Goal: Task Accomplishment & Management: Manage account settings

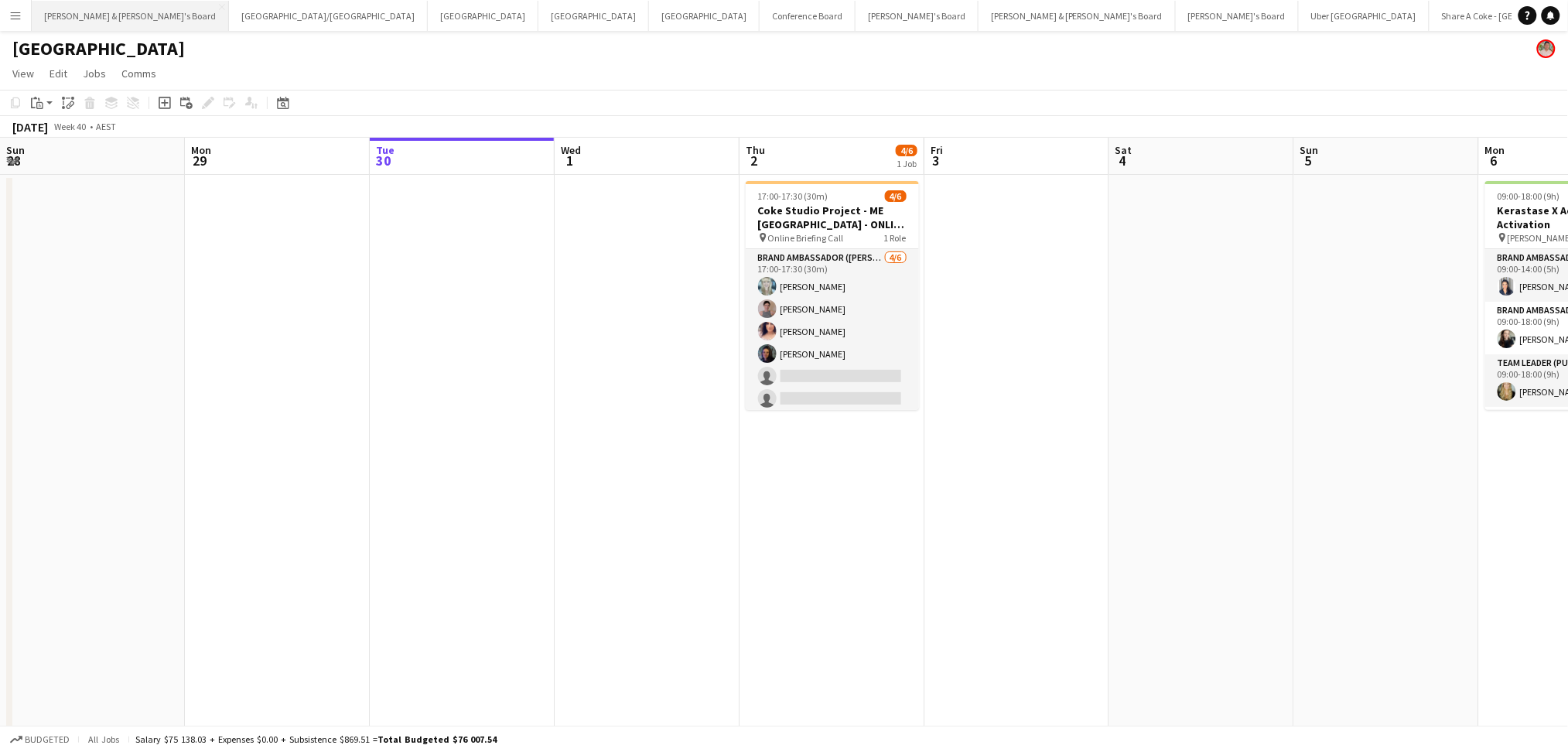
scroll to position [0, 341]
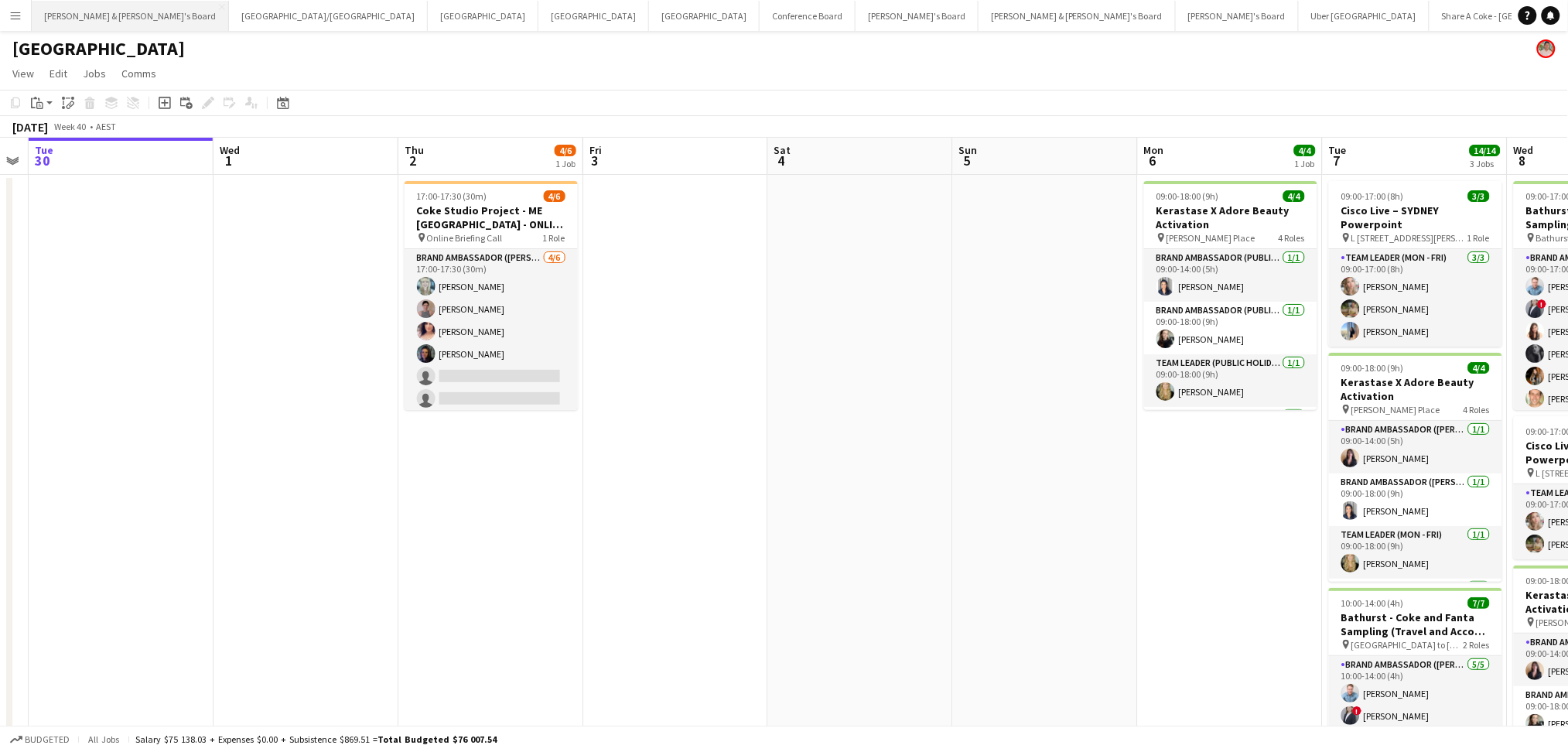
click at [108, 18] on button "[PERSON_NAME] & [PERSON_NAME]'s Board Close" at bounding box center [130, 16] width 198 height 31
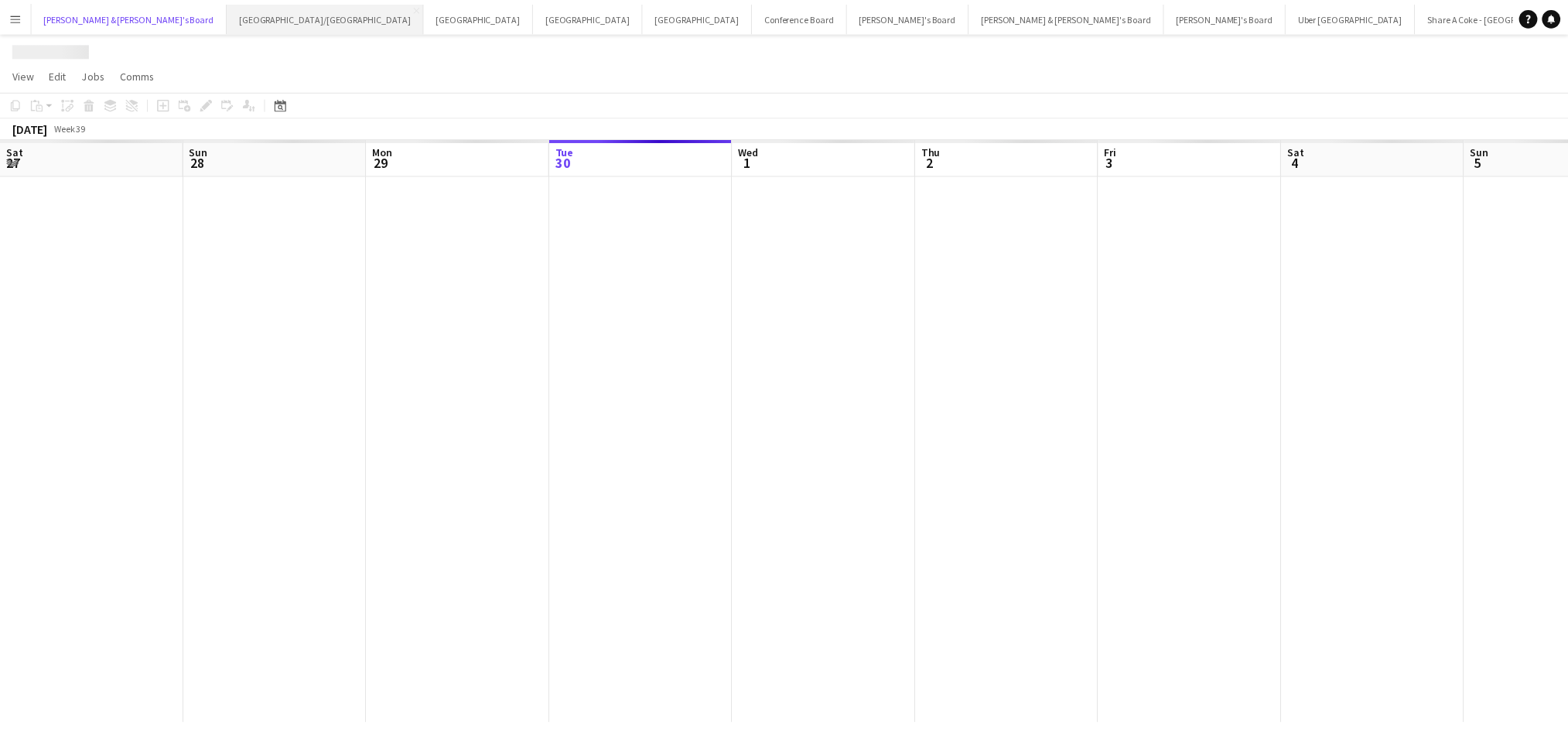
scroll to position [0, 369]
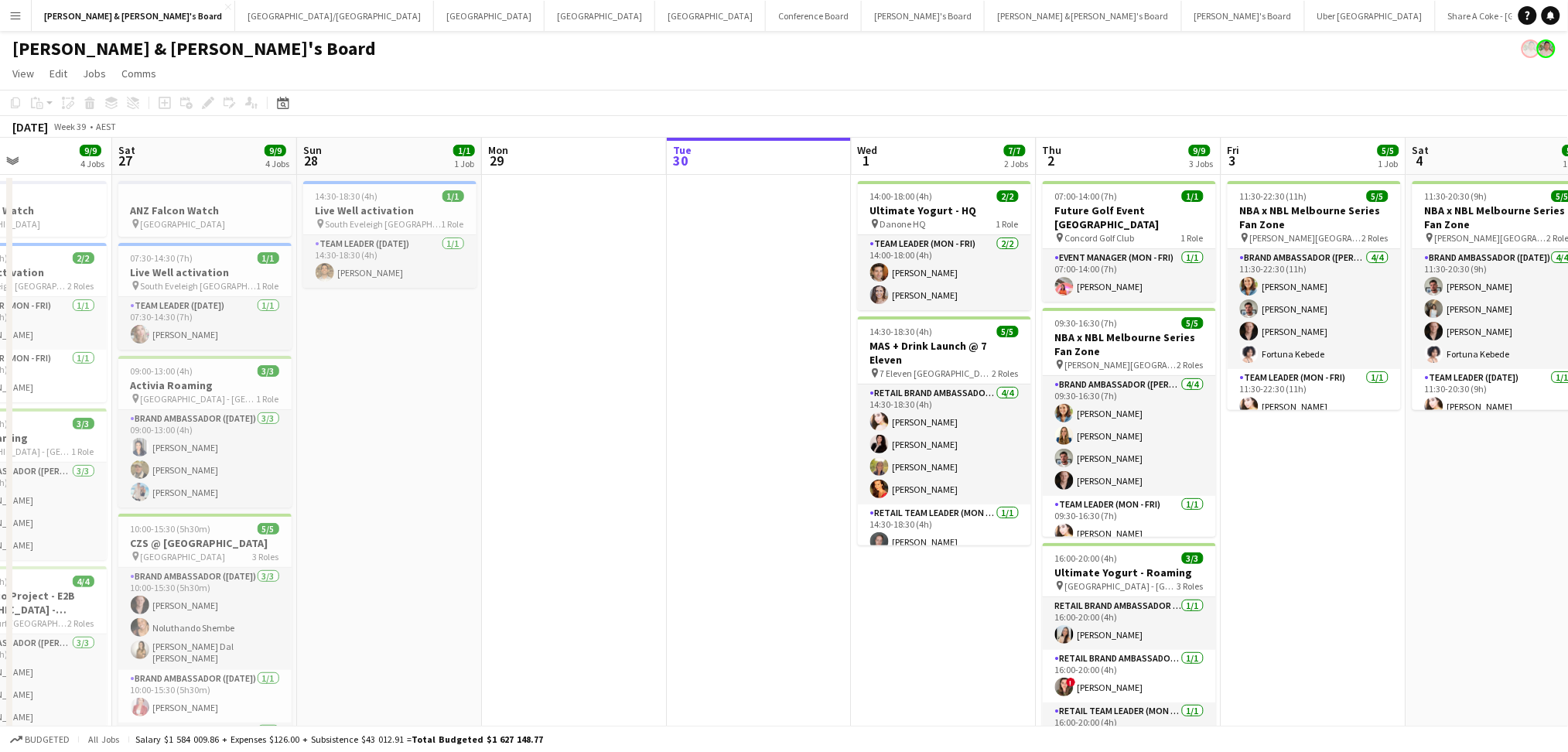
drag, startPoint x: 246, startPoint y: 554, endPoint x: 1016, endPoint y: 556, distance: 770.0
click at [1016, 556] on app-calendar-viewport "Thu 25 1/1 2 Jobs Fri 26 9/9 4 Jobs Sat 27 9/9 4 Jobs Sun 28 1/1 1 Job Mon 29 T…" at bounding box center [784, 513] width 1568 height 753
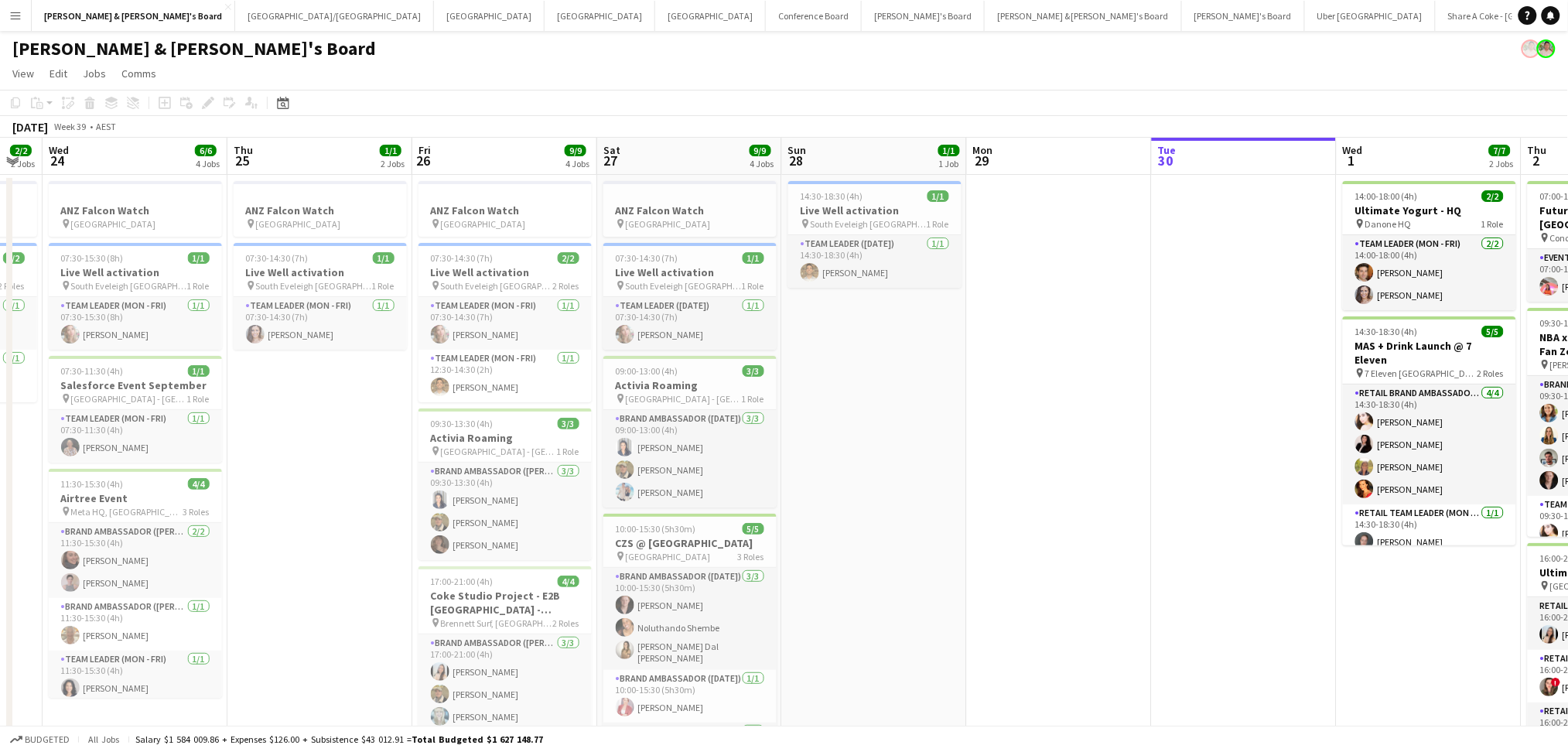
drag, startPoint x: 769, startPoint y: 536, endPoint x: 1147, endPoint y: 512, distance: 378.8
click at [1151, 512] on app-calendar-viewport "Mon 22 Tue 23 2/2 2 Jobs Wed 24 6/6 4 Jobs Thu 25 1/1 2 Jobs Fri 26 9/9 4 Jobs …" at bounding box center [784, 513] width 1568 height 753
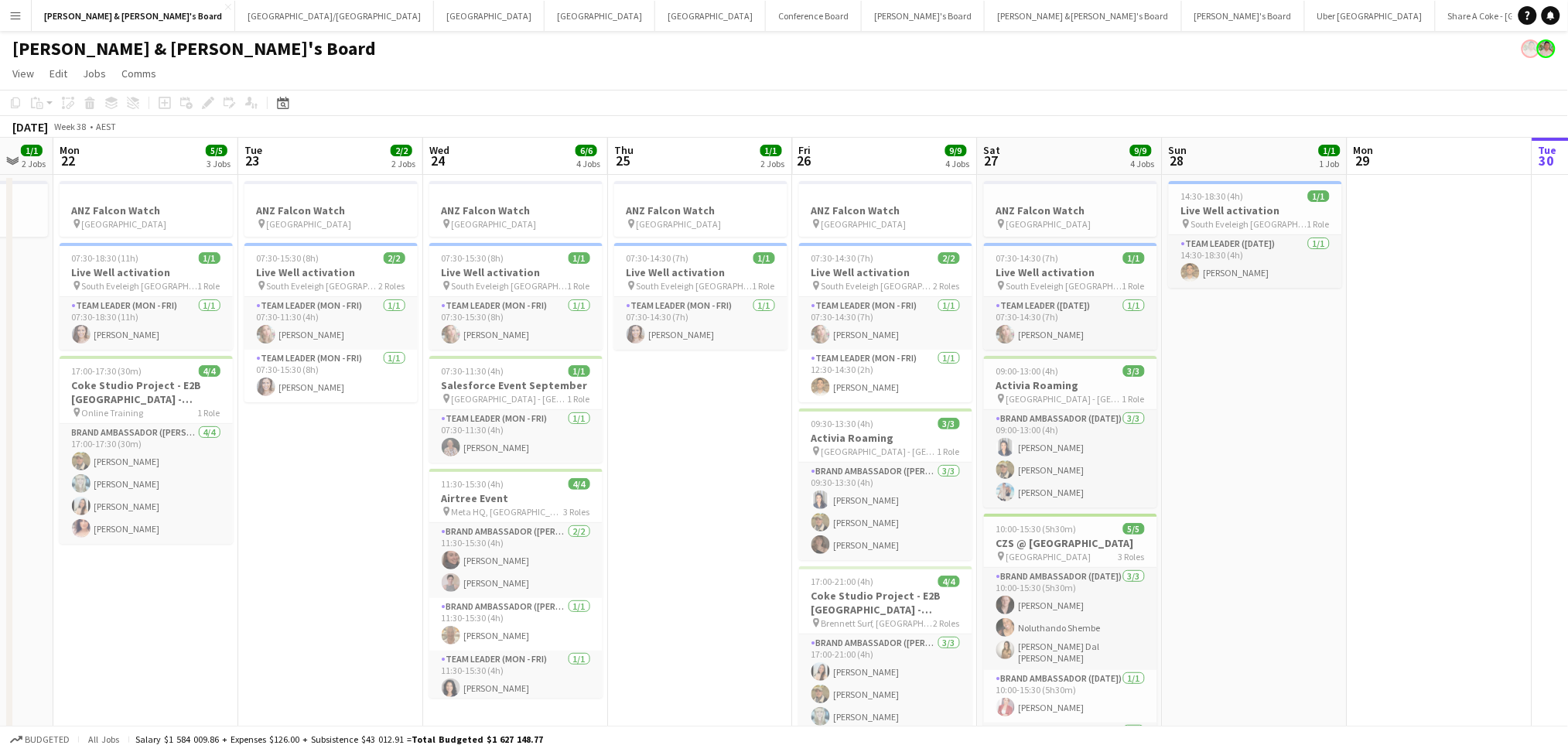
drag, startPoint x: 554, startPoint y: 530, endPoint x: 748, endPoint y: 516, distance: 194.5
click at [748, 516] on app-calendar-viewport "Sat 20 Sun 21 1/1 2 Jobs Mon 22 5/5 3 Jobs Tue 23 2/2 2 Jobs Wed 24 6/6 4 Jobs …" at bounding box center [784, 570] width 1568 height 865
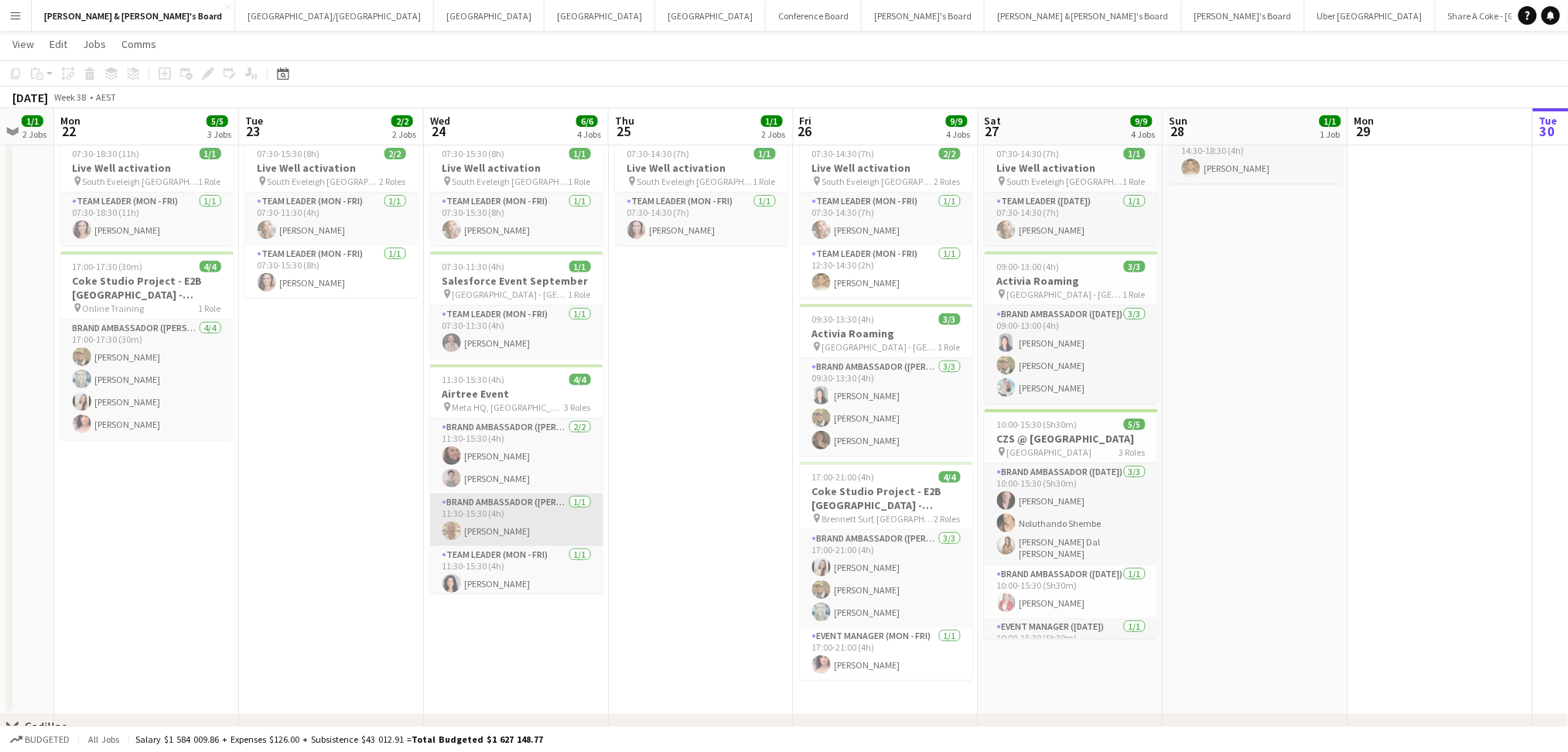
scroll to position [6, 0]
click at [534, 396] on h3 "Airtree Event" at bounding box center [517, 393] width 174 height 14
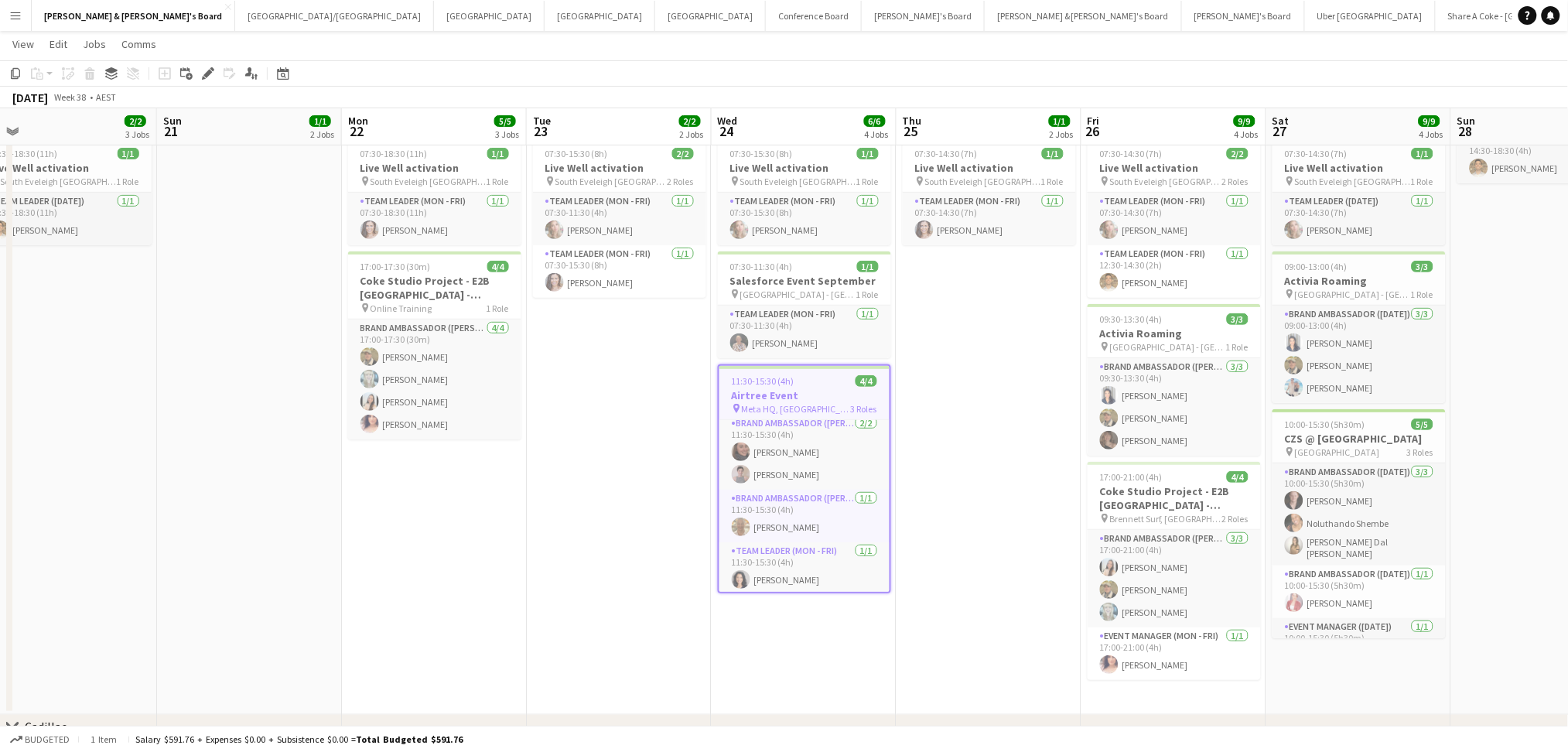
drag, startPoint x: 223, startPoint y: 525, endPoint x: 707, endPoint y: 506, distance: 484.4
click at [714, 517] on app-calendar-viewport "Thu 18 Fri 19 Sat 20 2/2 3 Jobs Sun 21 1/1 2 Jobs Mon 22 5/5 3 Jobs Tue 23 2/2 …" at bounding box center [784, 428] width 1568 height 941
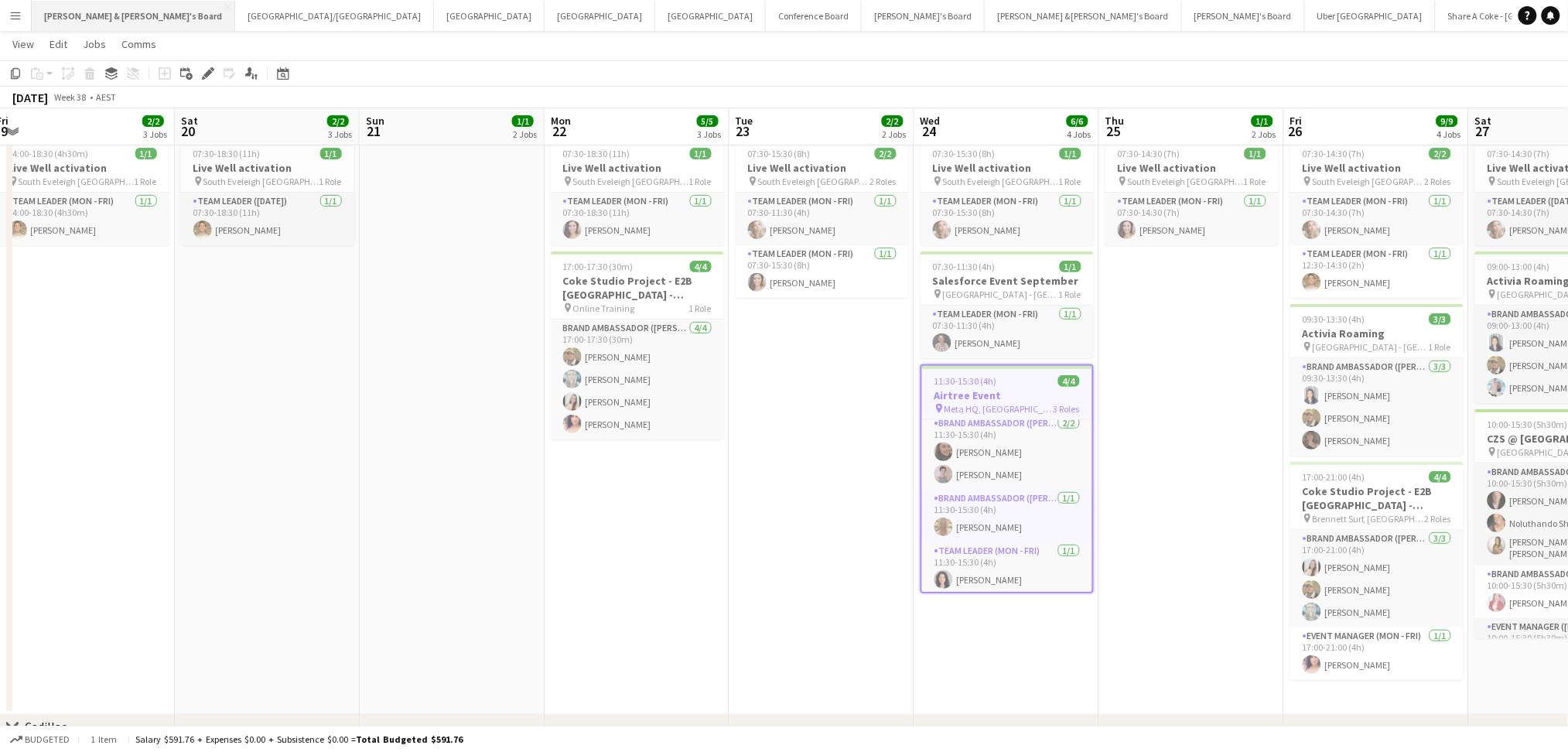
click at [116, 15] on button "[PERSON_NAME] & [PERSON_NAME]'s Board Close" at bounding box center [133, 16] width 203 height 31
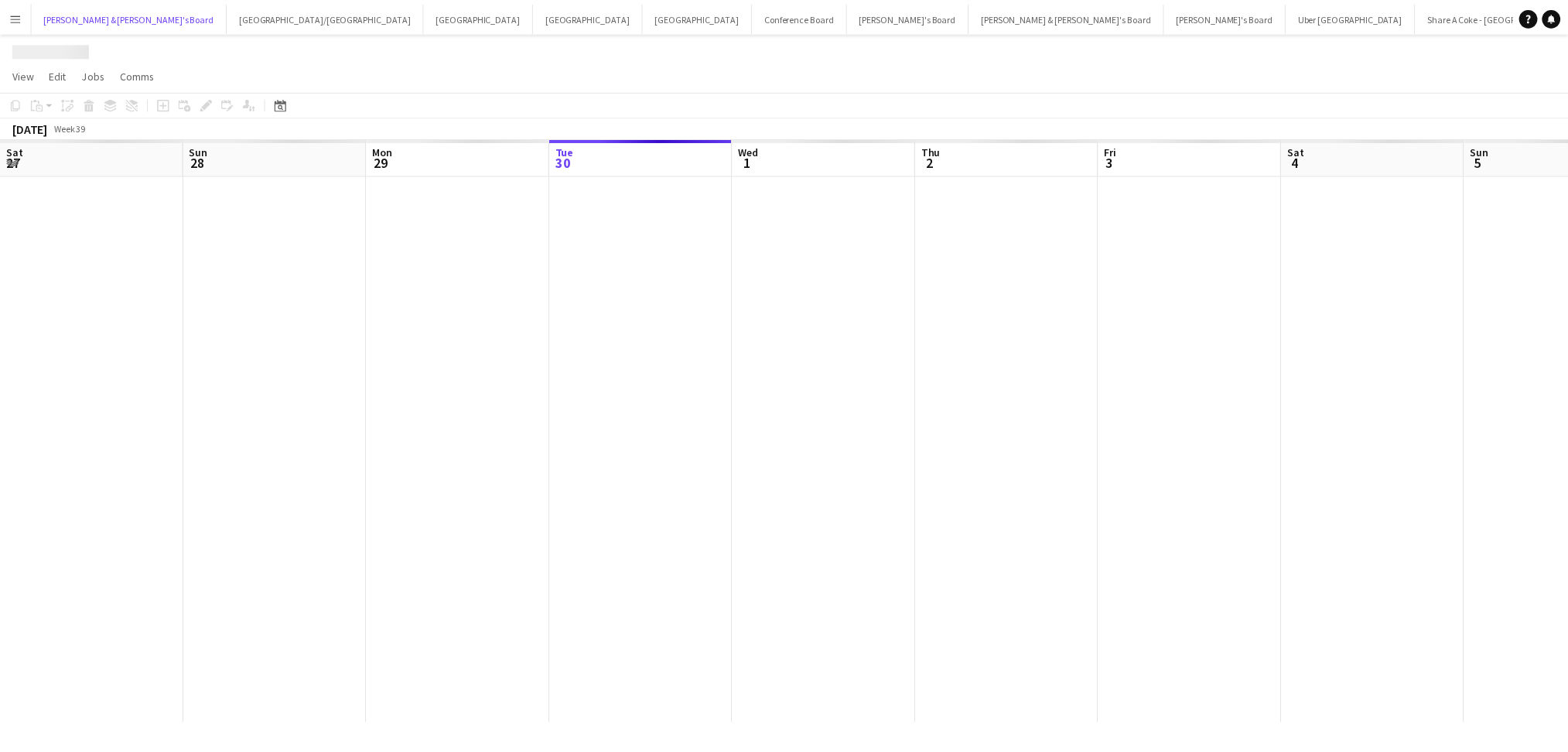
scroll to position [0, 369]
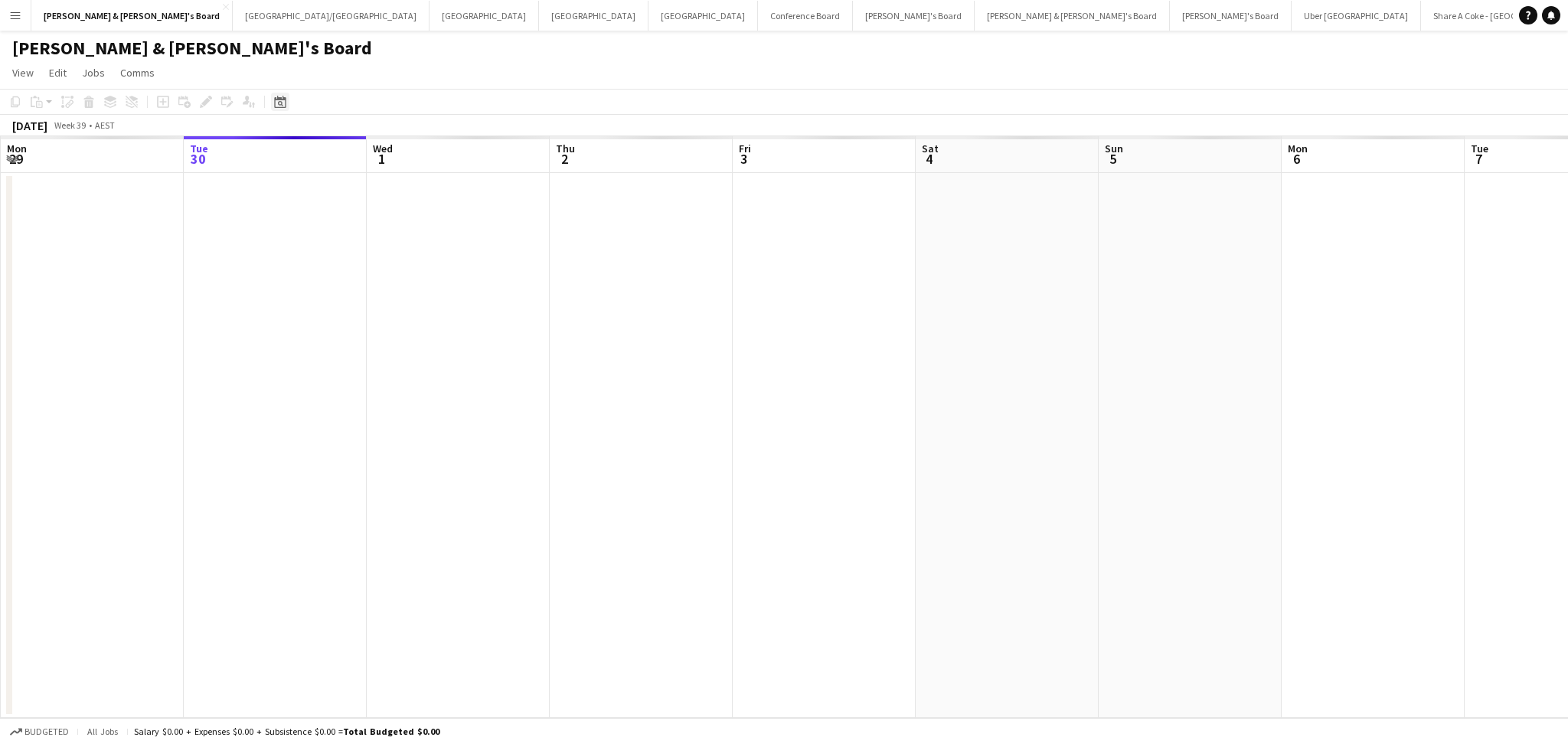
click at [274, 102] on icon "Date picker" at bounding box center [280, 101] width 12 height 12
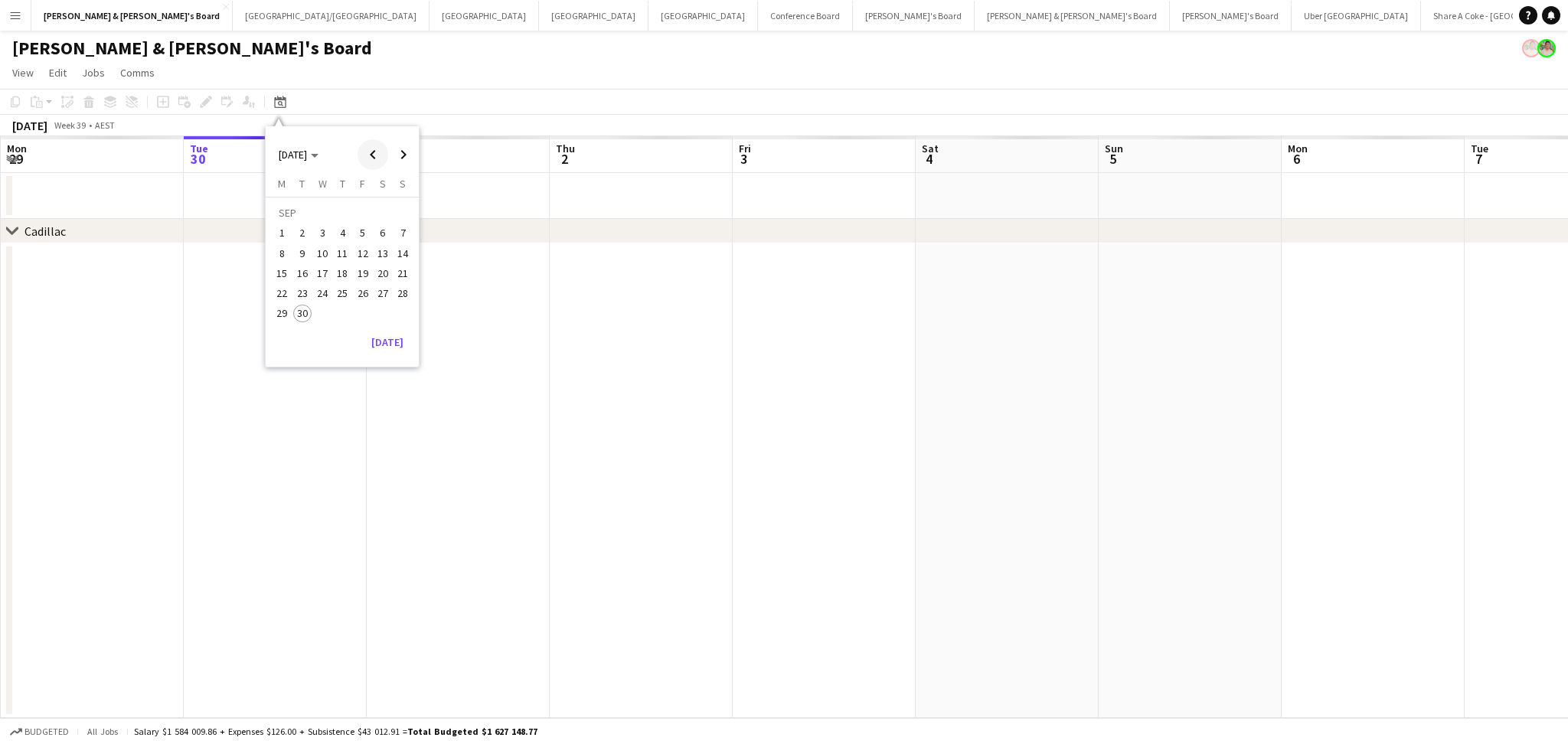
click at [368, 152] on span "Previous month" at bounding box center [373, 155] width 30 height 30
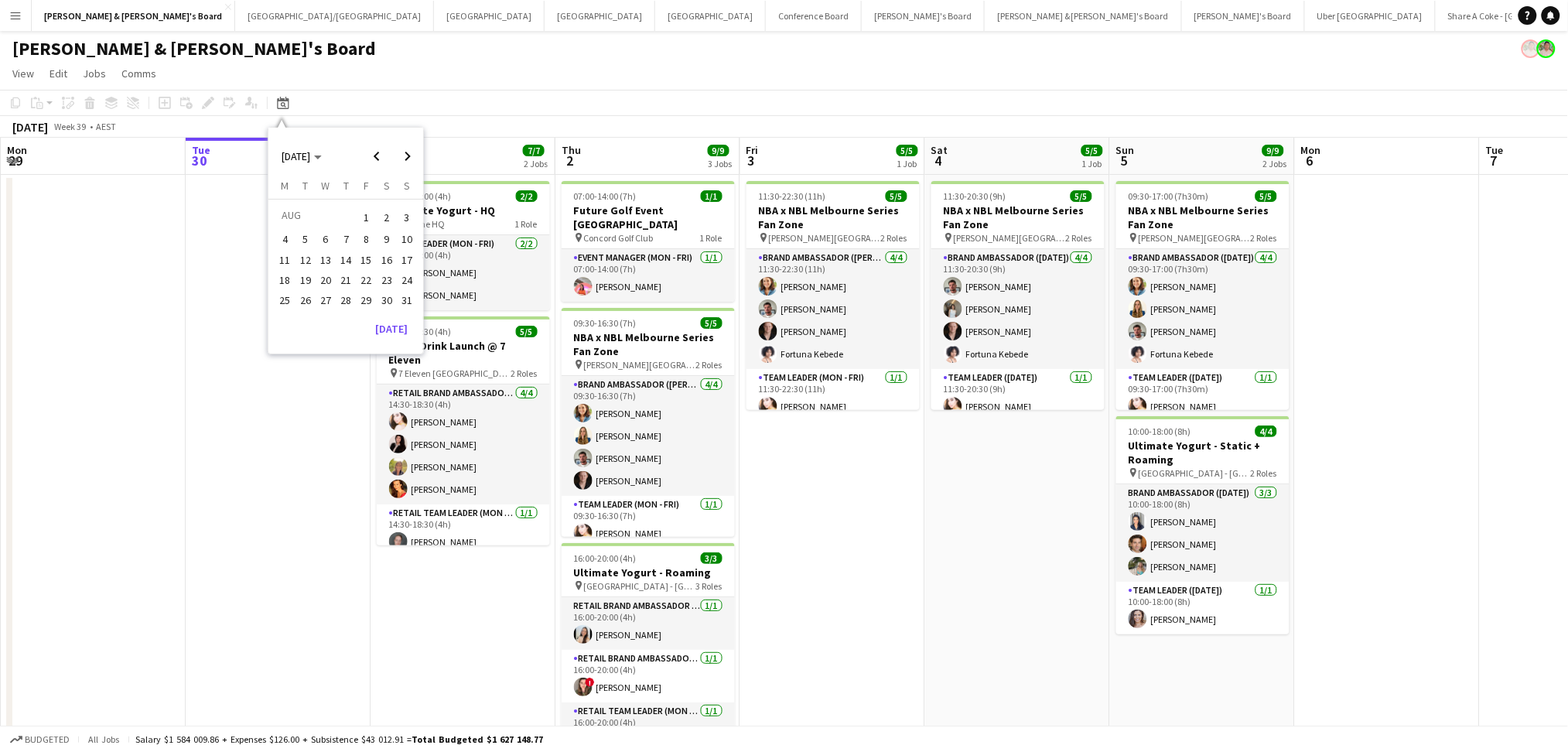
click at [362, 301] on span "29" at bounding box center [366, 300] width 18 height 18
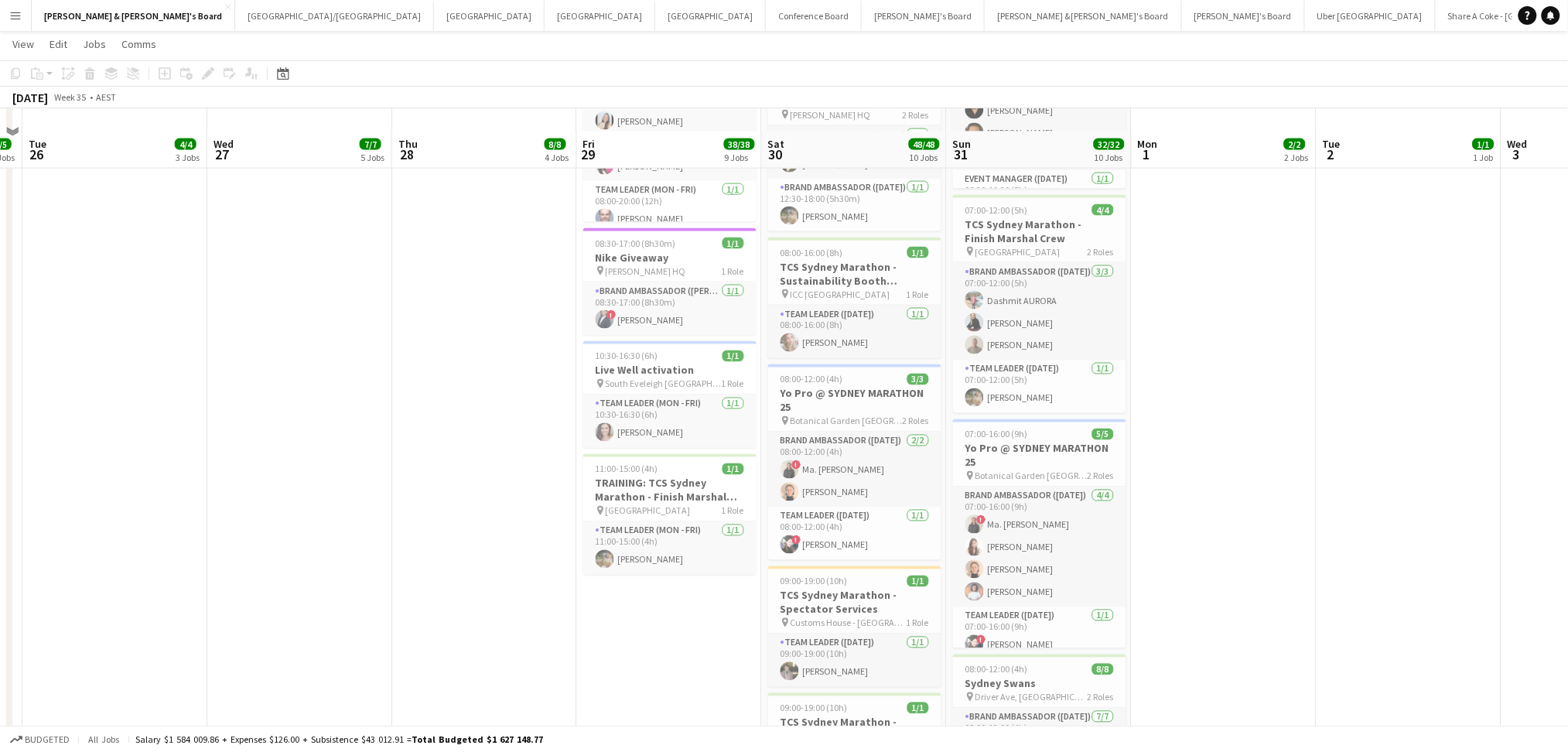
scroll to position [825, 0]
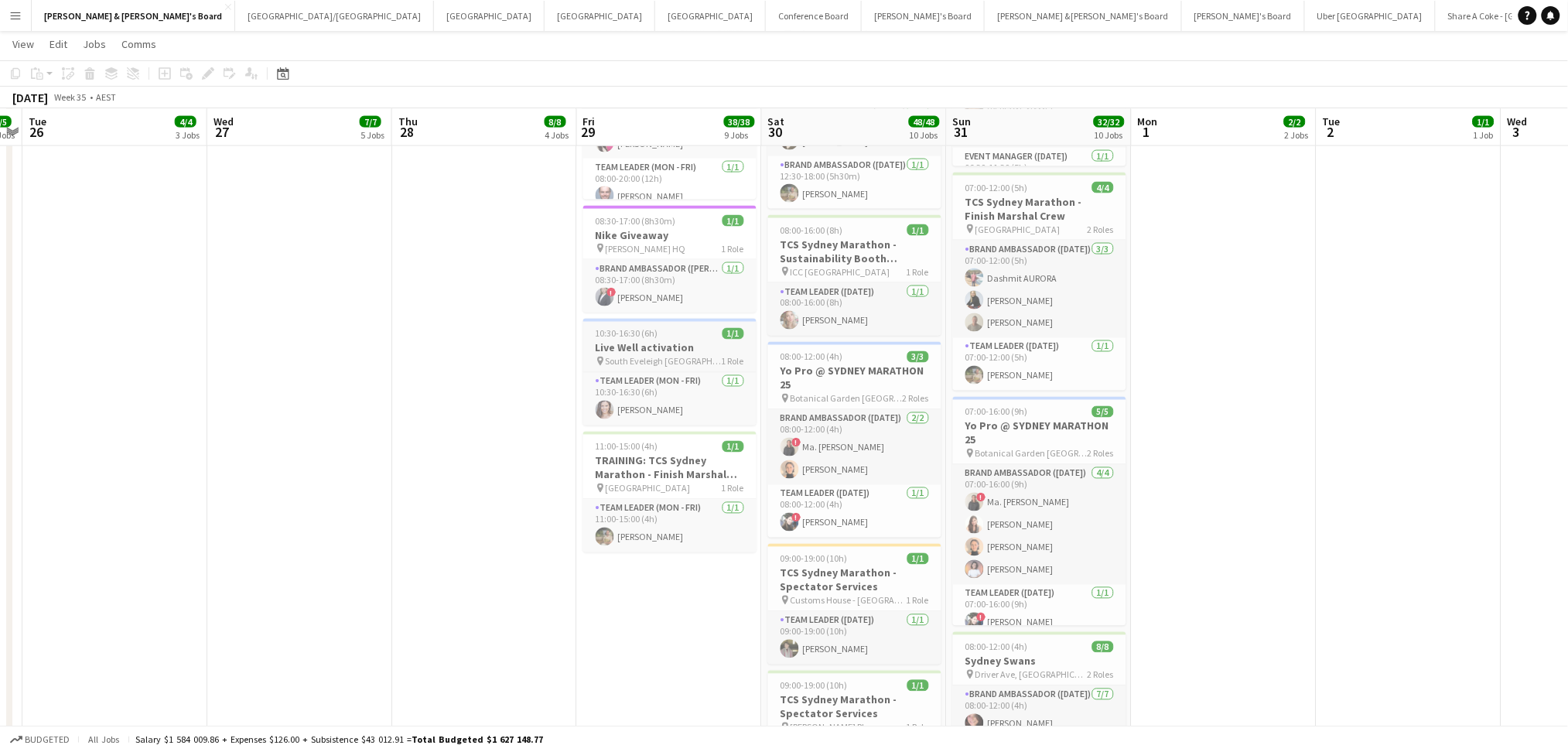
click at [667, 357] on span "South Eveleigh [GEOGRAPHIC_DATA]" at bounding box center [664, 362] width 116 height 11
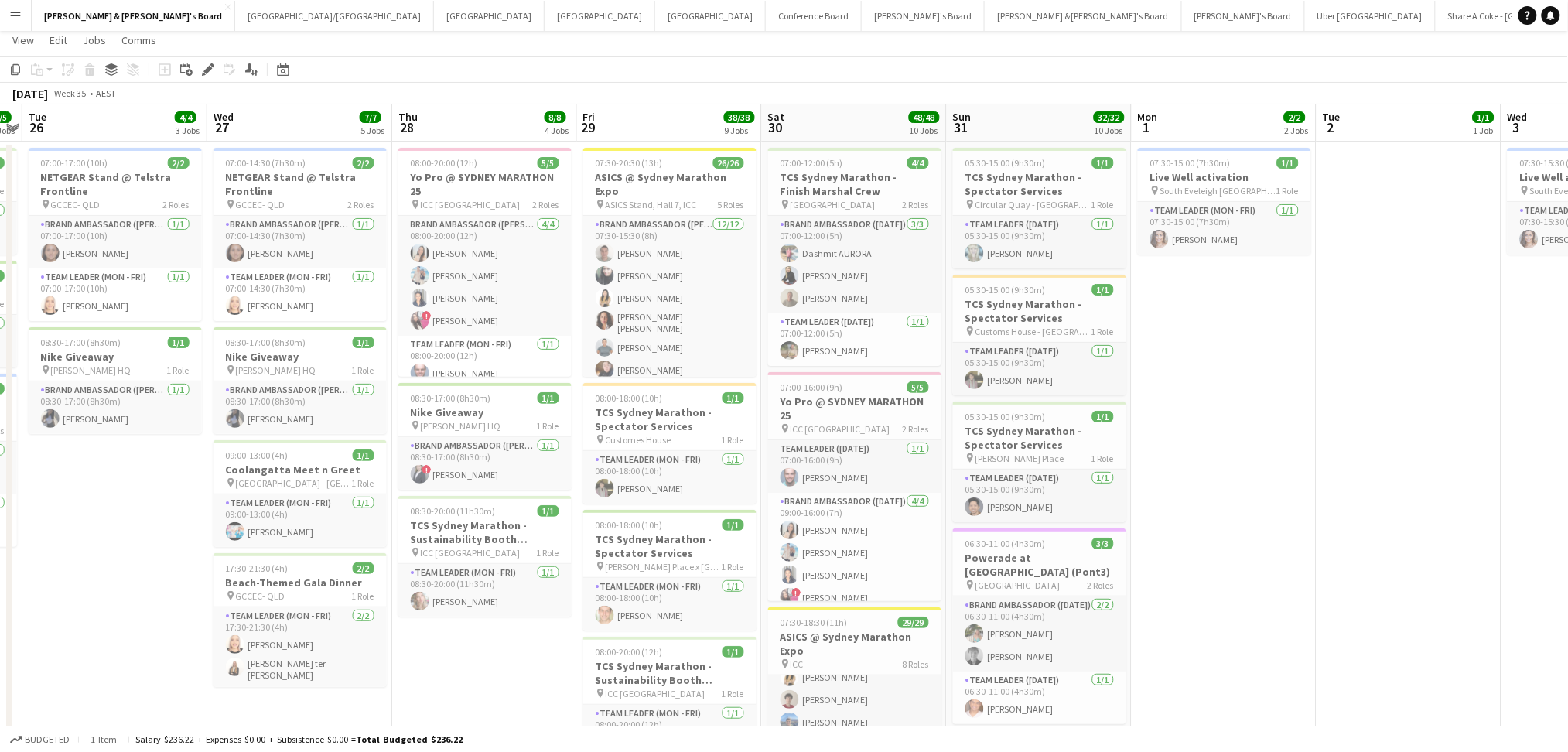
scroll to position [0, 0]
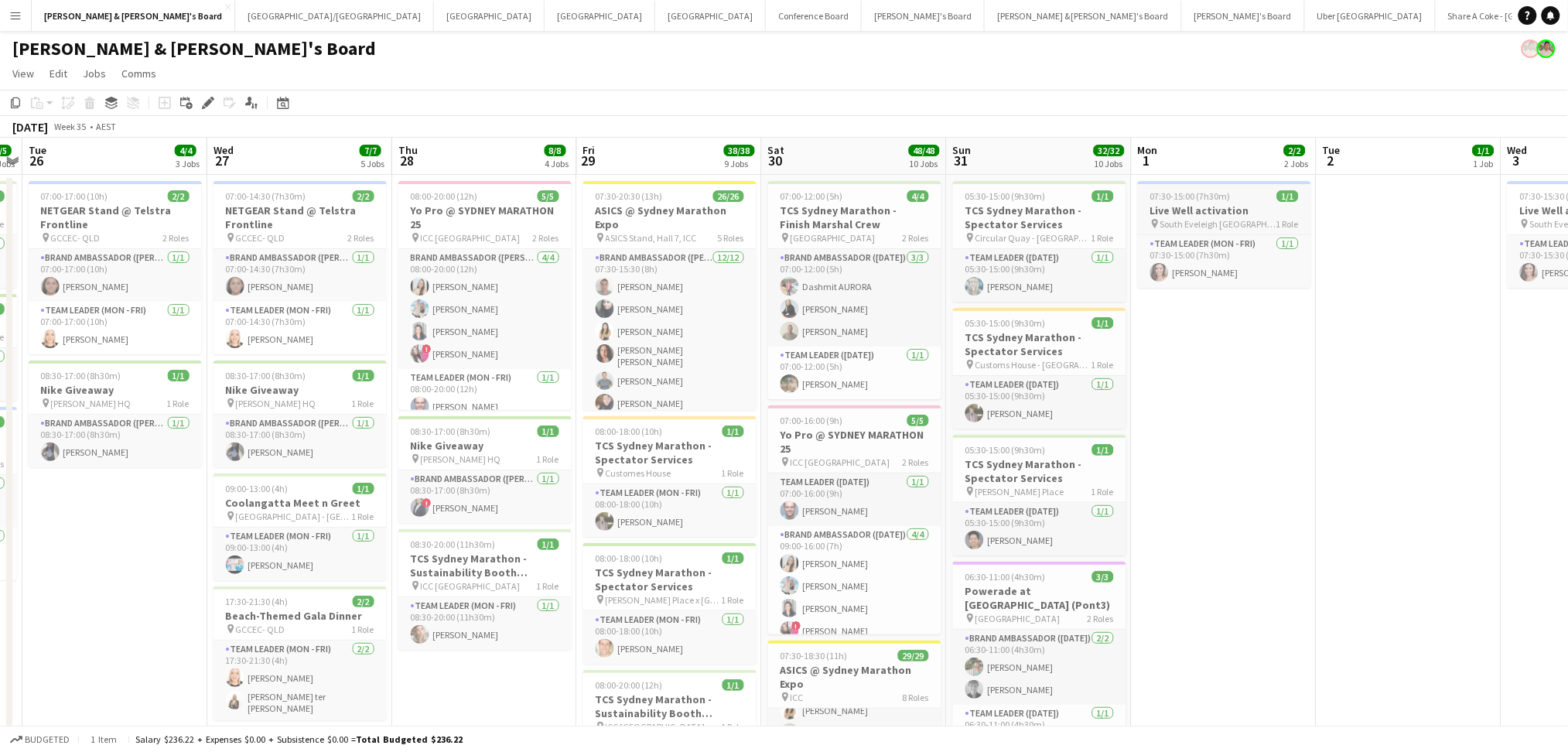
click at [1227, 211] on h3 "Live Well activation" at bounding box center [1224, 210] width 174 height 14
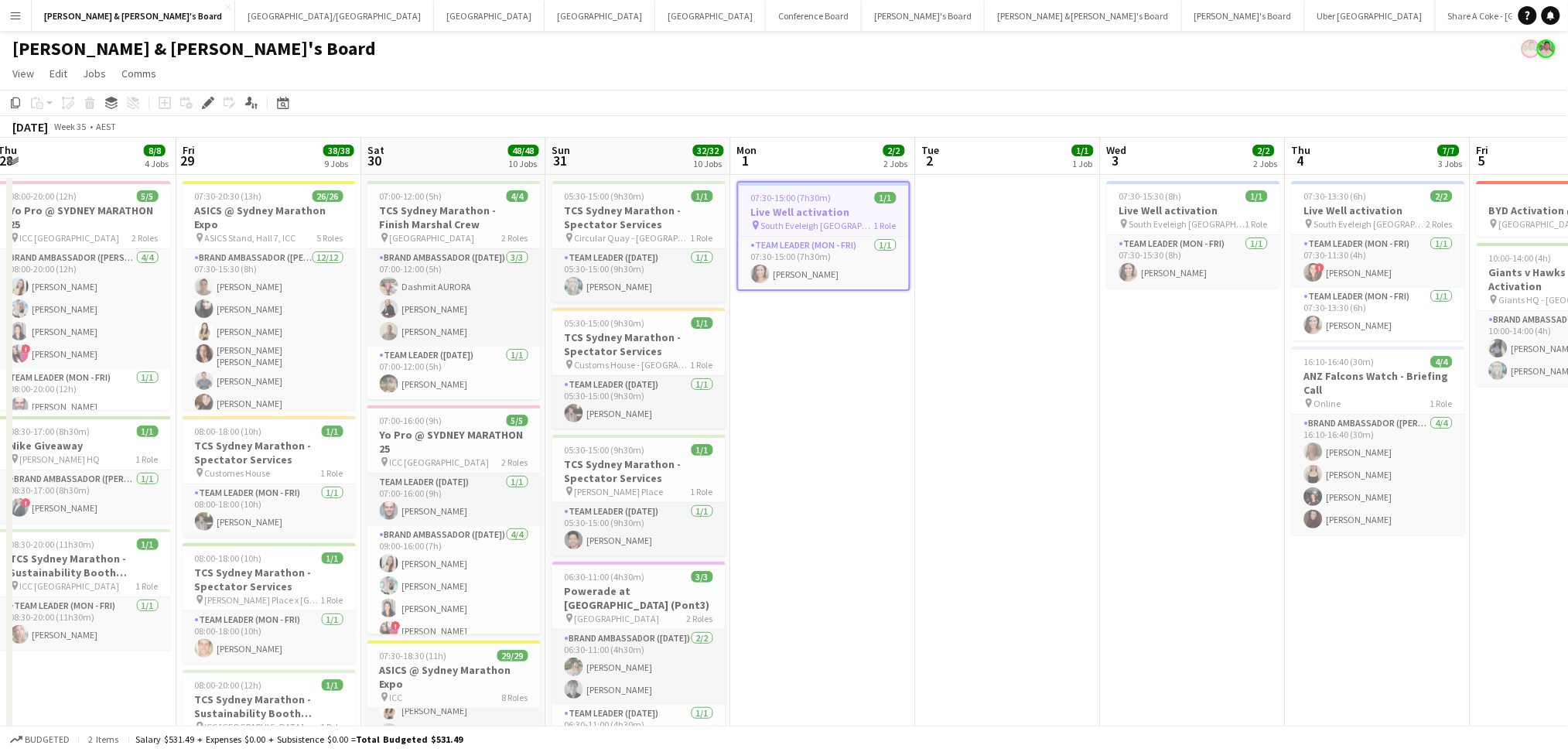
scroll to position [0, 623]
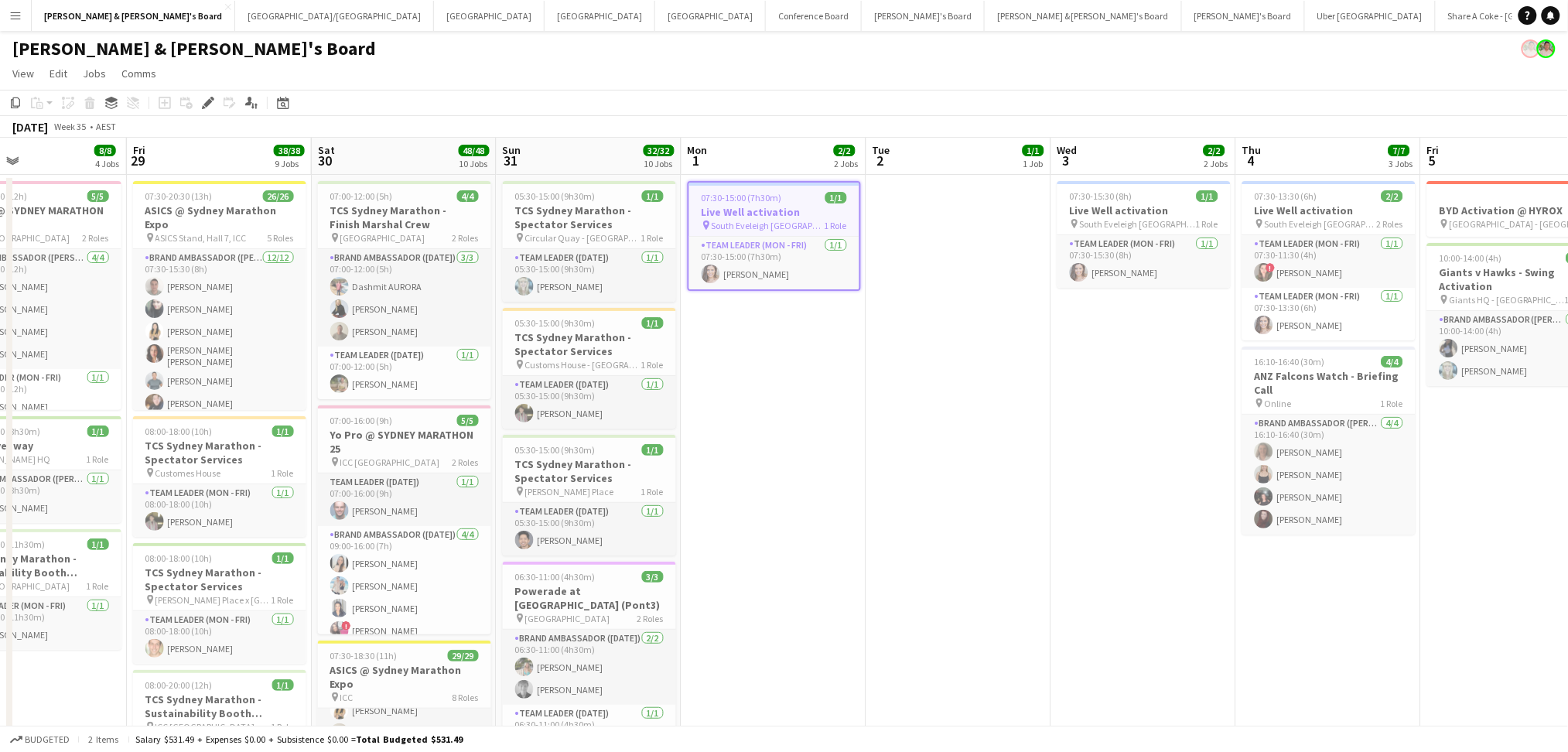
drag, startPoint x: 1445, startPoint y: 416, endPoint x: 974, endPoint y: 397, distance: 471.4
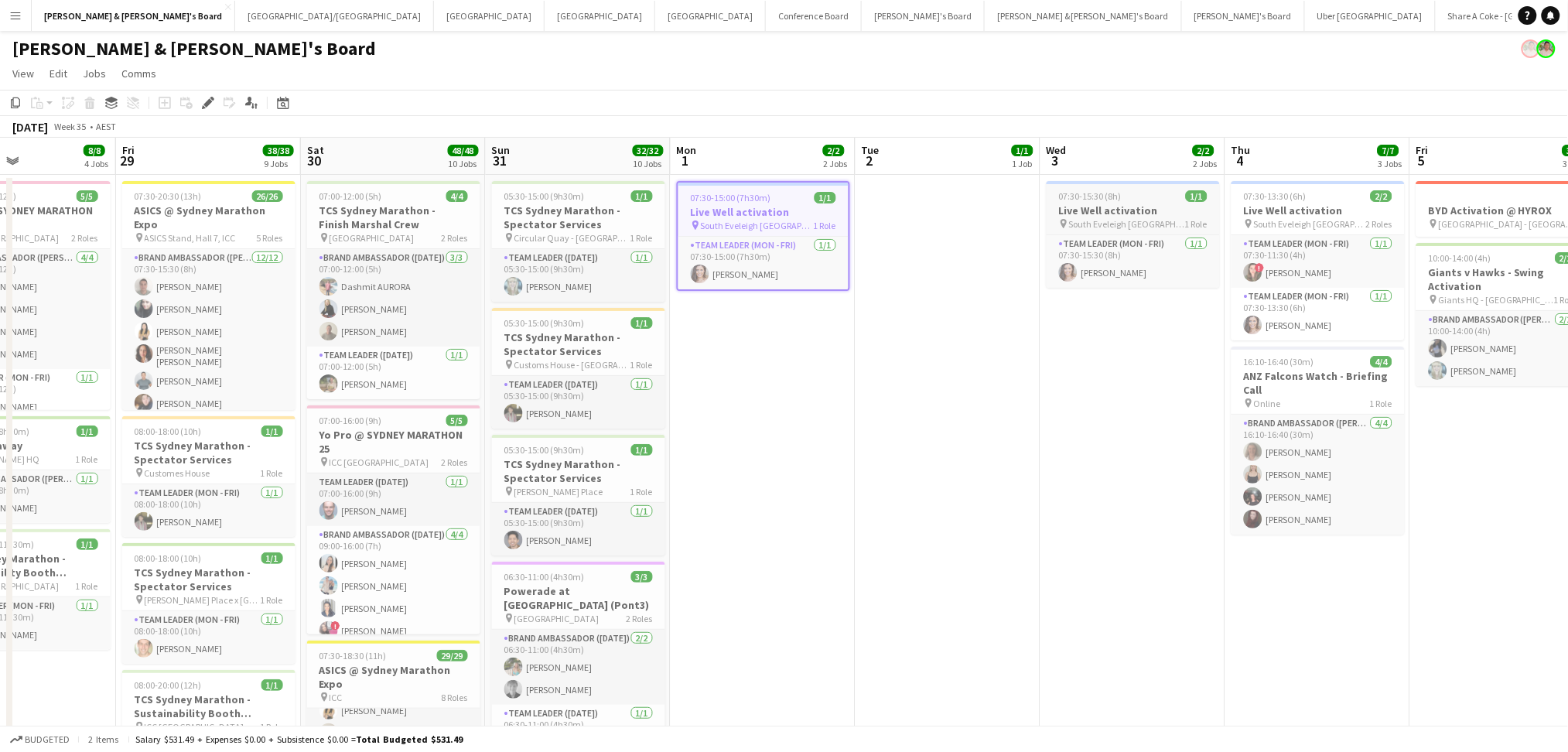
click at [1105, 205] on h3 "Live Well activation" at bounding box center [1134, 210] width 174 height 14
click at [1287, 213] on h3 "Live Well activation" at bounding box center [1318, 210] width 174 height 14
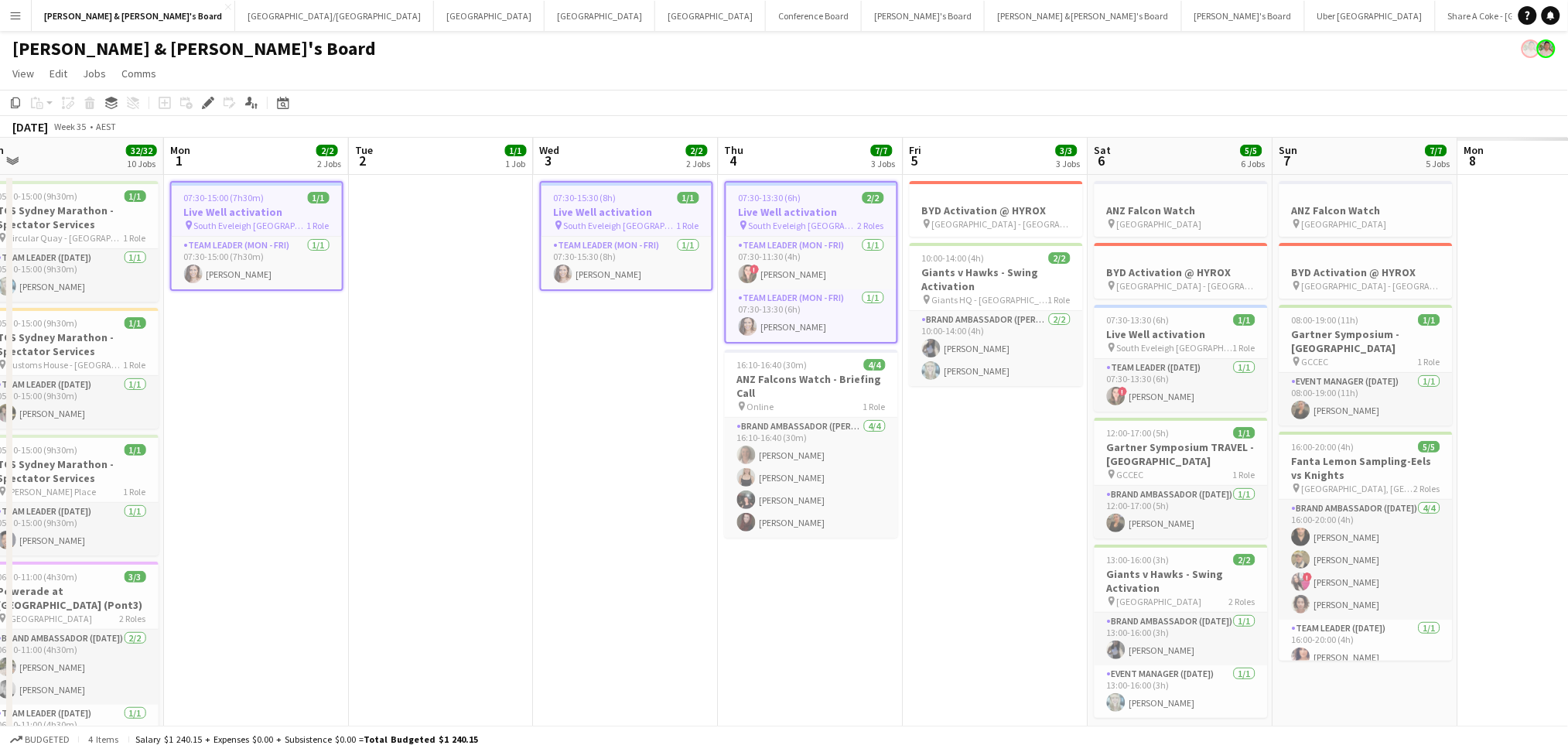
drag, startPoint x: 1456, startPoint y: 473, endPoint x: 946, endPoint y: 441, distance: 511.0
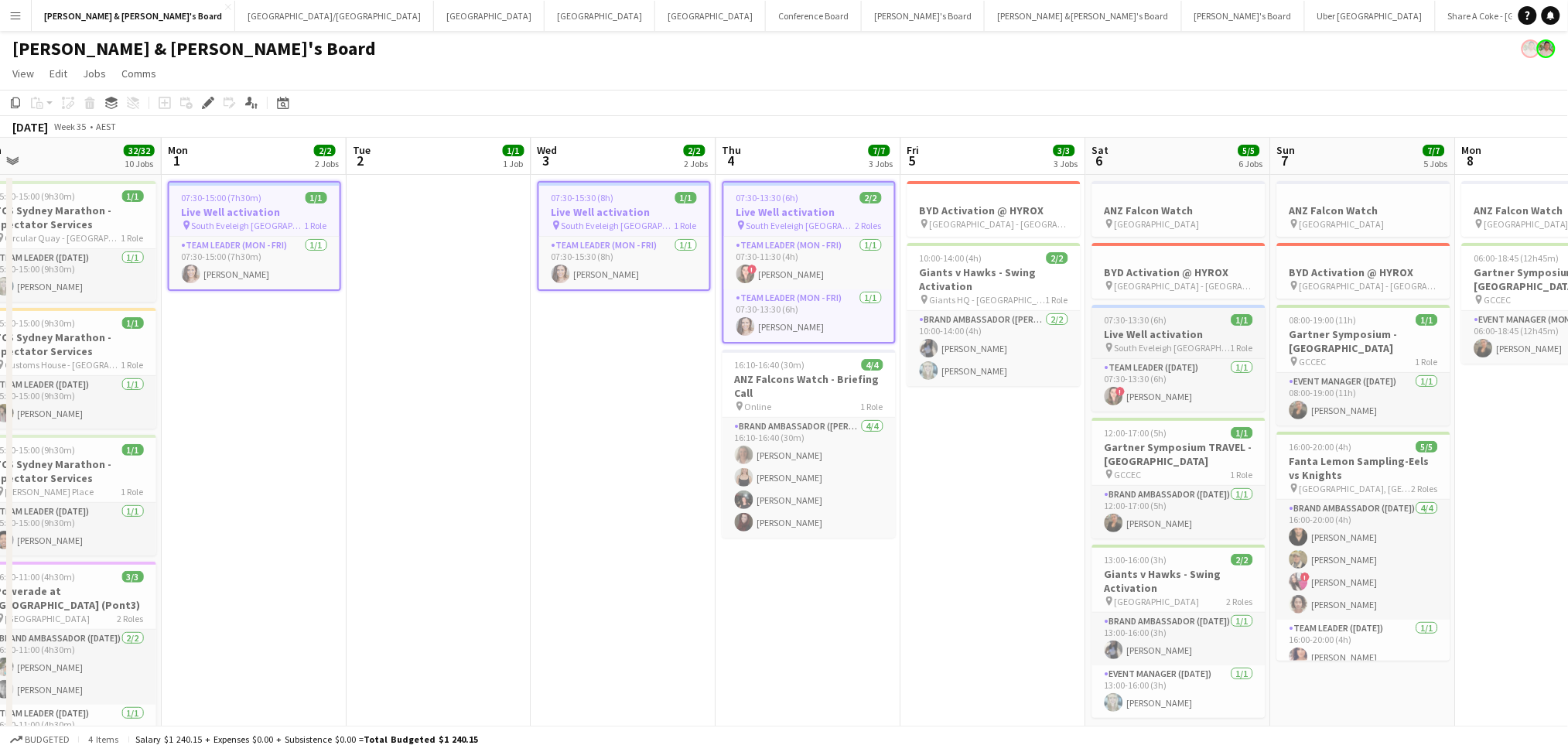
click at [1158, 324] on span "07:30-13:30 (6h)" at bounding box center [1137, 320] width 63 height 11
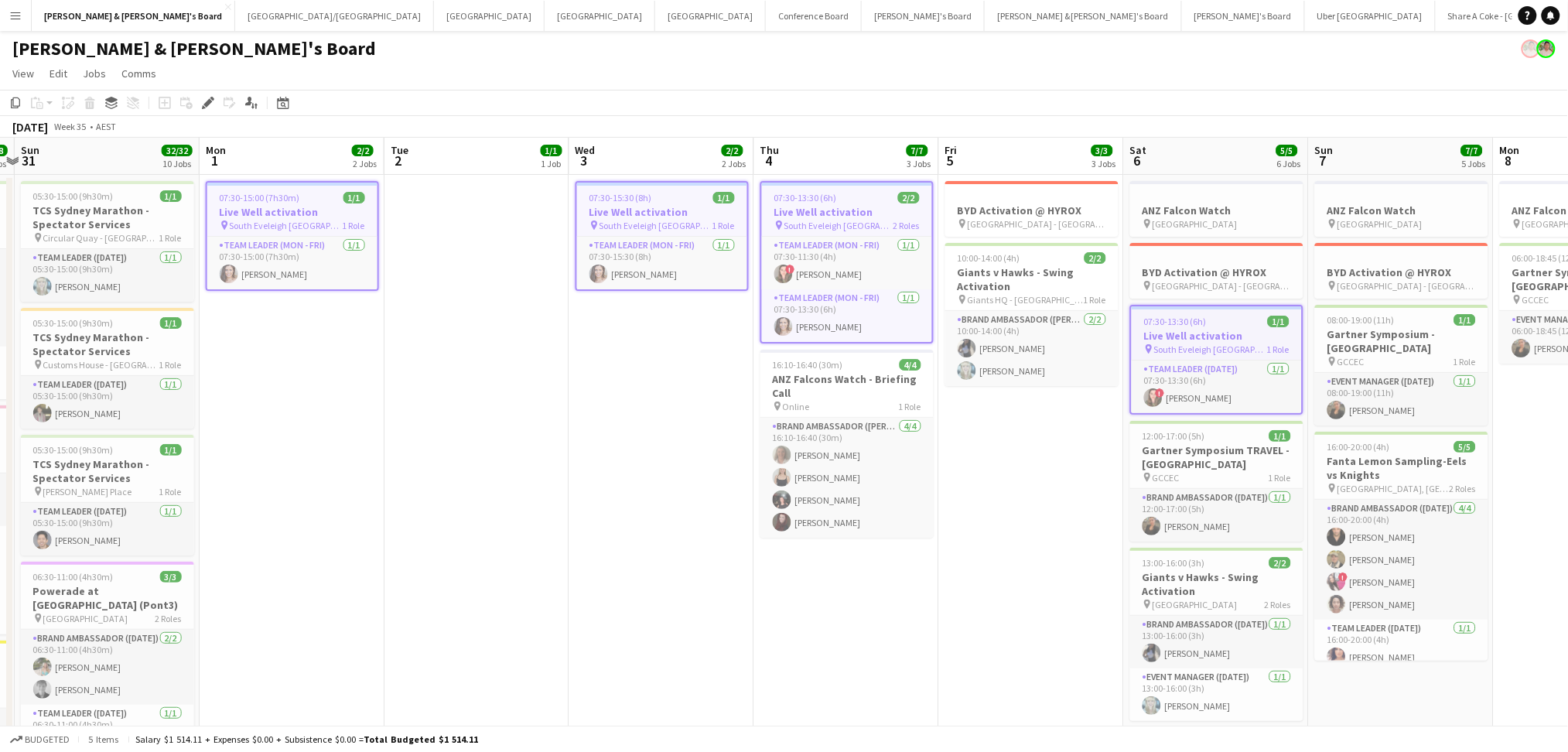
drag, startPoint x: 1017, startPoint y: 531, endPoint x: 863, endPoint y: 521, distance: 154.3
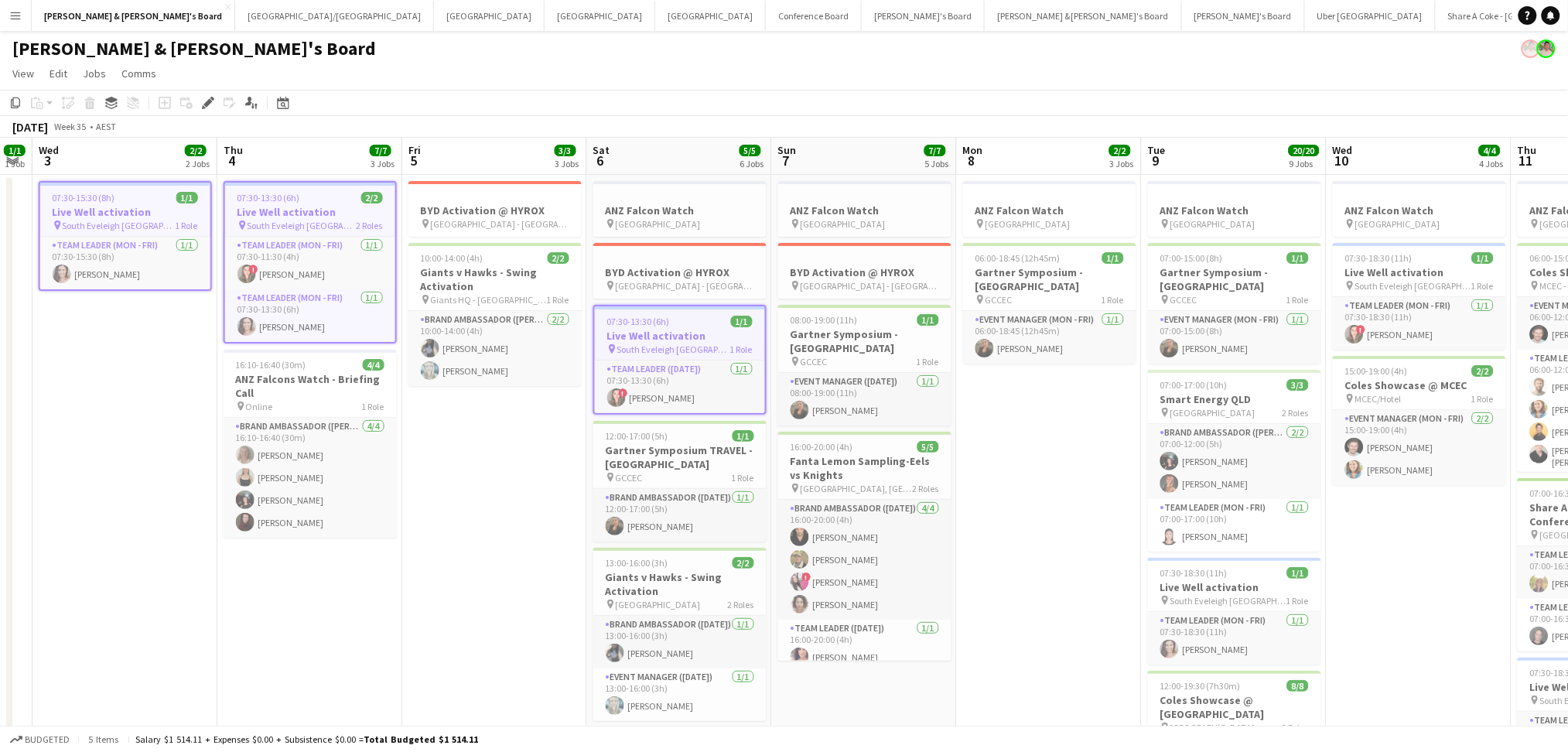
scroll to position [0, 525]
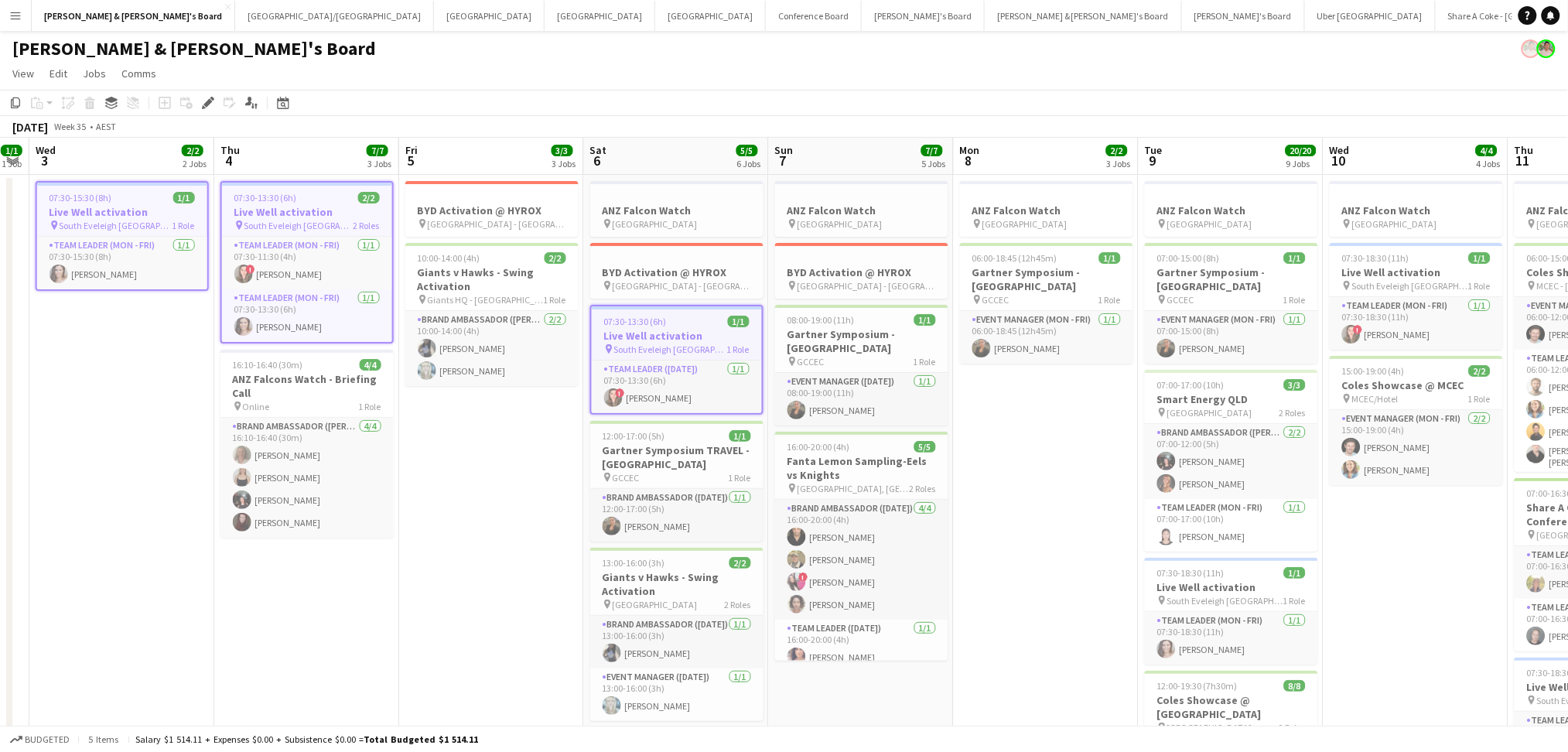
drag, startPoint x: 1416, startPoint y: 496, endPoint x: 1068, endPoint y: 481, distance: 348.3
click at [1179, 595] on span "South Eveleigh [GEOGRAPHIC_DATA]" at bounding box center [1226, 600] width 116 height 11
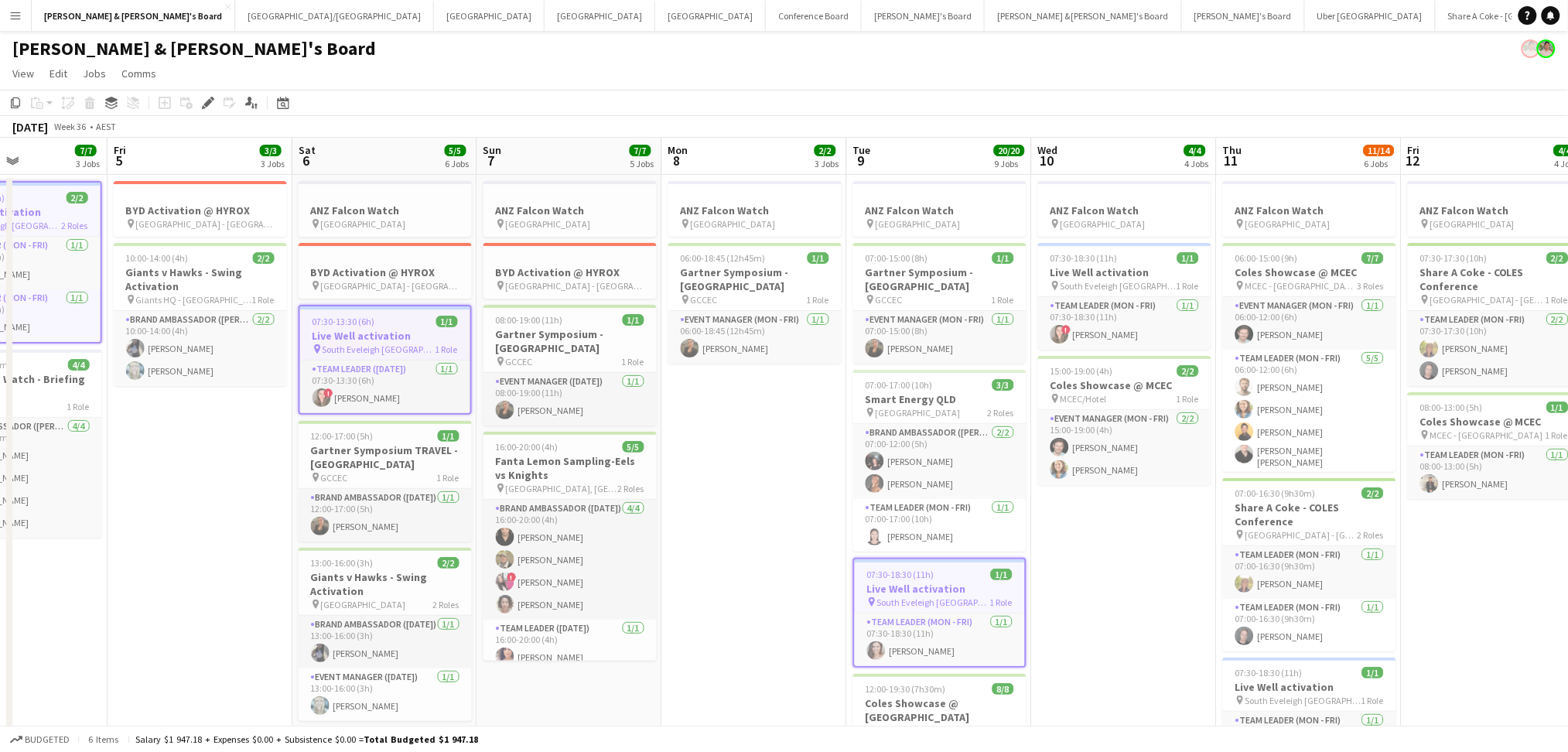
drag, startPoint x: 1109, startPoint y: 556, endPoint x: 819, endPoint y: 536, distance: 290.7
click at [1109, 267] on h3 "Live Well activation" at bounding box center [1122, 272] width 174 height 14
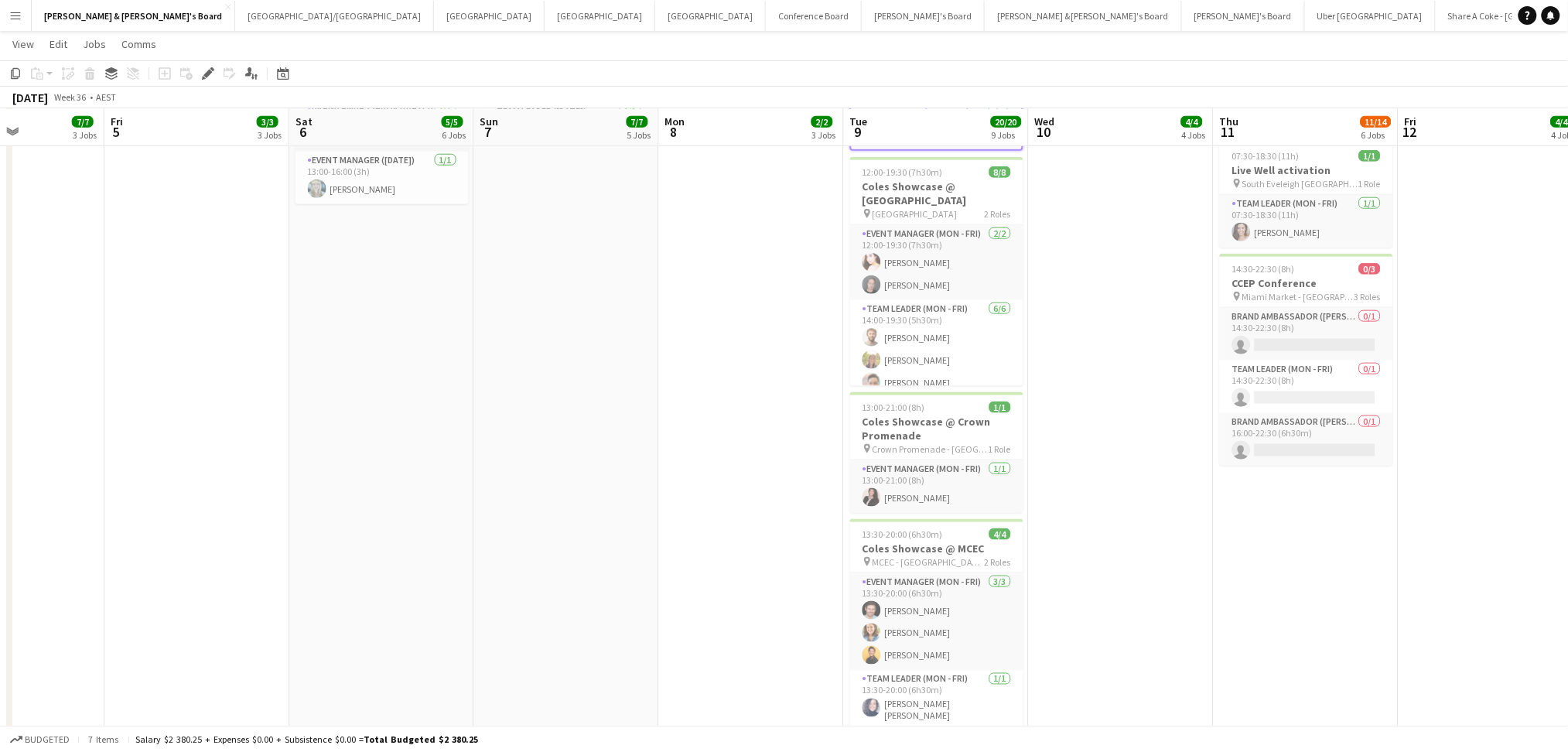
scroll to position [206, 0]
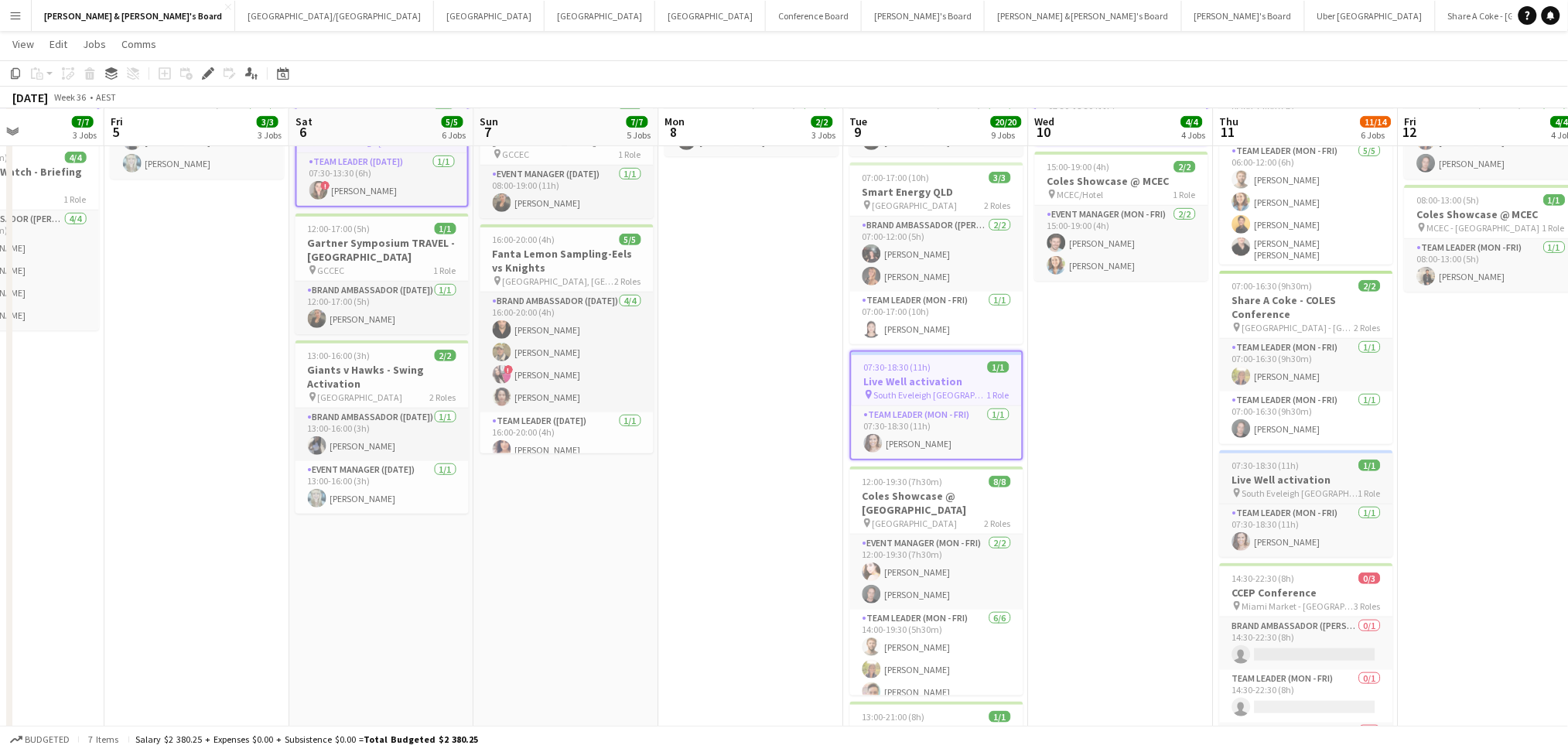
click at [1326, 490] on span "South Eveleigh [GEOGRAPHIC_DATA]" at bounding box center [1301, 493] width 116 height 11
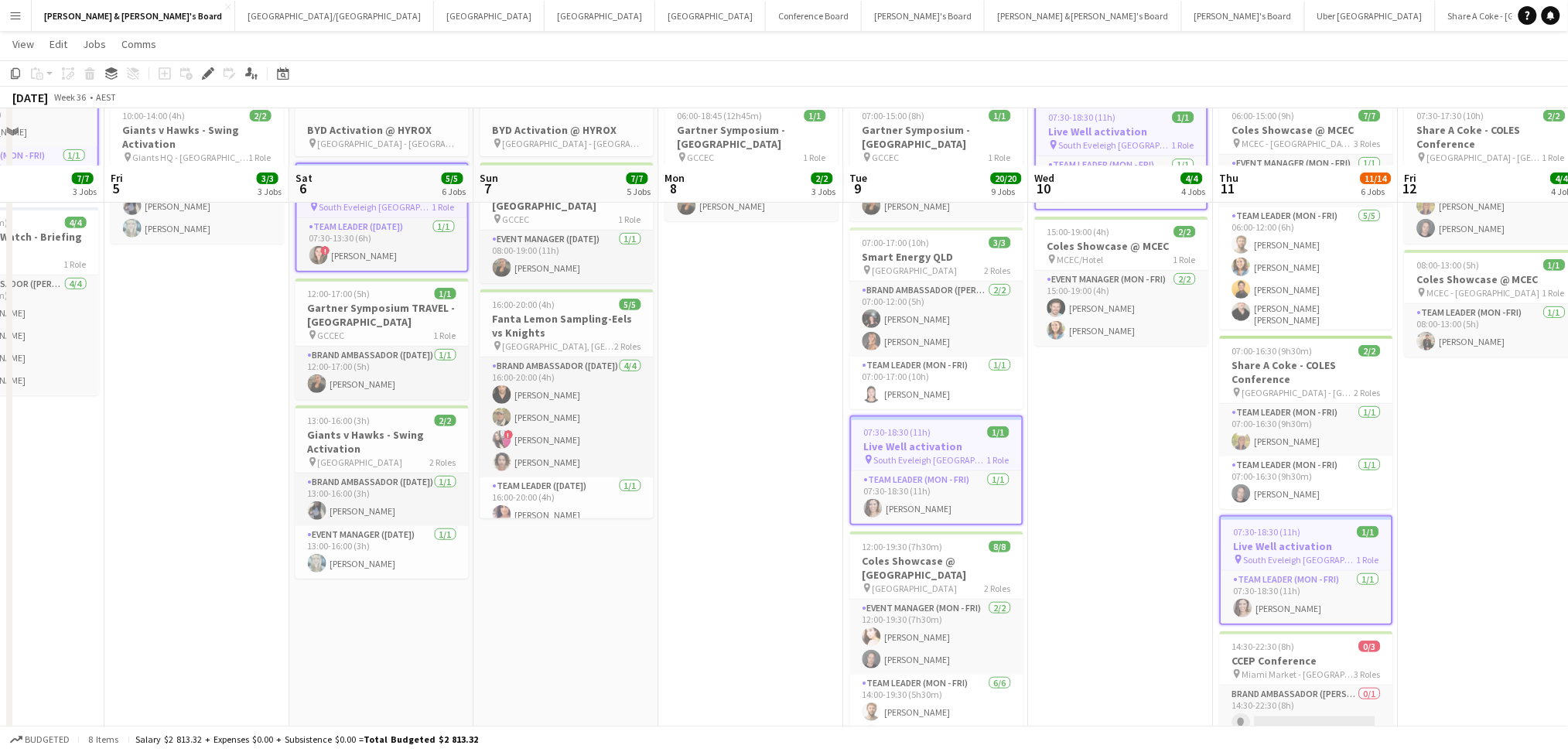
scroll to position [0, 0]
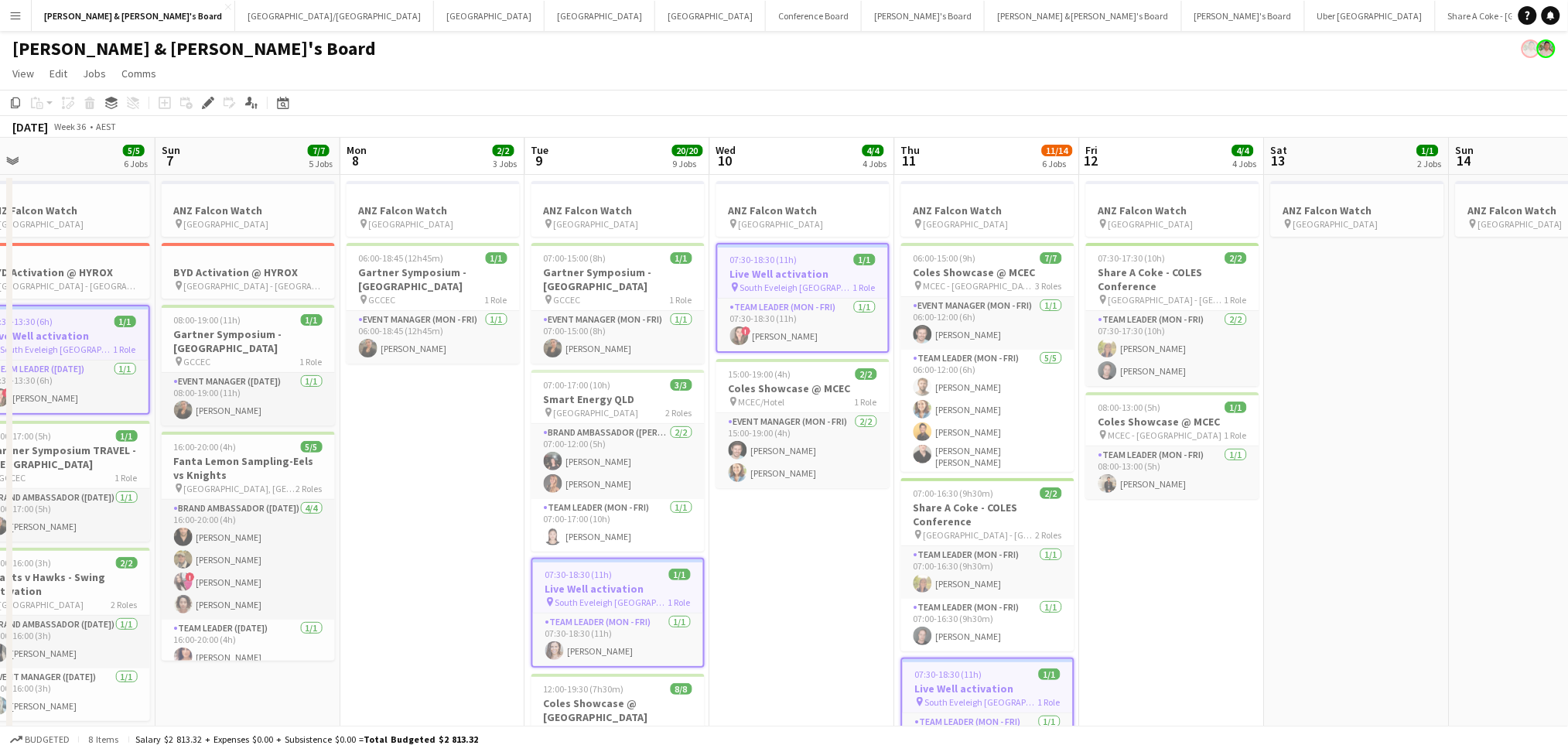
drag, startPoint x: 1452, startPoint y: 525, endPoint x: 1127, endPoint y: 517, distance: 325.1
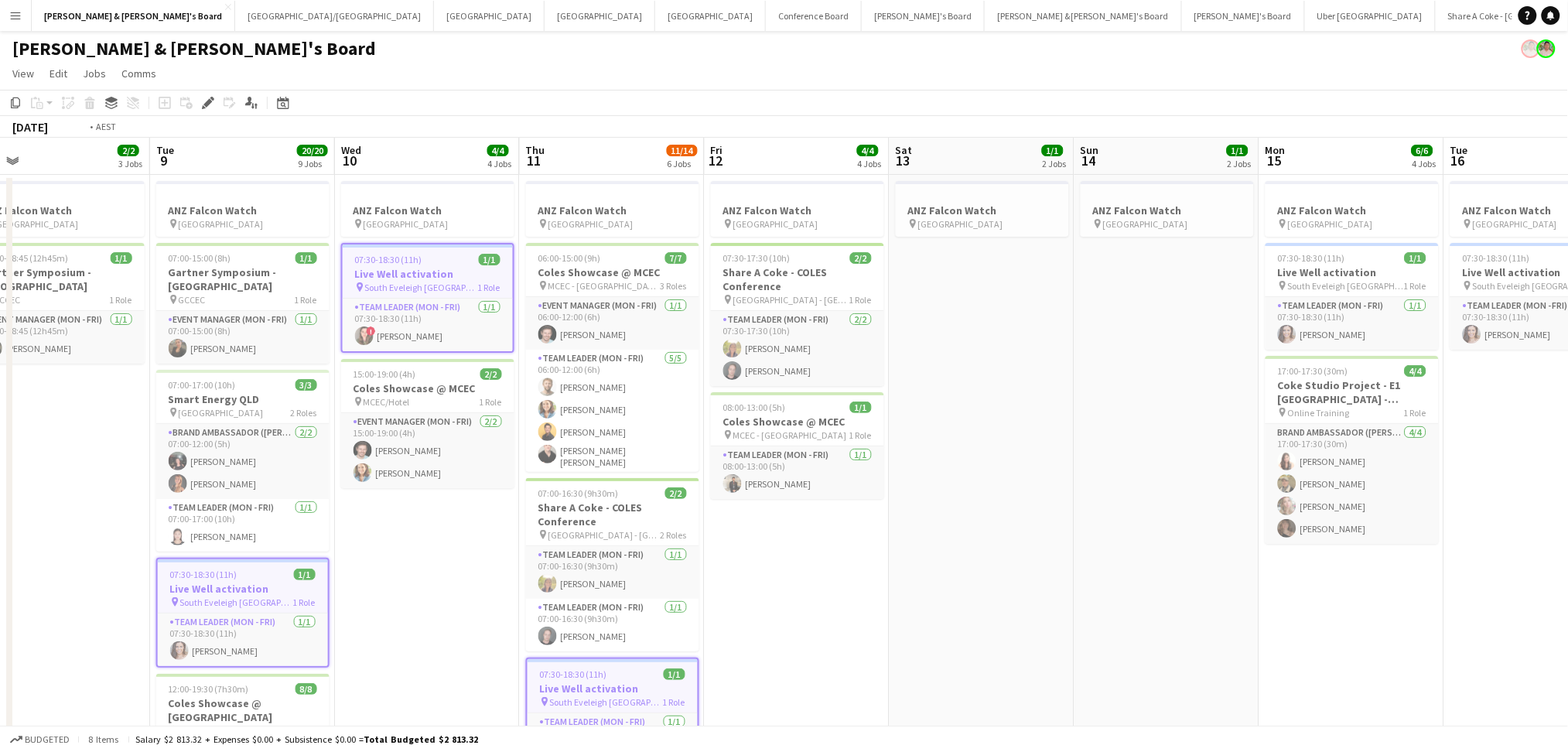
drag, startPoint x: 1328, startPoint y: 548, endPoint x: 957, endPoint y: 544, distance: 371.0
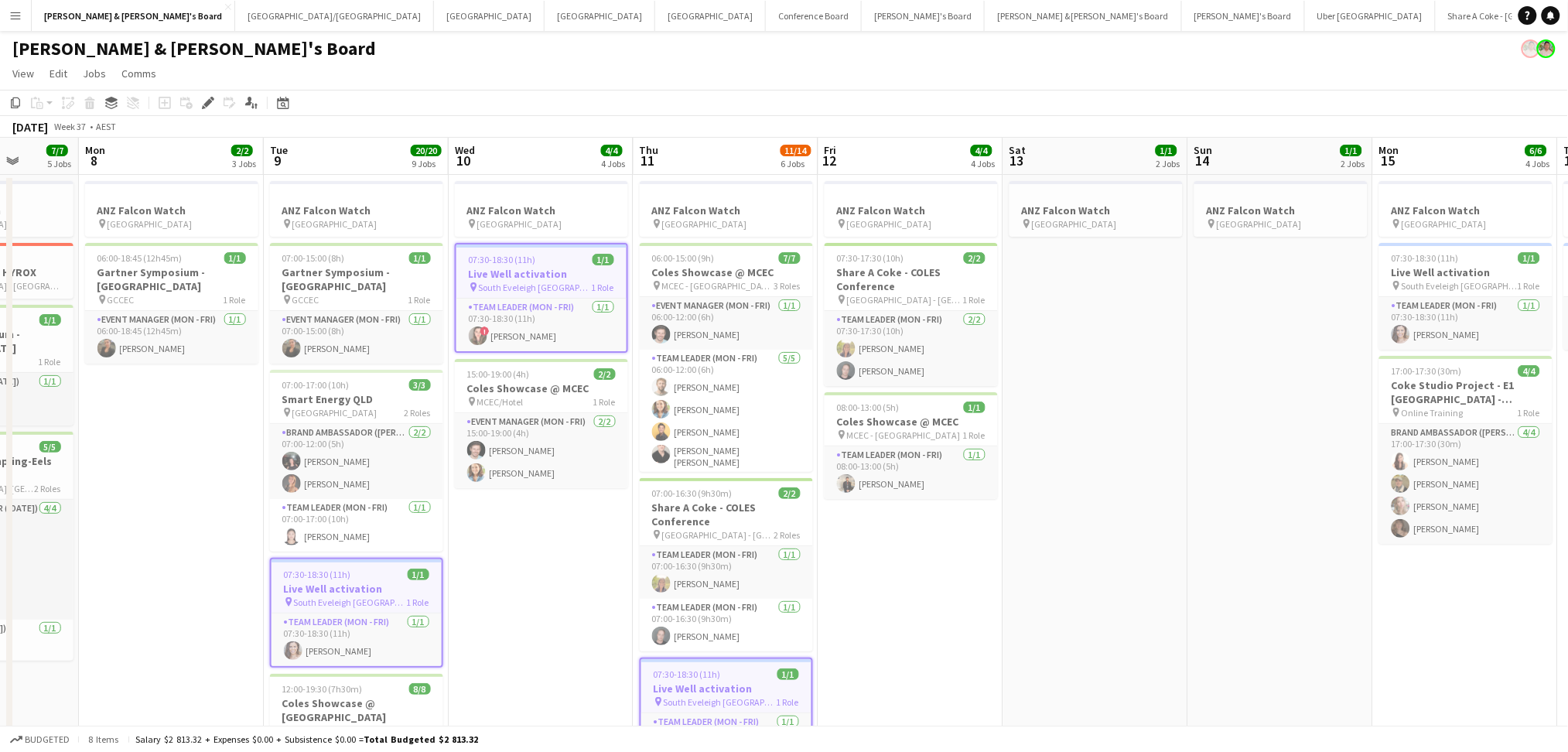
drag, startPoint x: 1160, startPoint y: 582, endPoint x: 901, endPoint y: 542, distance: 262.1
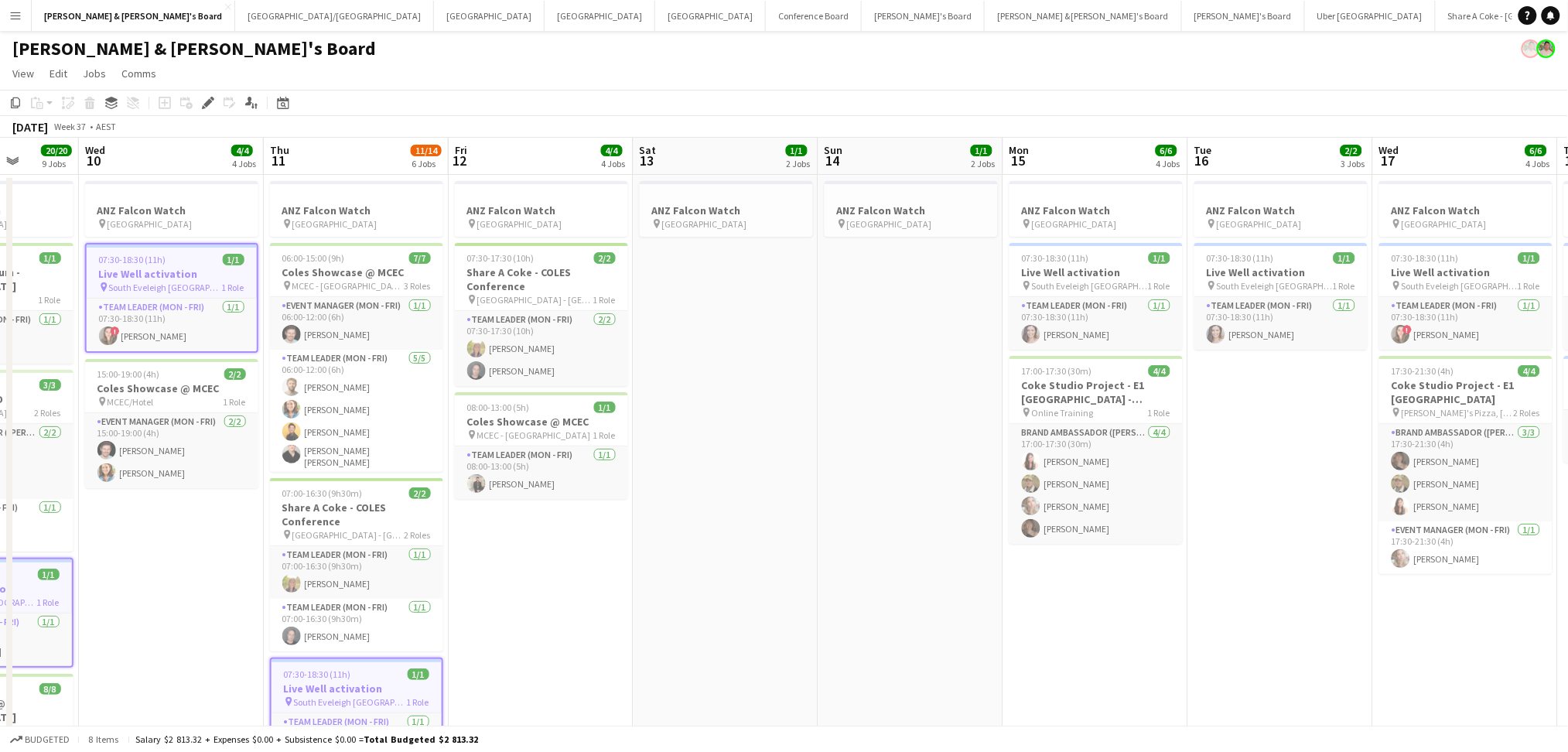
scroll to position [0, 478]
click at [1072, 278] on h3 "Live Well activation" at bounding box center [1094, 272] width 174 height 14
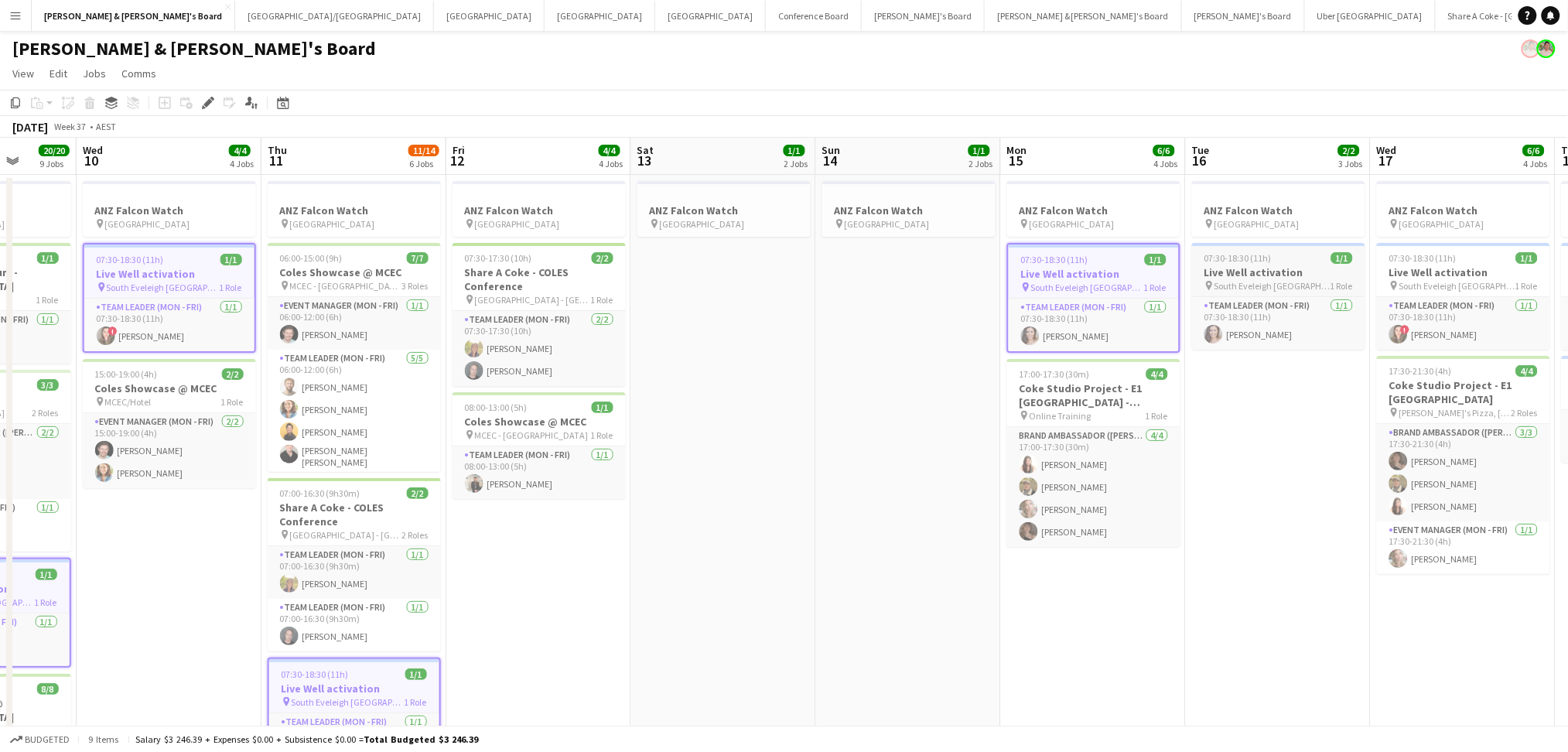
click at [1283, 267] on h3 "Live Well activation" at bounding box center [1279, 272] width 174 height 14
click at [1456, 263] on div "07:30-18:30 (11h) 1/1" at bounding box center [1464, 258] width 174 height 11
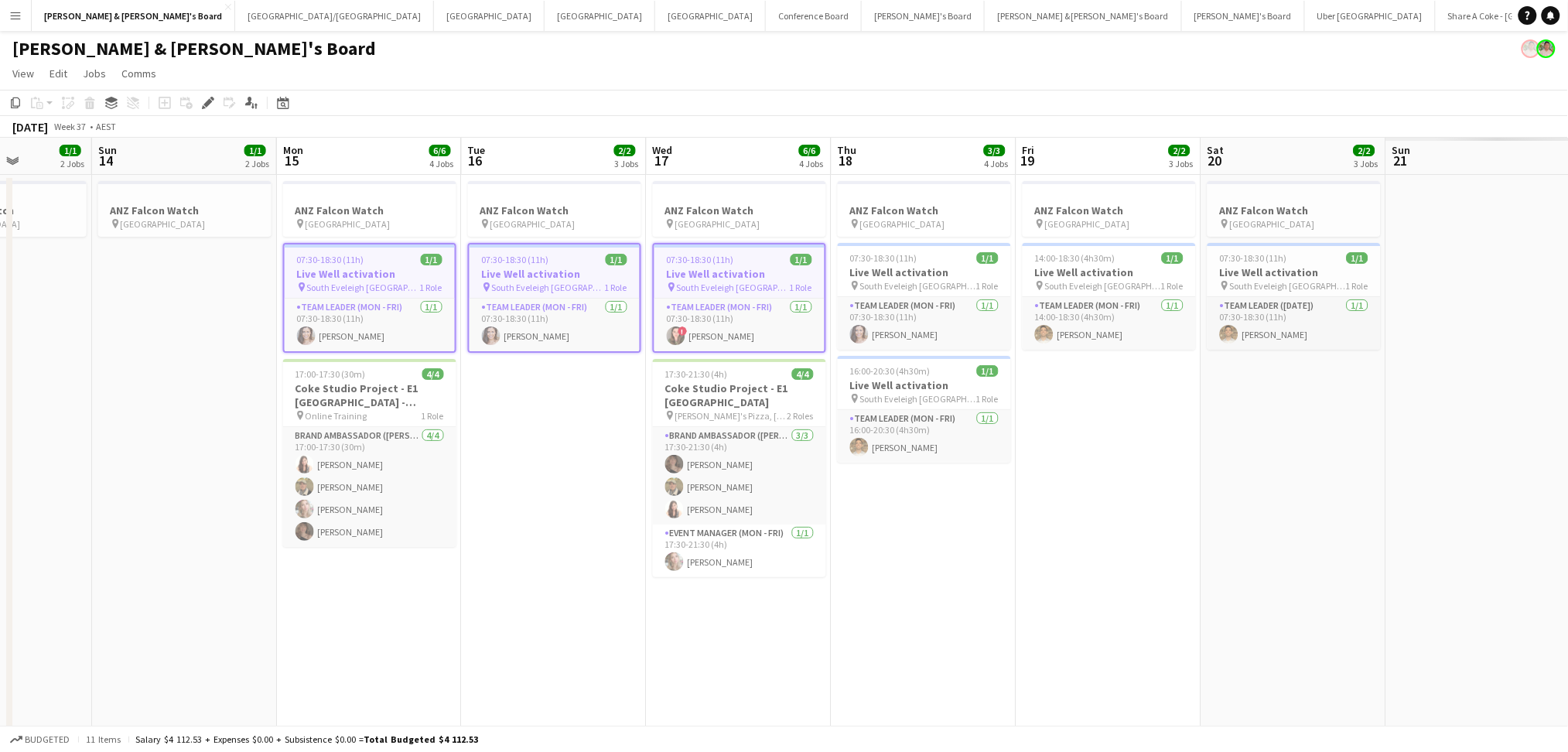
drag, startPoint x: 1473, startPoint y: 657, endPoint x: 836, endPoint y: 605, distance: 639.1
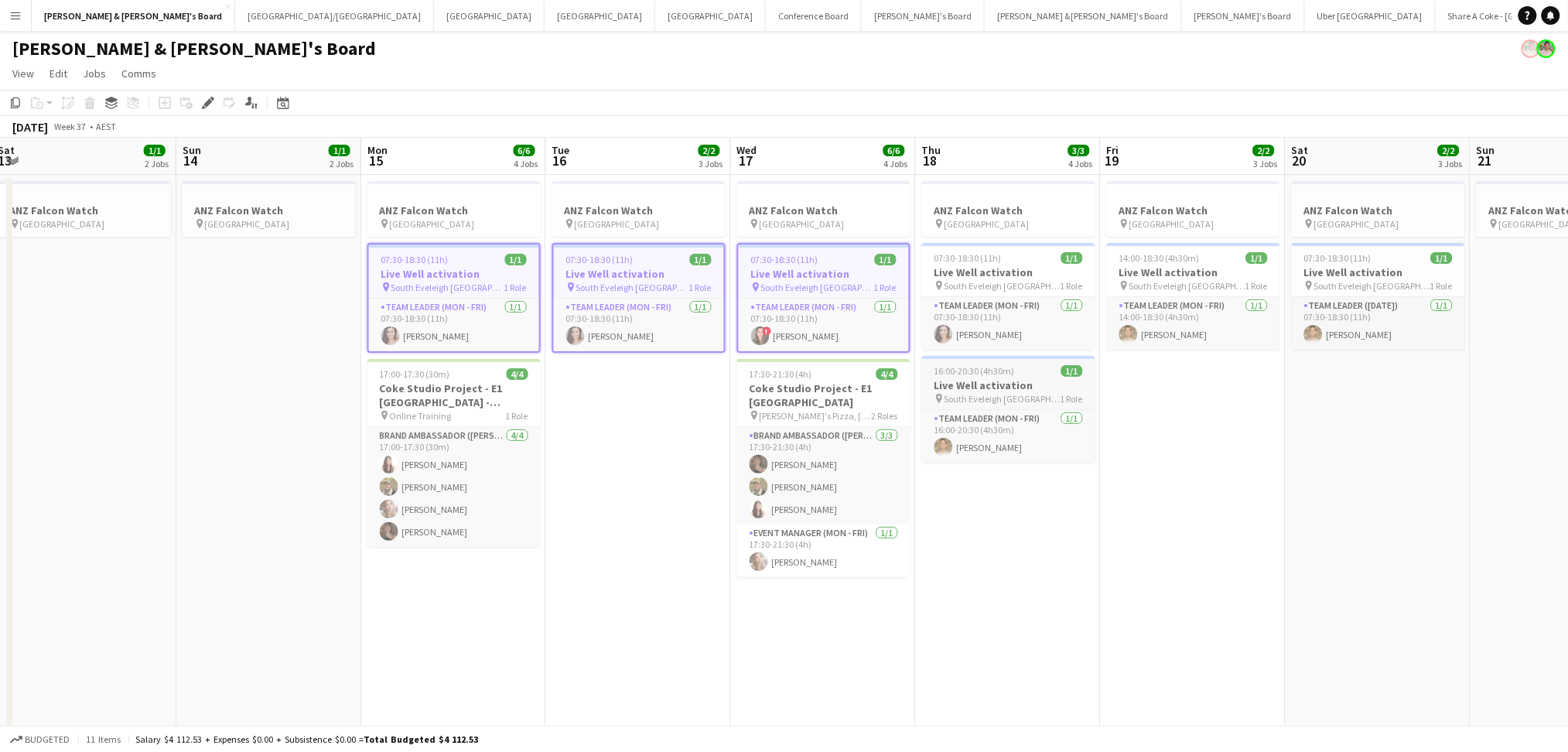
click at [995, 396] on span "South Eveleigh [GEOGRAPHIC_DATA]" at bounding box center [1003, 399] width 116 height 11
click at [1006, 265] on h3 "Live Well activation" at bounding box center [1009, 272] width 174 height 14
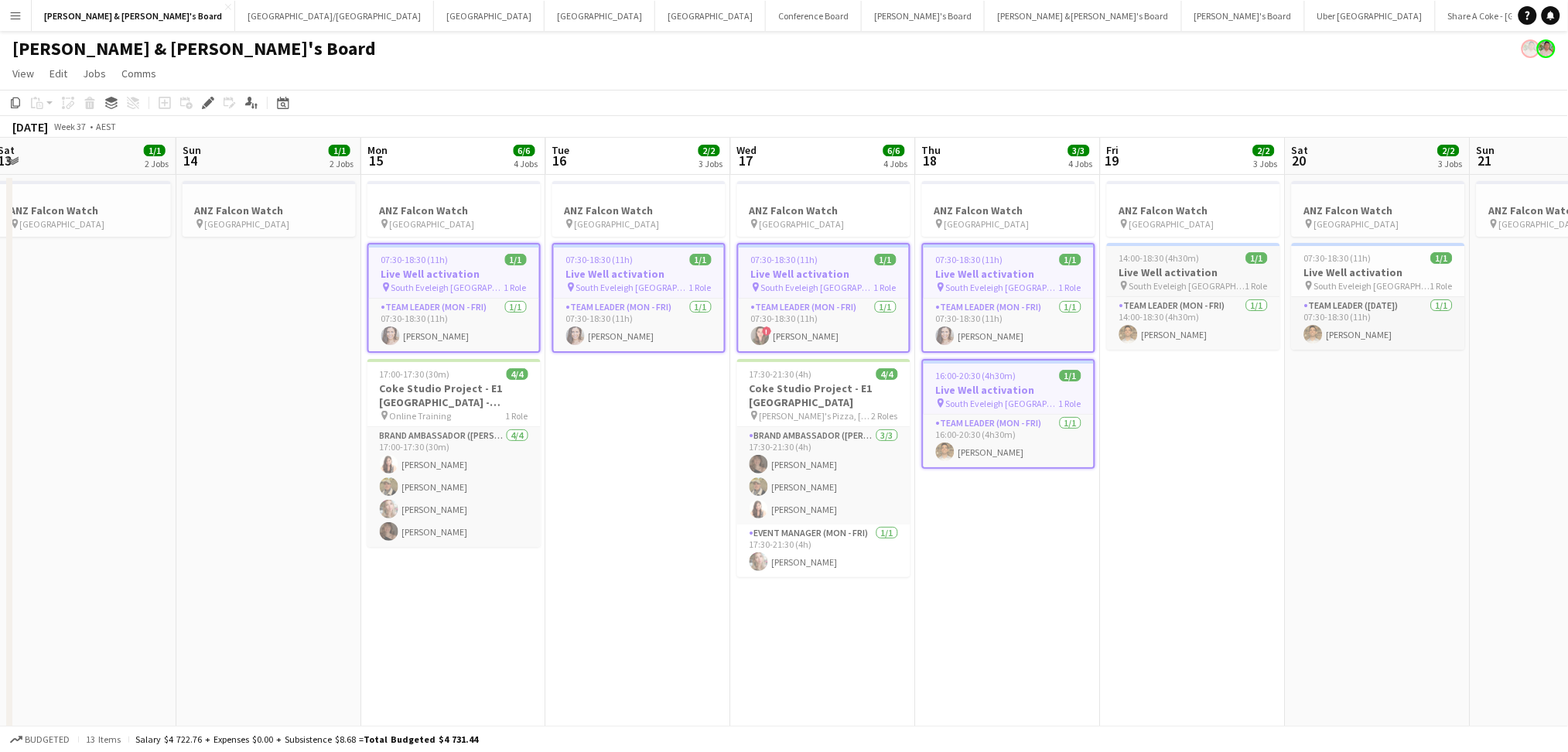
click at [1165, 261] on span "14:00-18:30 (4h30m)" at bounding box center [1160, 258] width 80 height 11
click at [1378, 260] on div "07:30-18:30 (11h) 1/1" at bounding box center [1379, 258] width 174 height 11
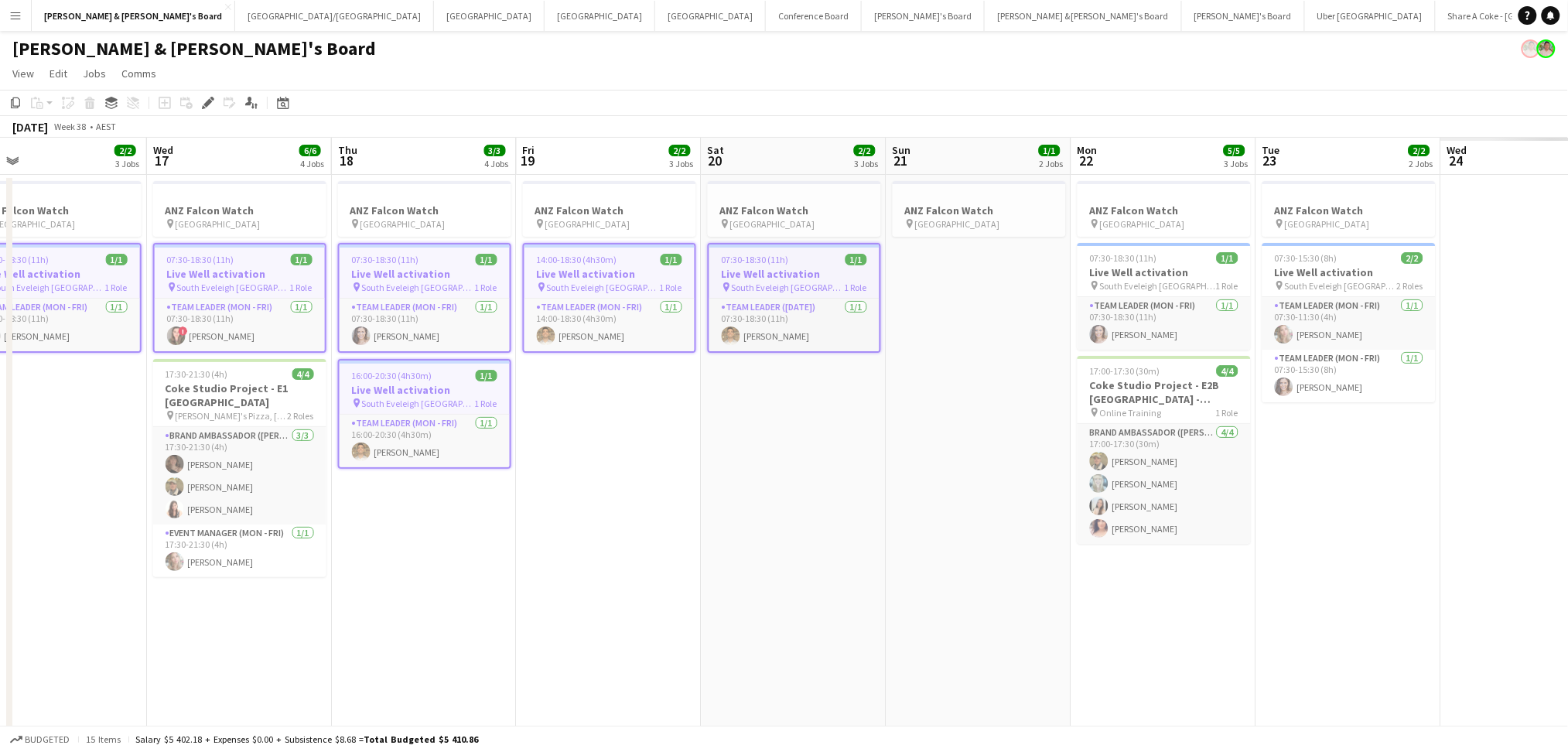
drag, startPoint x: 1408, startPoint y: 503, endPoint x: 815, endPoint y: 511, distance: 593.1
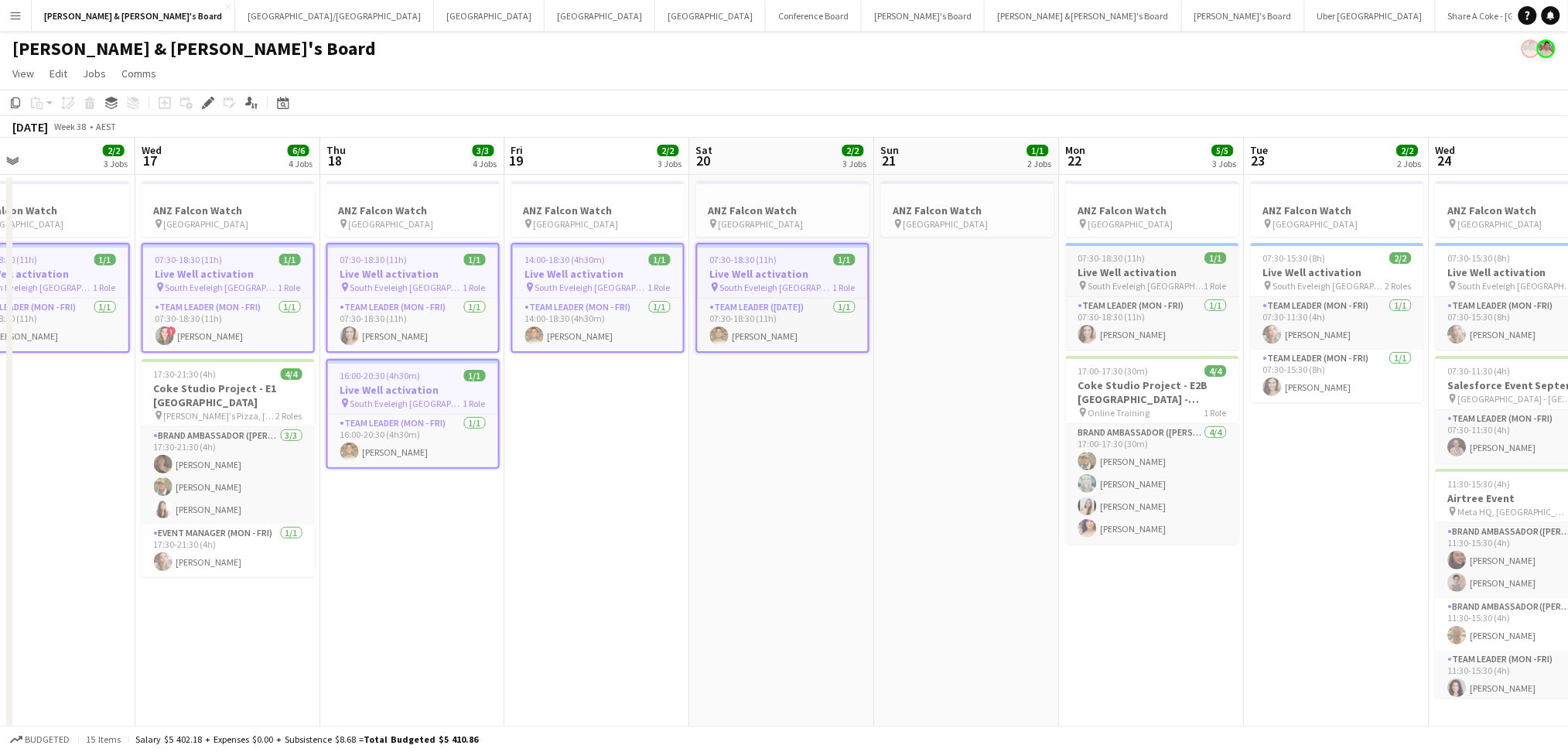
click at [1168, 272] on h3 "Live Well activation" at bounding box center [1153, 272] width 174 height 14
click at [1286, 272] on h3 "Live Well activation" at bounding box center [1339, 272] width 174 height 14
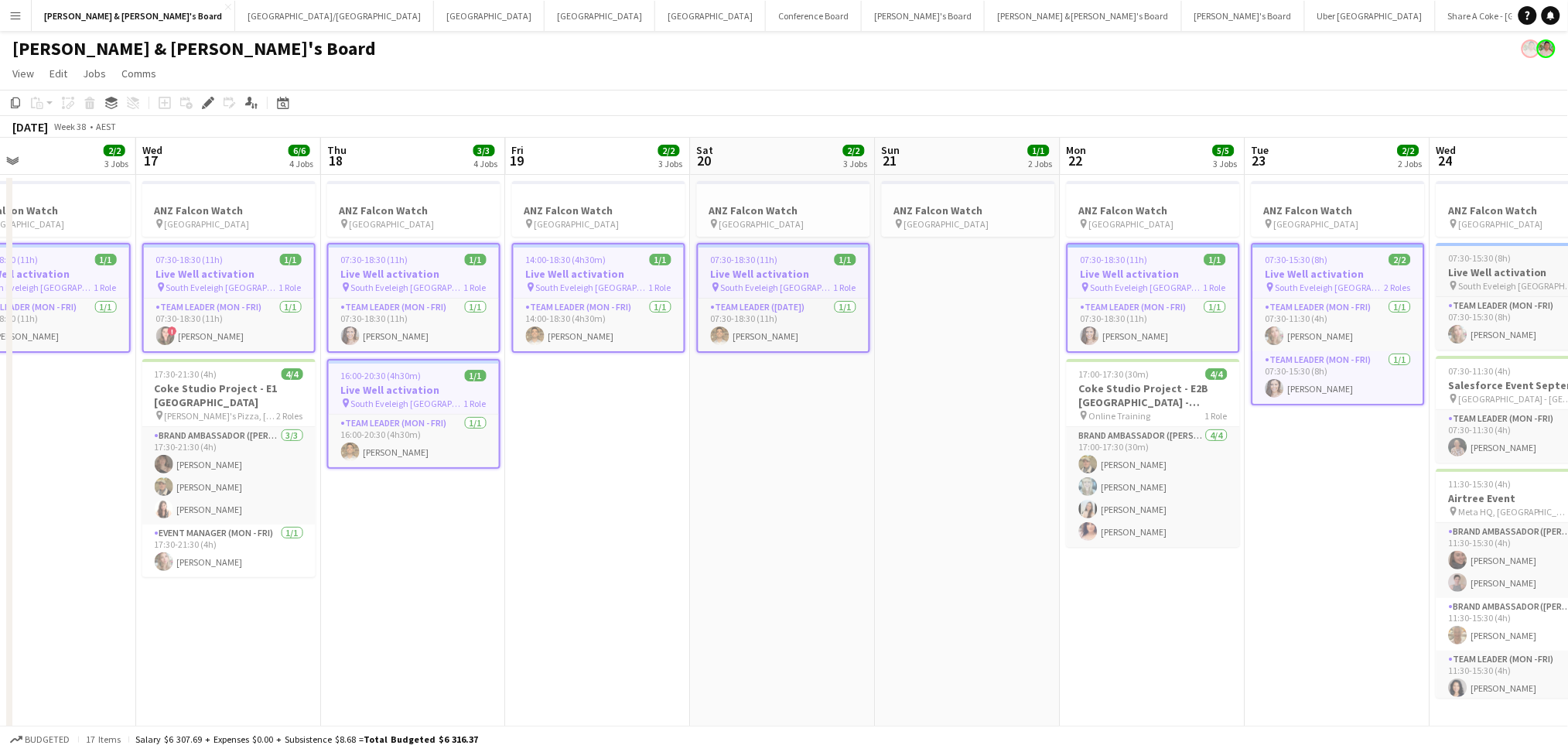
click at [1491, 262] on span "07:30-15:30 (8h)" at bounding box center [1480, 258] width 63 height 11
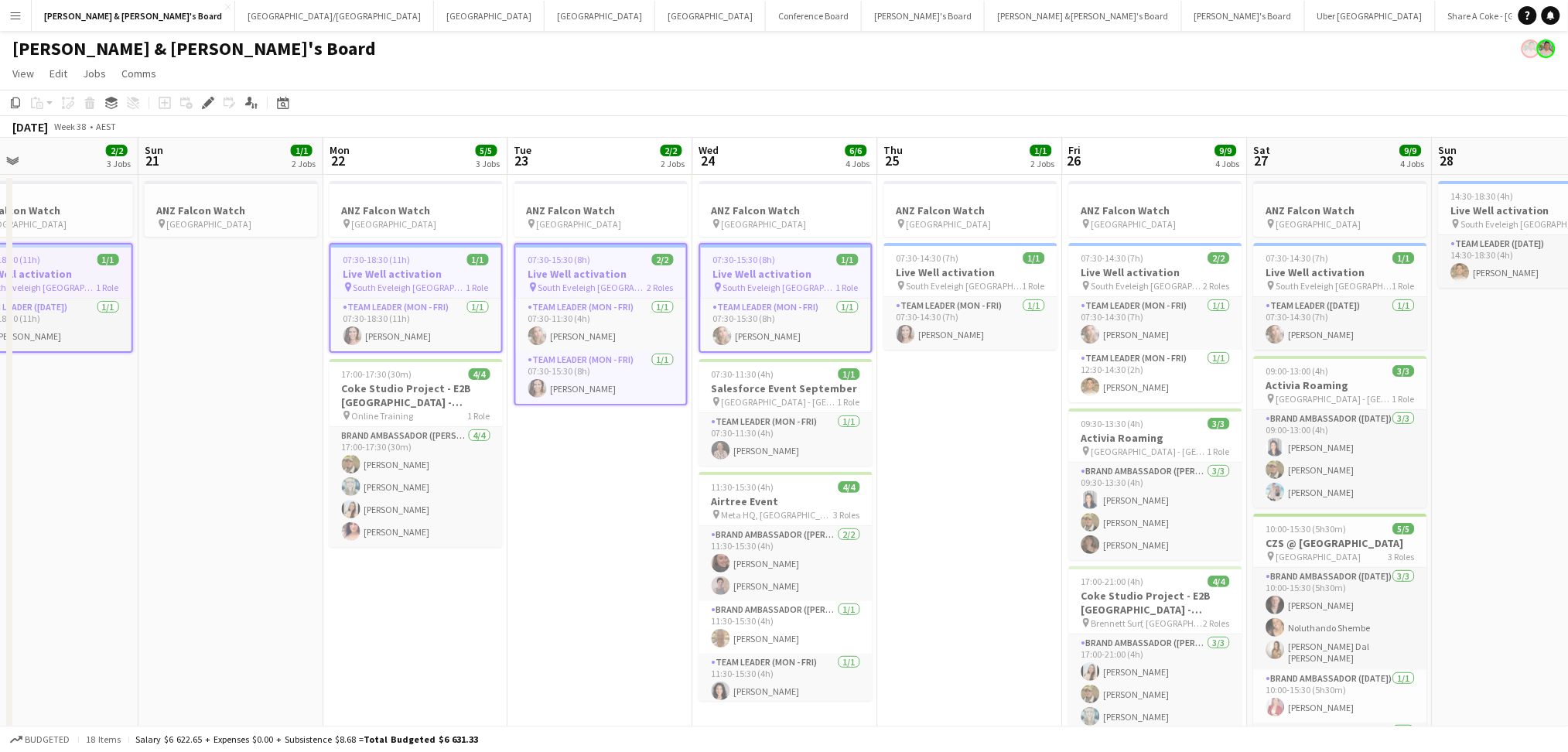
drag, startPoint x: 1370, startPoint y: 556, endPoint x: 631, endPoint y: 543, distance: 739.1
click at [981, 271] on h3 "Live Well activation" at bounding box center [969, 272] width 174 height 14
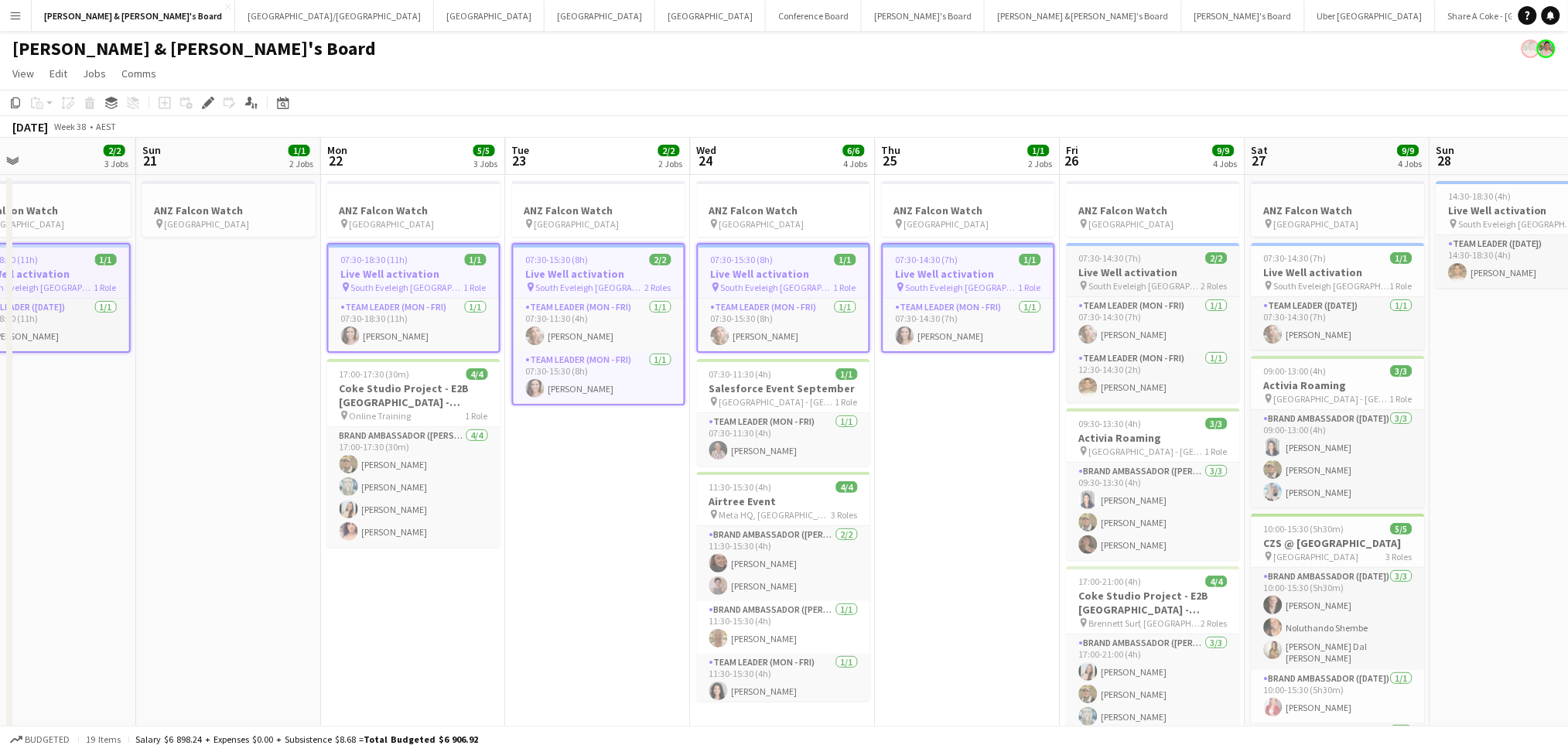
click at [1104, 260] on span "07:30-14:30 (7h)" at bounding box center [1111, 258] width 63 height 11
click at [1305, 247] on app-job-card "07:30-14:30 (7h) 1/1 Live Well activation pin South [PERSON_NAME] 1 Role Team L…" at bounding box center [1339, 297] width 174 height 107
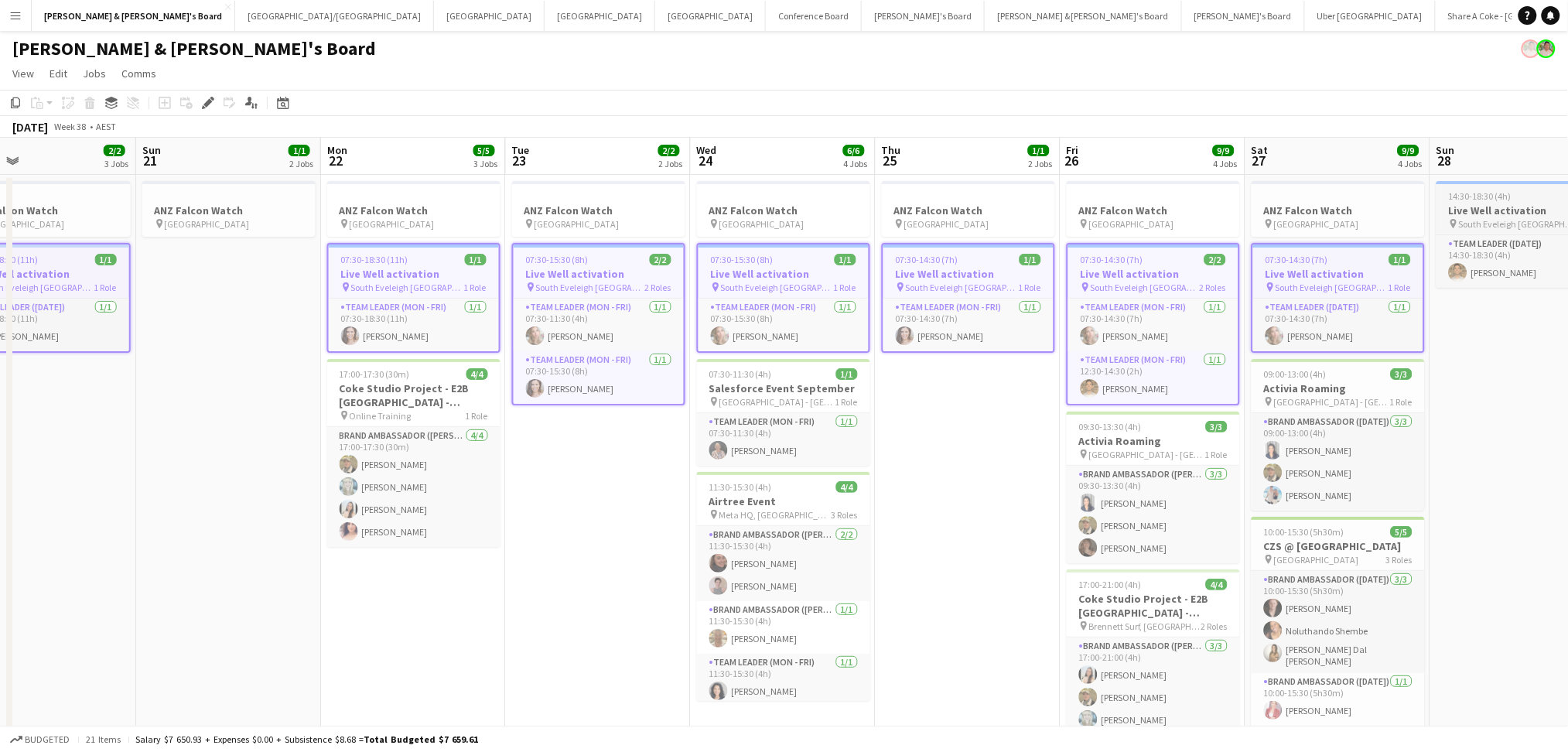
click at [1497, 191] on span "14:30-18:30 (4h)" at bounding box center [1480, 196] width 63 height 11
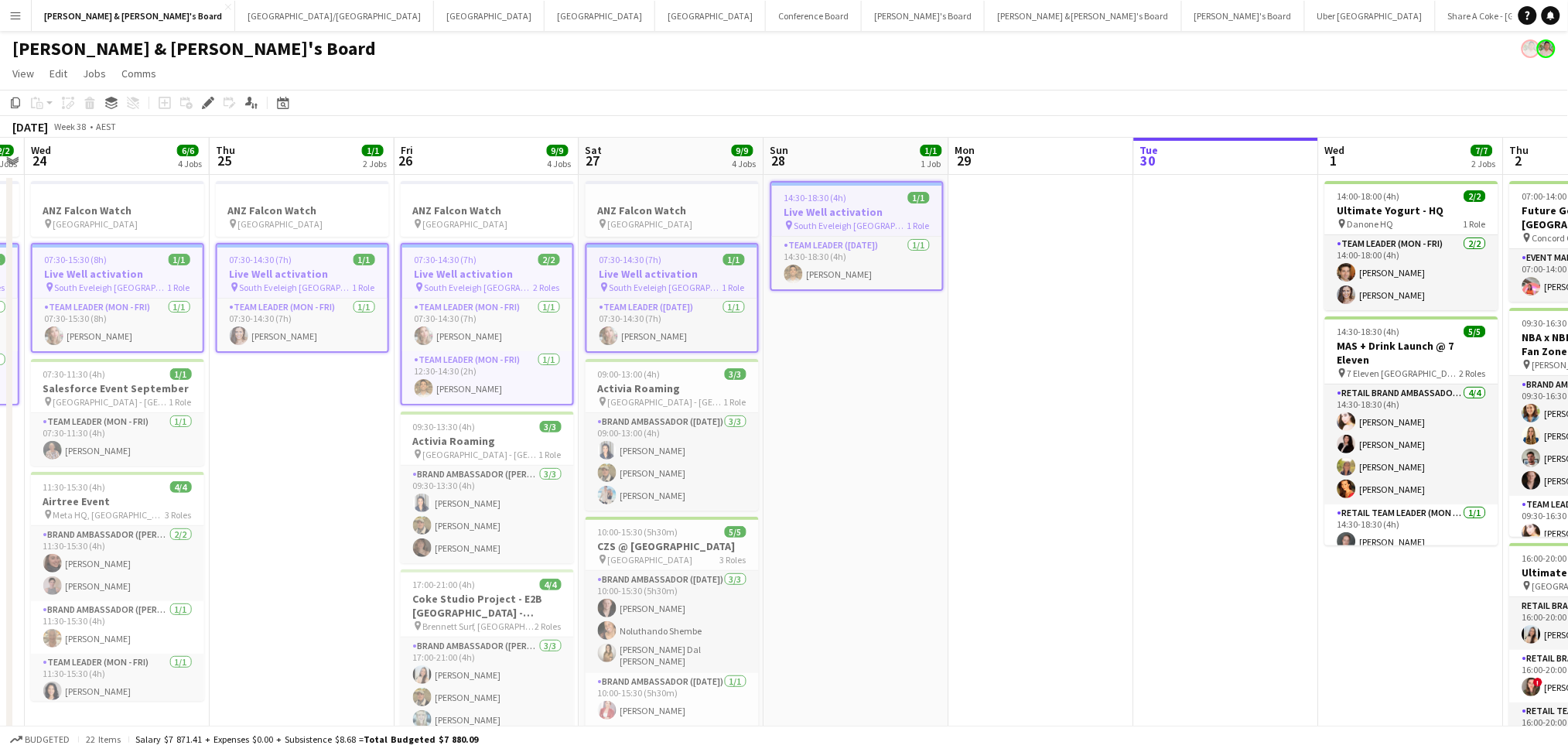
drag, startPoint x: 1518, startPoint y: 406, endPoint x: 810, endPoint y: 437, distance: 708.7
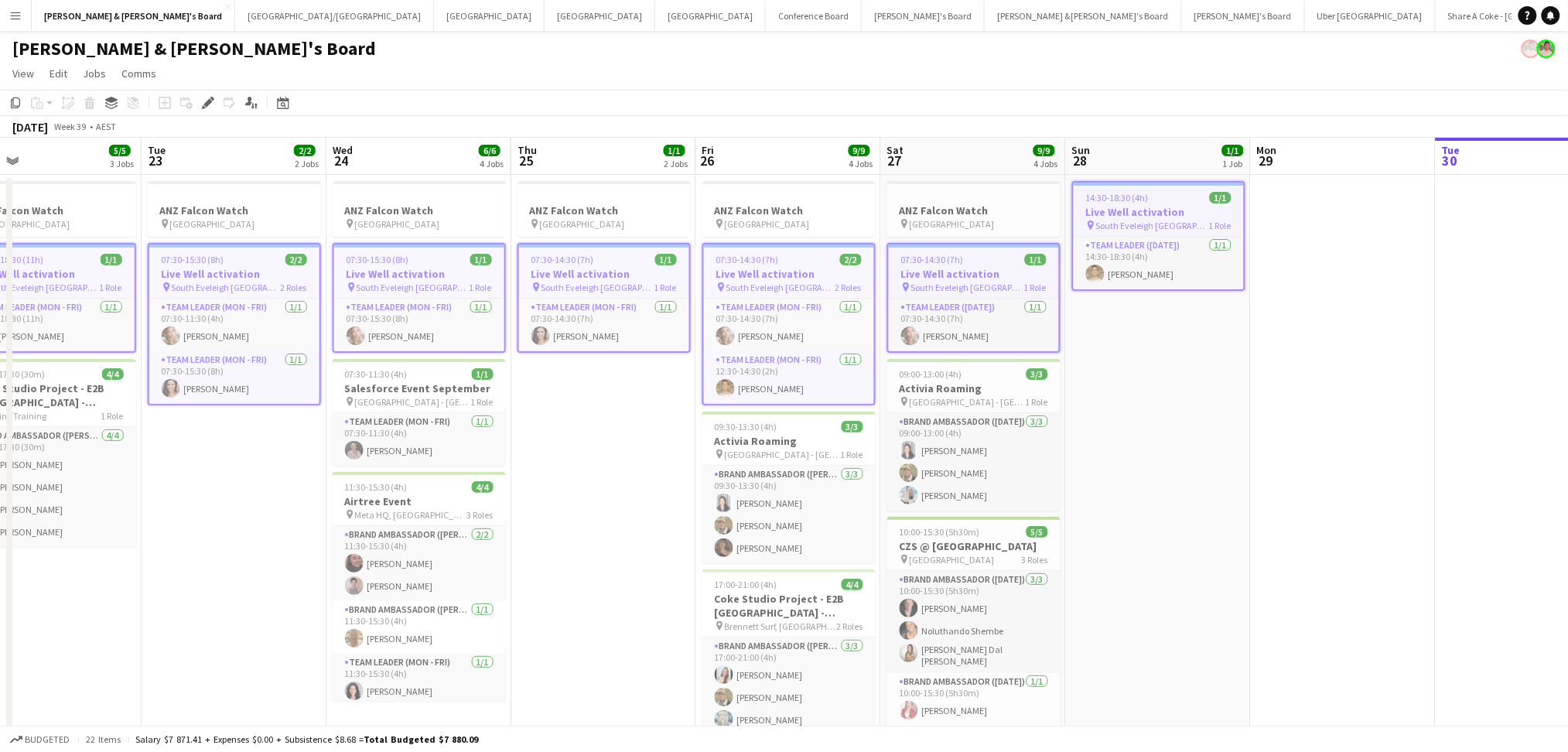
scroll to position [0, 385]
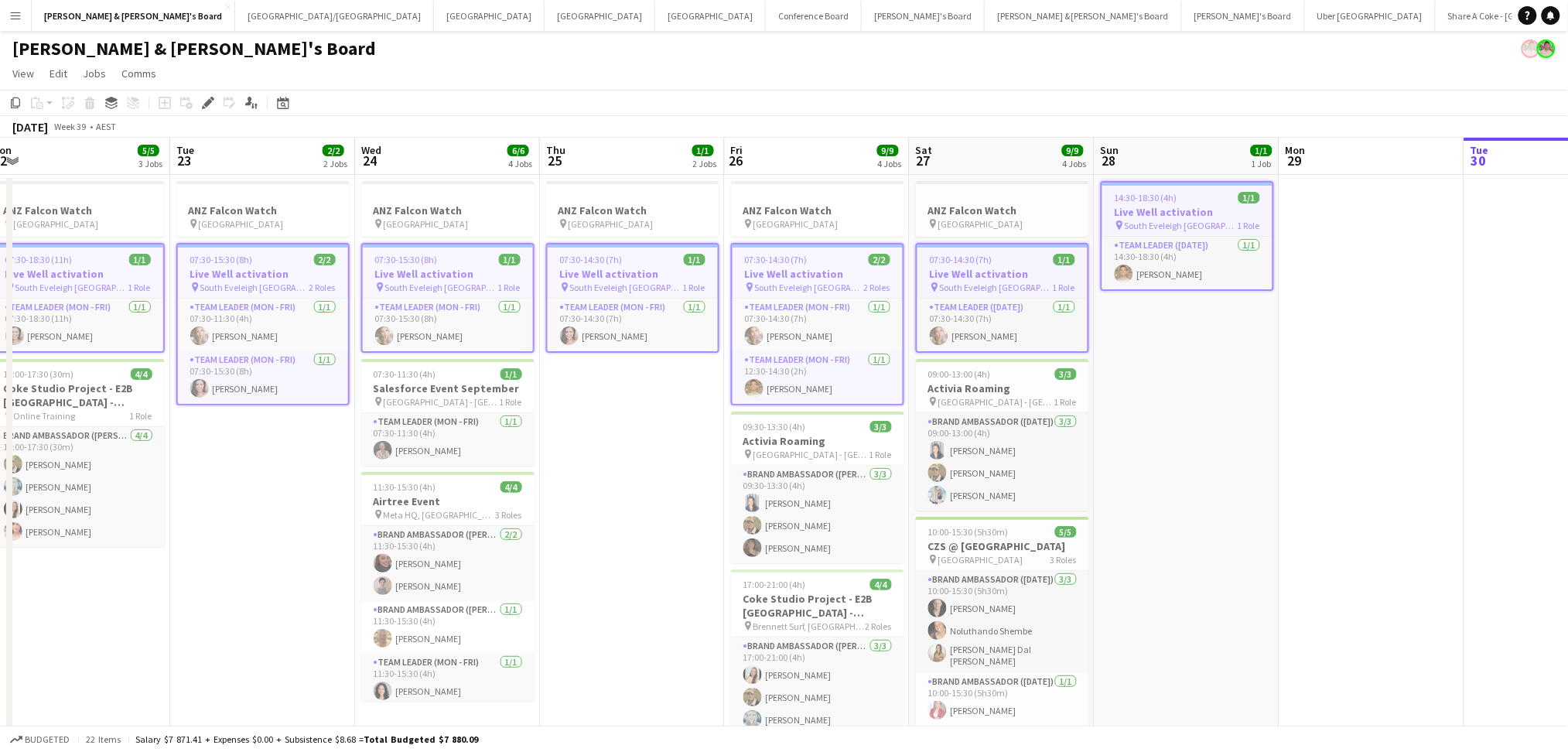
drag, startPoint x: 211, startPoint y: 488, endPoint x: 600, endPoint y: 488, distance: 389.0
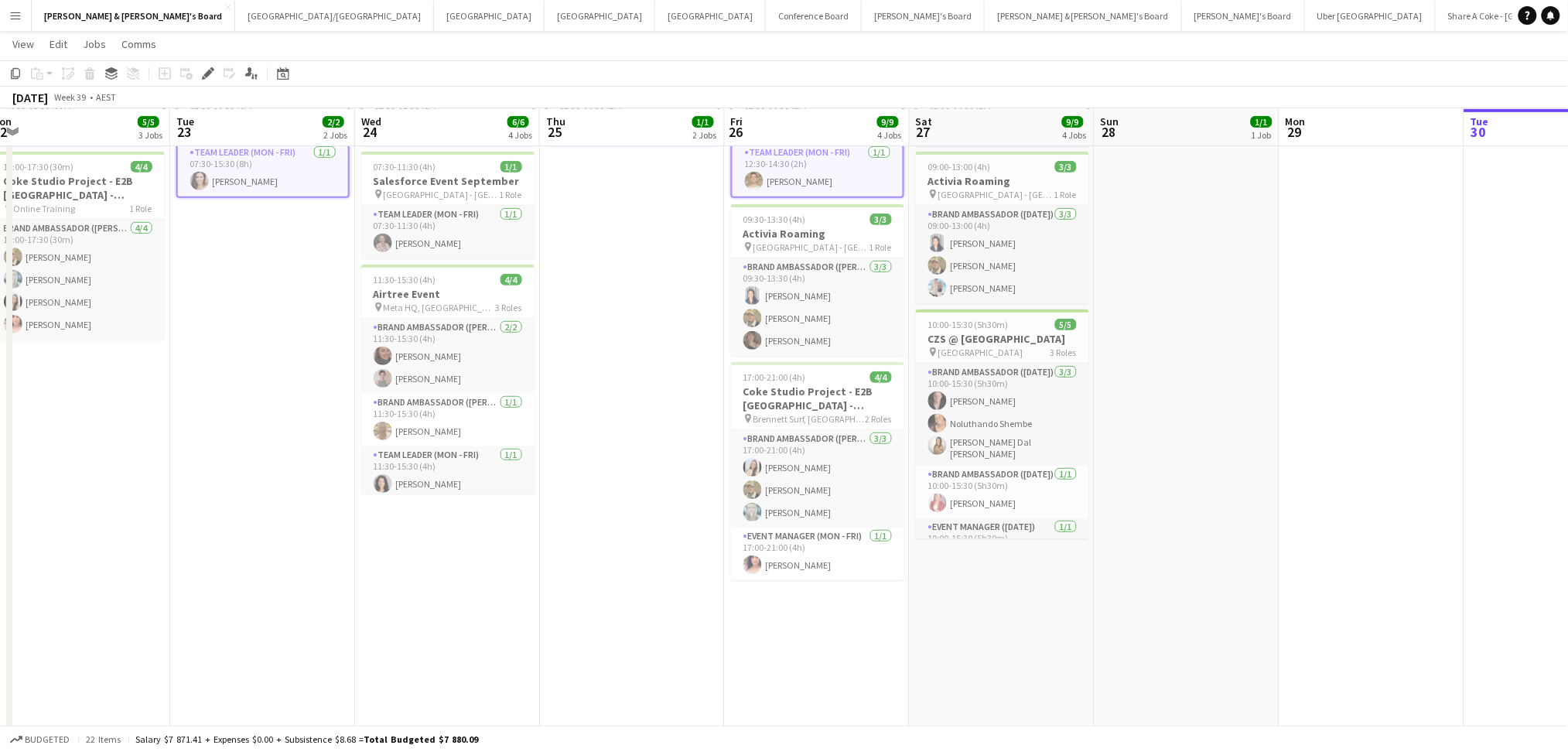
scroll to position [0, 0]
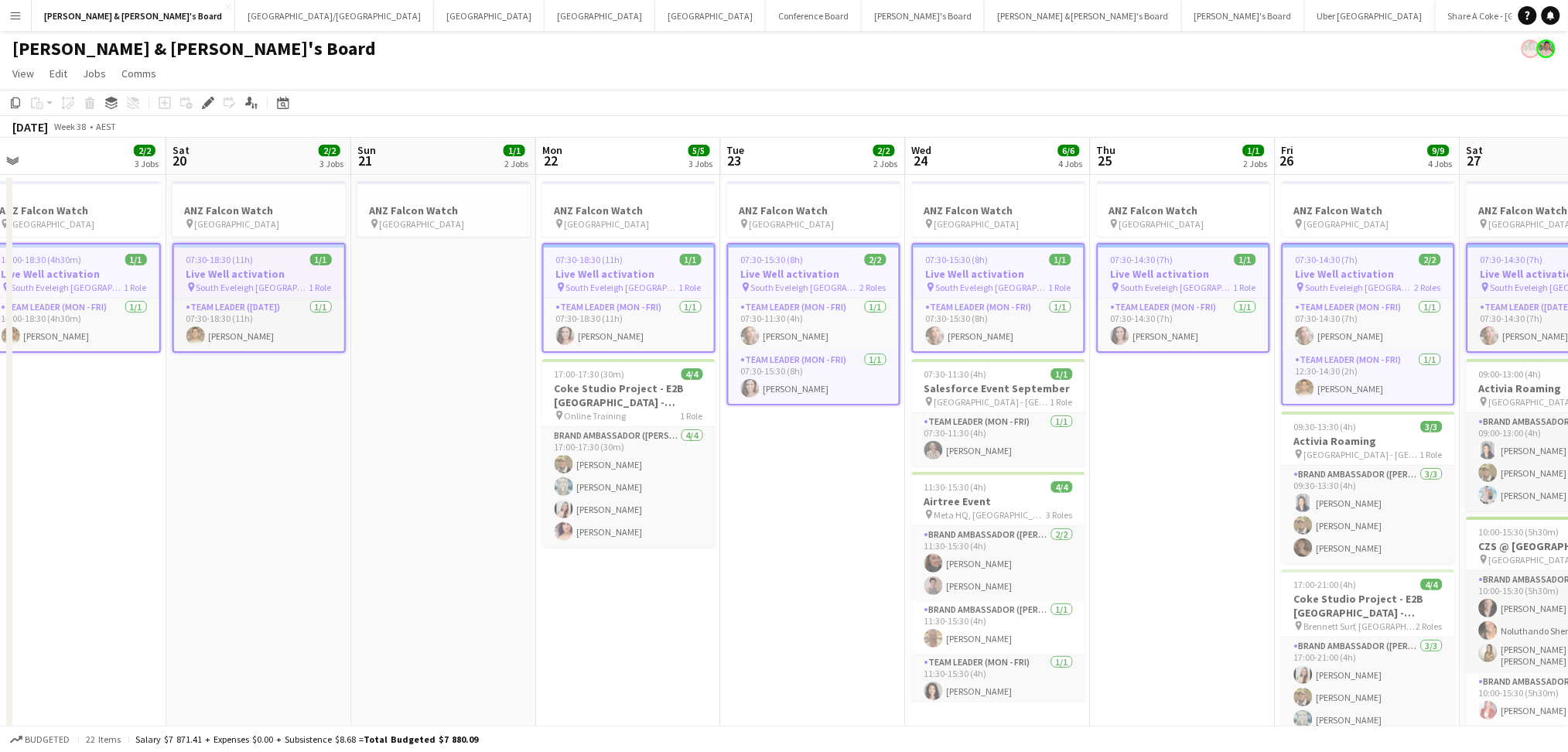
drag, startPoint x: 244, startPoint y: 530, endPoint x: 803, endPoint y: 562, distance: 559.9
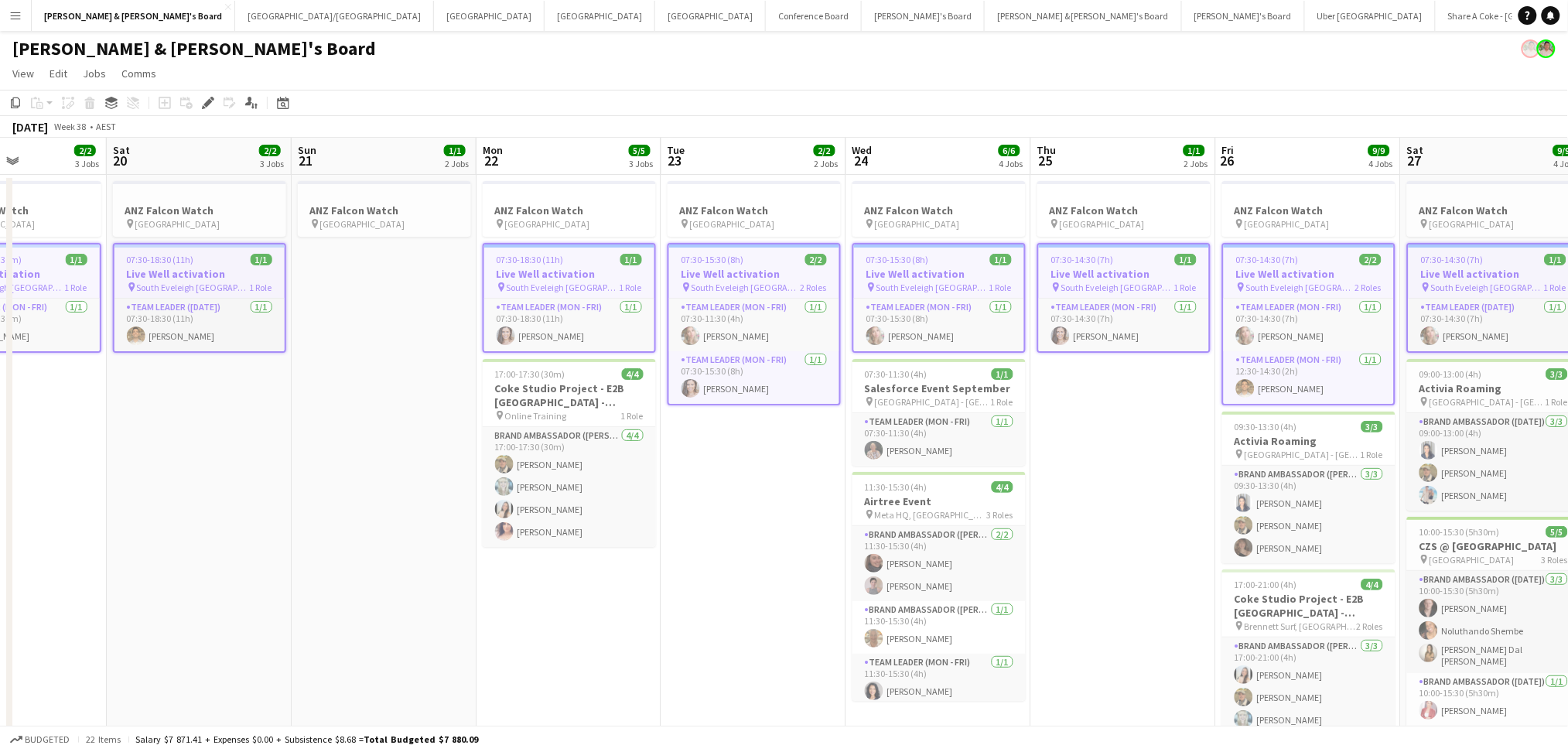
scroll to position [0, 372]
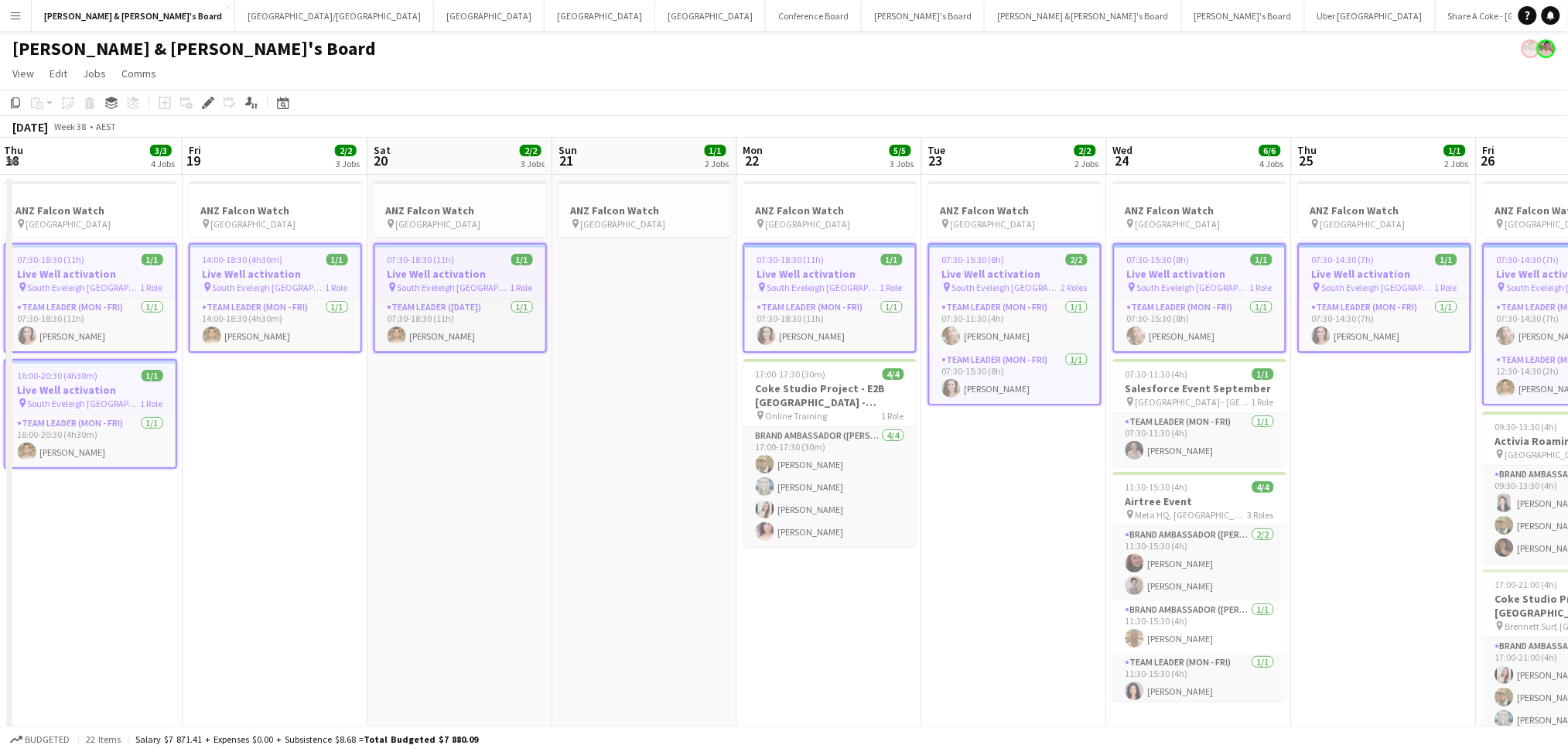
drag, startPoint x: 427, startPoint y: 576, endPoint x: 620, endPoint y: 586, distance: 193.3
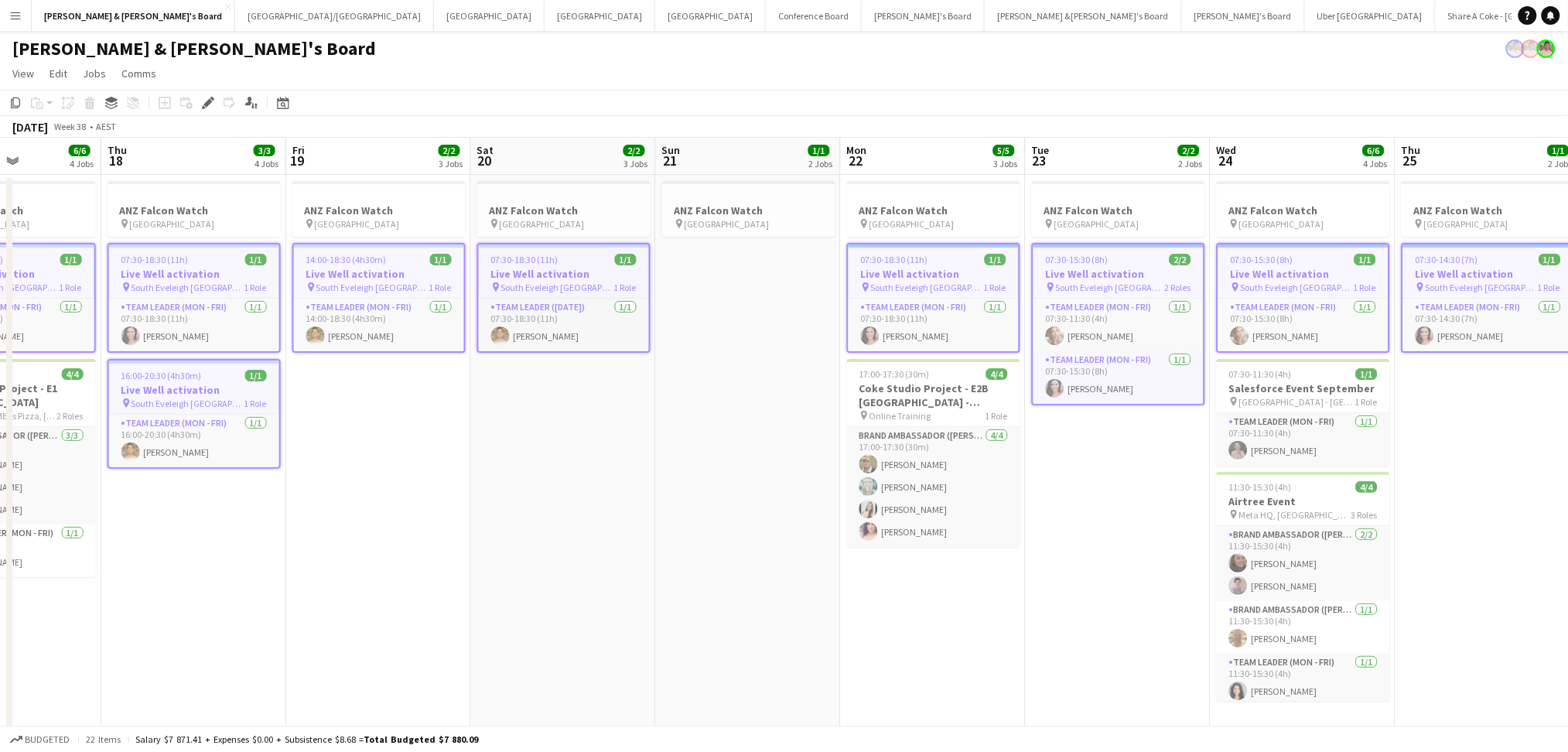
scroll to position [0, 688]
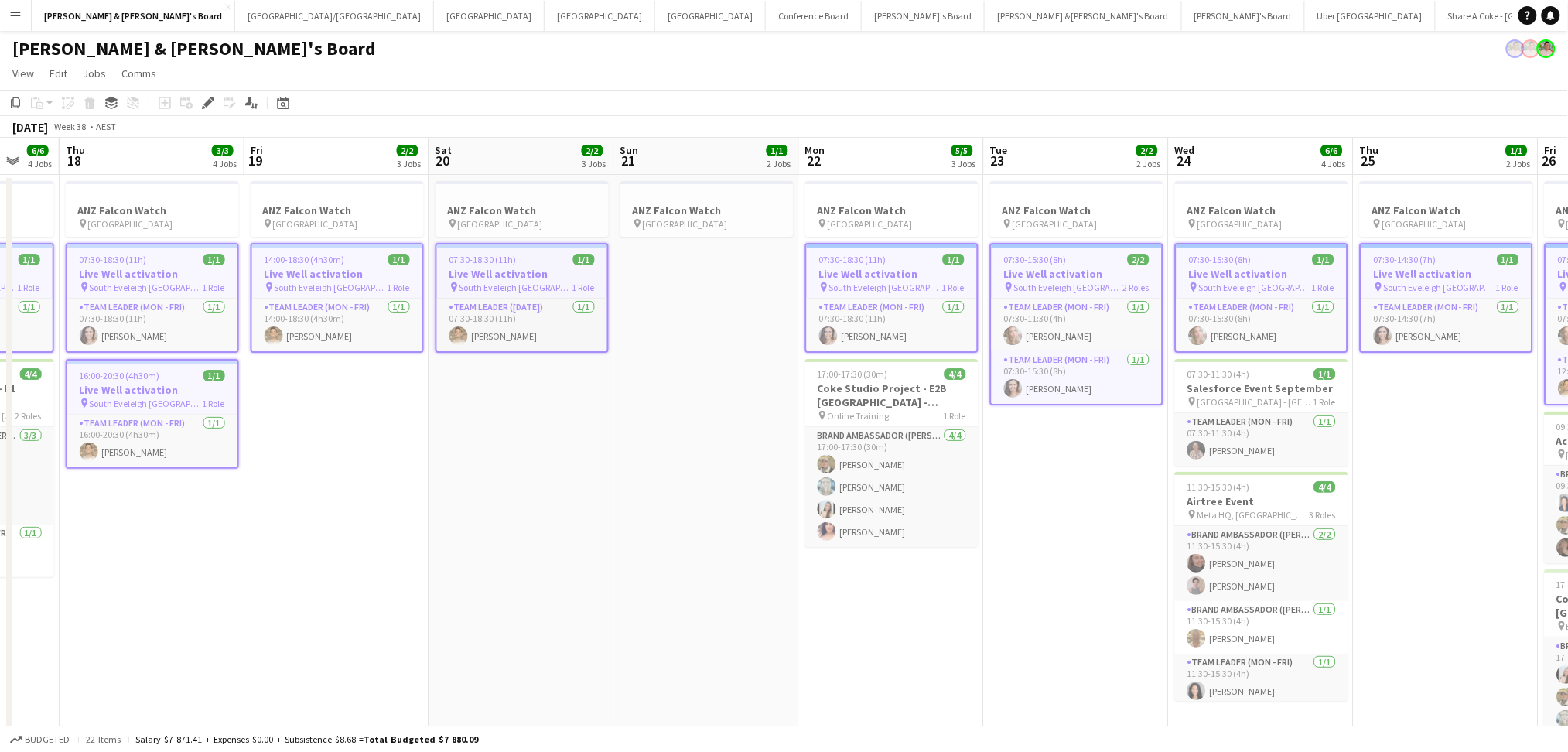
drag, startPoint x: 541, startPoint y: 632, endPoint x: 545, endPoint y: 490, distance: 142.1
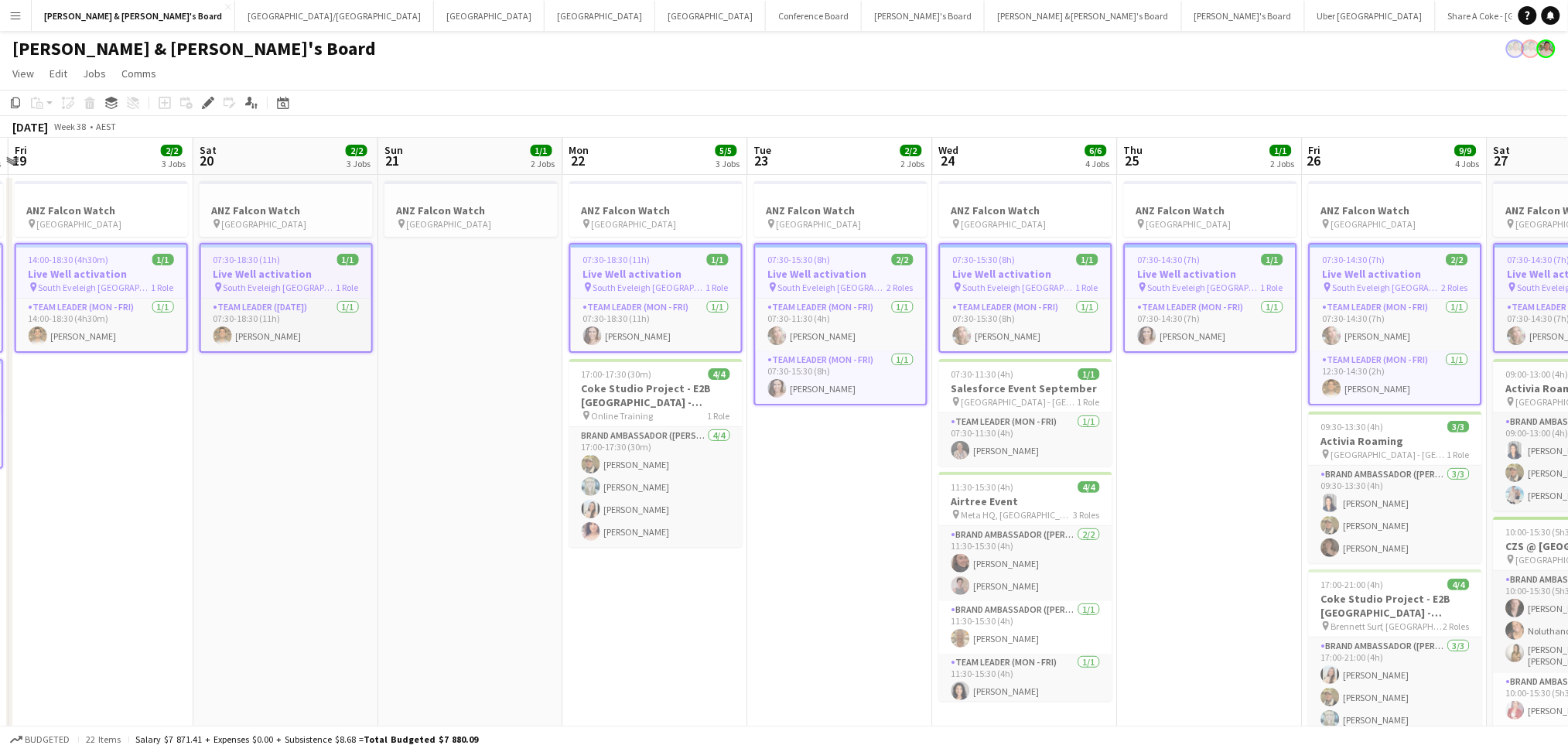
drag, startPoint x: 1114, startPoint y: 578, endPoint x: 696, endPoint y: 536, distance: 420.1
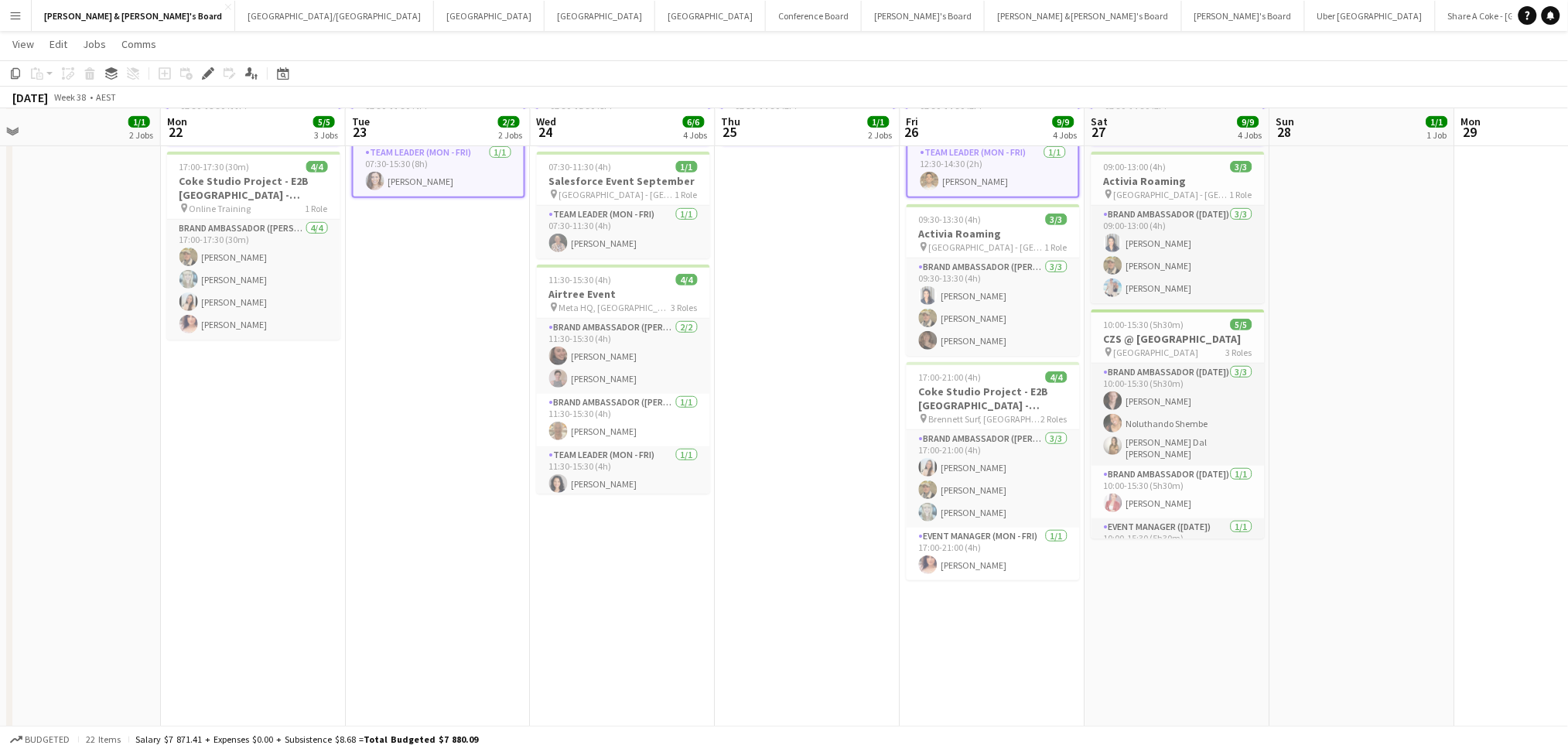
scroll to position [0, 704]
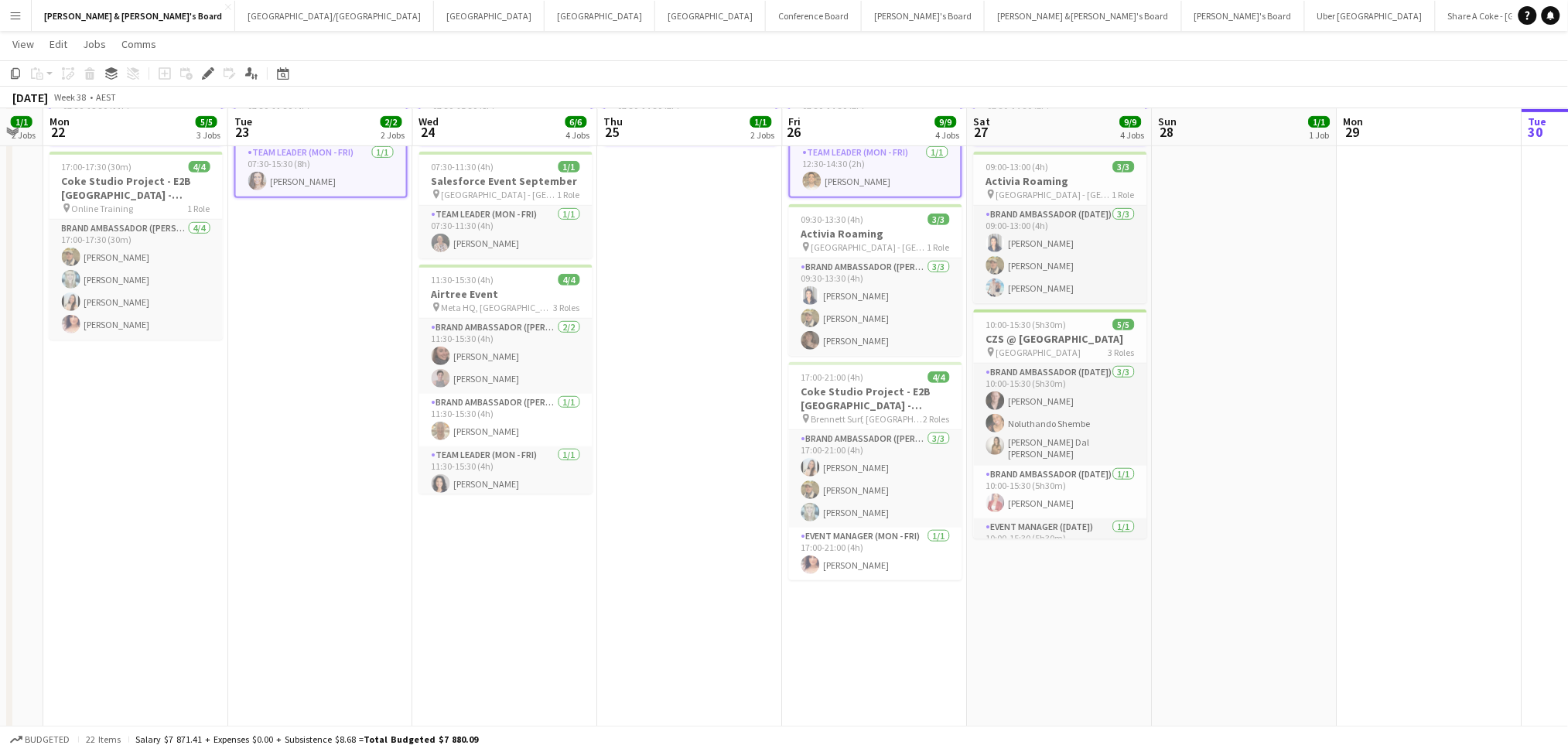
drag, startPoint x: 1244, startPoint y: 656, endPoint x: 905, endPoint y: 651, distance: 339.0
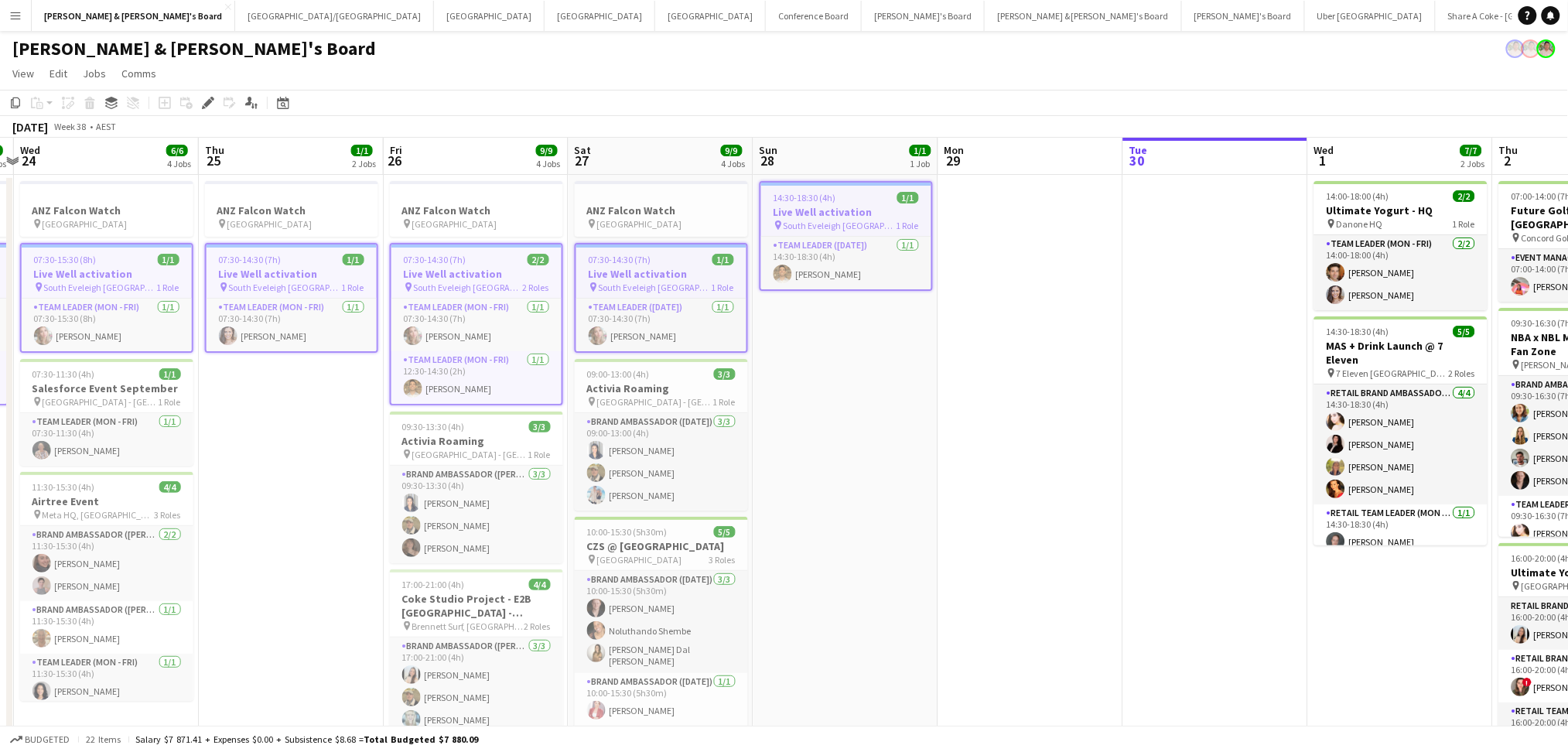
scroll to position [0, 687]
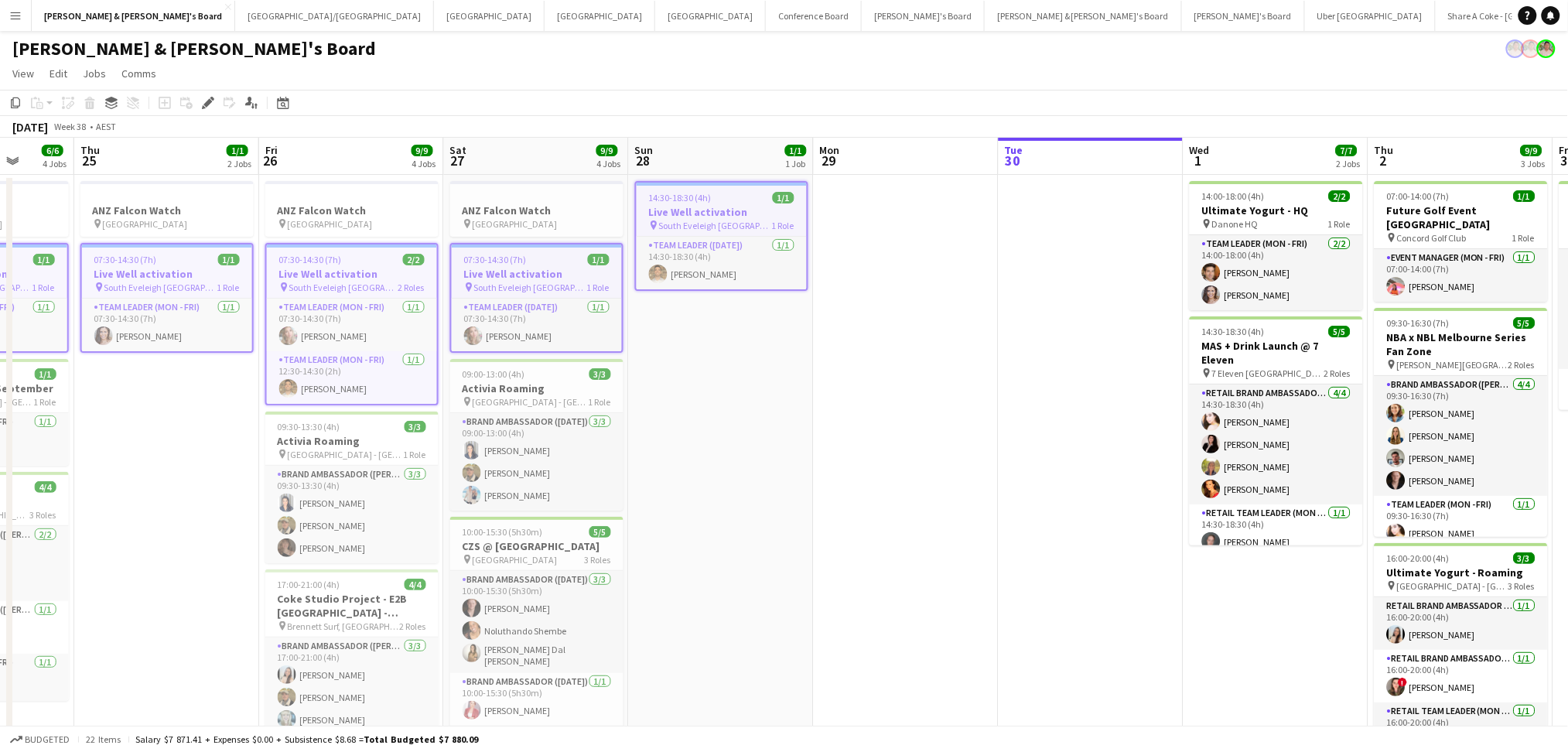
drag, startPoint x: 1198, startPoint y: 576, endPoint x: 799, endPoint y: 543, distance: 400.4
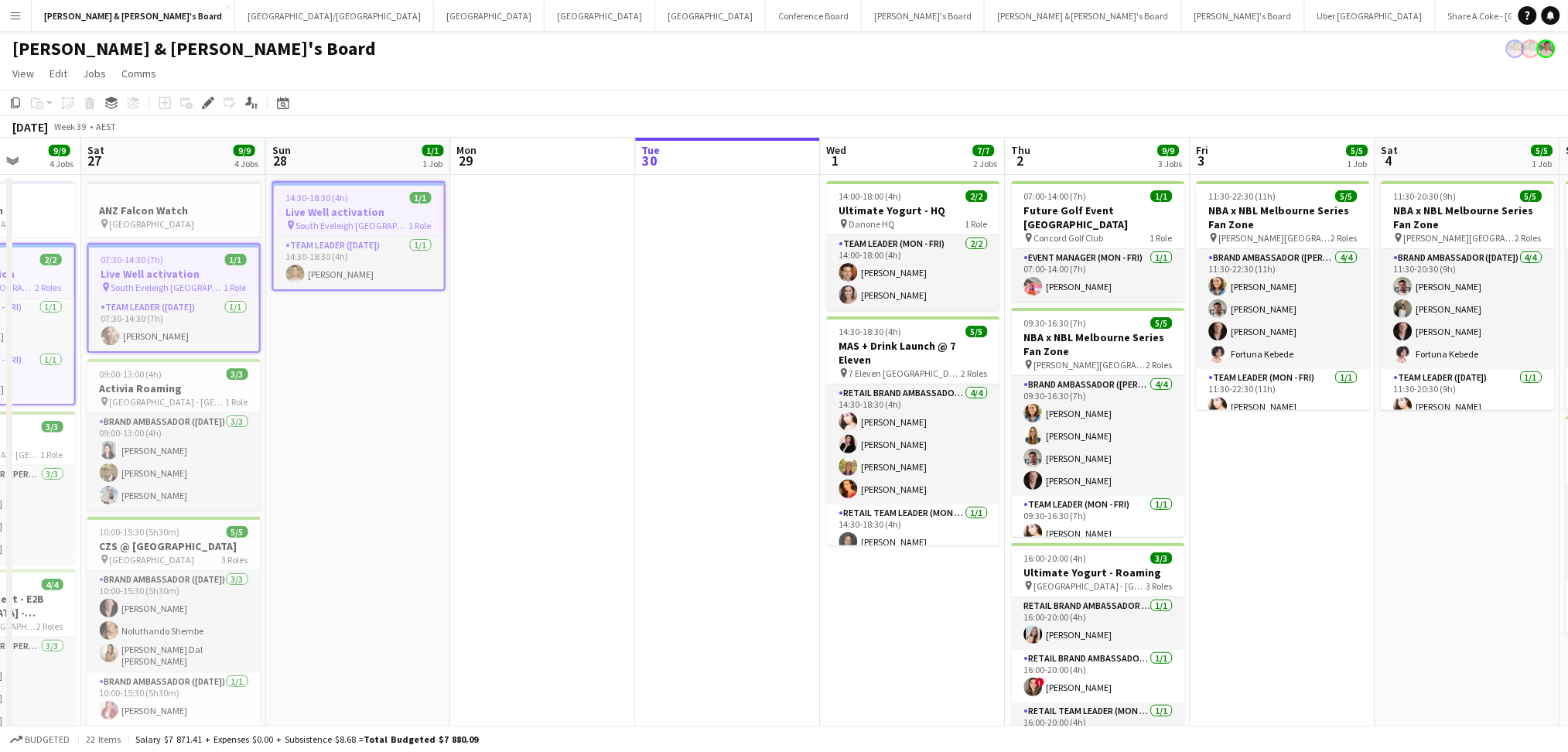
drag, startPoint x: 1028, startPoint y: 545, endPoint x: 687, endPoint y: 534, distance: 341.2
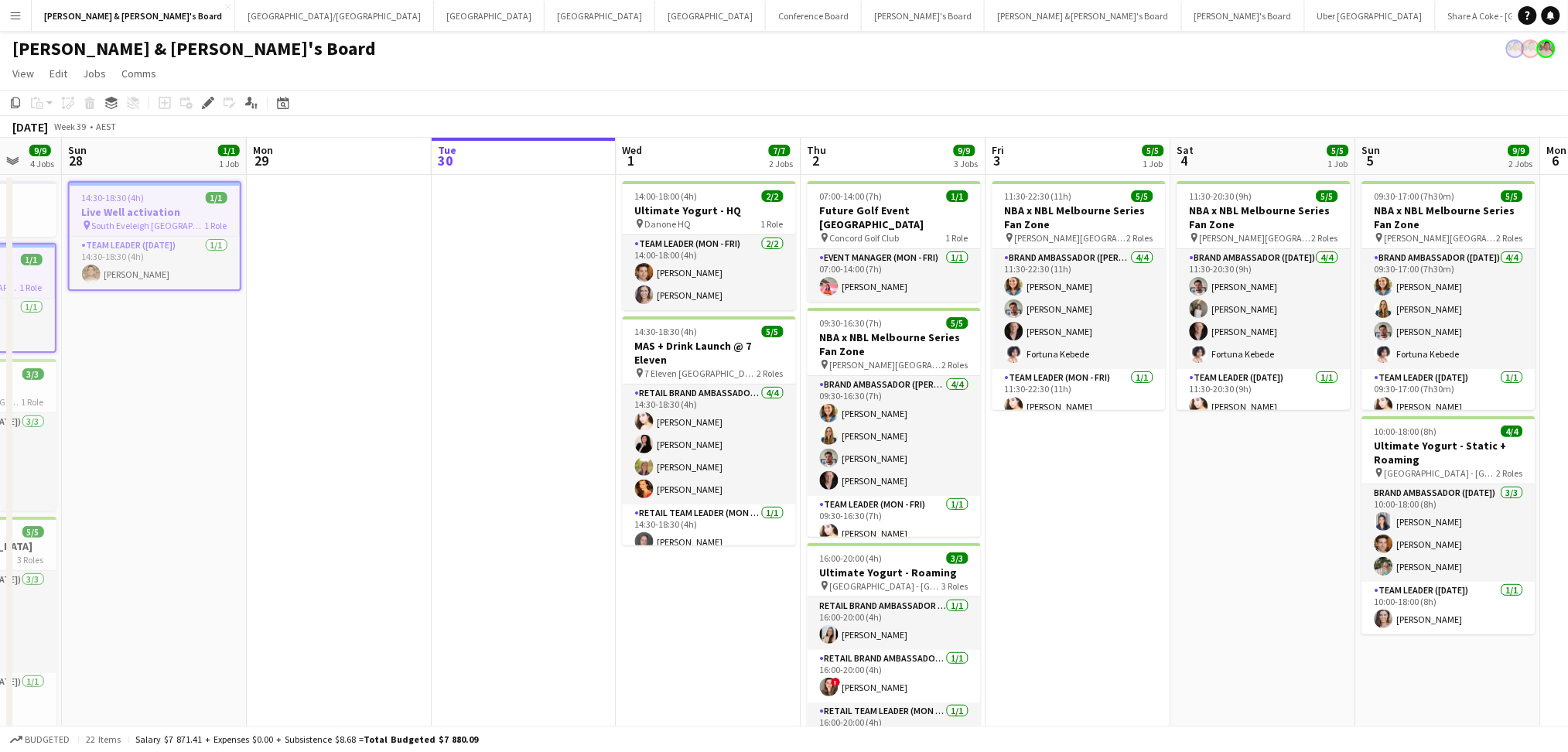
scroll to position [0, 567]
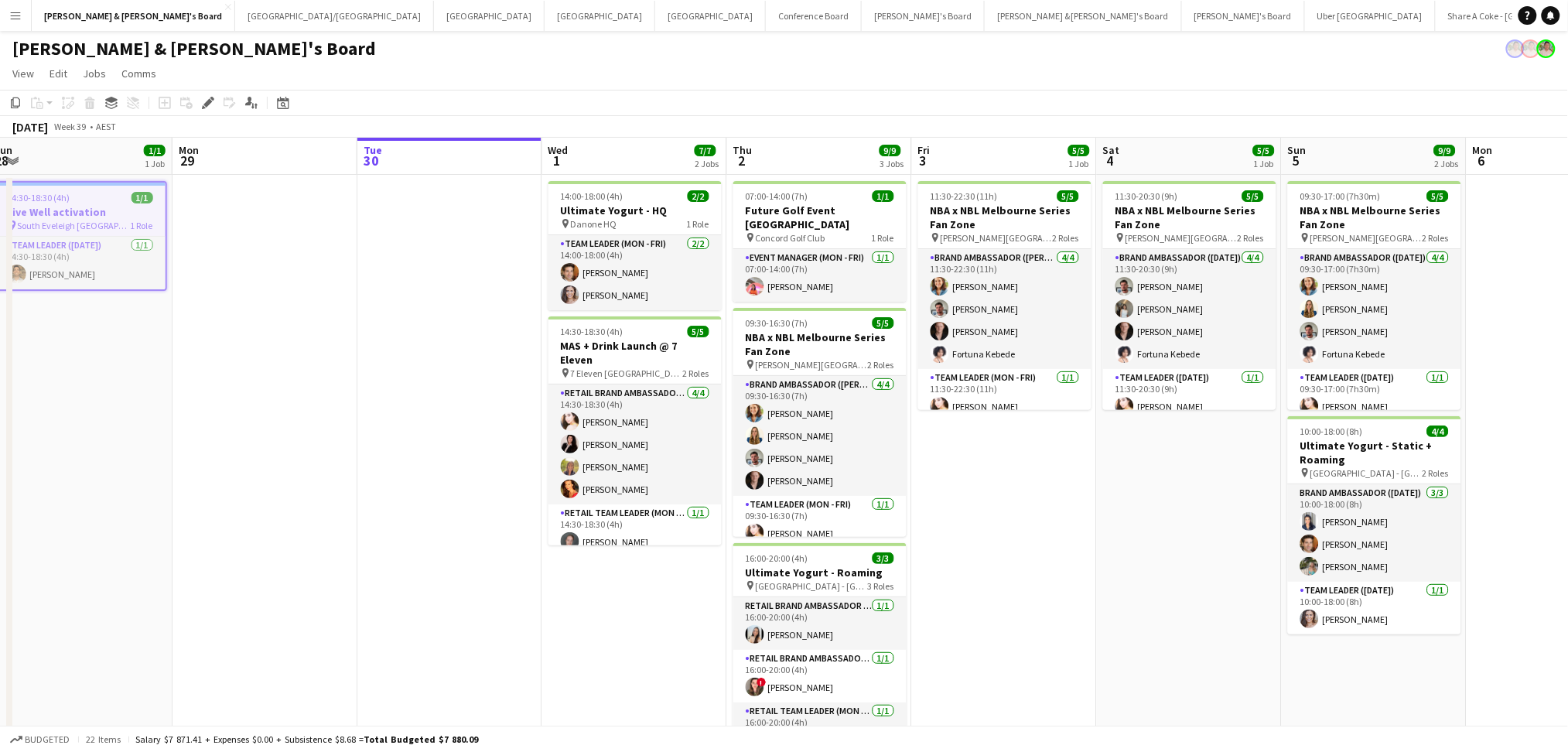
drag, startPoint x: 867, startPoint y: 561, endPoint x: 587, endPoint y: 532, distance: 281.5
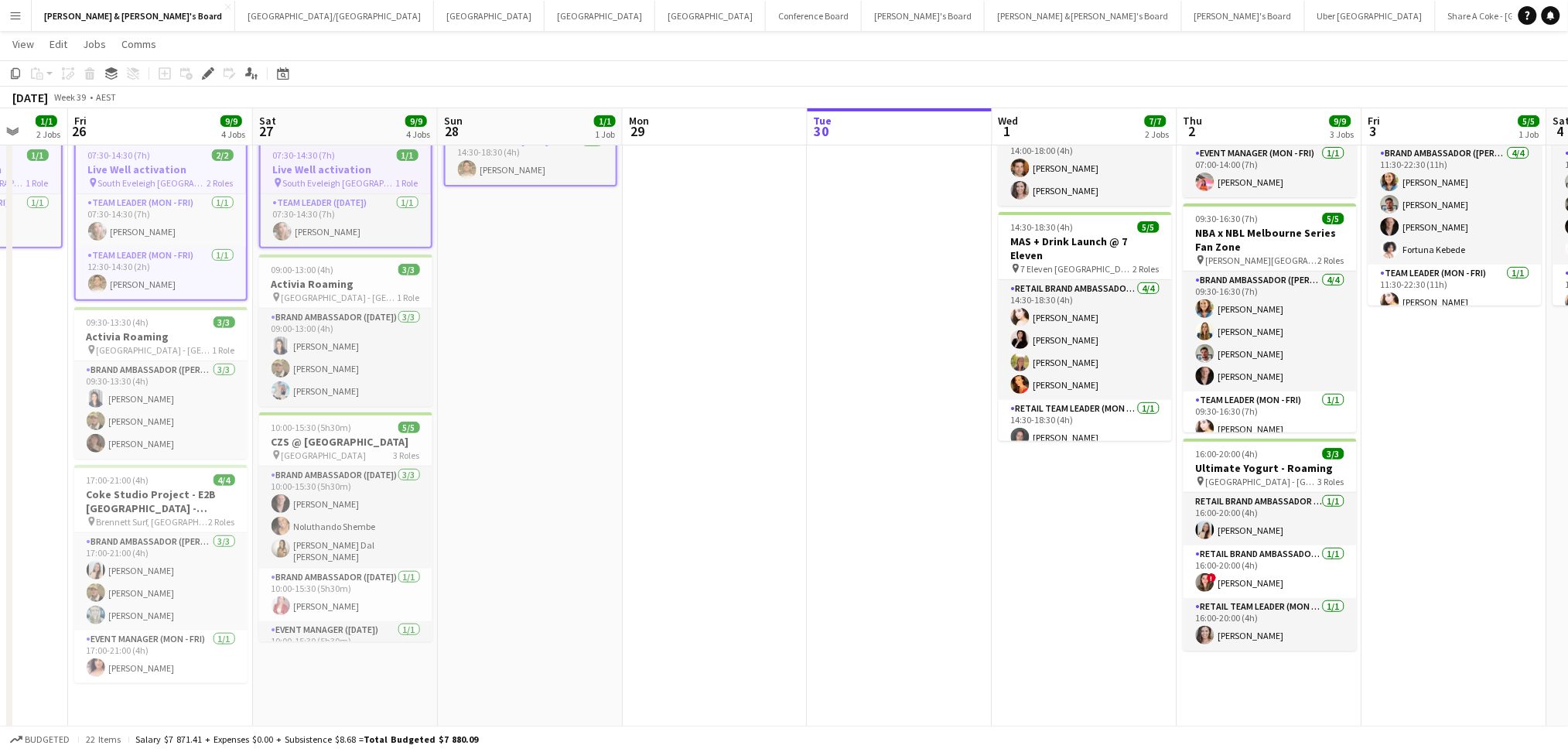
scroll to position [0, 366]
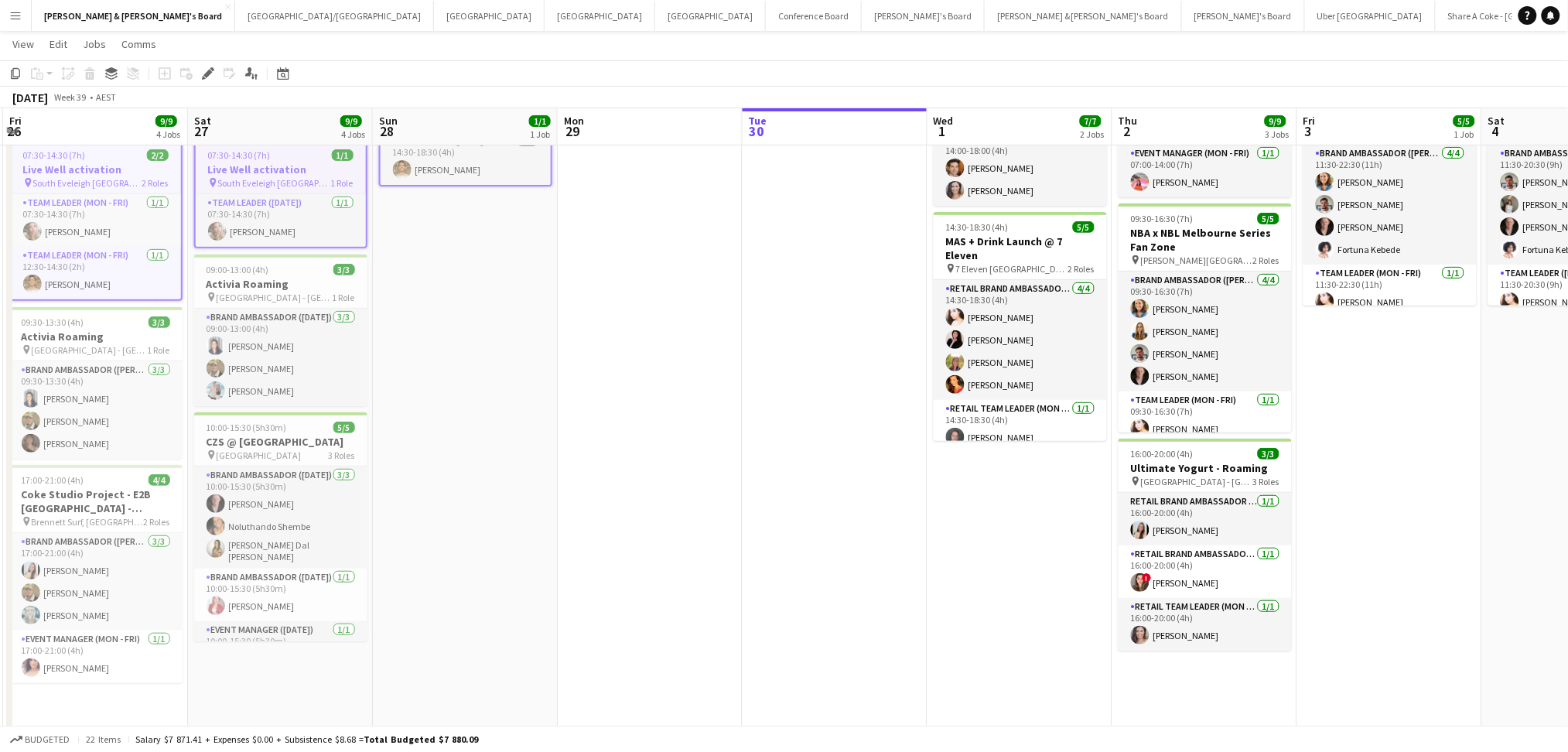
drag, startPoint x: 431, startPoint y: 542, endPoint x: 1186, endPoint y: 643, distance: 761.7
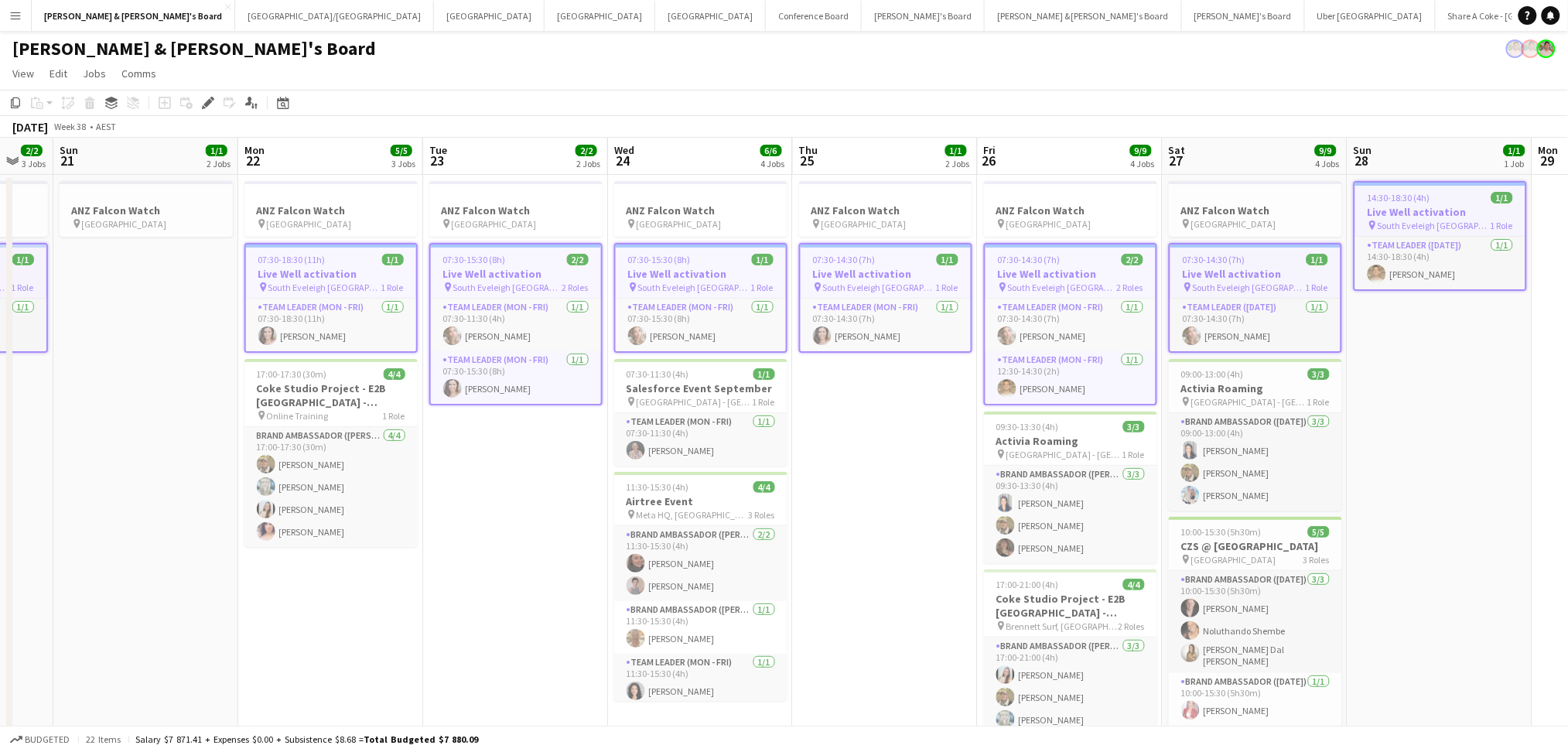
scroll to position [0, 471]
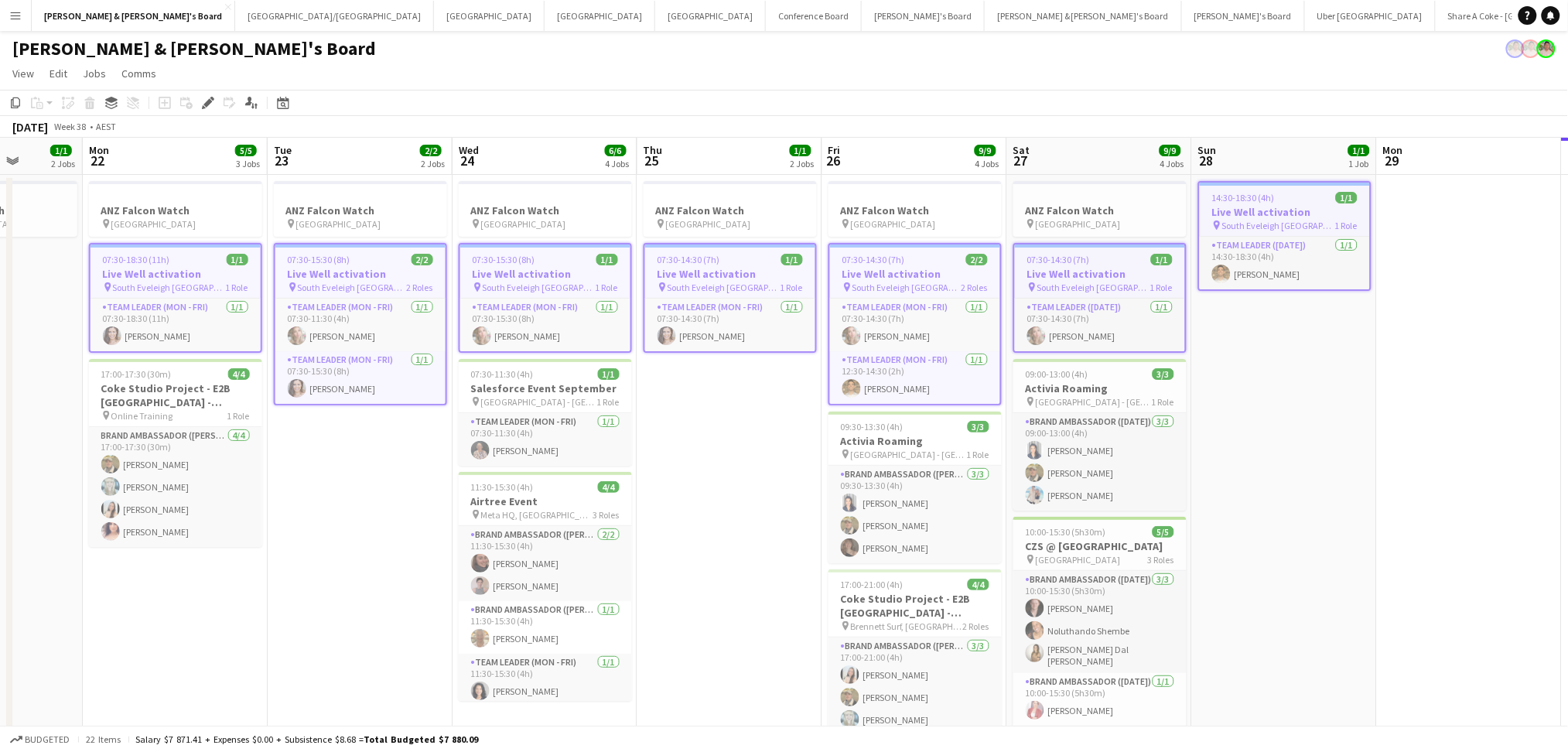
drag, startPoint x: 825, startPoint y: 554, endPoint x: 1275, endPoint y: 567, distance: 450.2
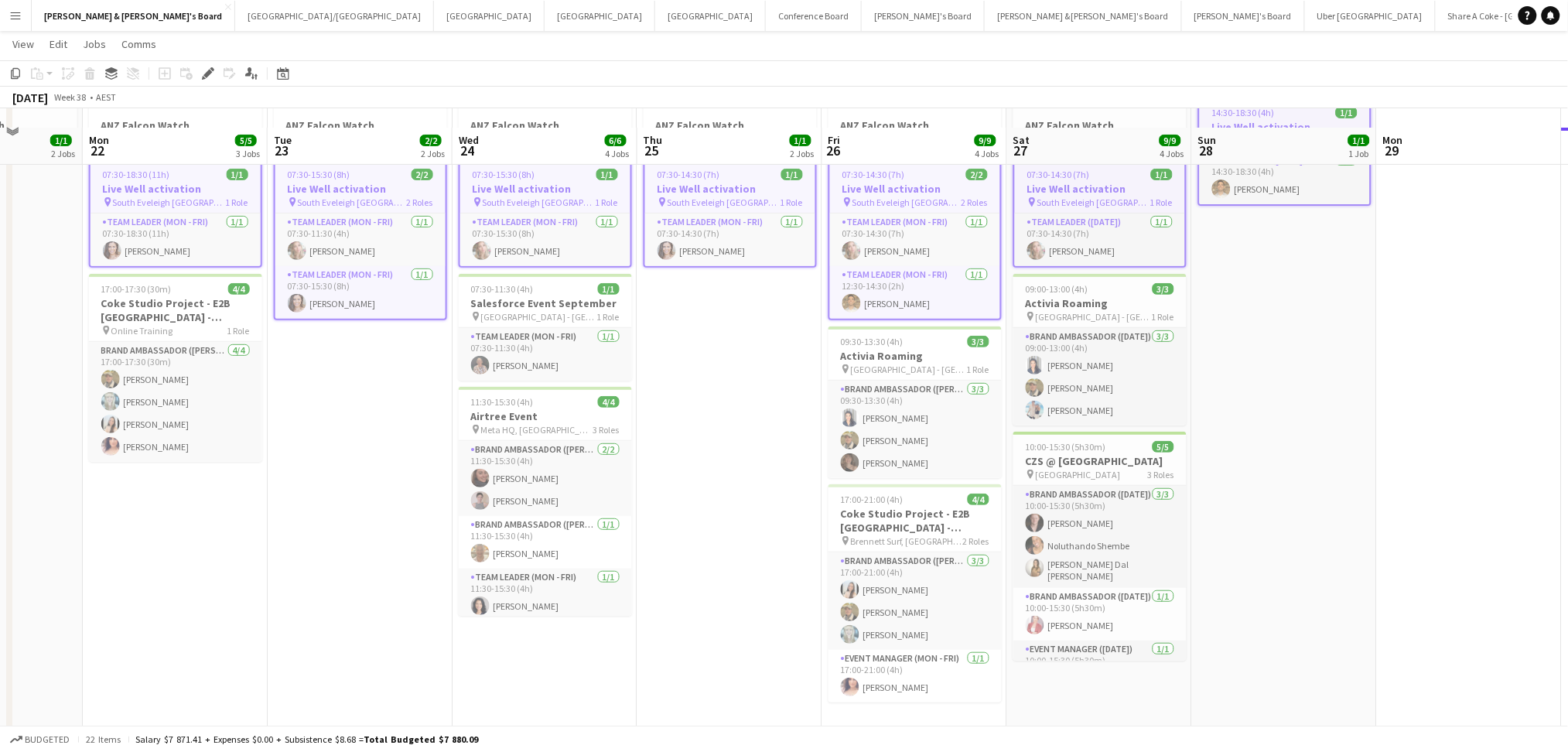
scroll to position [103, 0]
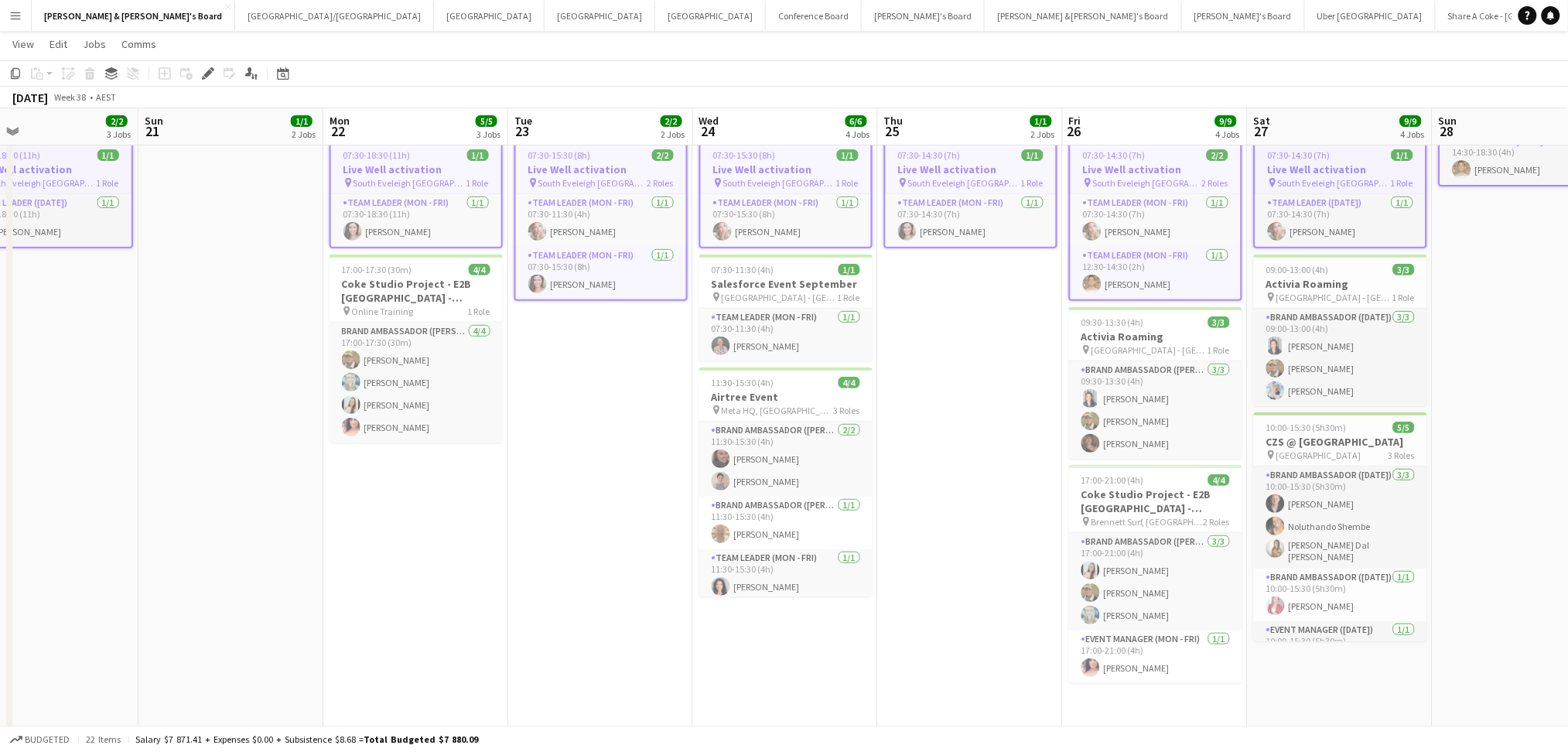
drag, startPoint x: 729, startPoint y: 503, endPoint x: 1120, endPoint y: 521, distance: 391.4
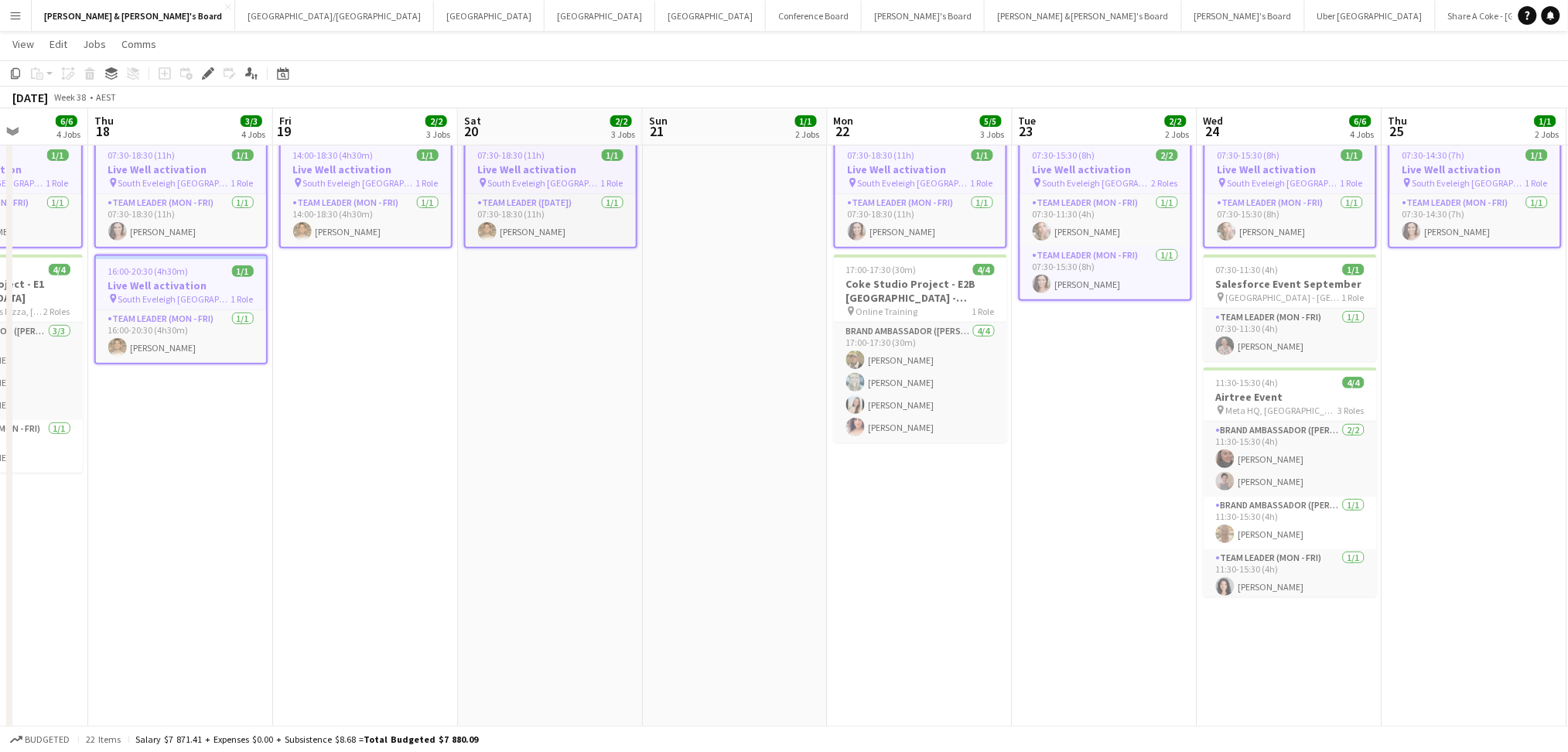
drag, startPoint x: 533, startPoint y: 512, endPoint x: 930, endPoint y: 531, distance: 397.5
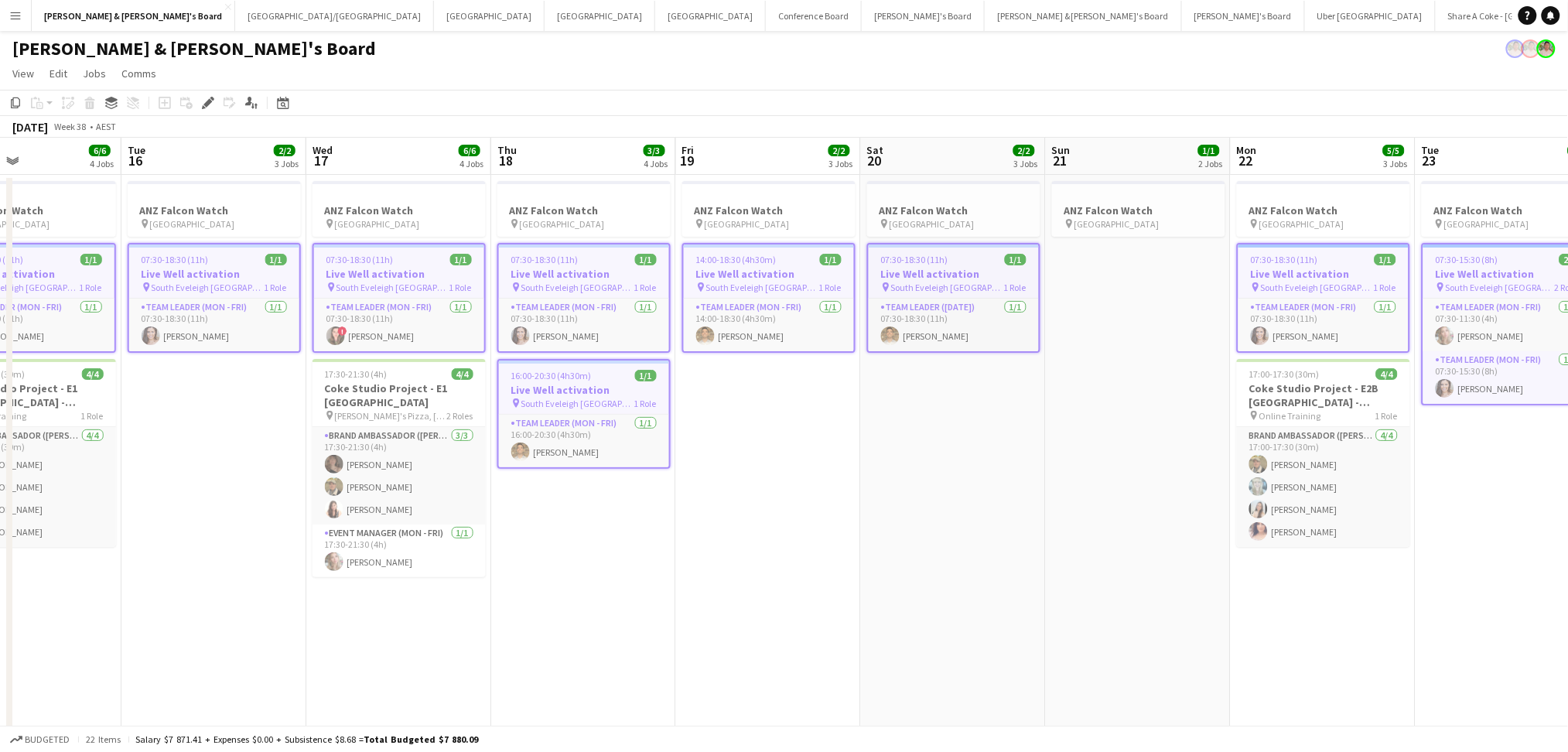
scroll to position [0, 431]
drag, startPoint x: 586, startPoint y: 521, endPoint x: 905, endPoint y: 541, distance: 319.6
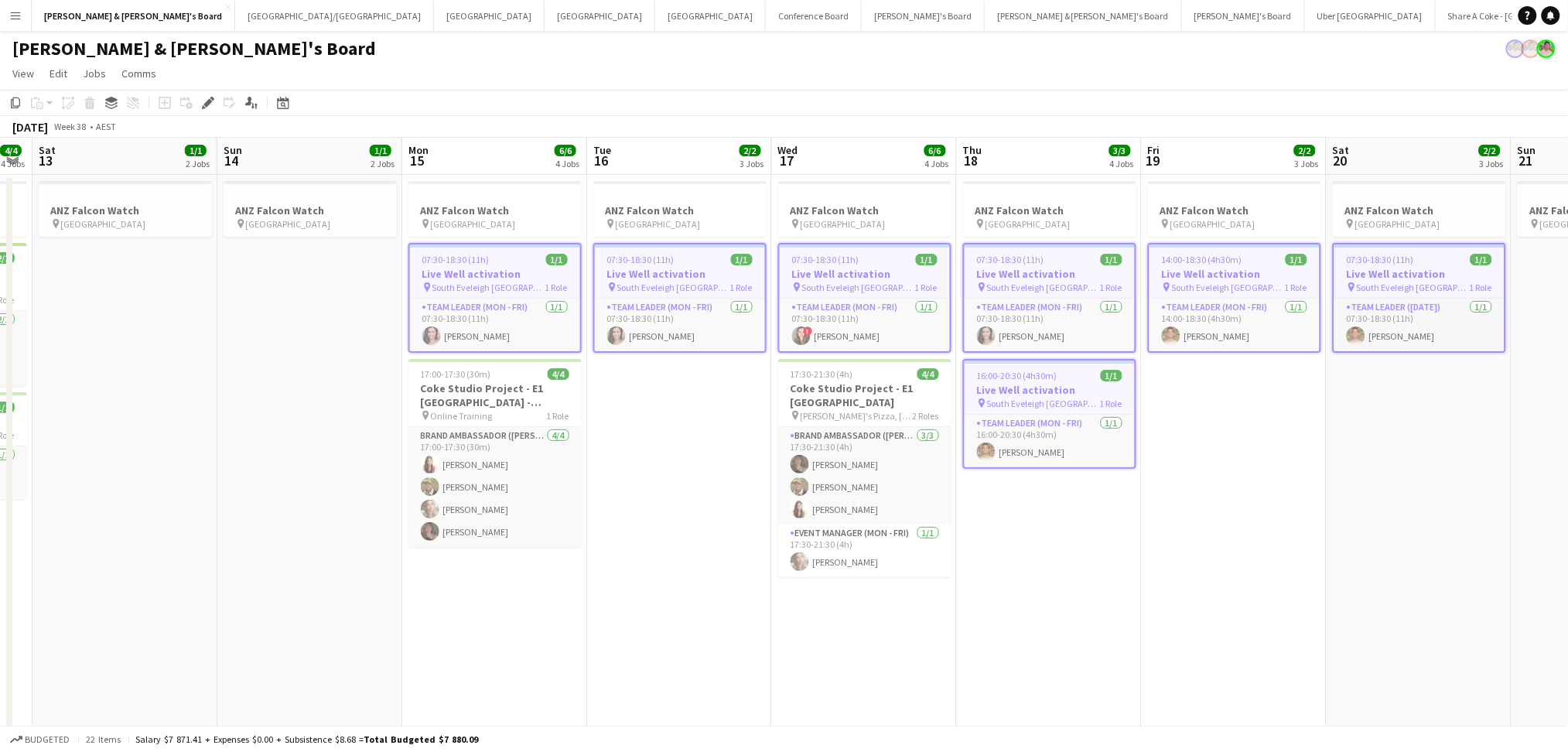
drag, startPoint x: 661, startPoint y: 553, endPoint x: 1151, endPoint y: 554, distance: 490.0
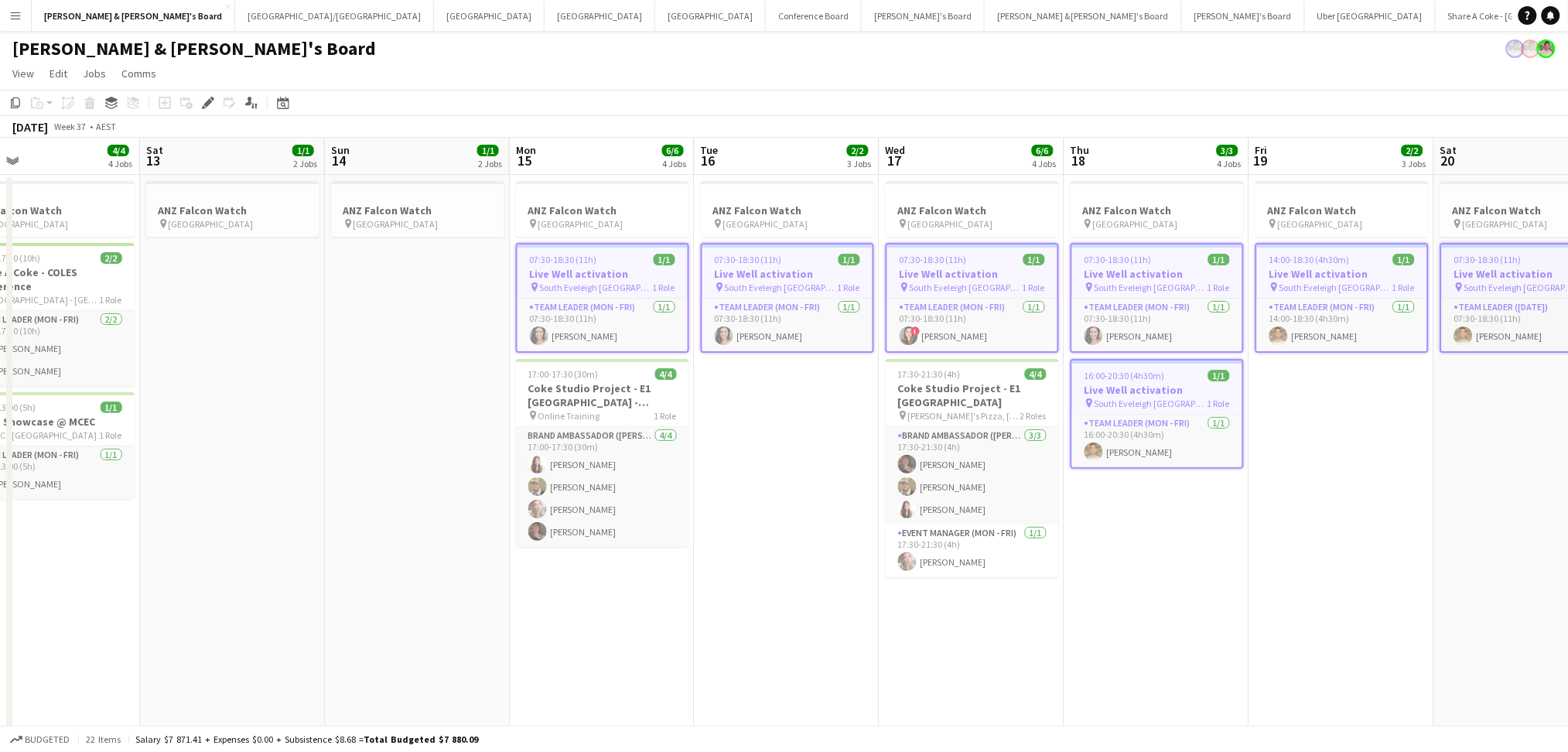
scroll to position [0, 399]
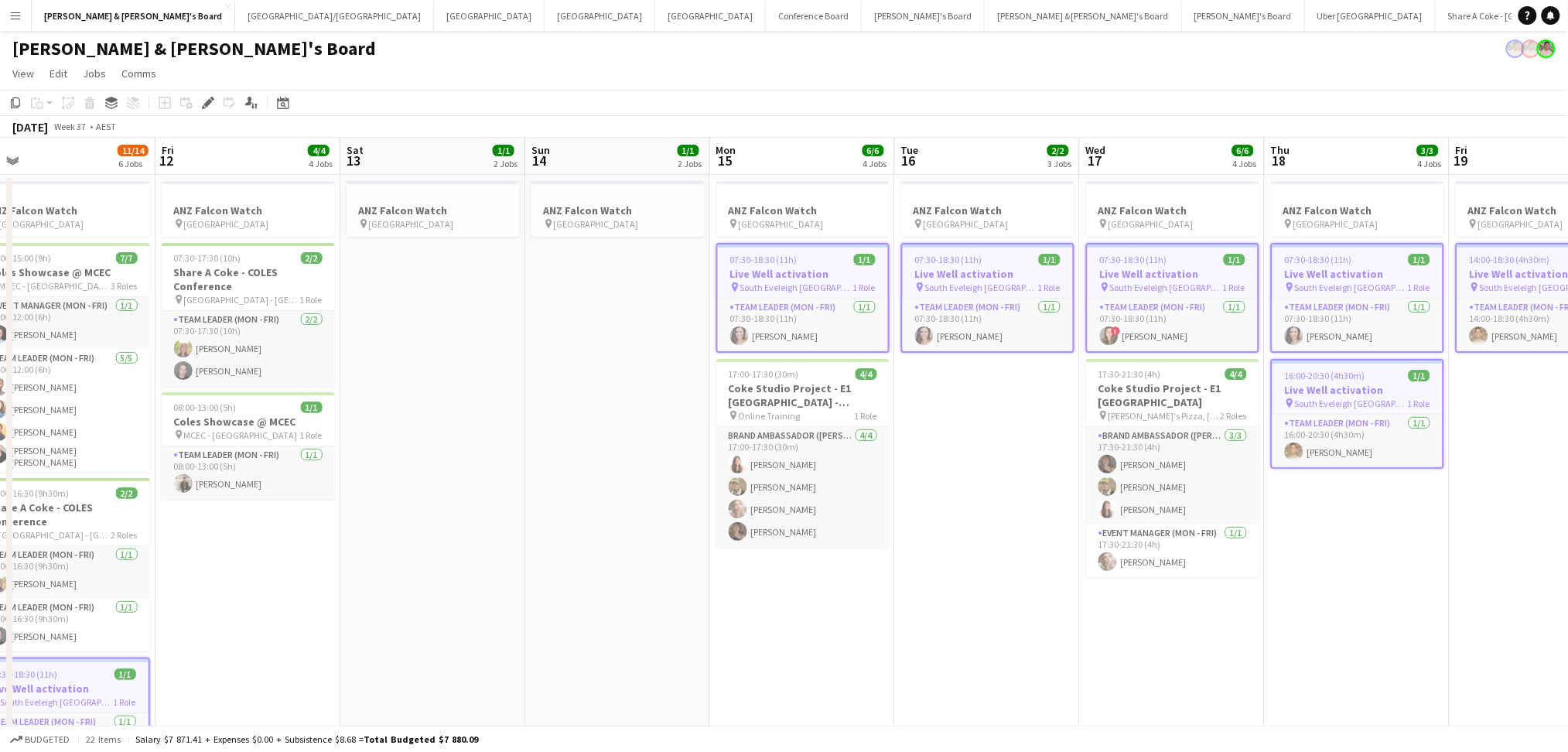
drag, startPoint x: 561, startPoint y: 621, endPoint x: 823, endPoint y: 636, distance: 262.4
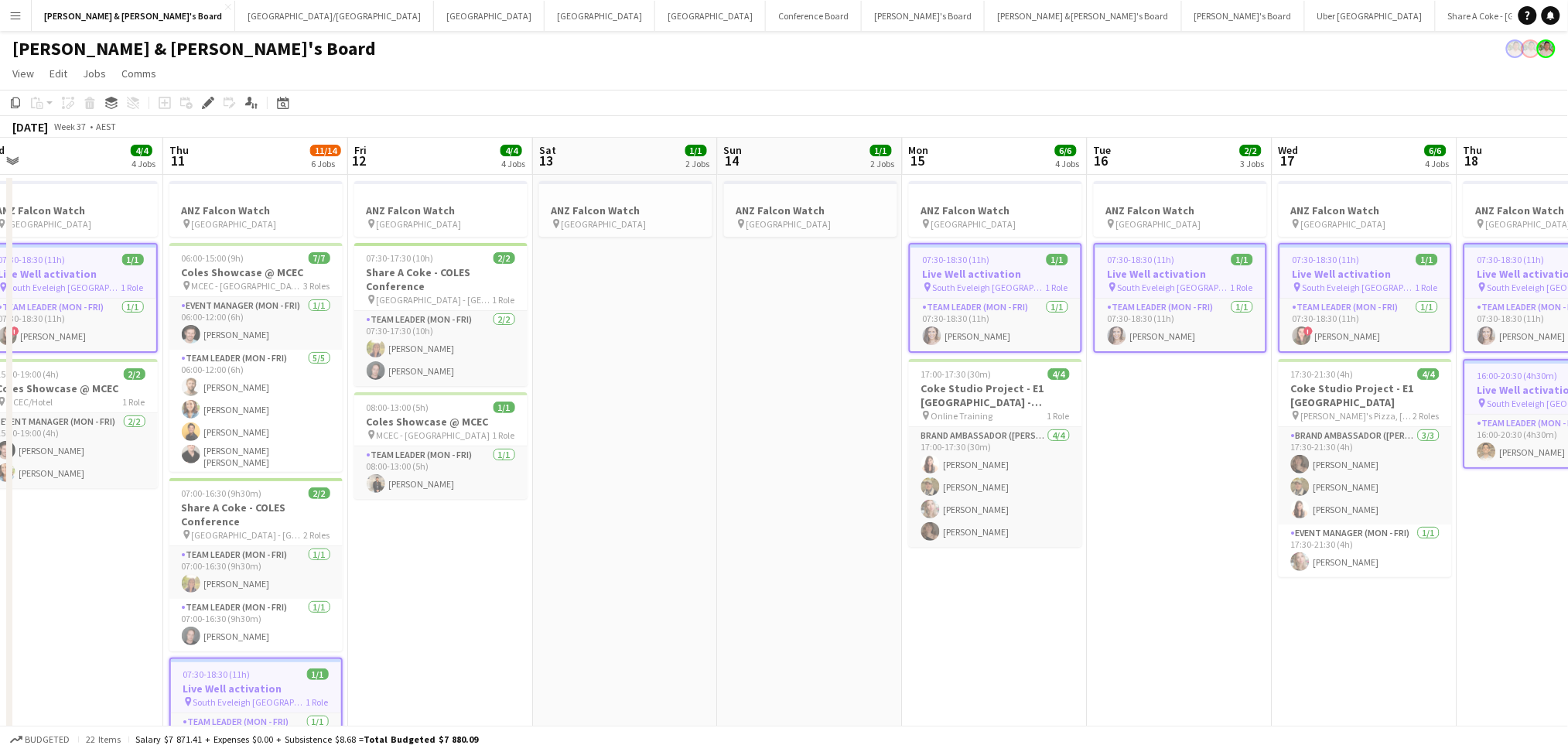
scroll to position [0, 382]
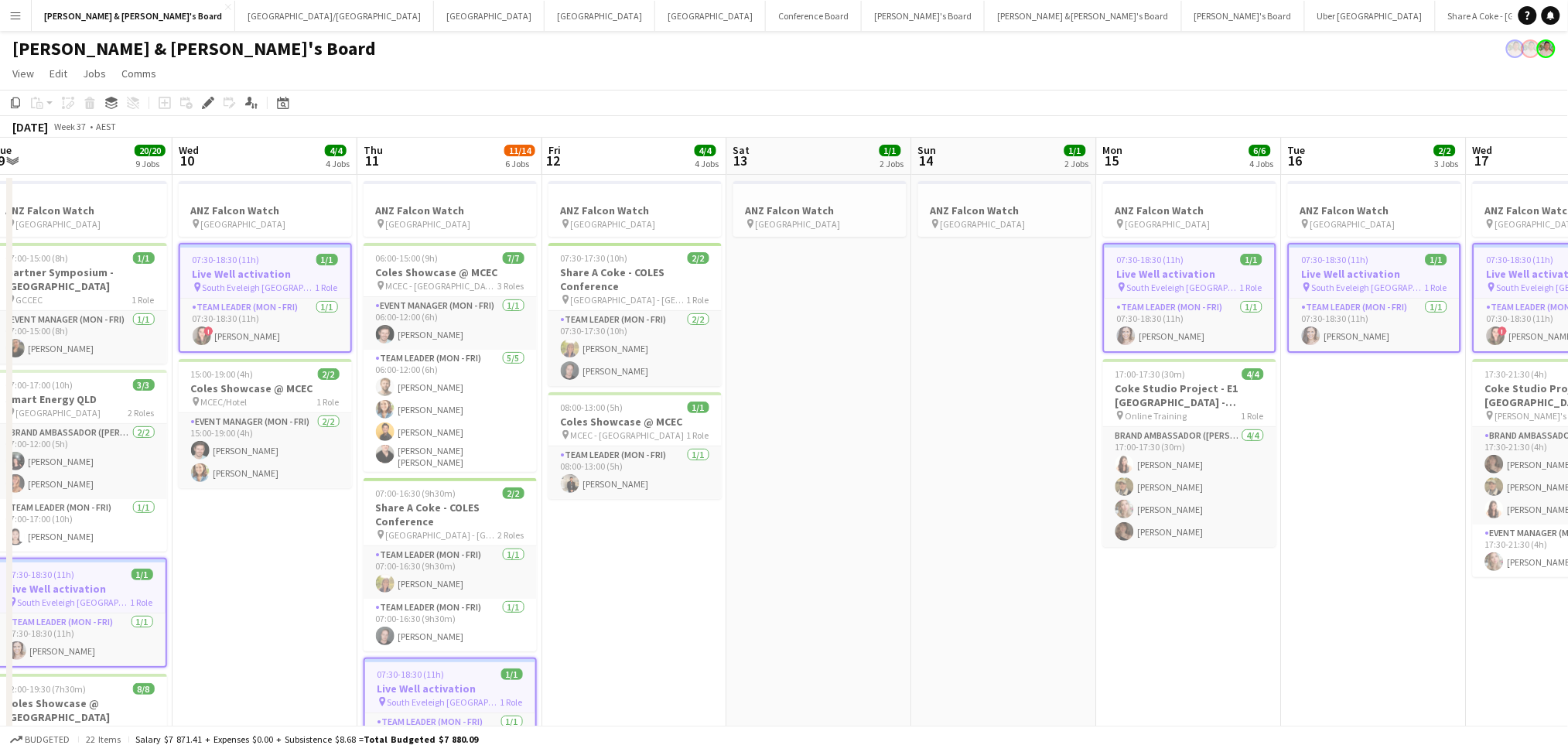
drag, startPoint x: 559, startPoint y: 614, endPoint x: 946, endPoint y: 602, distance: 387.2
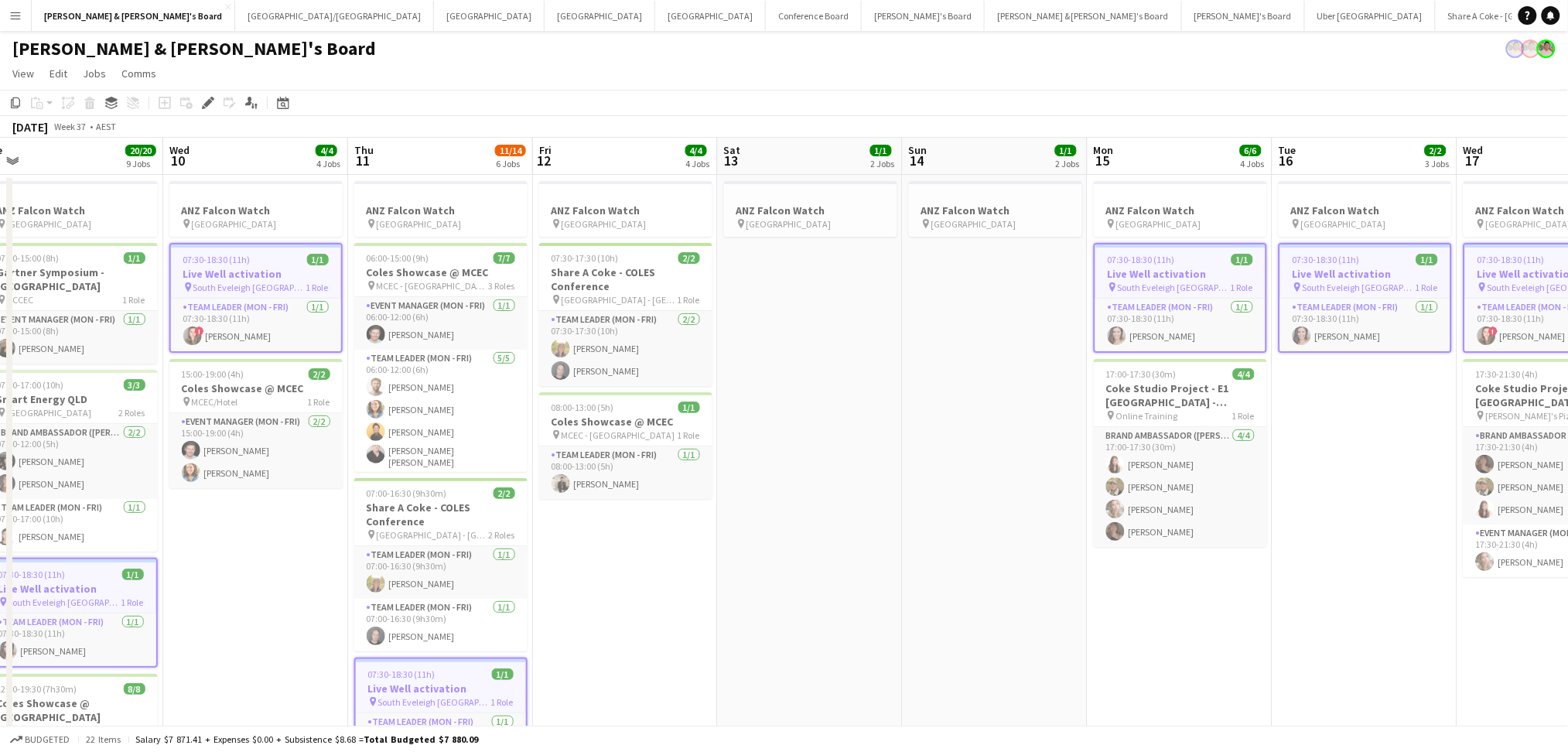
drag, startPoint x: 631, startPoint y: 573, endPoint x: 818, endPoint y: 574, distance: 187.0
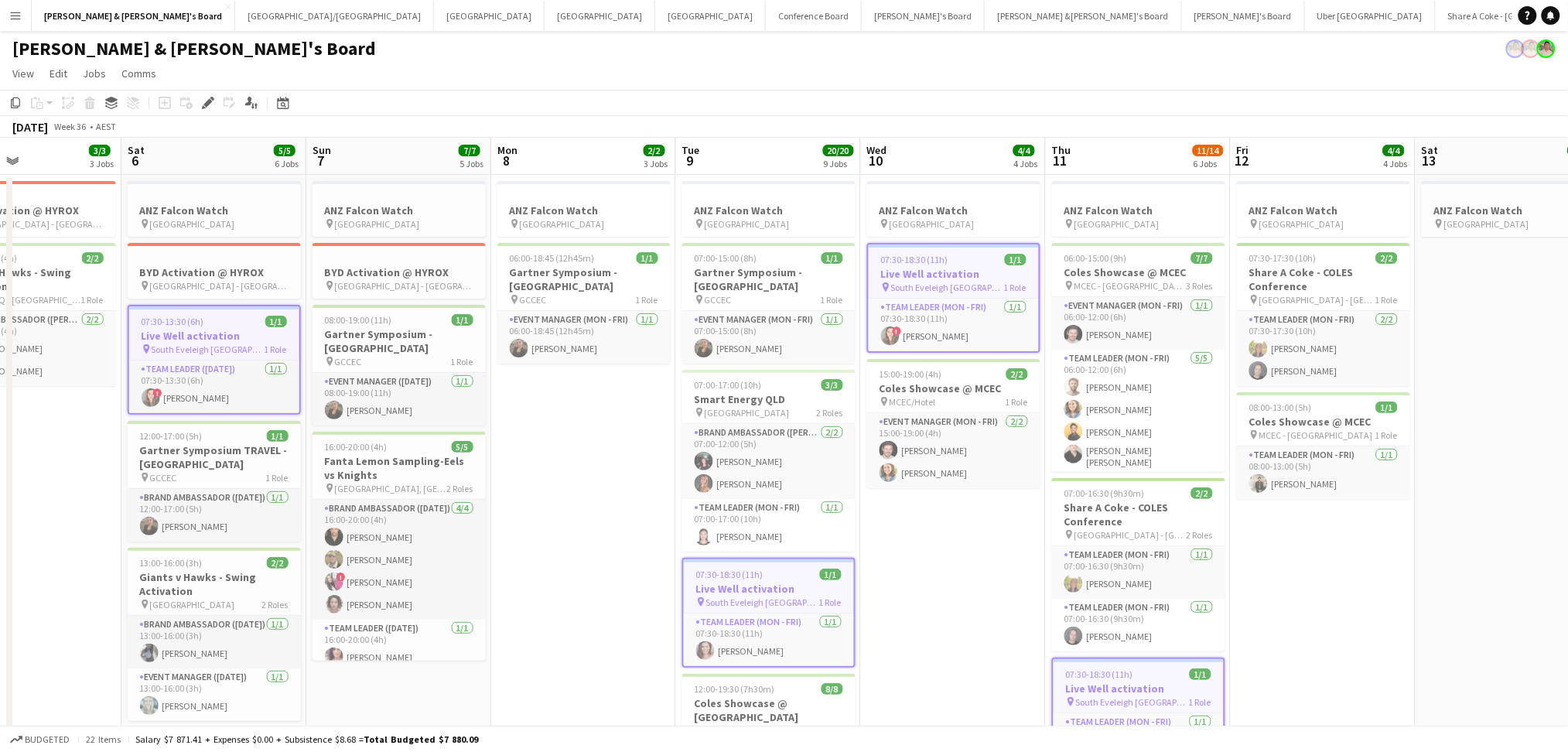
scroll to position [0, 390]
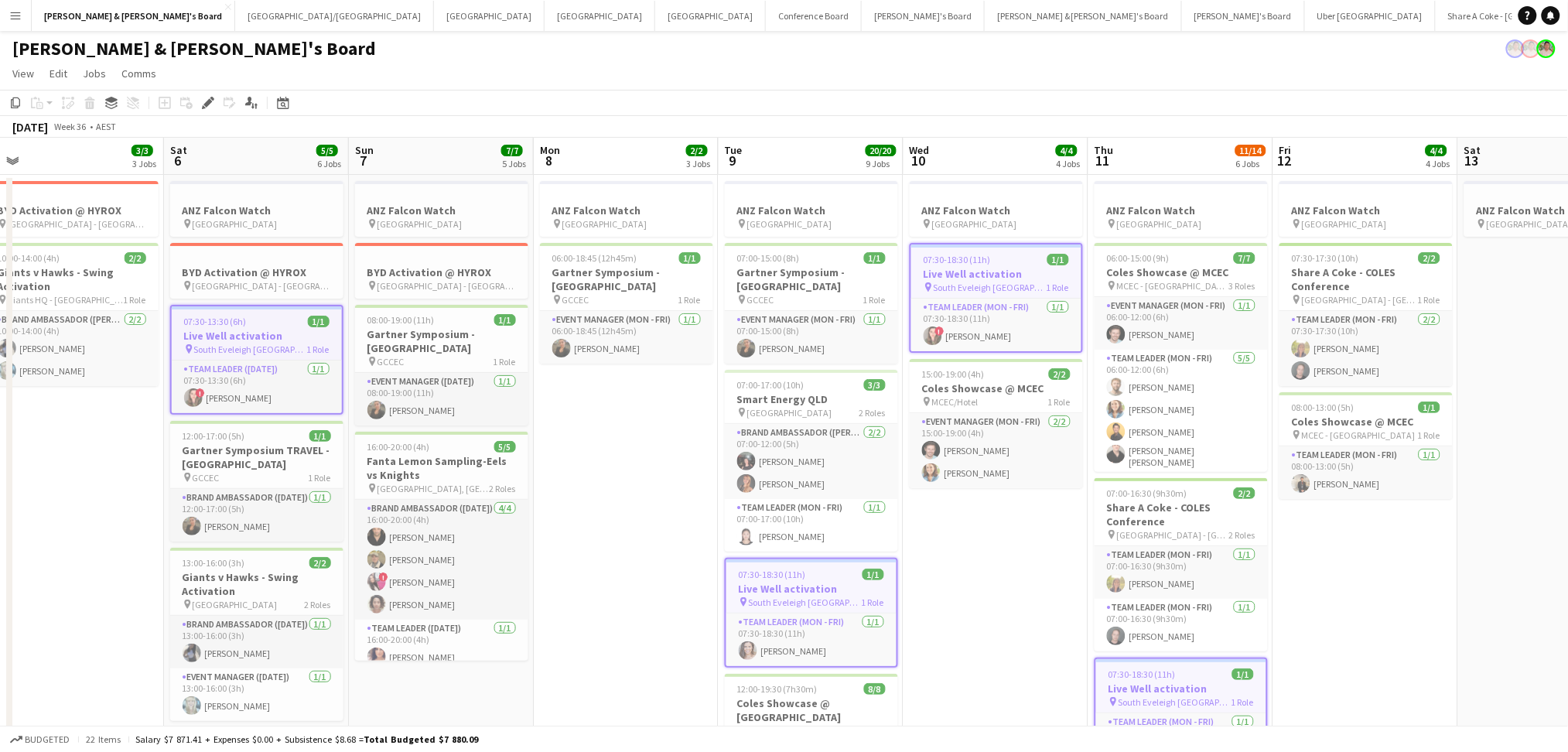
drag, startPoint x: 429, startPoint y: 508, endPoint x: 974, endPoint y: 537, distance: 545.8
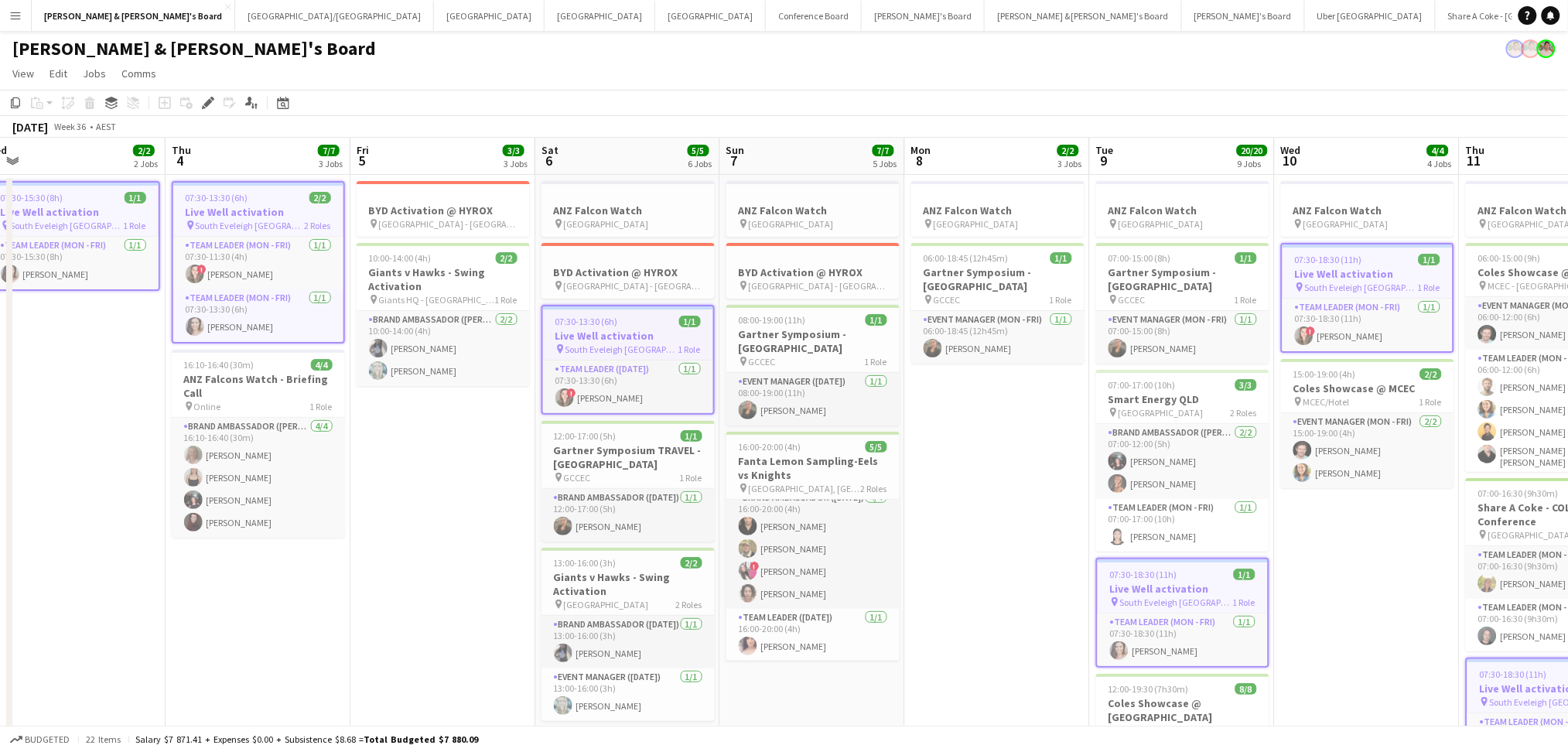
scroll to position [0, 343]
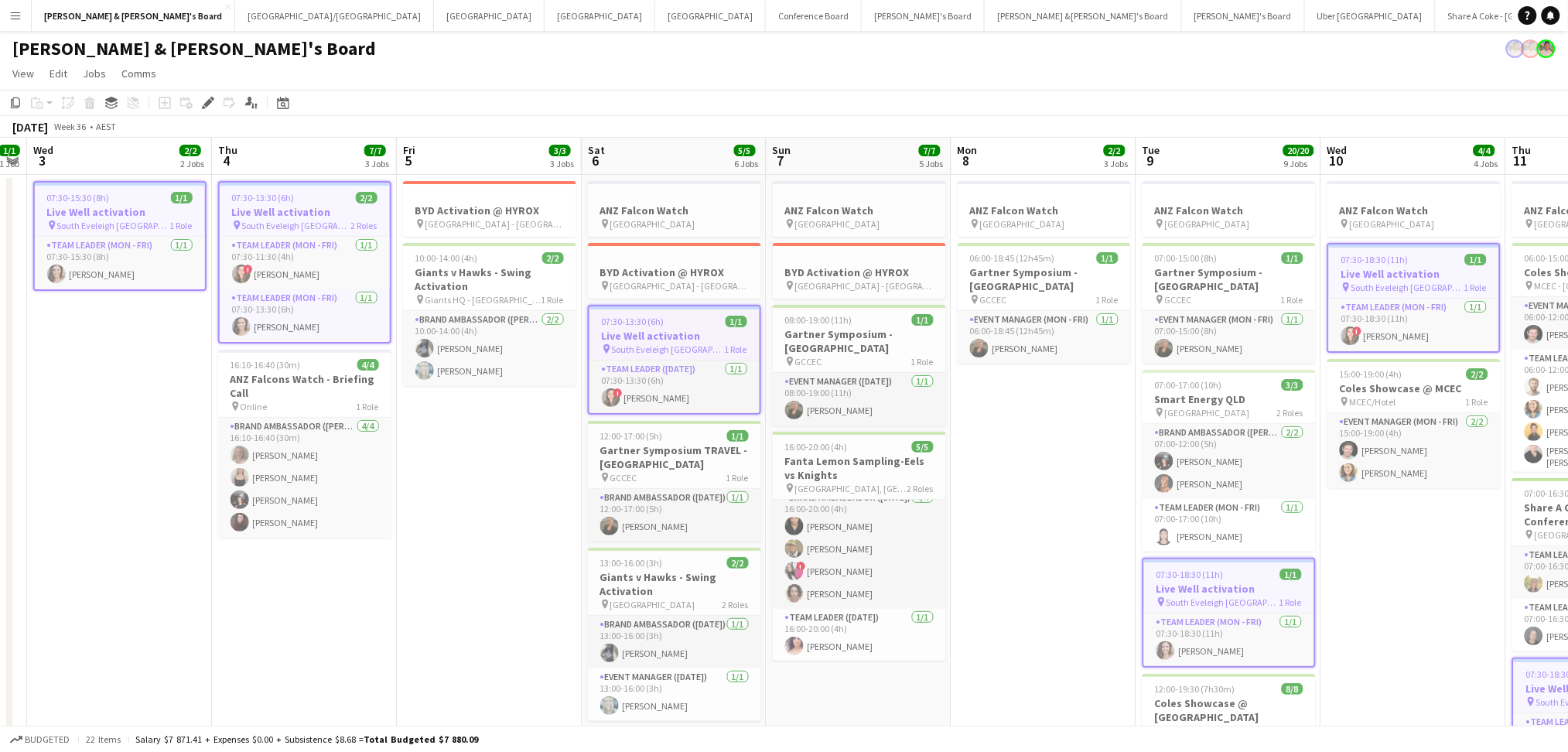
drag, startPoint x: 79, startPoint y: 488, endPoint x: 496, endPoint y: 510, distance: 417.6
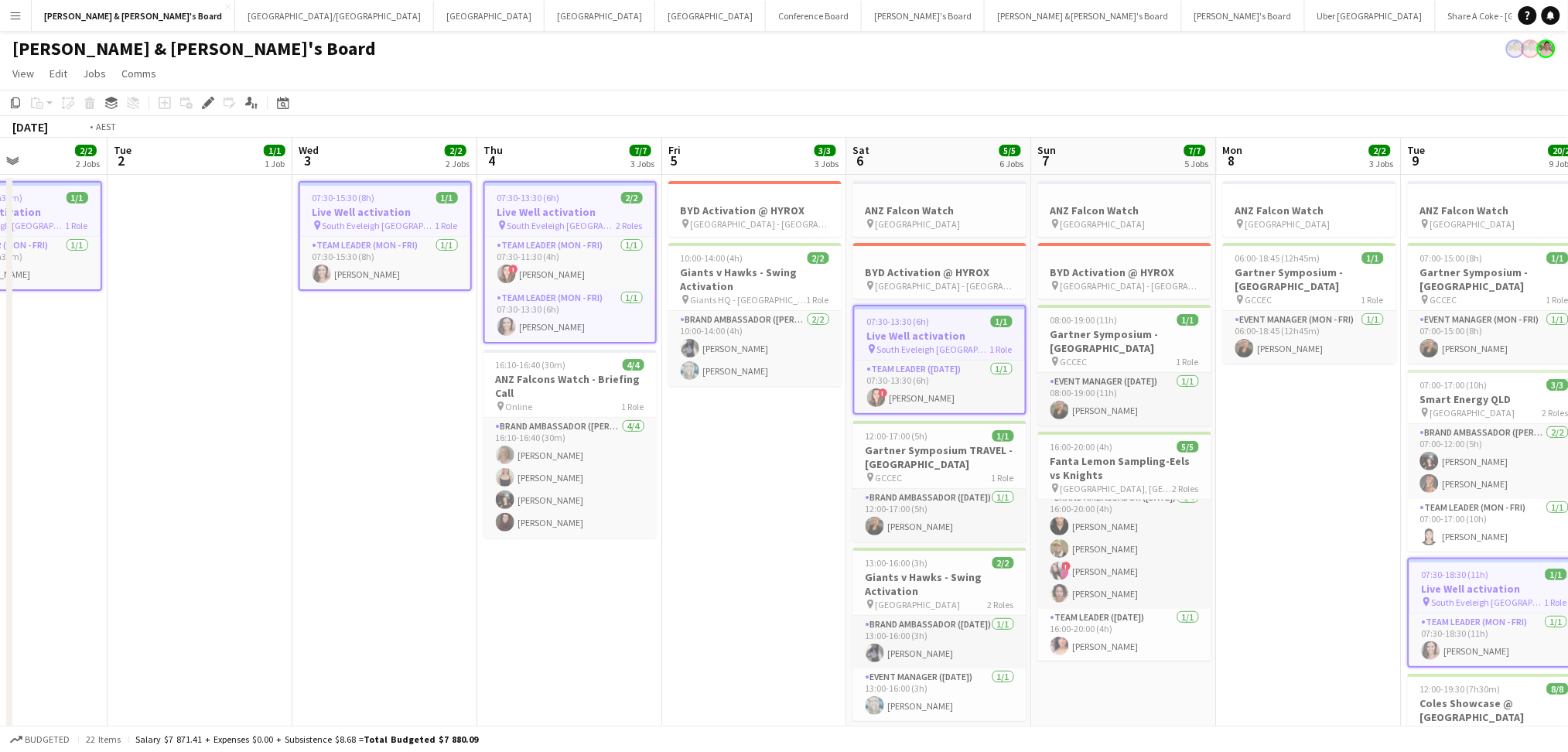
scroll to position [0, 0]
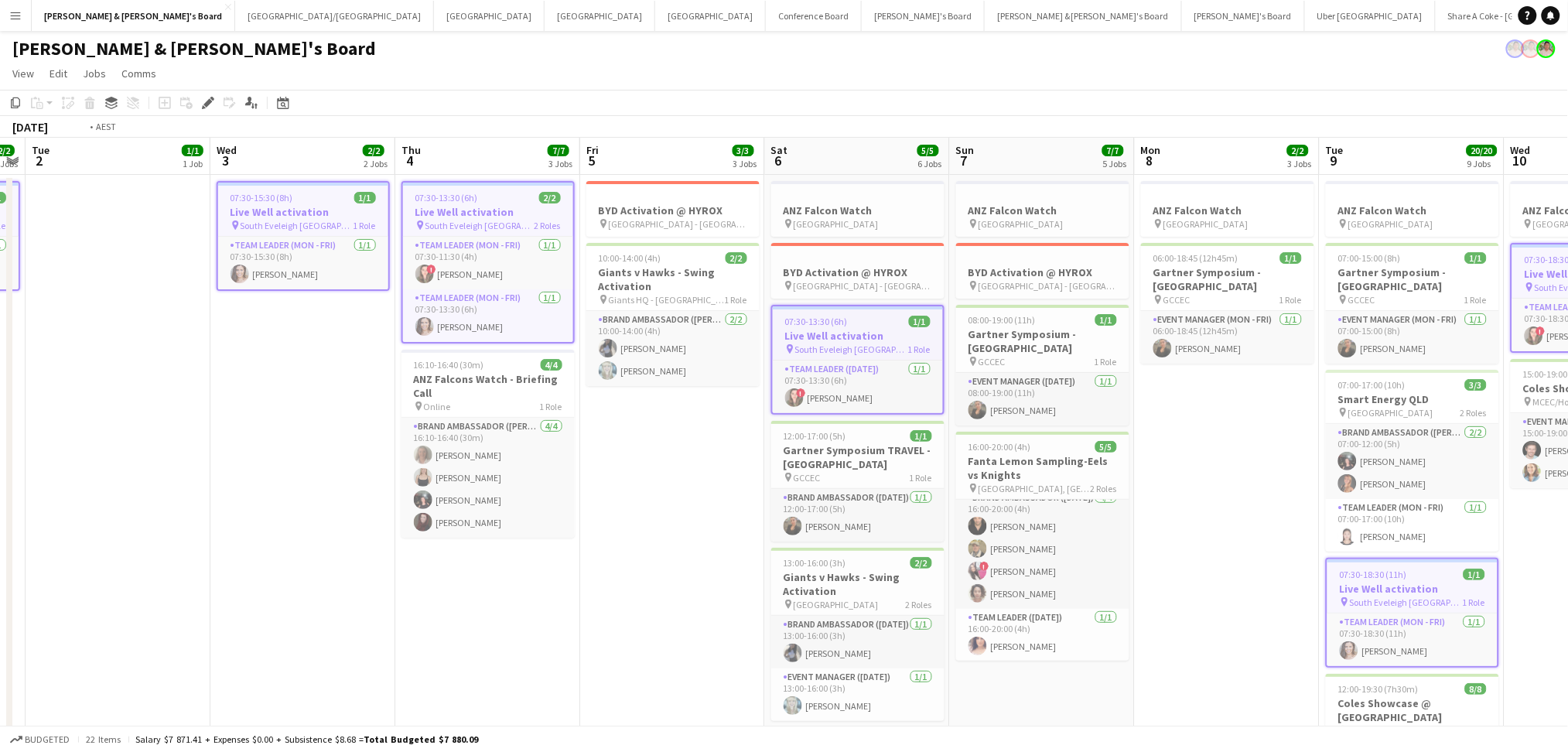
drag, startPoint x: 461, startPoint y: 500, endPoint x: 829, endPoint y: 529, distance: 369.1
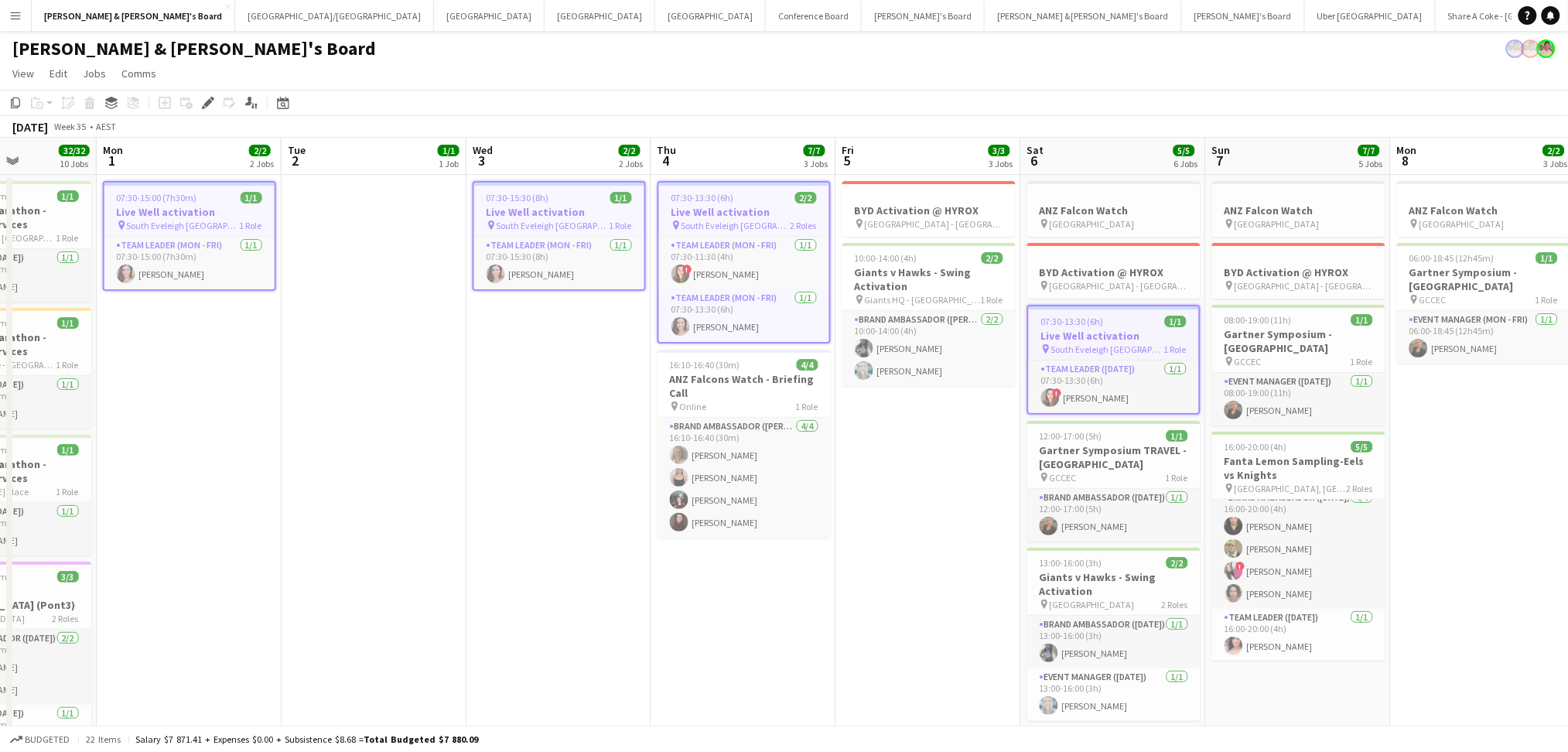
drag, startPoint x: 452, startPoint y: 437, endPoint x: 525, endPoint y: 436, distance: 73.0
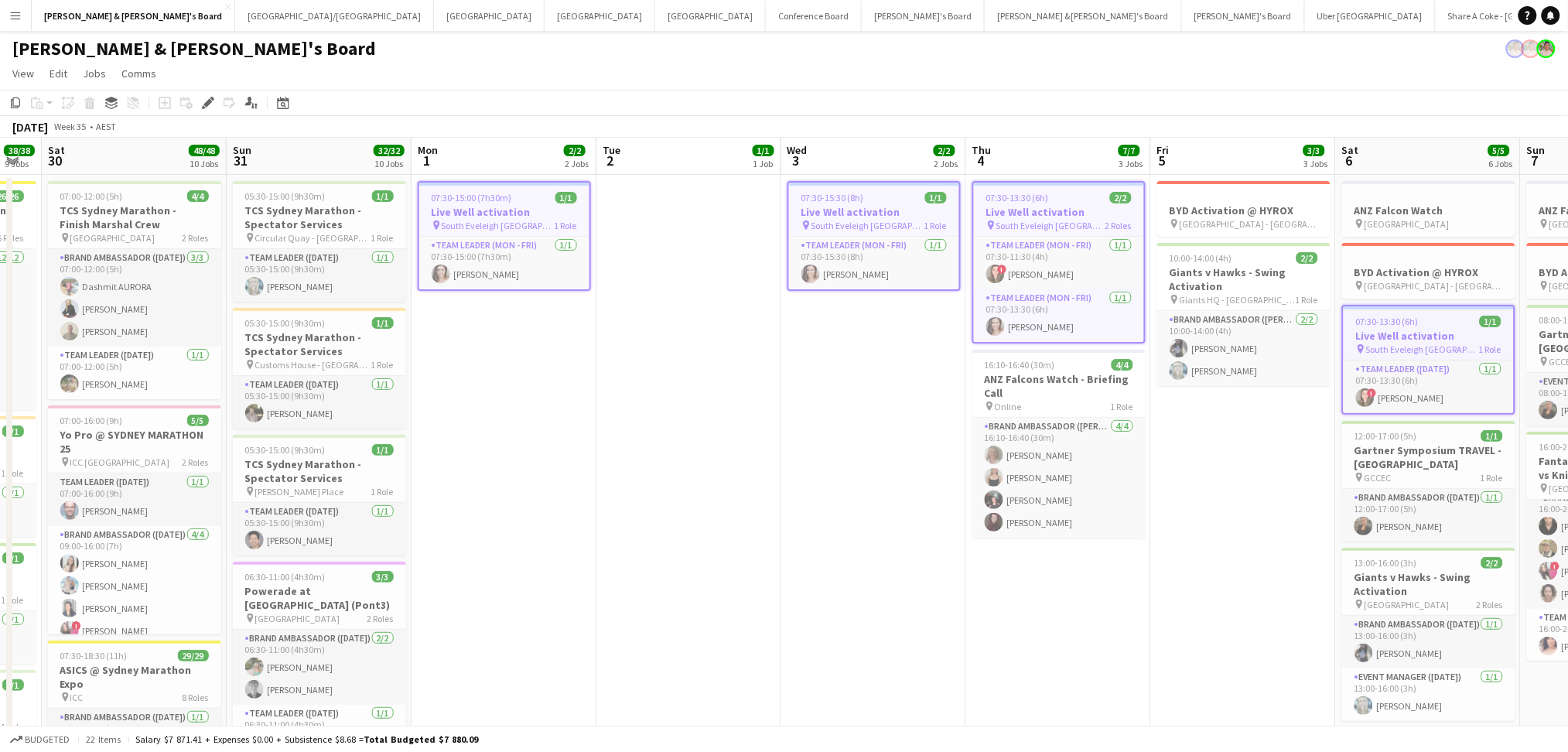
drag, startPoint x: 397, startPoint y: 452, endPoint x: 734, endPoint y: 458, distance: 337.1
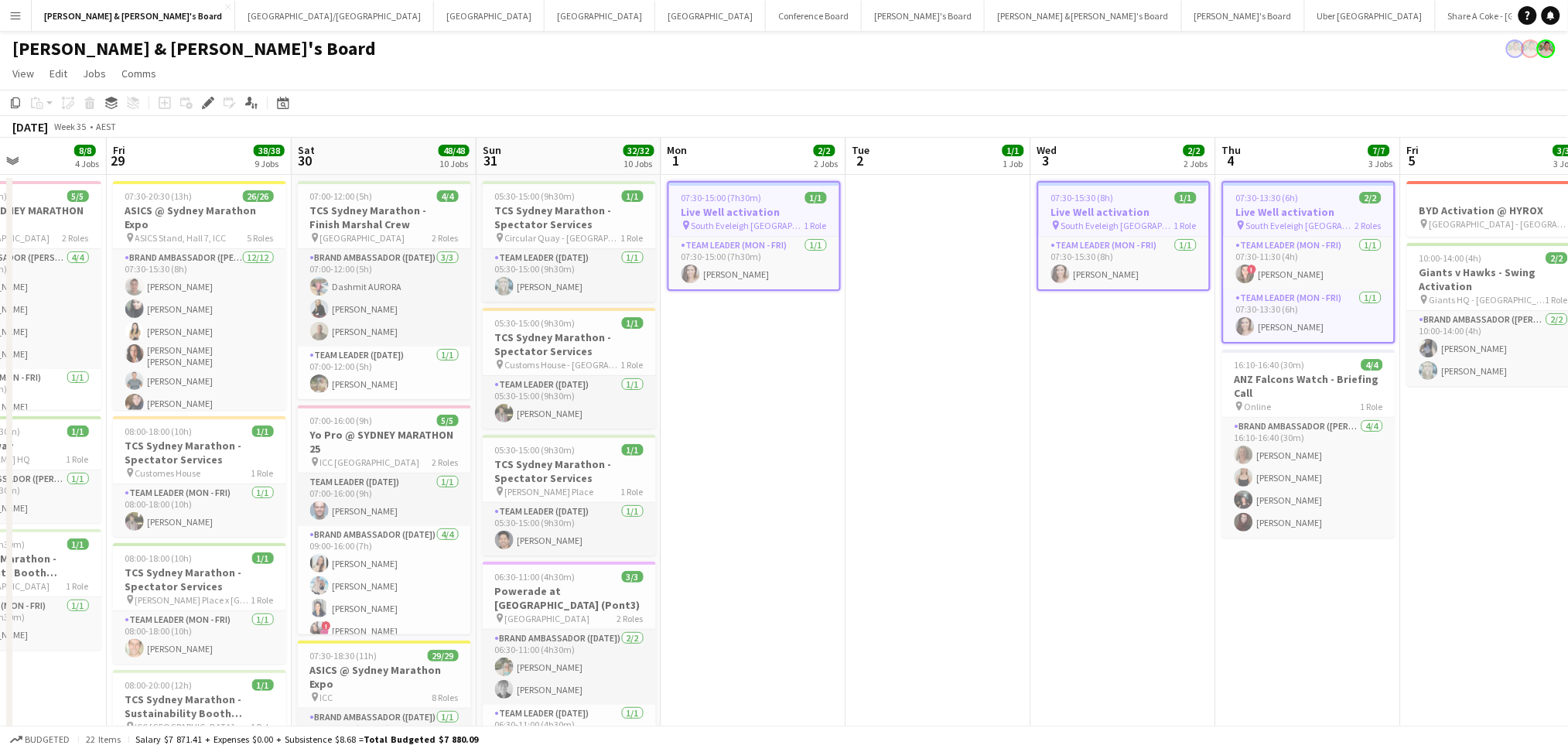
drag, startPoint x: 555, startPoint y: 445, endPoint x: 788, endPoint y: 448, distance: 233.0
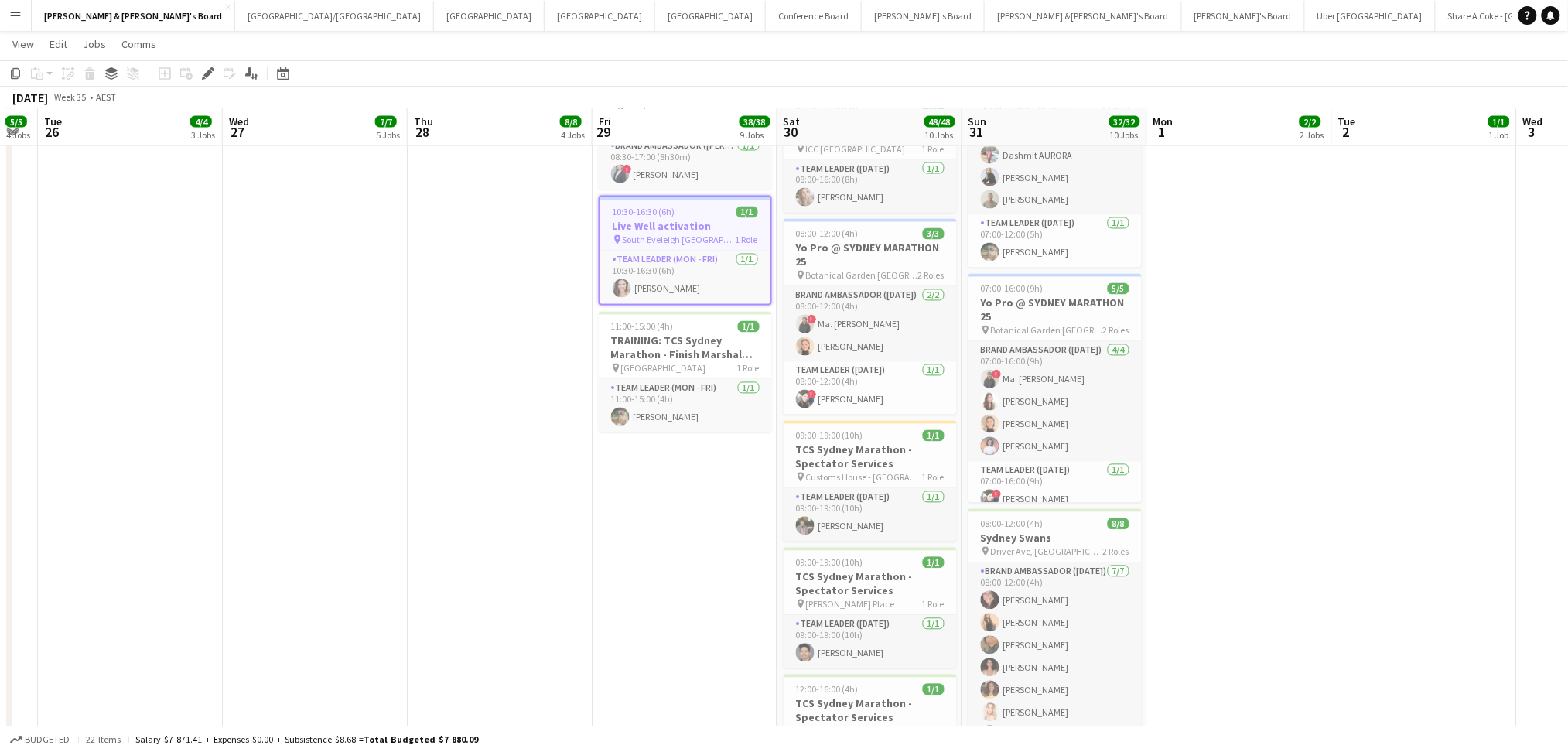
drag, startPoint x: 114, startPoint y: 525, endPoint x: 501, endPoint y: 532, distance: 387.1
click at [589, 545] on app-calendar-viewport "Sun 24 2/2 1 Job Mon 25 5/5 4 Jobs Tue 26 4/4 3 Jobs Wed 27 7/7 5 Jobs Thu 28 8…" at bounding box center [784, 126] width 1568 height 2027
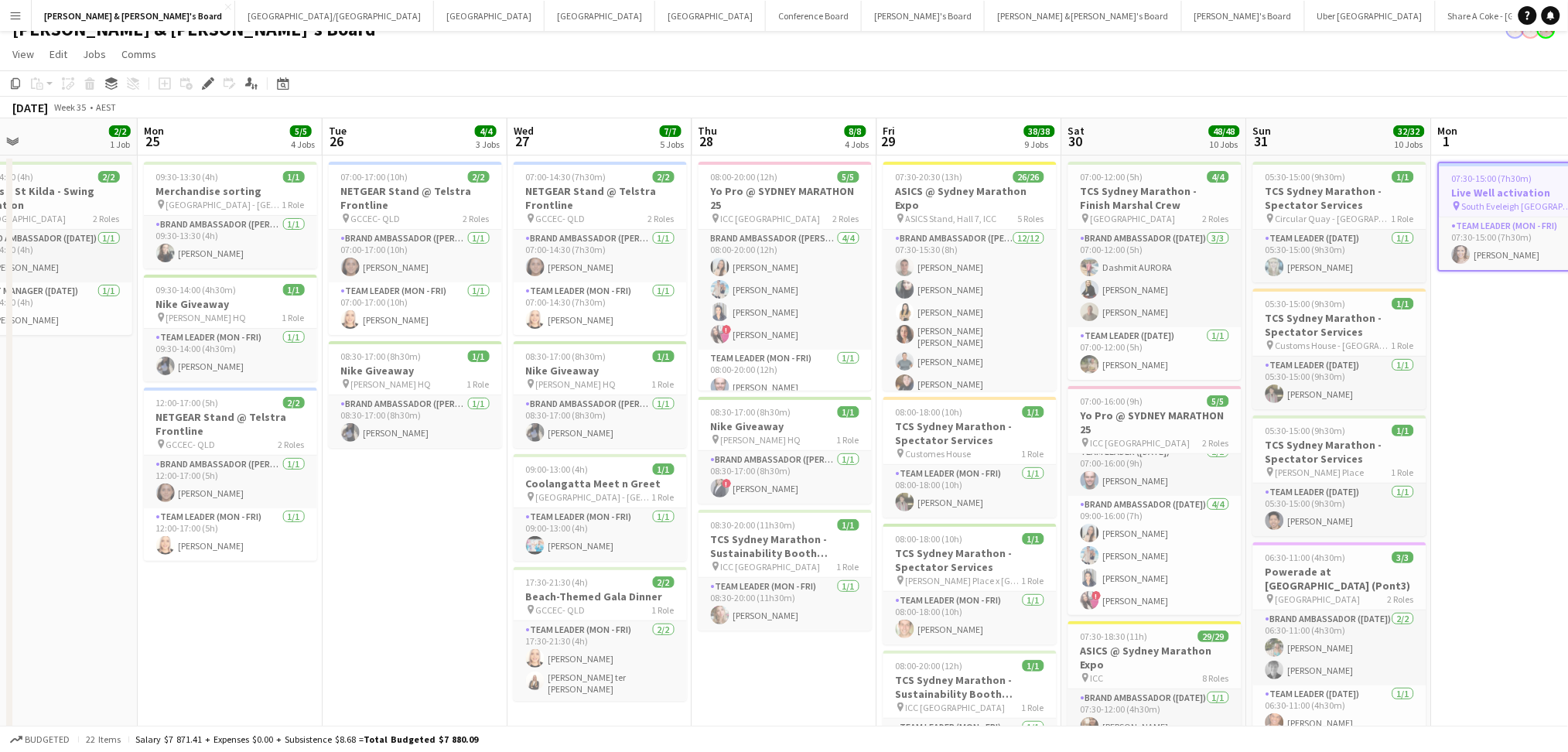
drag, startPoint x: 97, startPoint y: 598, endPoint x: 578, endPoint y: 626, distance: 481.8
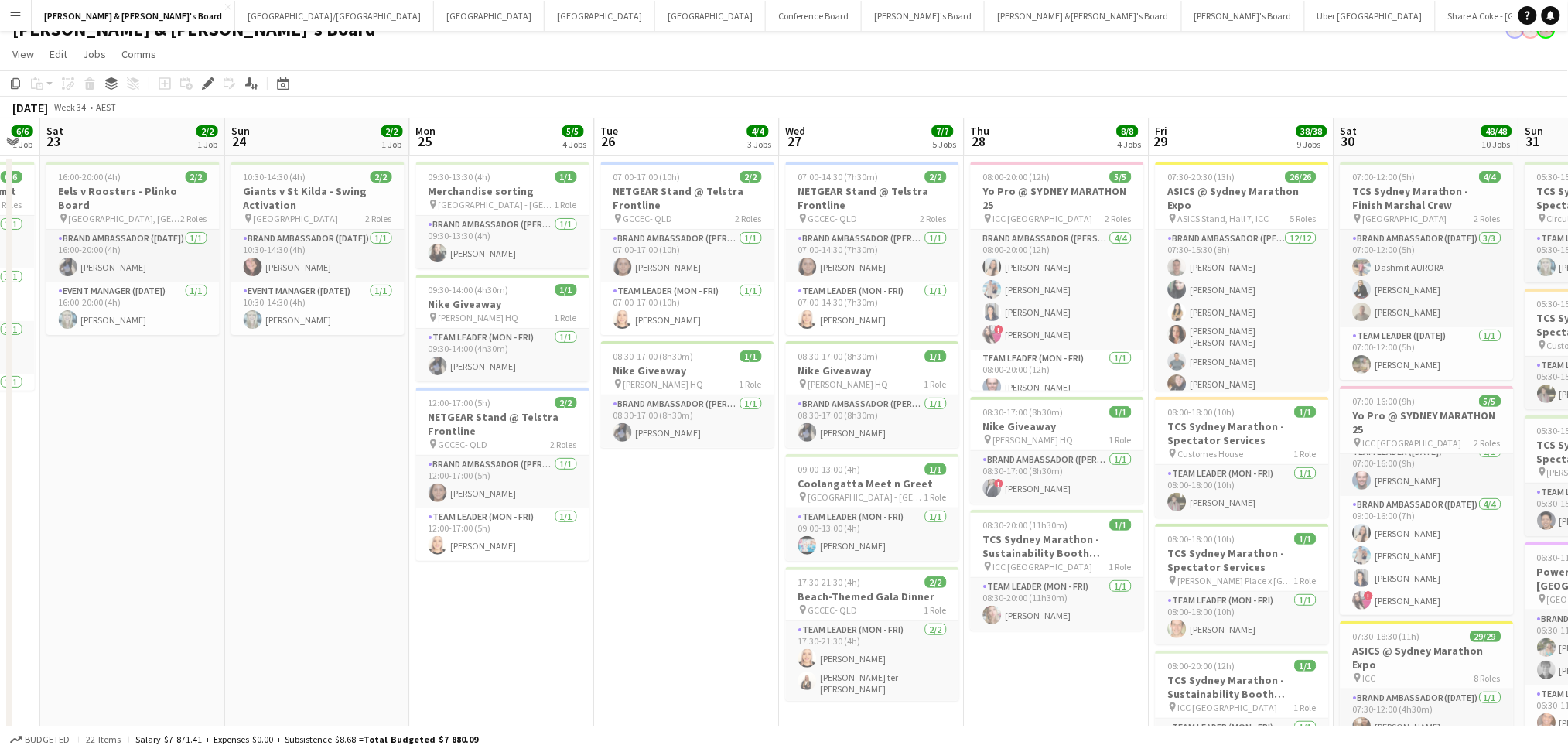
drag, startPoint x: 447, startPoint y: 618, endPoint x: 337, endPoint y: 520, distance: 147.3
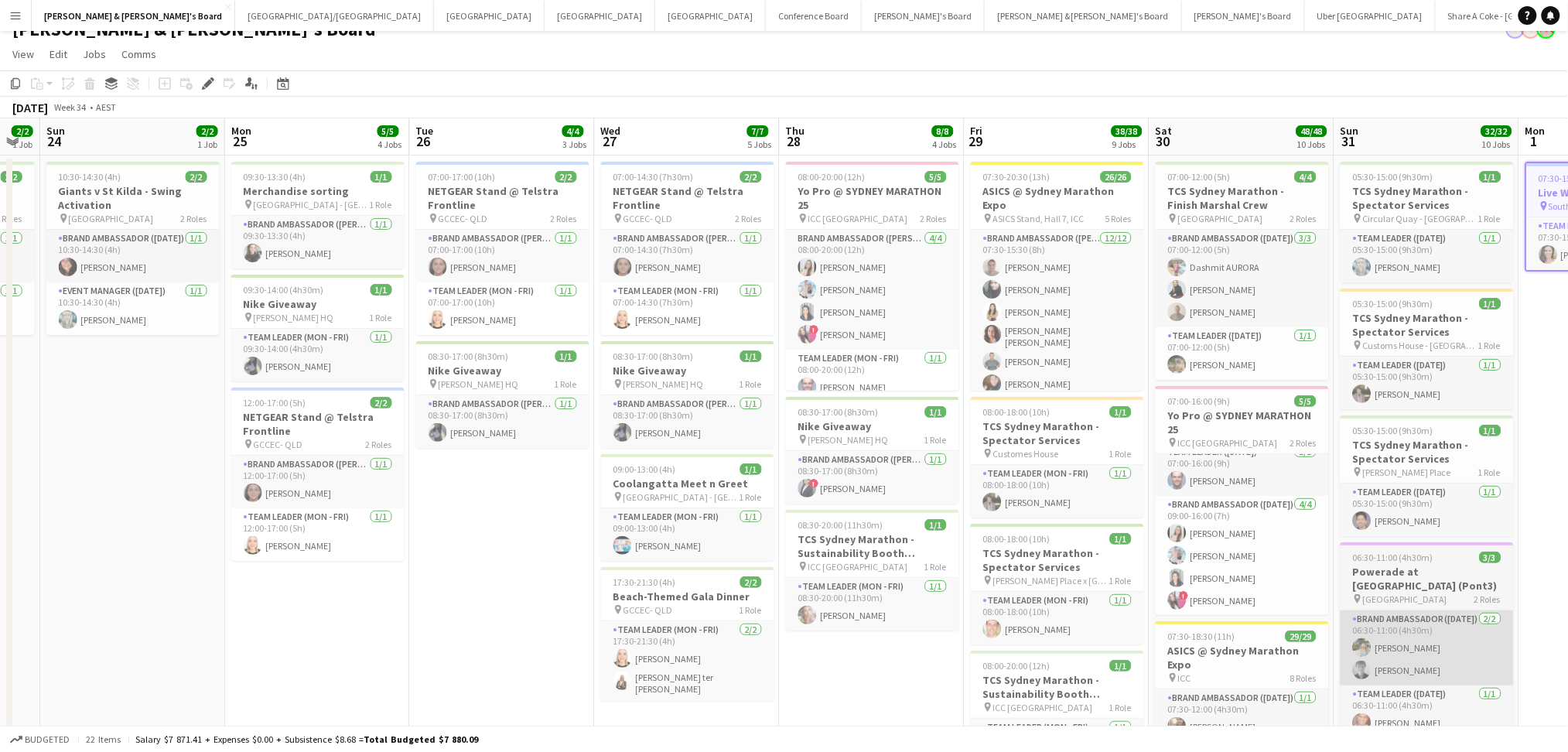
scroll to position [0, 709]
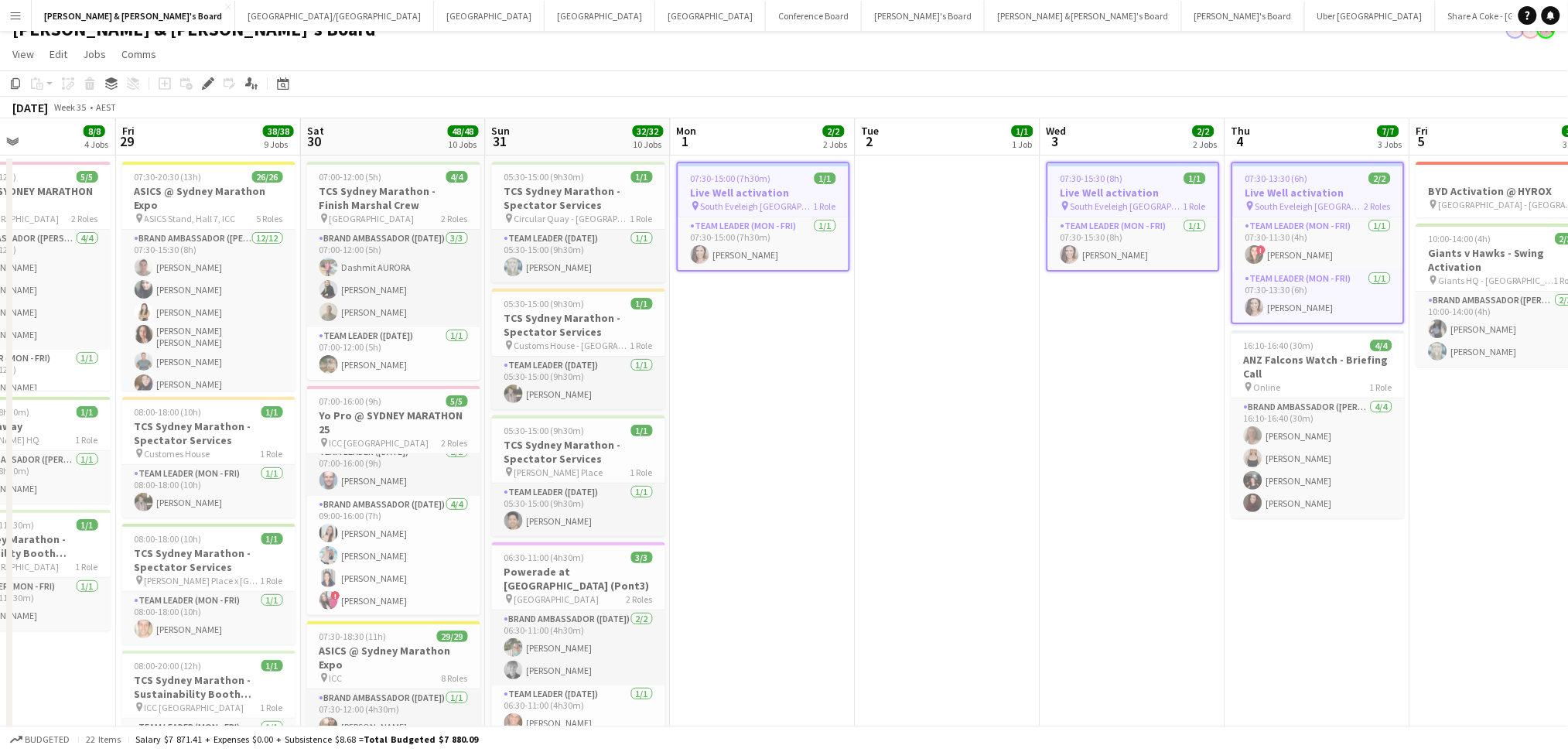
drag, startPoint x: 1530, startPoint y: 616, endPoint x: 697, endPoint y: 492, distance: 842.2
drag, startPoint x: 1113, startPoint y: 546, endPoint x: 755, endPoint y: 335, distance: 415.6
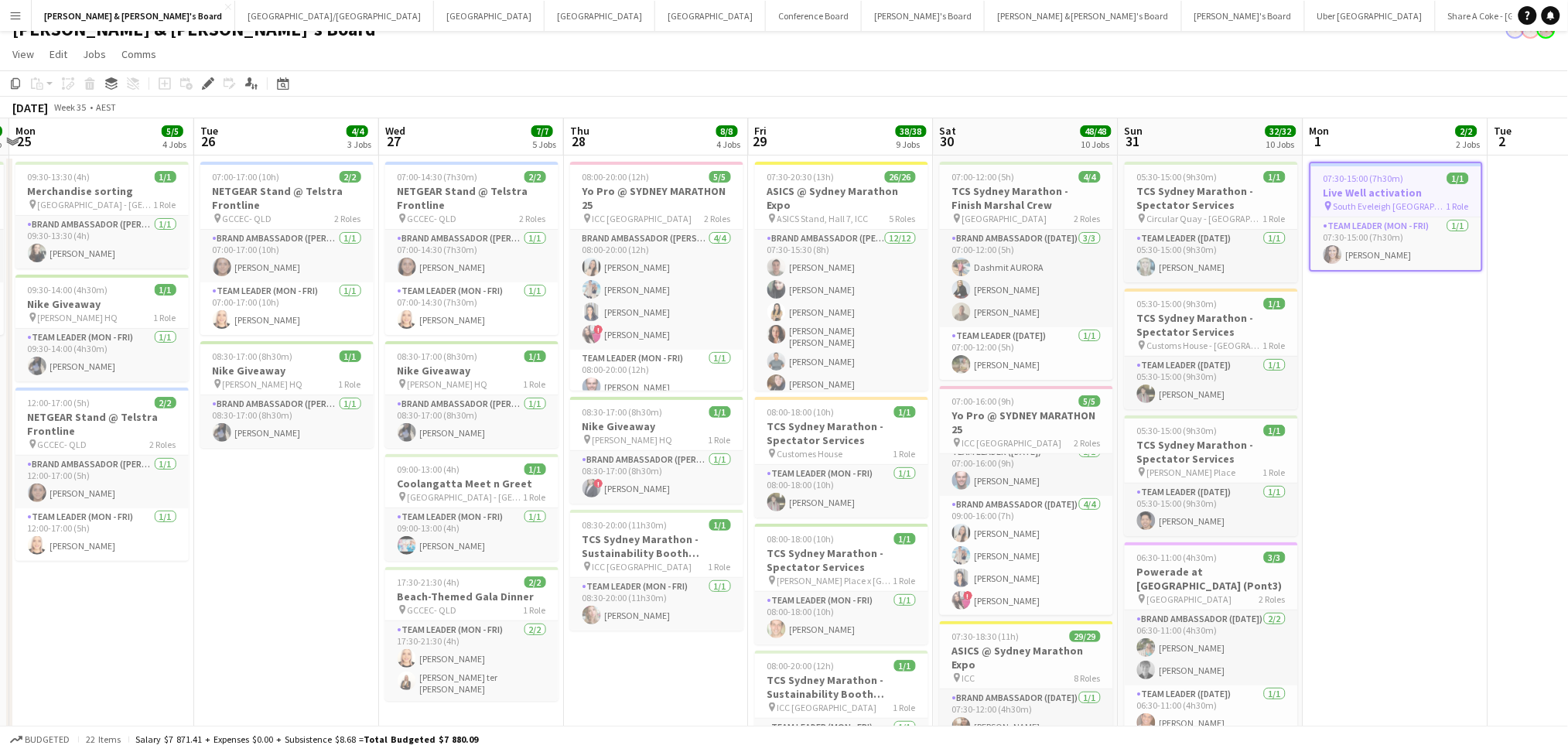
scroll to position [0, 390]
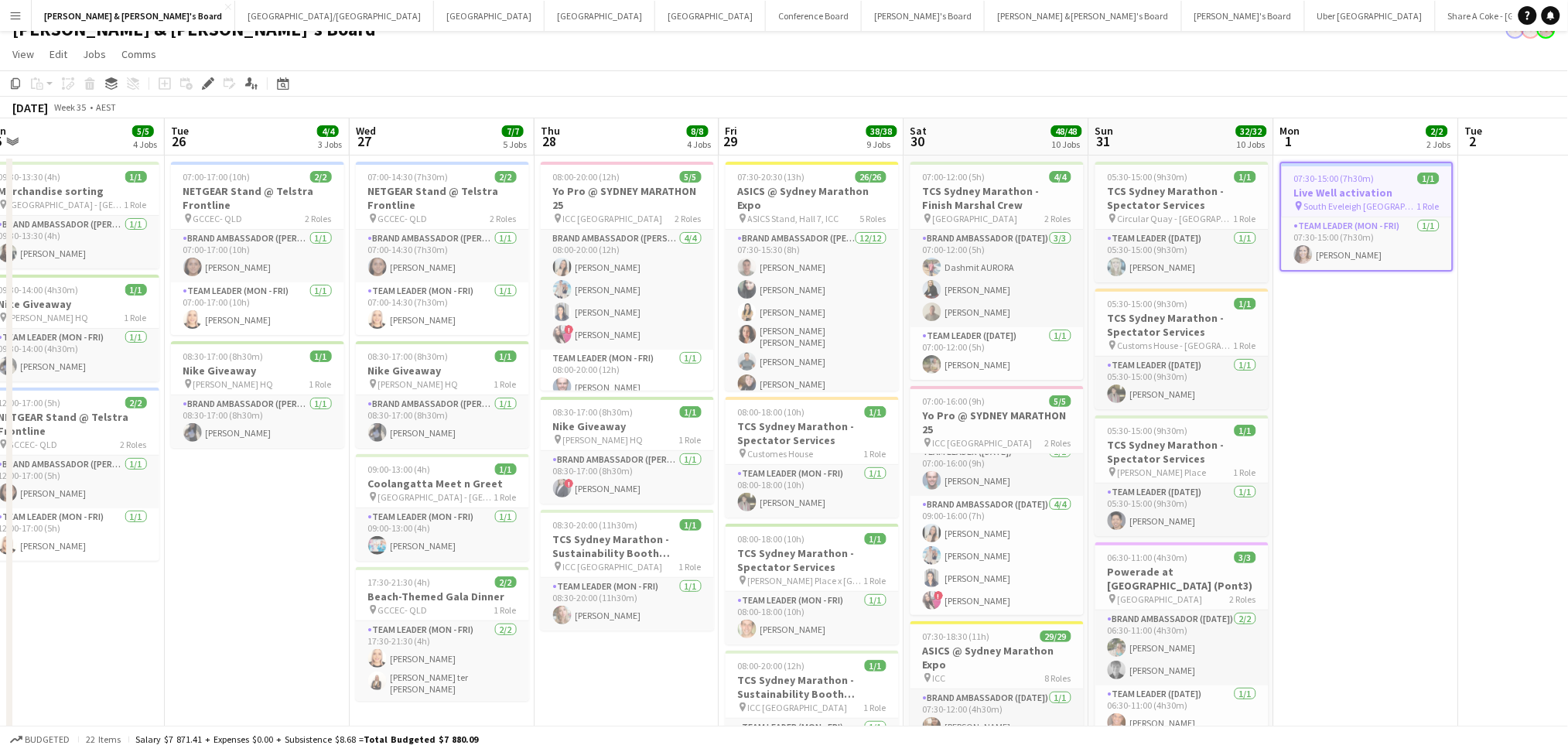
drag, startPoint x: 652, startPoint y: 465, endPoint x: 1487, endPoint y: 473, distance: 835.0
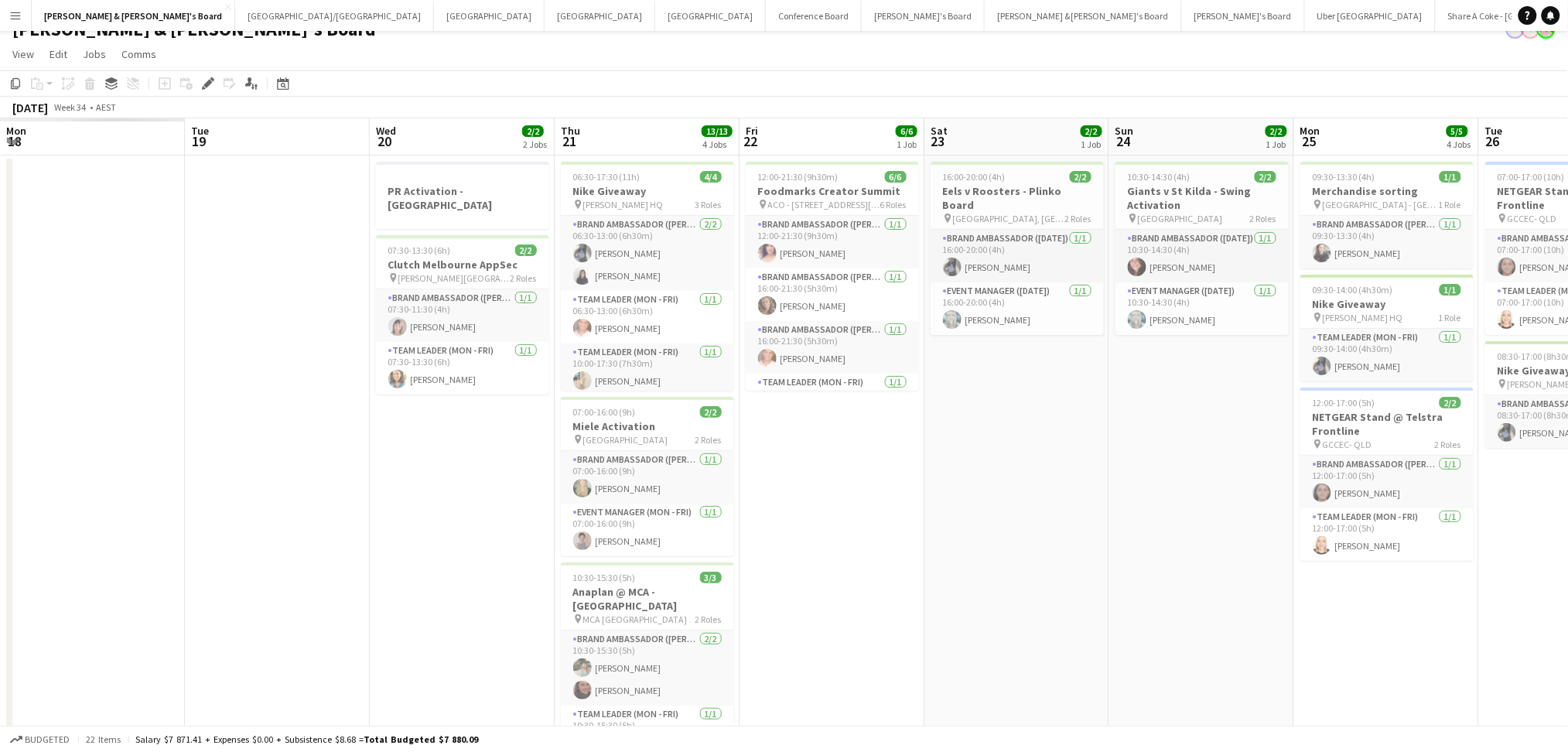
scroll to position [0, 528]
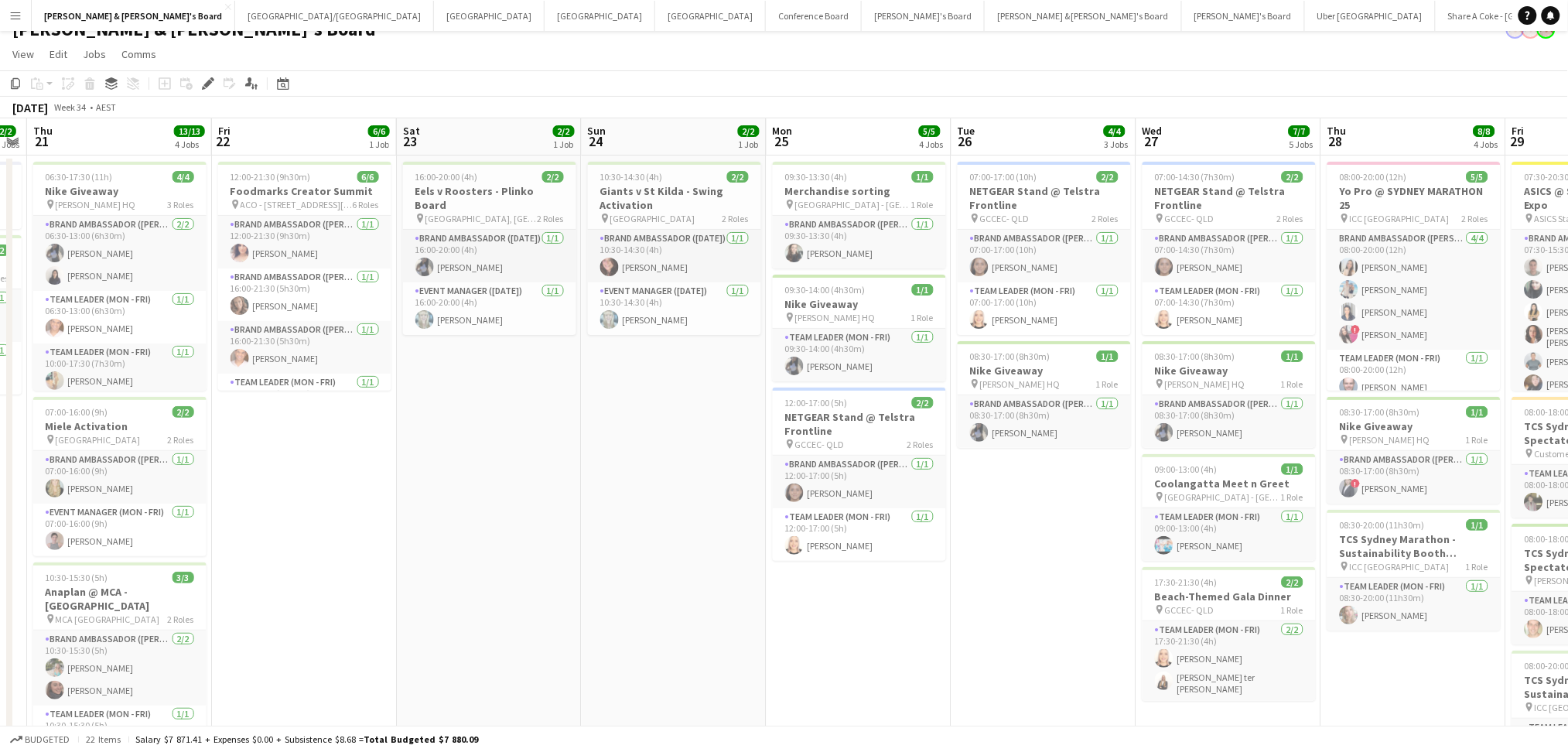
drag, startPoint x: 159, startPoint y: 550, endPoint x: 944, endPoint y: 569, distance: 785.2
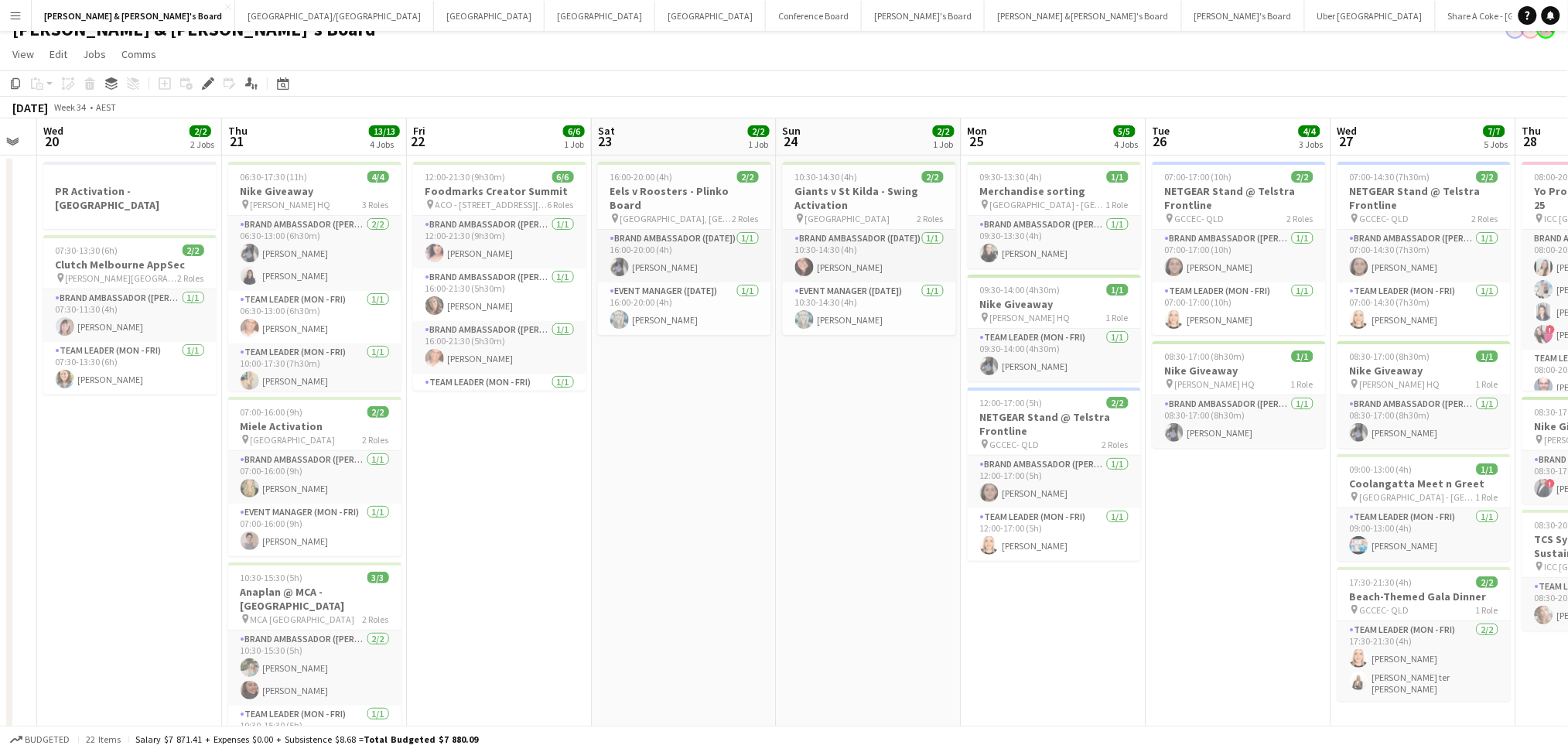
drag, startPoint x: 399, startPoint y: 574, endPoint x: 598, endPoint y: 574, distance: 199.0
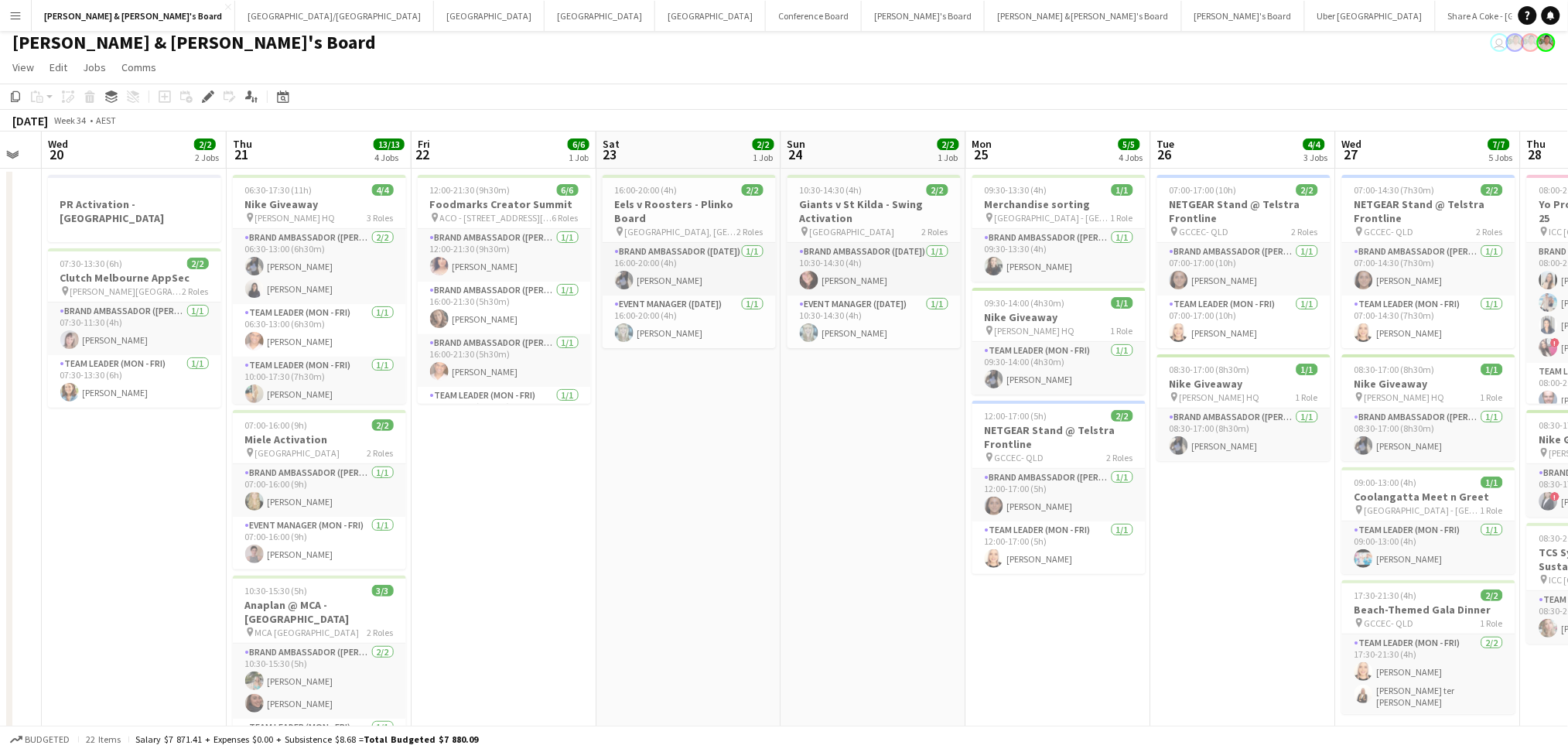
scroll to position [0, 0]
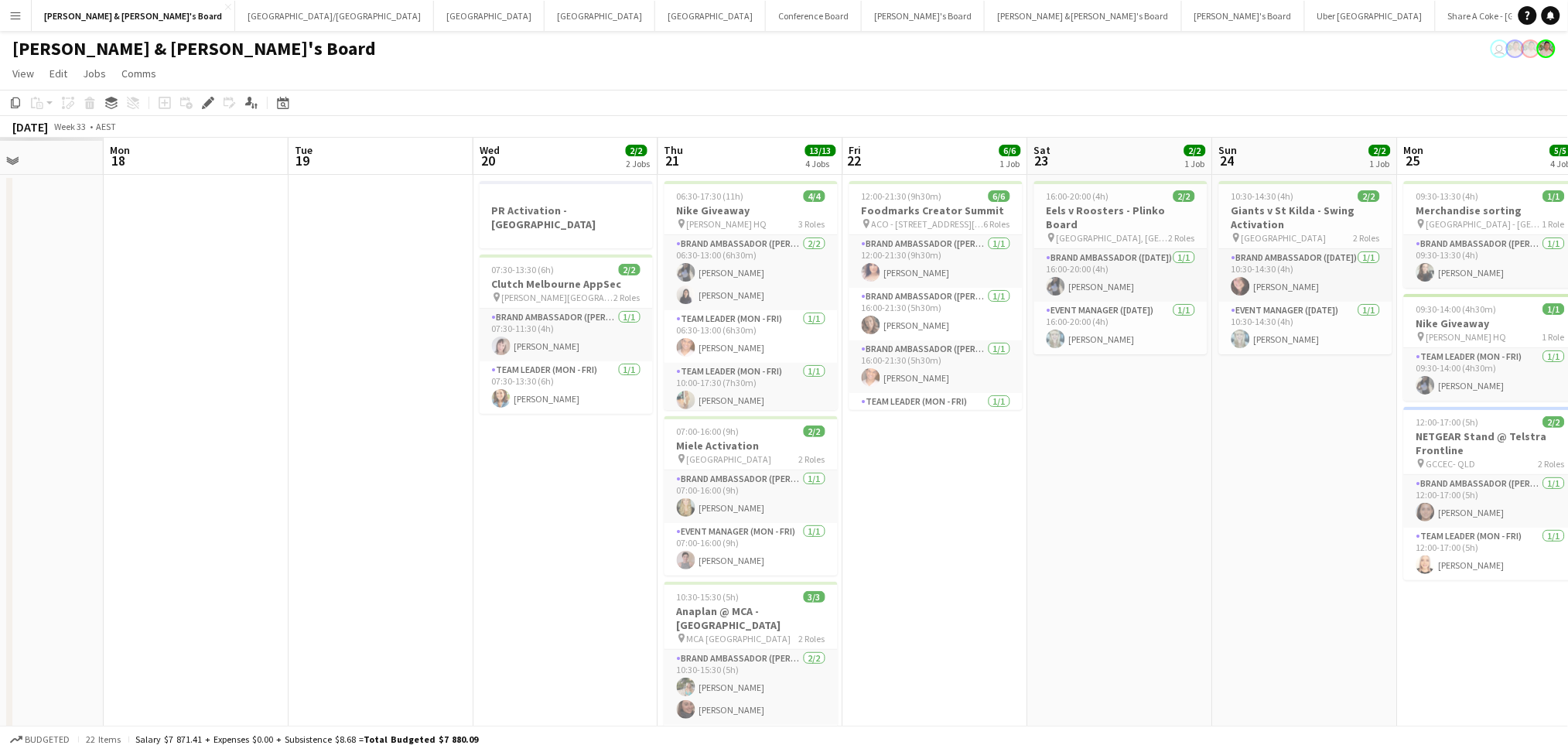
drag, startPoint x: 478, startPoint y: 537, endPoint x: 909, endPoint y: 542, distance: 431.0
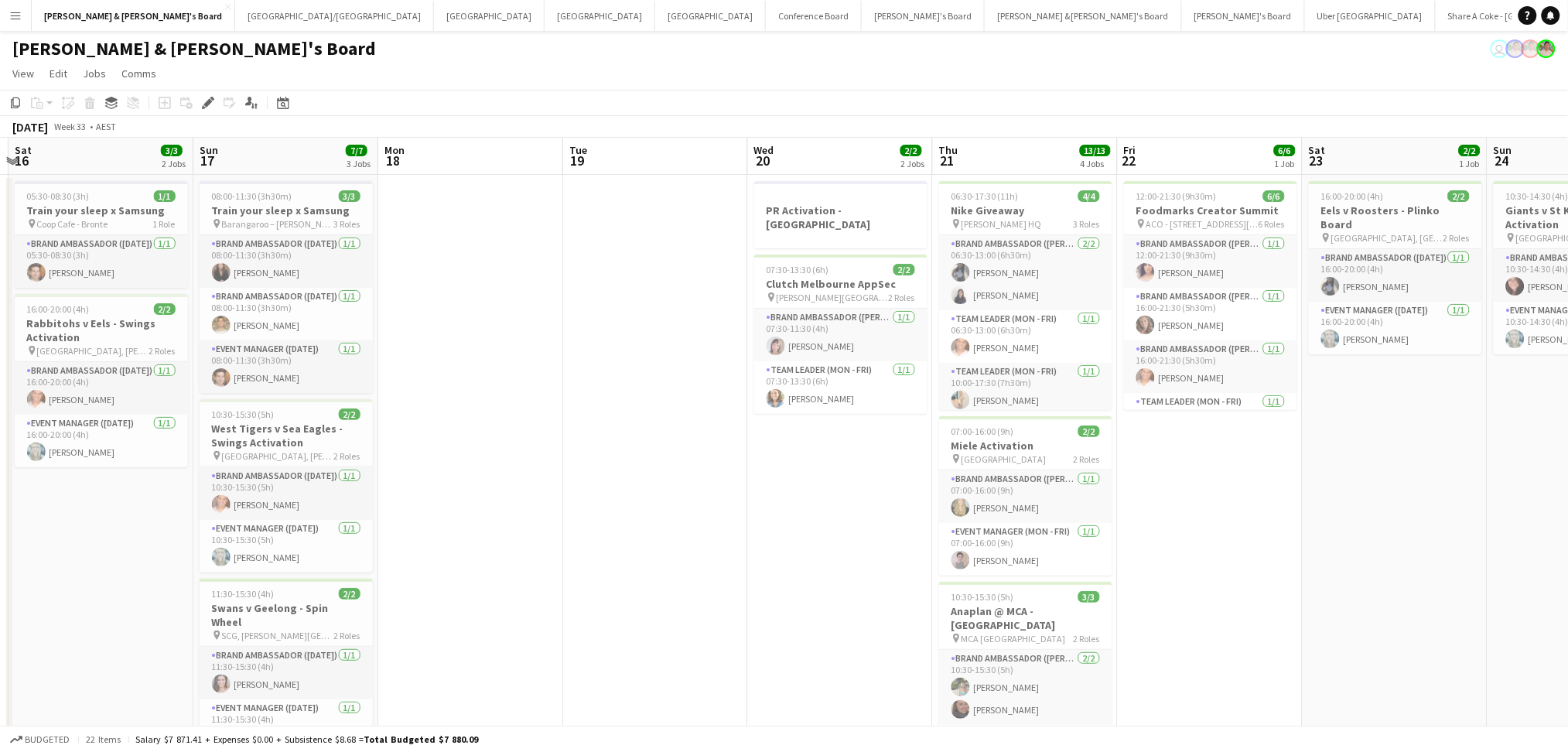
drag, startPoint x: 861, startPoint y: 521, endPoint x: 1151, endPoint y: 528, distance: 290.1
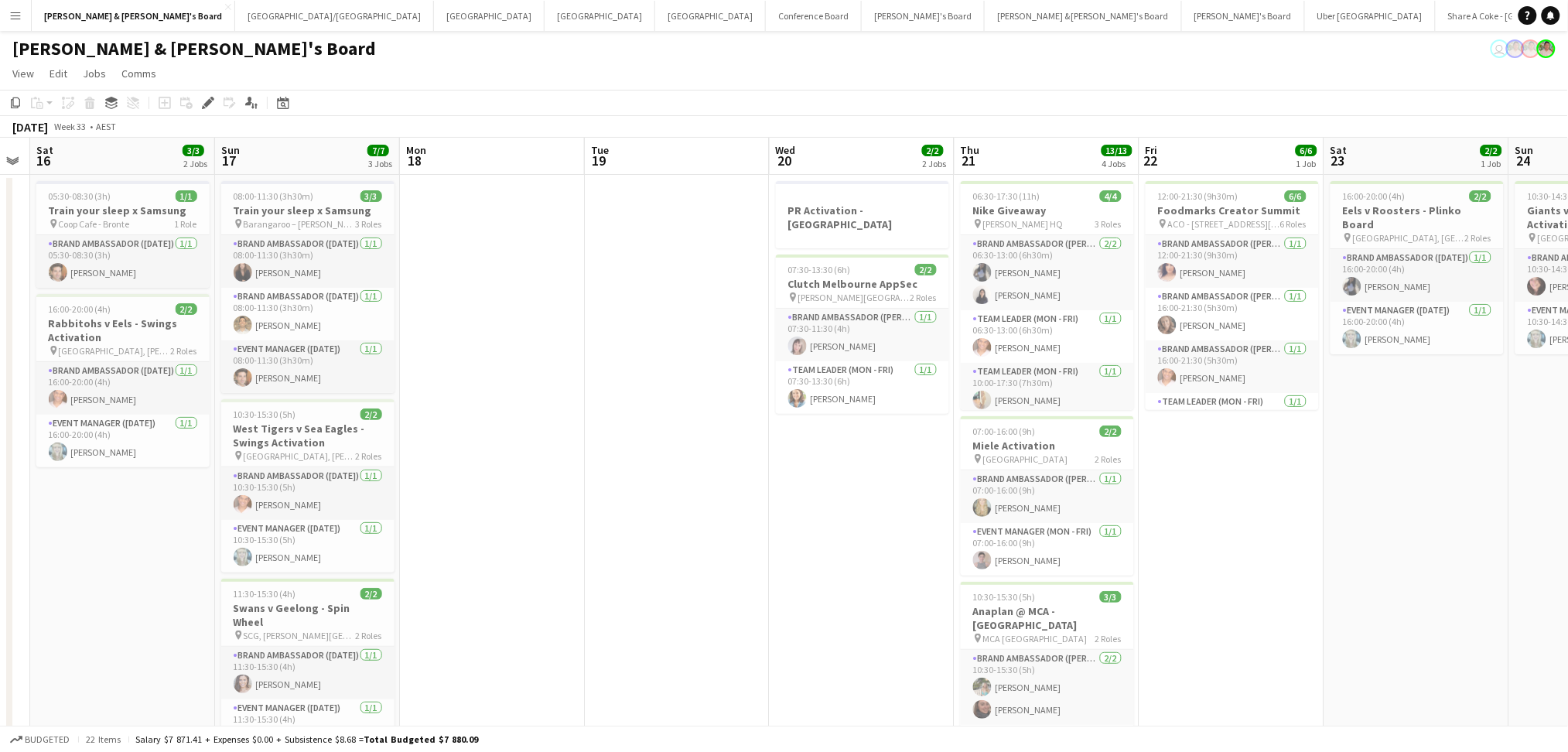
scroll to position [0, 423]
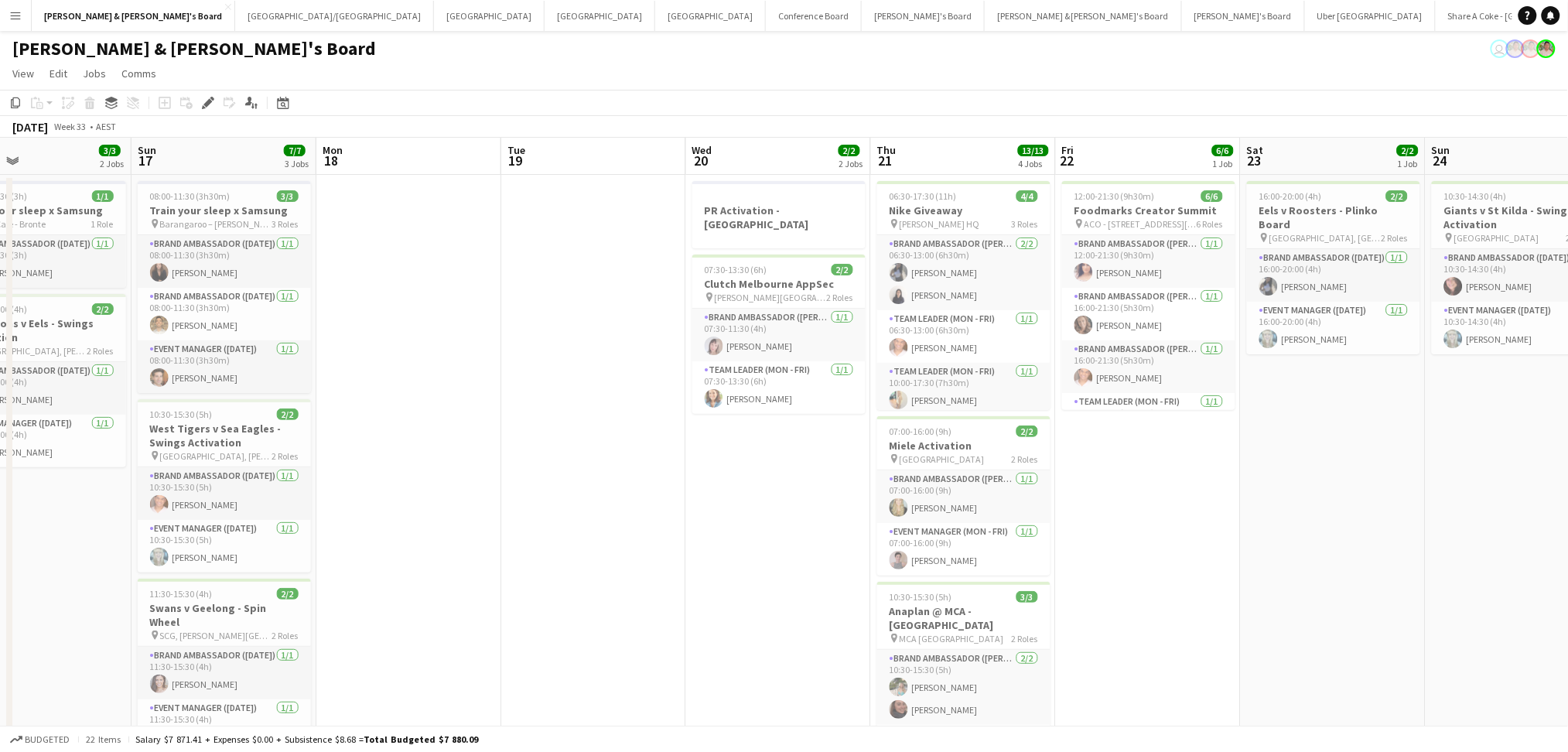
drag, startPoint x: 537, startPoint y: 515, endPoint x: 831, endPoint y: 515, distance: 294.0
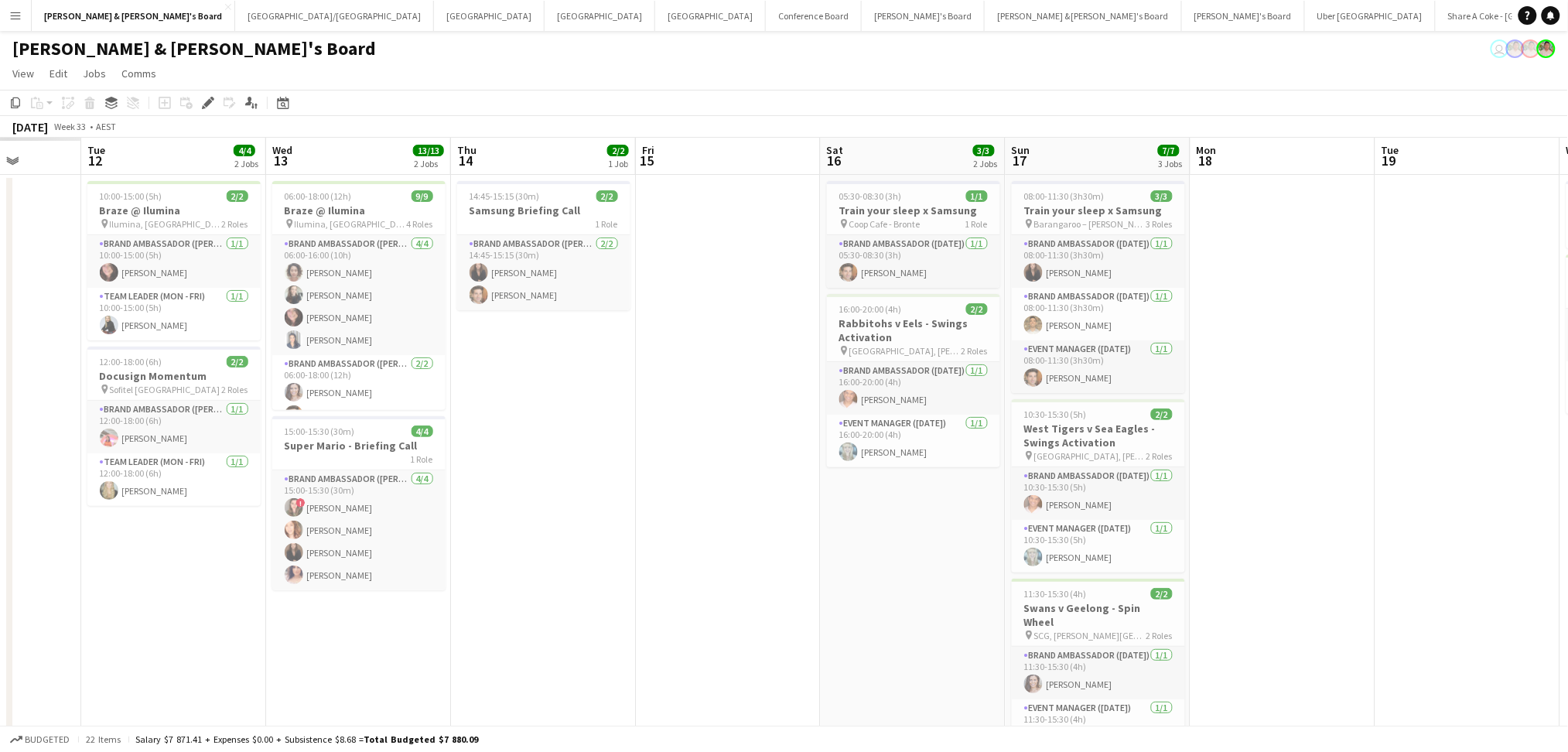
scroll to position [0, 401]
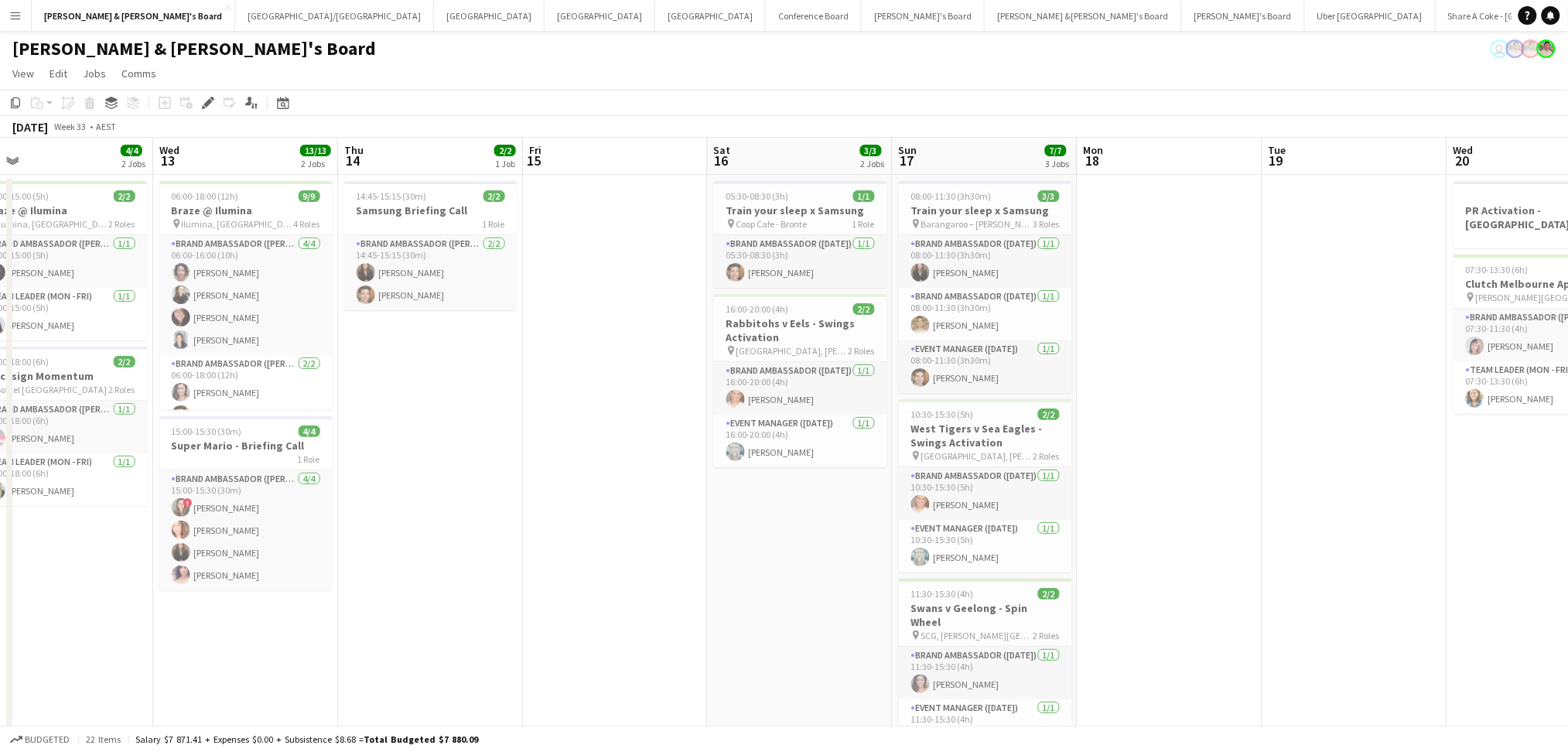
drag, startPoint x: 203, startPoint y: 554, endPoint x: 596, endPoint y: 571, distance: 393.4
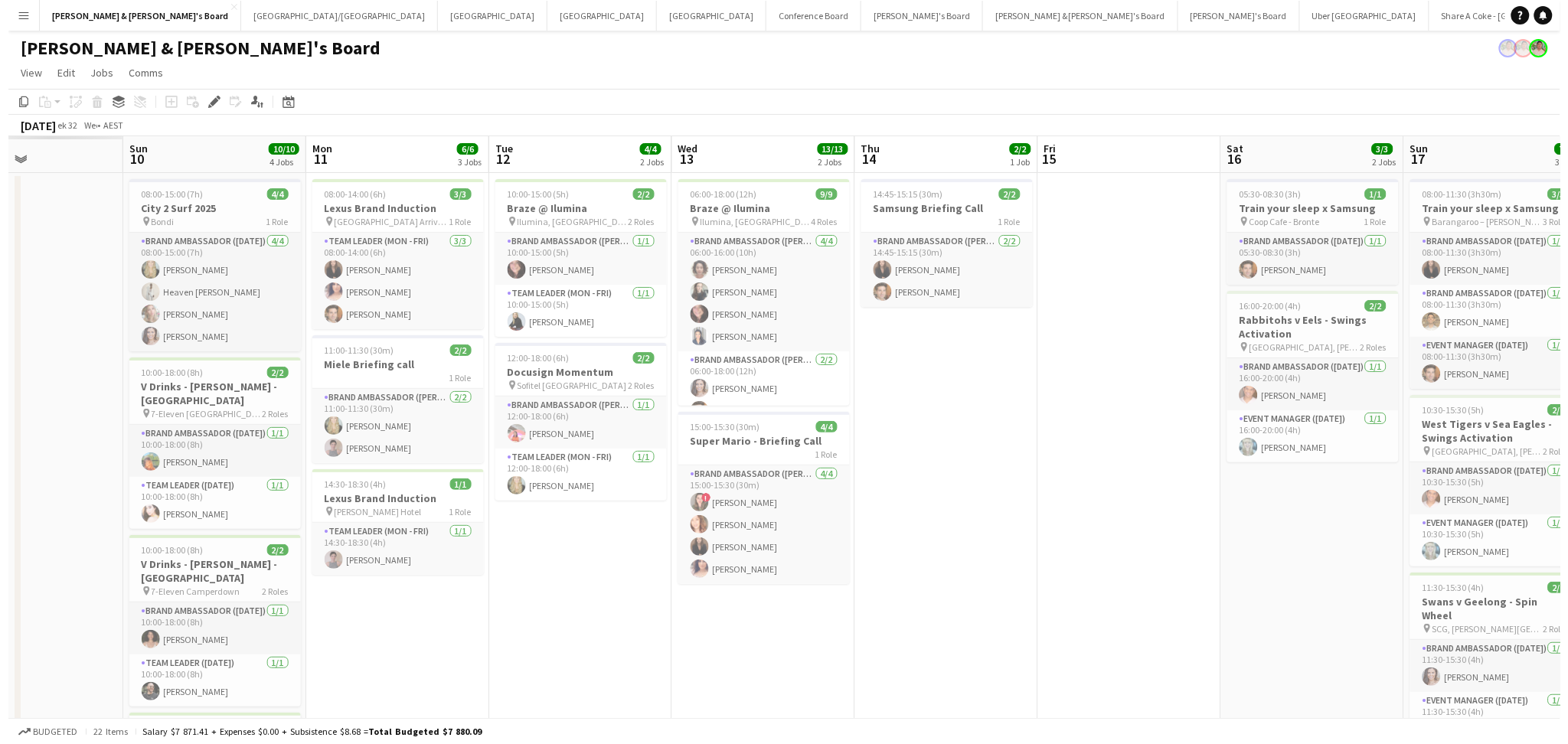
scroll to position [0, 419]
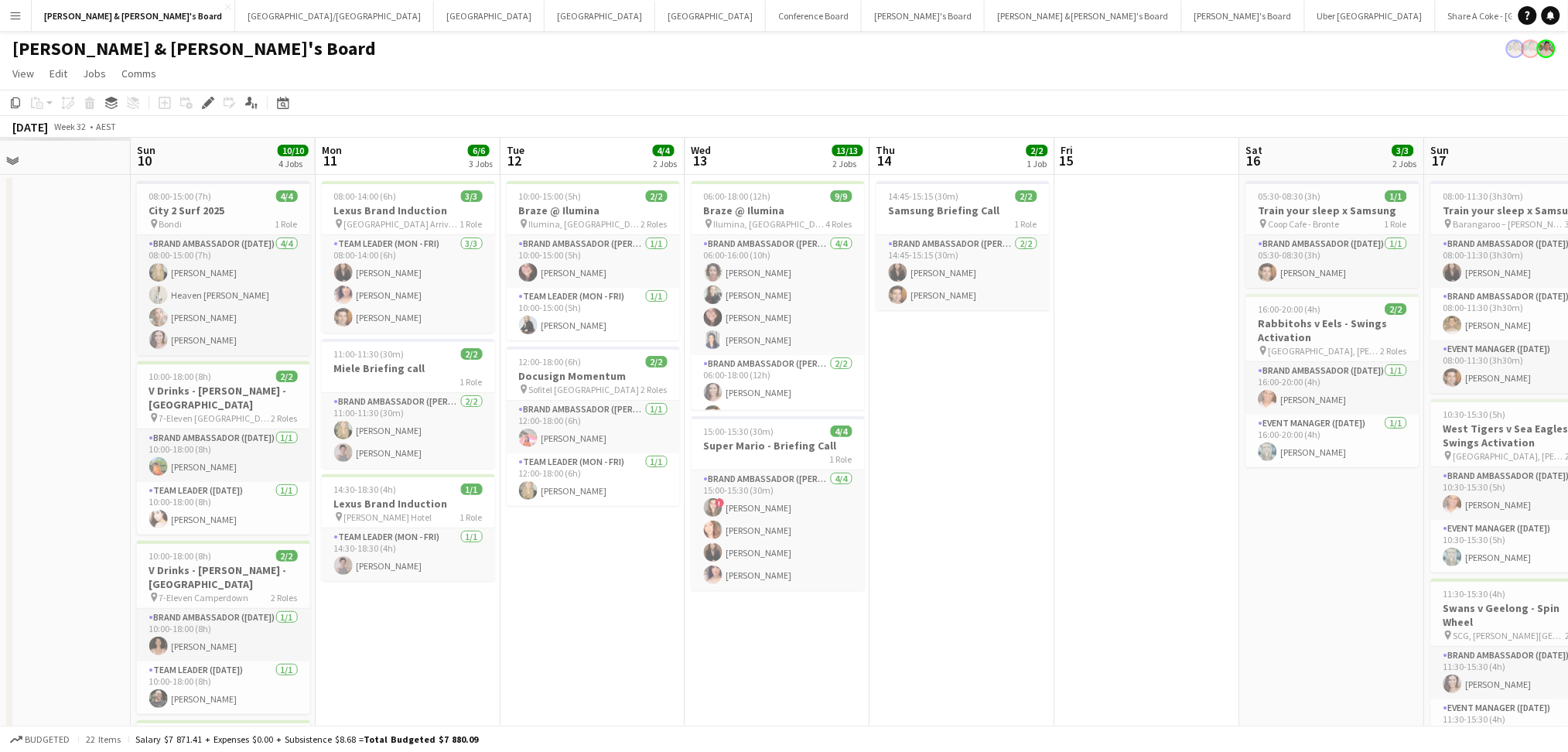
drag, startPoint x: 469, startPoint y: 471, endPoint x: 1000, endPoint y: 559, distance: 538.2
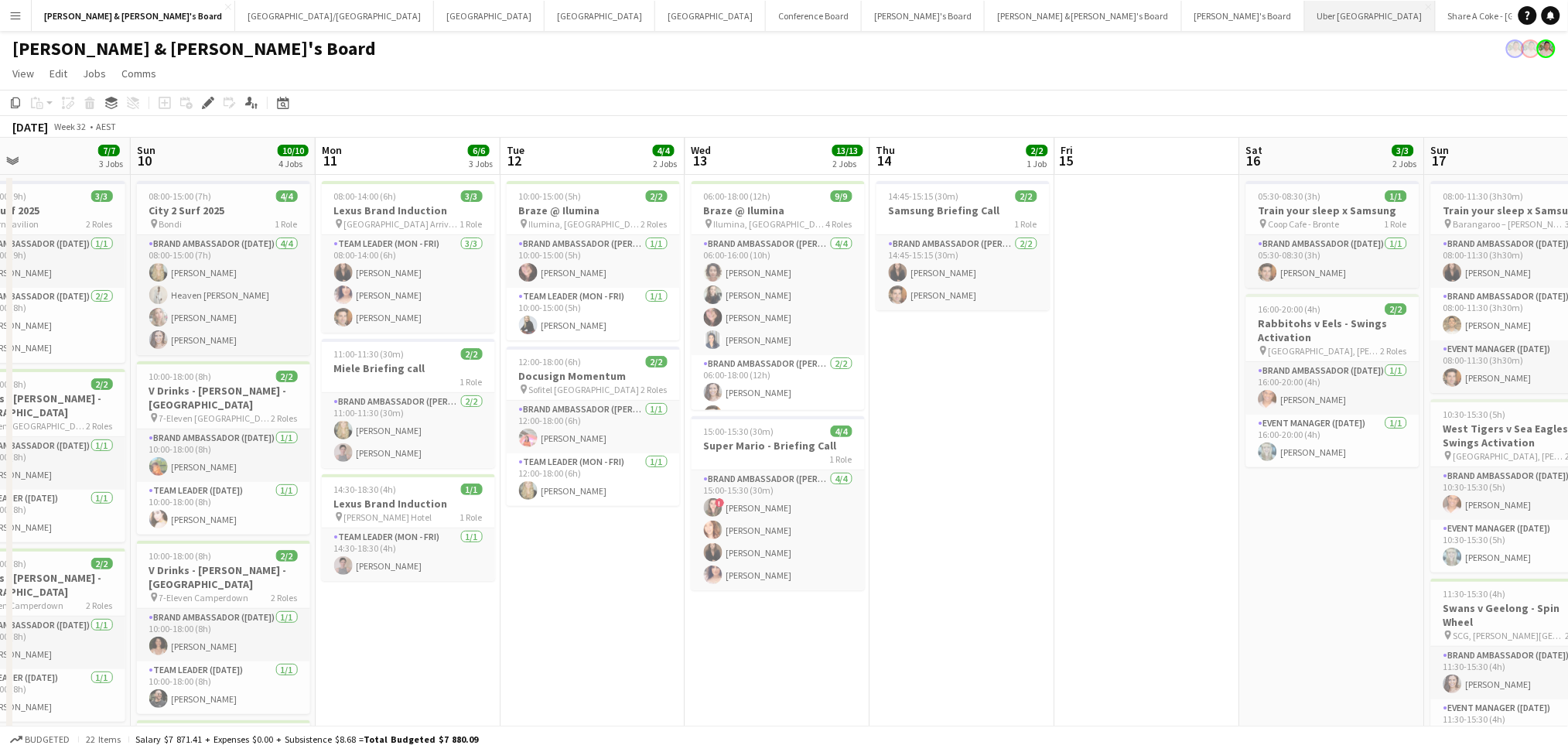
click at [1305, 19] on button "Uber Sydney Close" at bounding box center [1369, 16] width 131 height 31
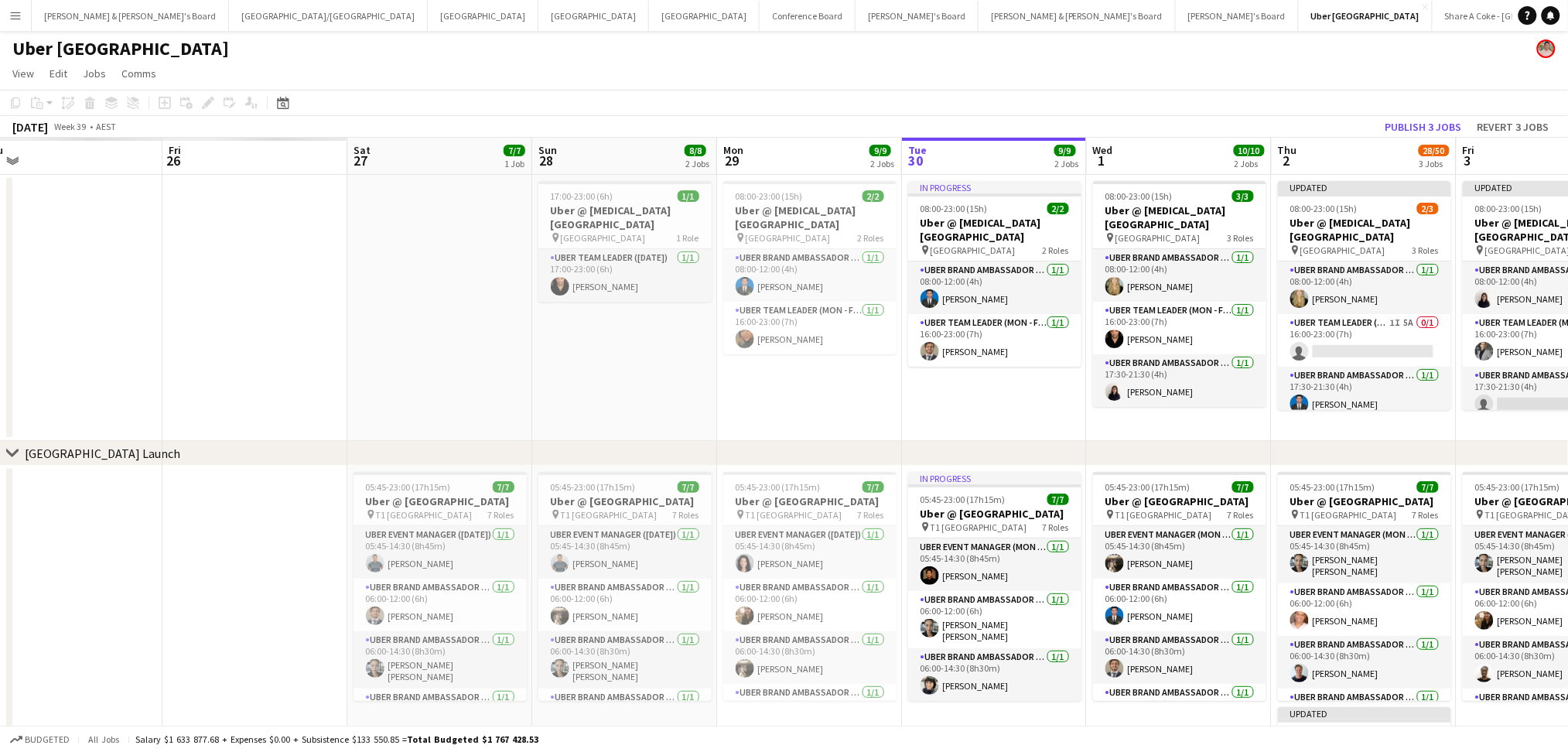
scroll to position [0, 392]
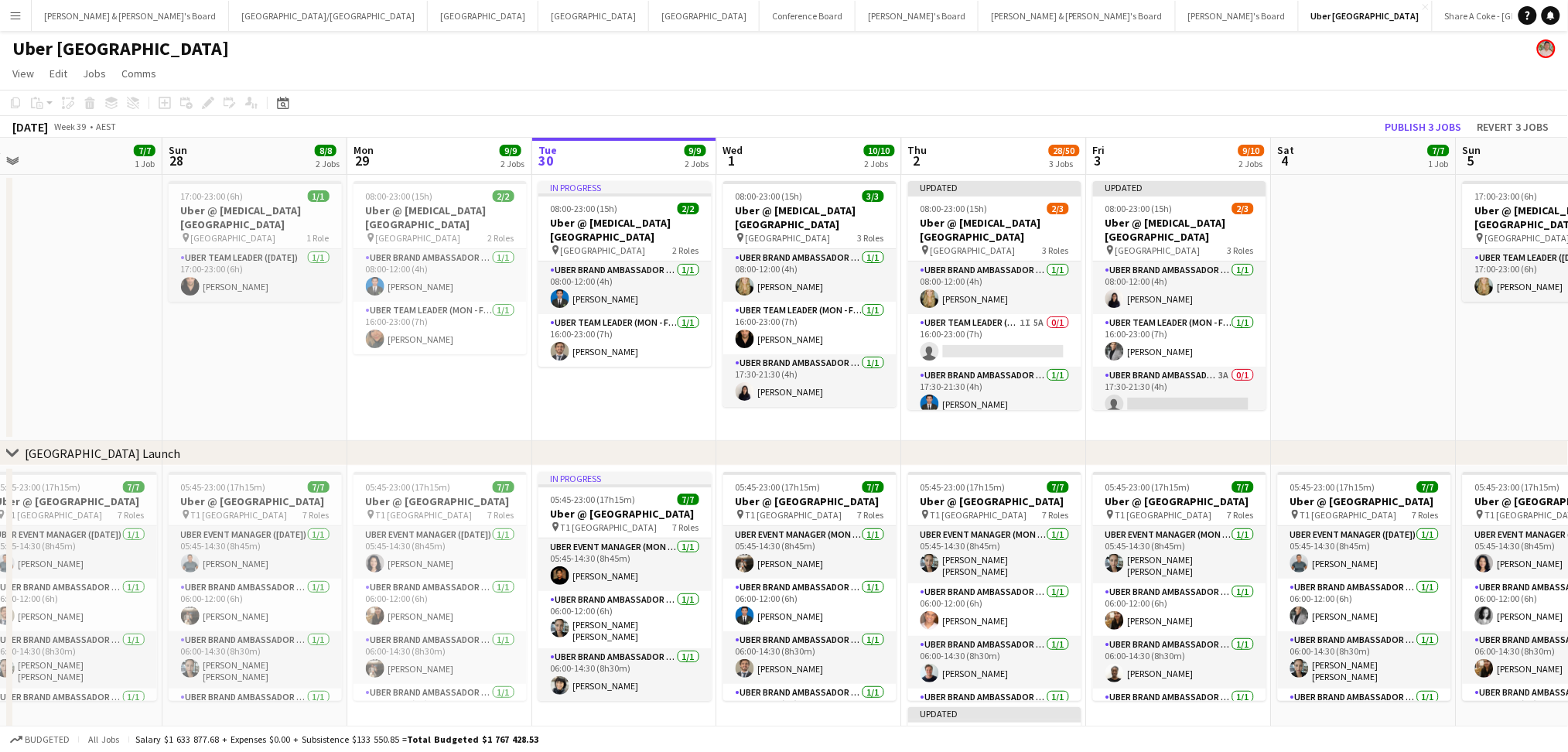
drag, startPoint x: 120, startPoint y: 397, endPoint x: 1225, endPoint y: 447, distance: 1106.1
click at [1223, 447] on div "chevron-right [GEOGRAPHIC_DATA] Launch Thu 25 Fri 26 Sat 27 7/7 1 Job Sun 28 8/…" at bounding box center [784, 552] width 1568 height 829
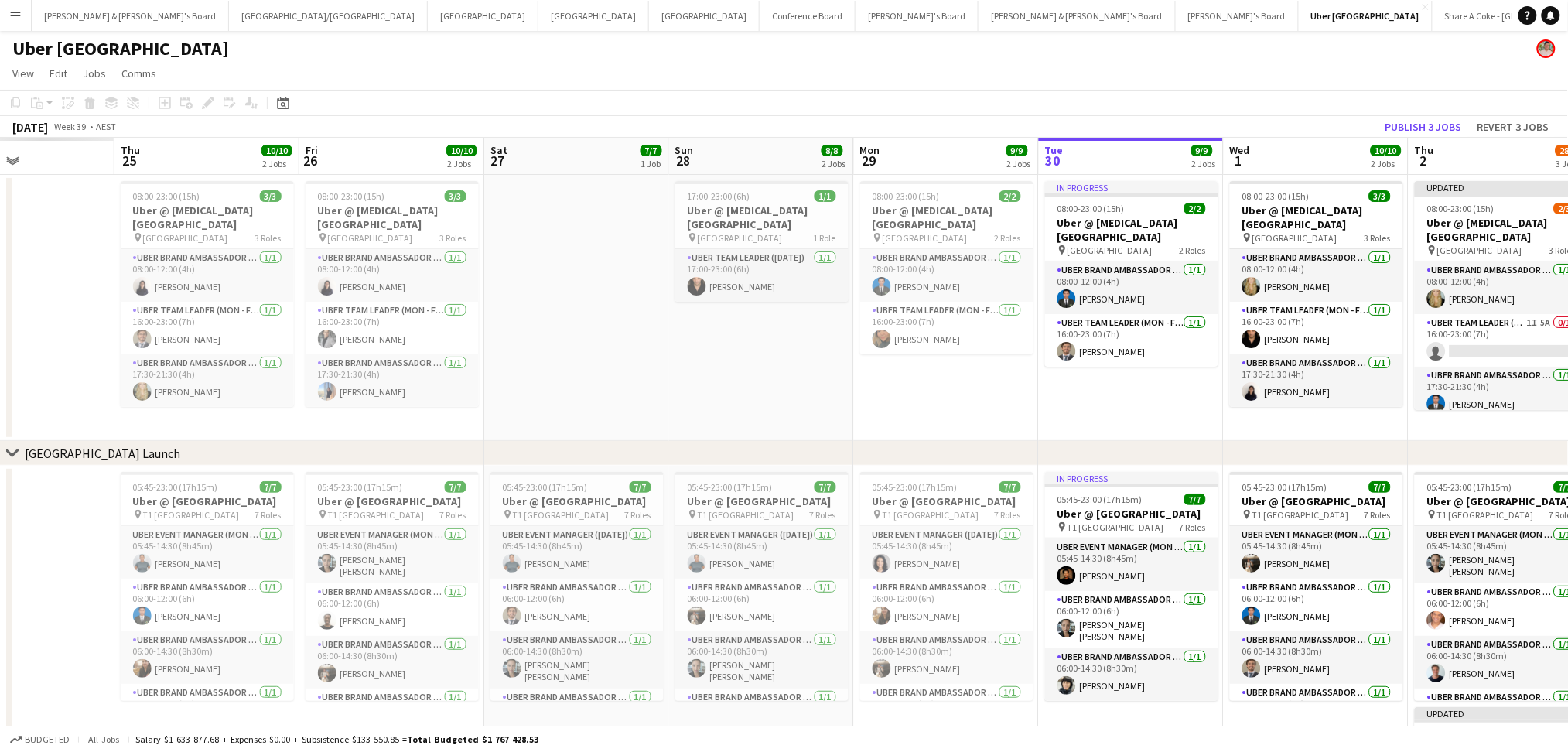
drag, startPoint x: 265, startPoint y: 398, endPoint x: 1193, endPoint y: 401, distance: 928.0
click at [1188, 402] on app-calendar-viewport "Mon 22 Tue 23 Wed 24 Thu 25 10/10 2 Jobs Fri 26 10/10 2 Jobs Sat 27 7/7 1 Job S…" at bounding box center [784, 552] width 1568 height 829
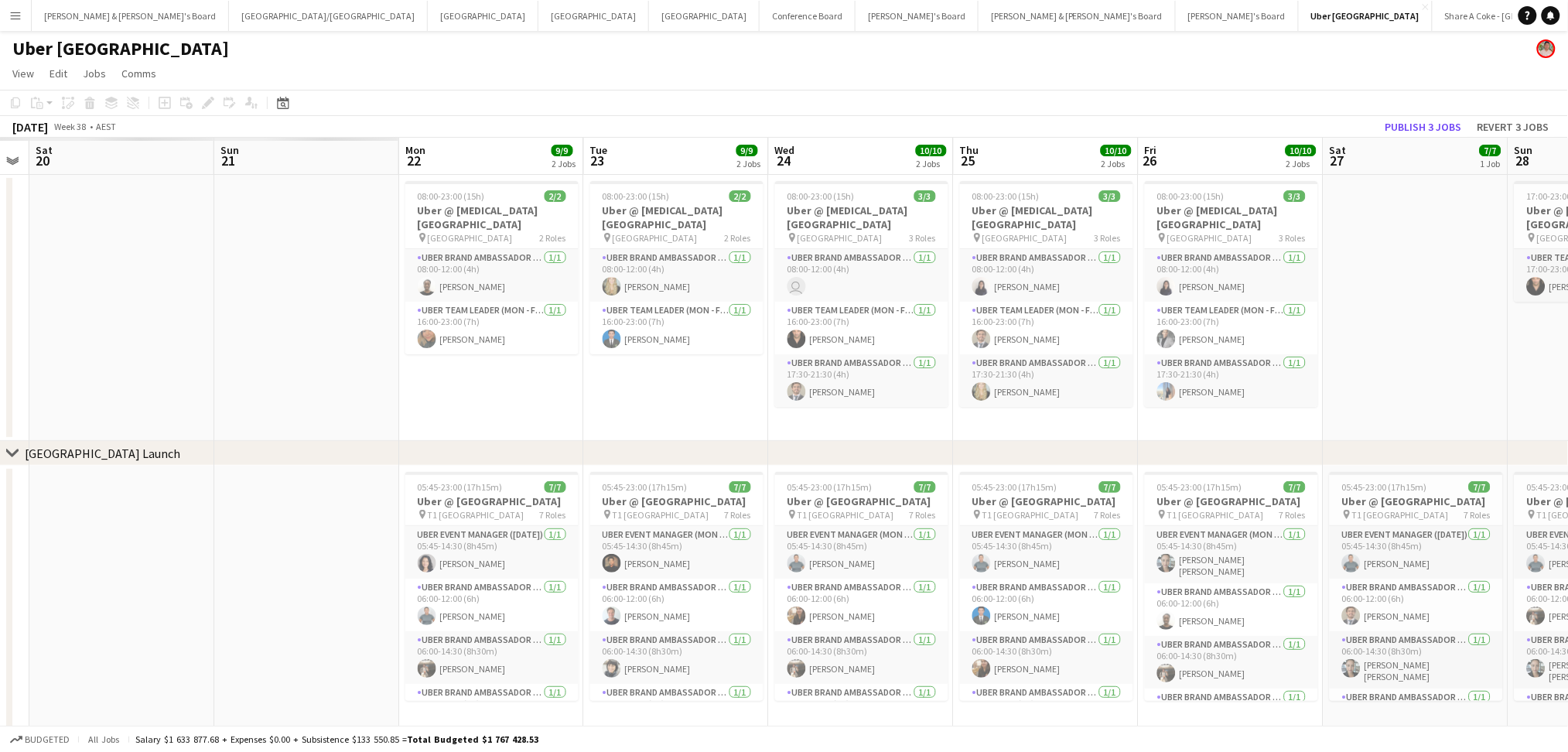
scroll to position [0, 449]
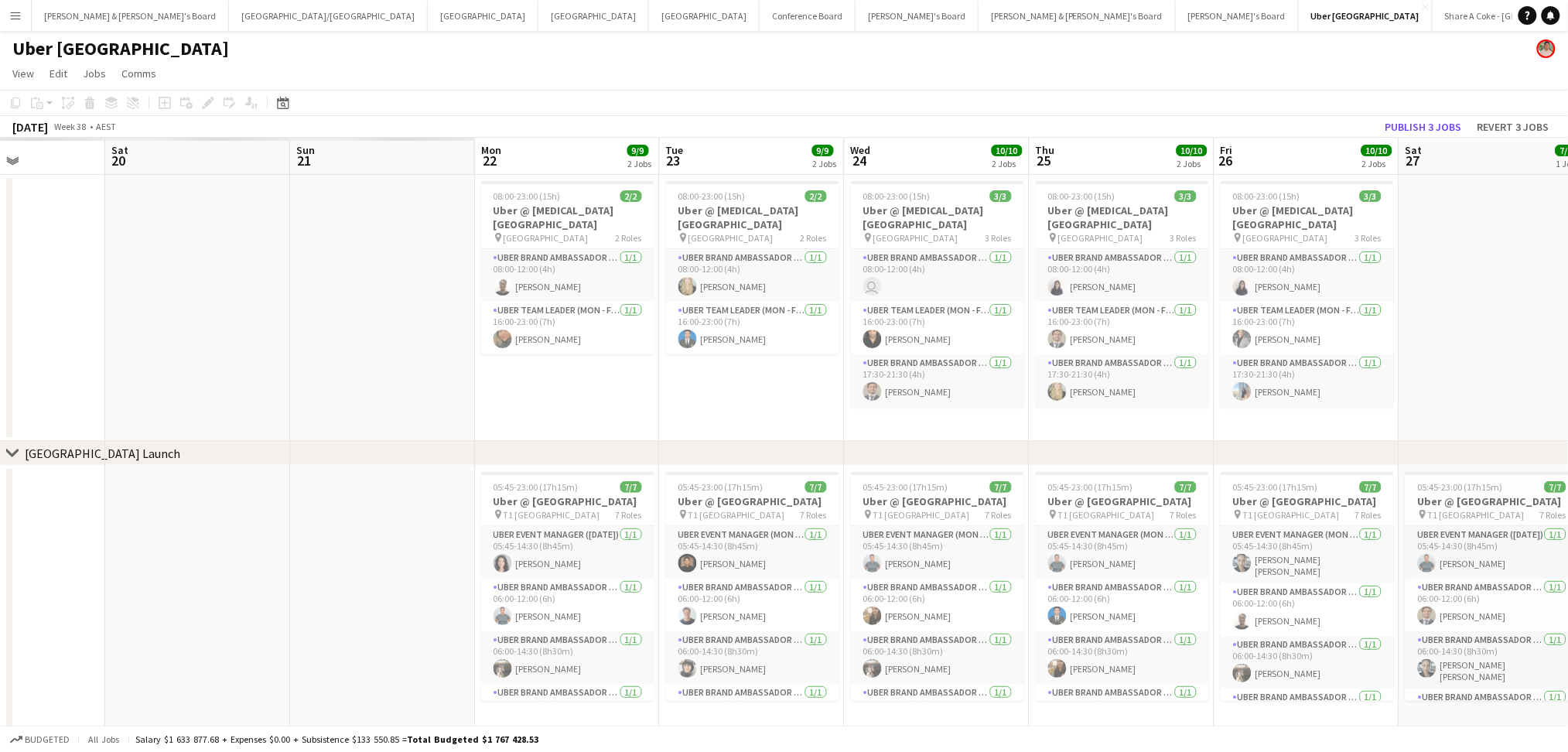
drag, startPoint x: 333, startPoint y: 424, endPoint x: 837, endPoint y: 426, distance: 504.0
click at [832, 427] on app-calendar-viewport "Wed 17 Thu 18 Fri 19 Sat 20 Sun 21 Mon 22 9/9 2 Jobs Tue 23 9/9 2 Jobs Wed 24 1…" at bounding box center [784, 552] width 1568 height 829
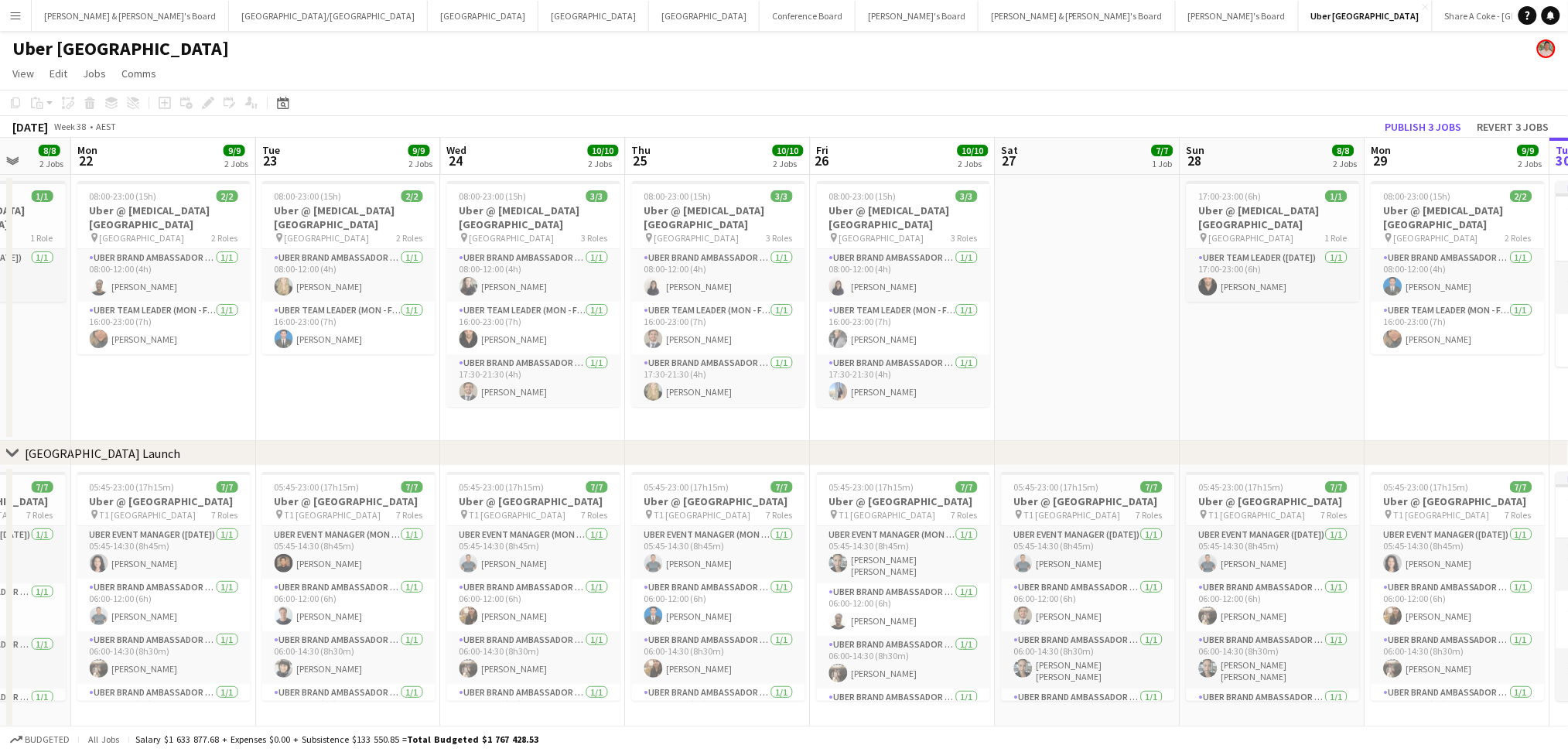
drag, startPoint x: 1500, startPoint y: 368, endPoint x: 1207, endPoint y: 386, distance: 293.6
click at [1203, 381] on app-calendar-viewport "Thu 18 10/10 2 Jobs Fri 19 10/10 2 Jobs Sat 20 7/7 1 Job Sun 21 8/8 2 Jobs Mon …" at bounding box center [784, 552] width 1568 height 829
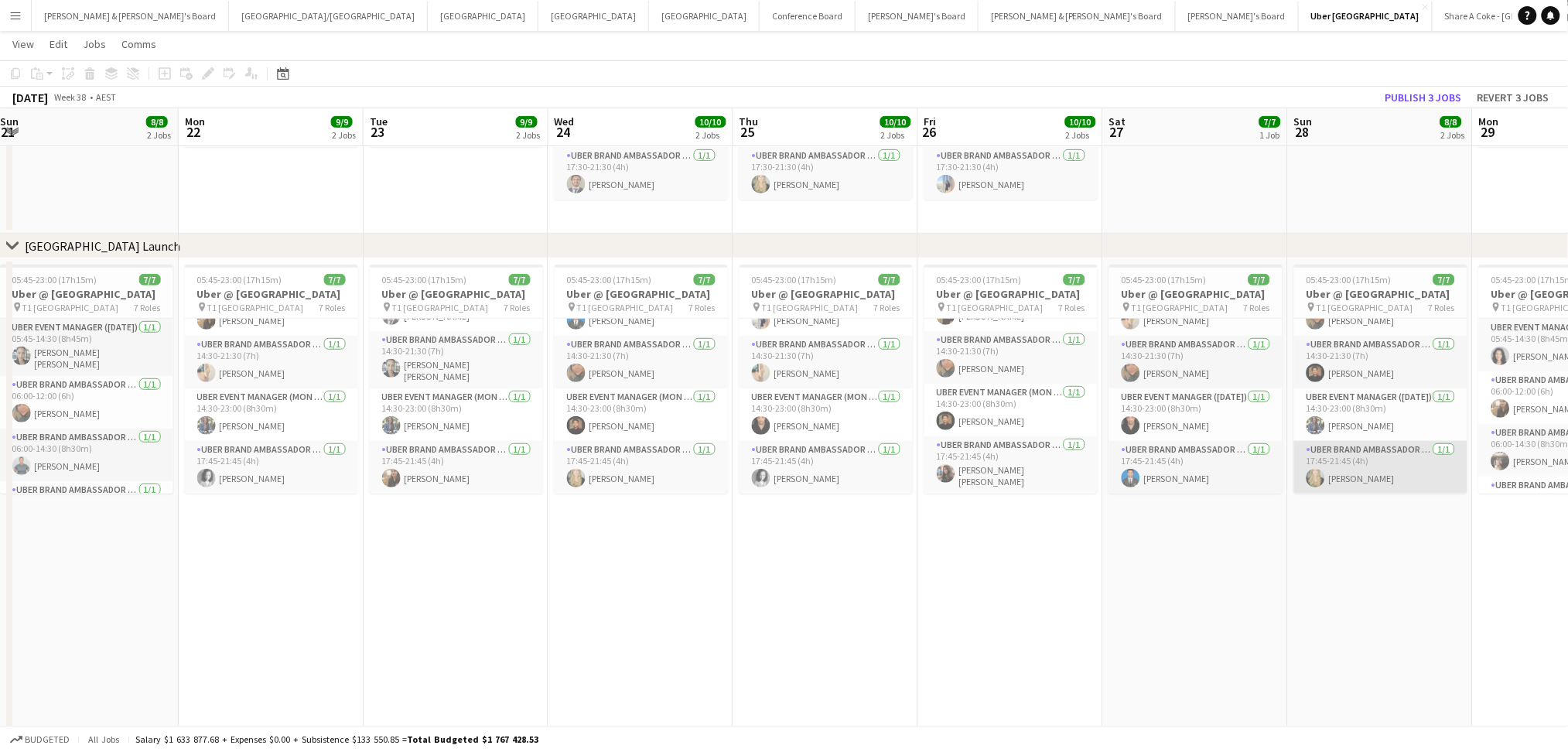
scroll to position [213, 0]
drag, startPoint x: 829, startPoint y: 548, endPoint x: 1193, endPoint y: 550, distance: 364.0
click at [1214, 550] on app-calendar-viewport "Thu 18 10/10 2 Jobs Fri 19 10/10 2 Jobs Sat 20 7/7 1 Job Sun 21 8/8 2 Jobs Mon …" at bounding box center [784, 307] width 1568 height 905
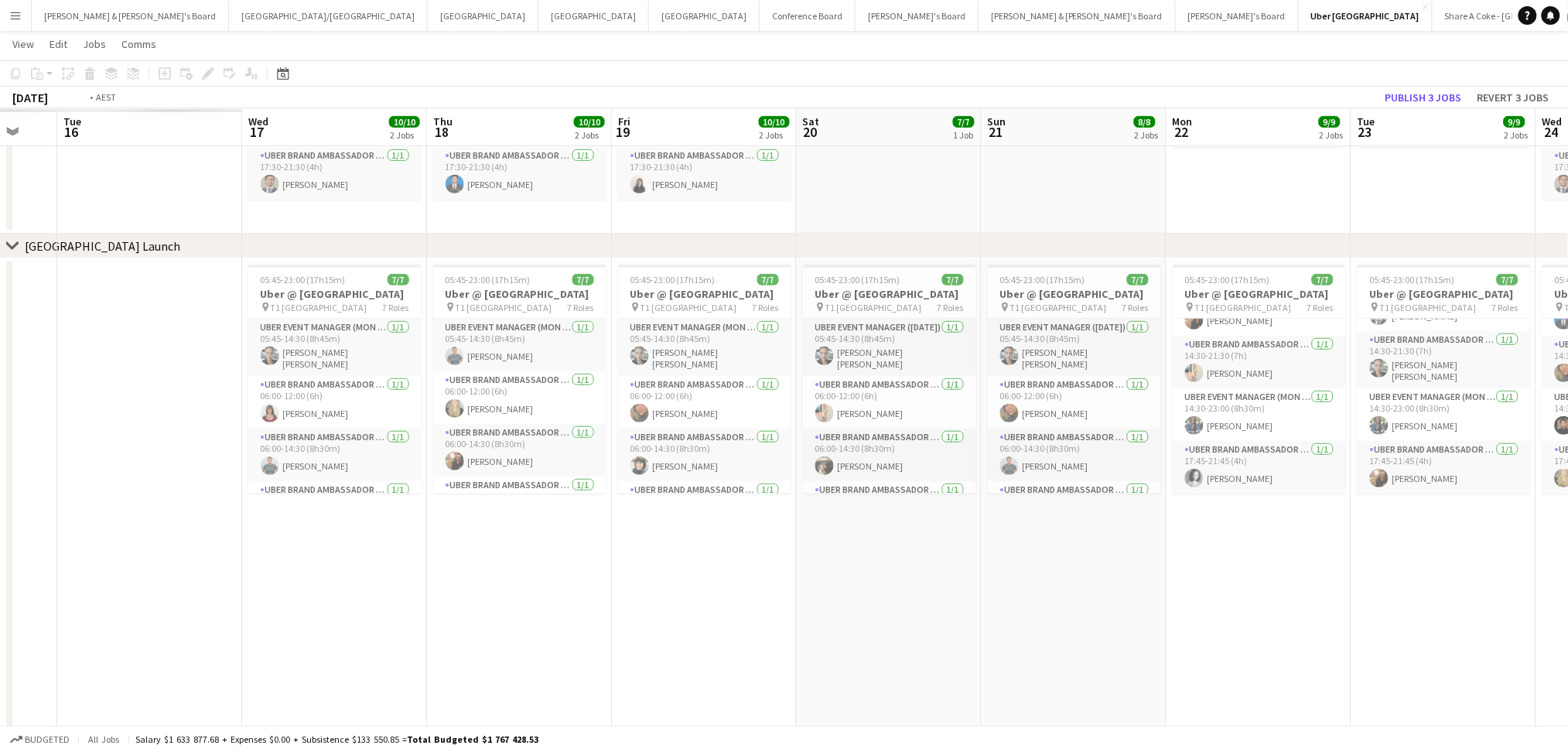
drag, startPoint x: 699, startPoint y: 560, endPoint x: 1154, endPoint y: 592, distance: 456.1
click at [1191, 588] on app-calendar-viewport "Sun 14 Mon 15 Tue 16 Wed 17 10/10 2 Jobs Thu 18 10/10 2 Jobs Fri 19 10/10 2 Job…" at bounding box center [784, 307] width 1568 height 905
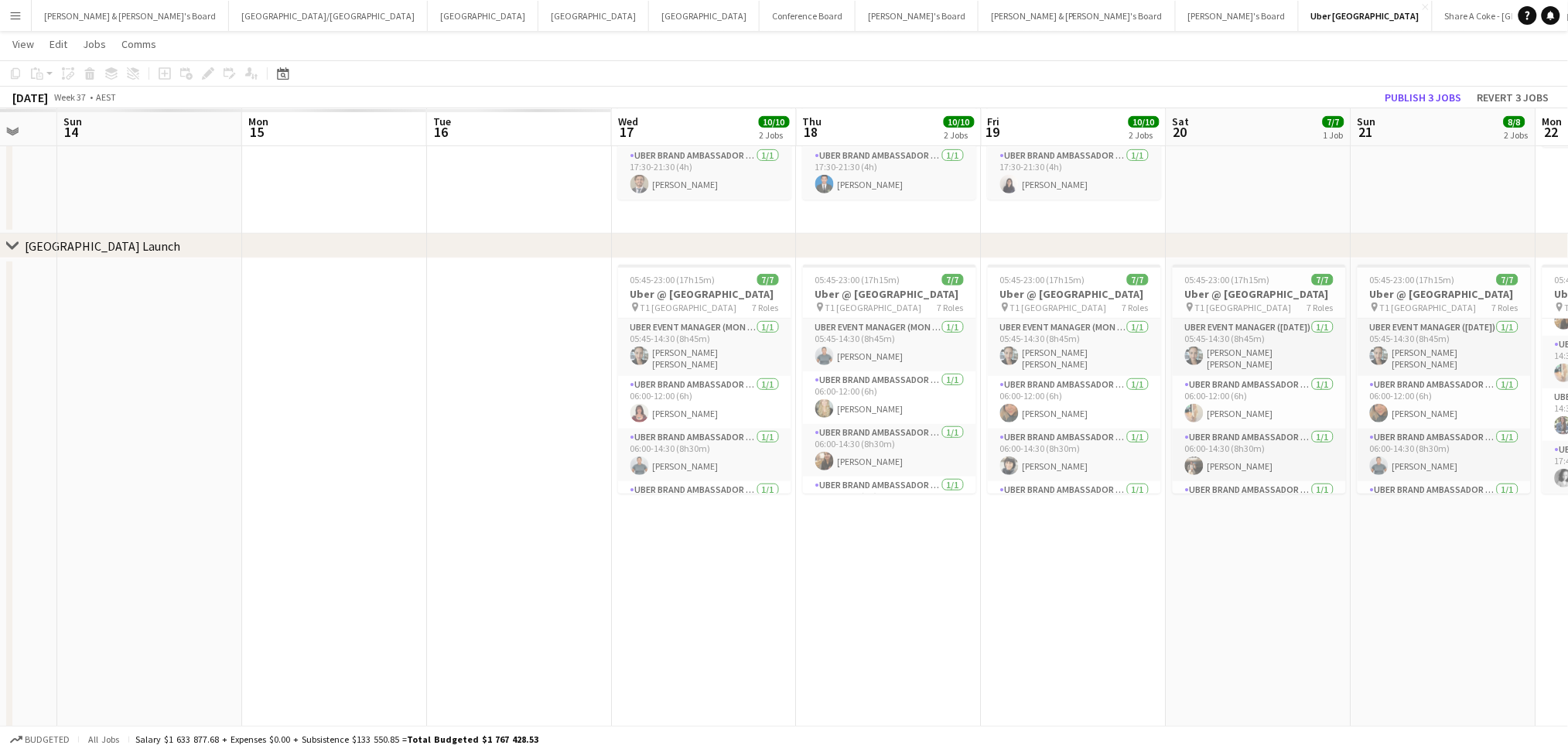
scroll to position [0, 506]
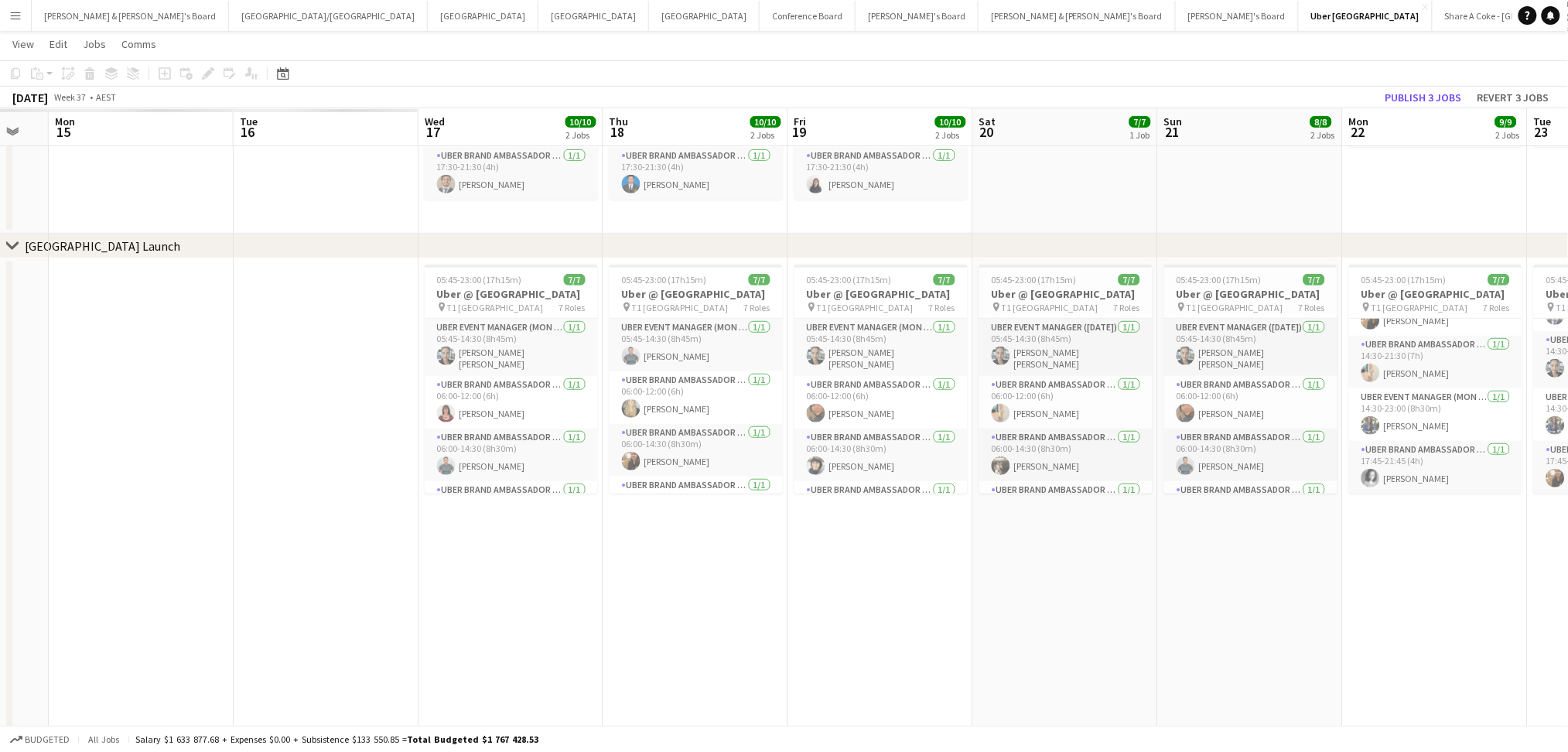
drag, startPoint x: 830, startPoint y: 595, endPoint x: 1173, endPoint y: 589, distance: 343.1
click at [1191, 589] on app-calendar-viewport "Fri 12 Sat 13 Sun 14 Mon 15 Tue 16 Wed 17 10/10 2 Jobs Thu 18 10/10 2 Jobs Fri …" at bounding box center [784, 307] width 1568 height 905
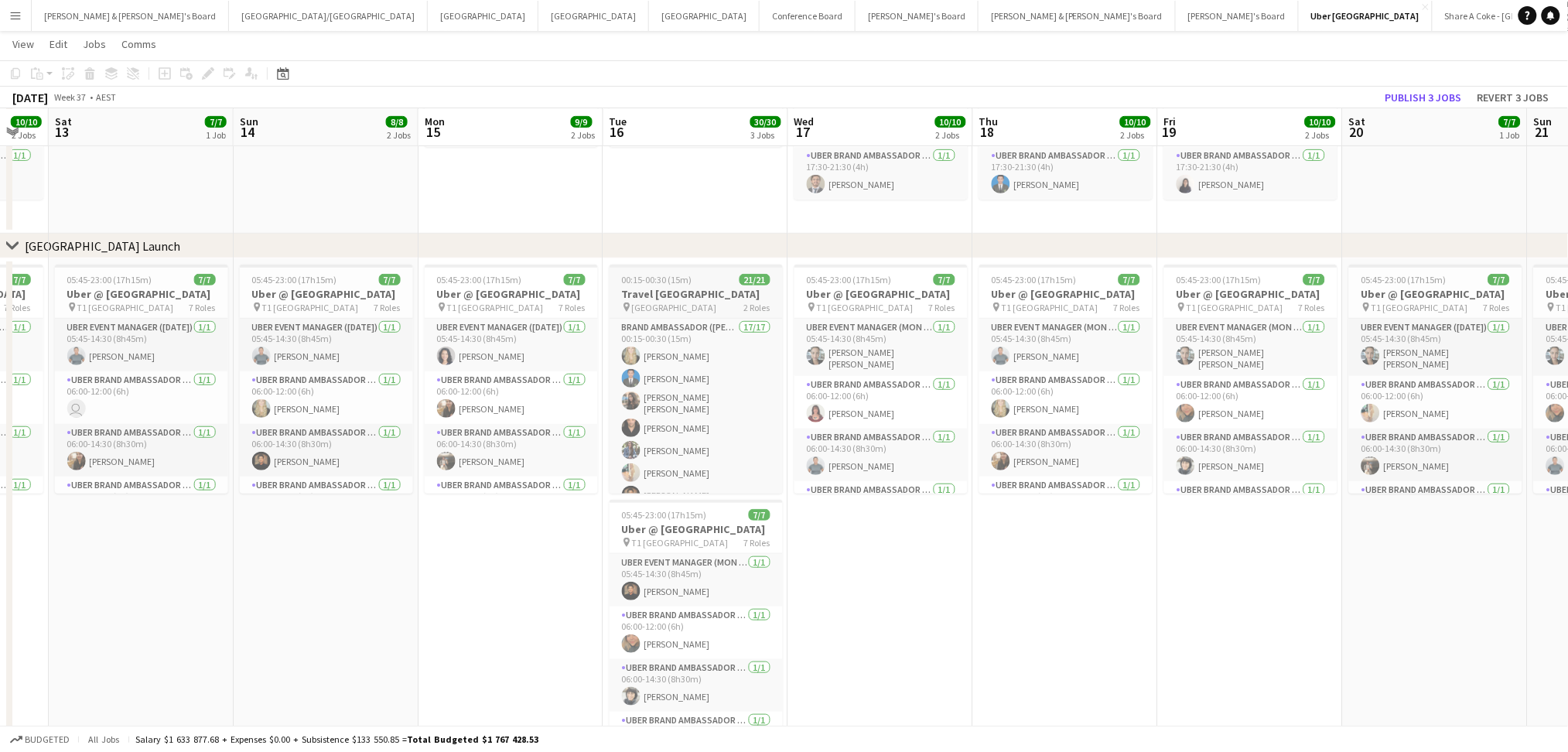
click at [676, 299] on h3 "Travel [GEOGRAPHIC_DATA]" at bounding box center [697, 294] width 174 height 14
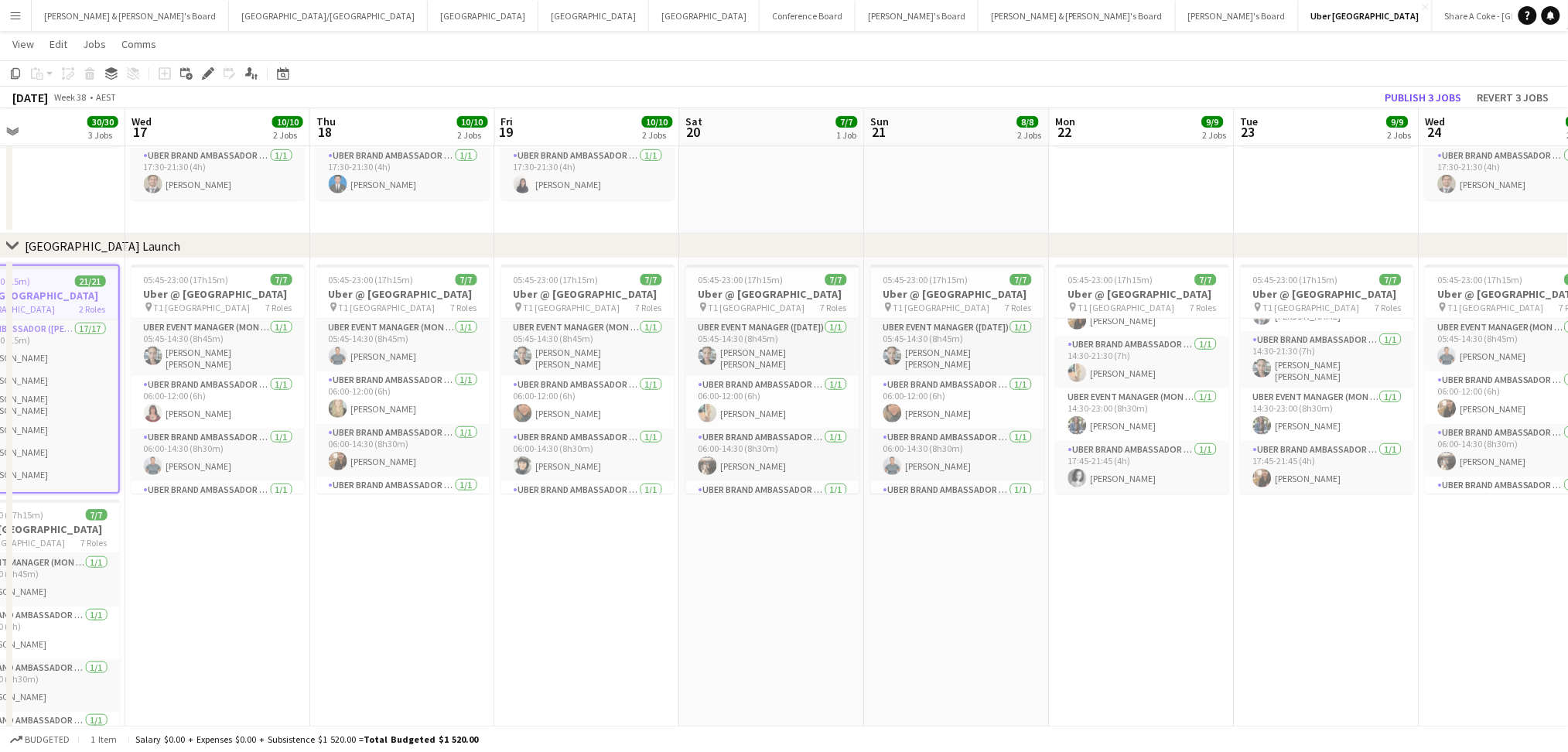
drag, startPoint x: 1185, startPoint y: 584, endPoint x: 486, endPoint y: 547, distance: 700.0
click at [486, 547] on app-calendar-viewport "Sat 13 7/7 1 Job Sun 14 8/8 2 Jobs Mon 15 9/9 2 Jobs Tue 16 30/30 3 Jobs Wed 17…" at bounding box center [784, 307] width 1568 height 905
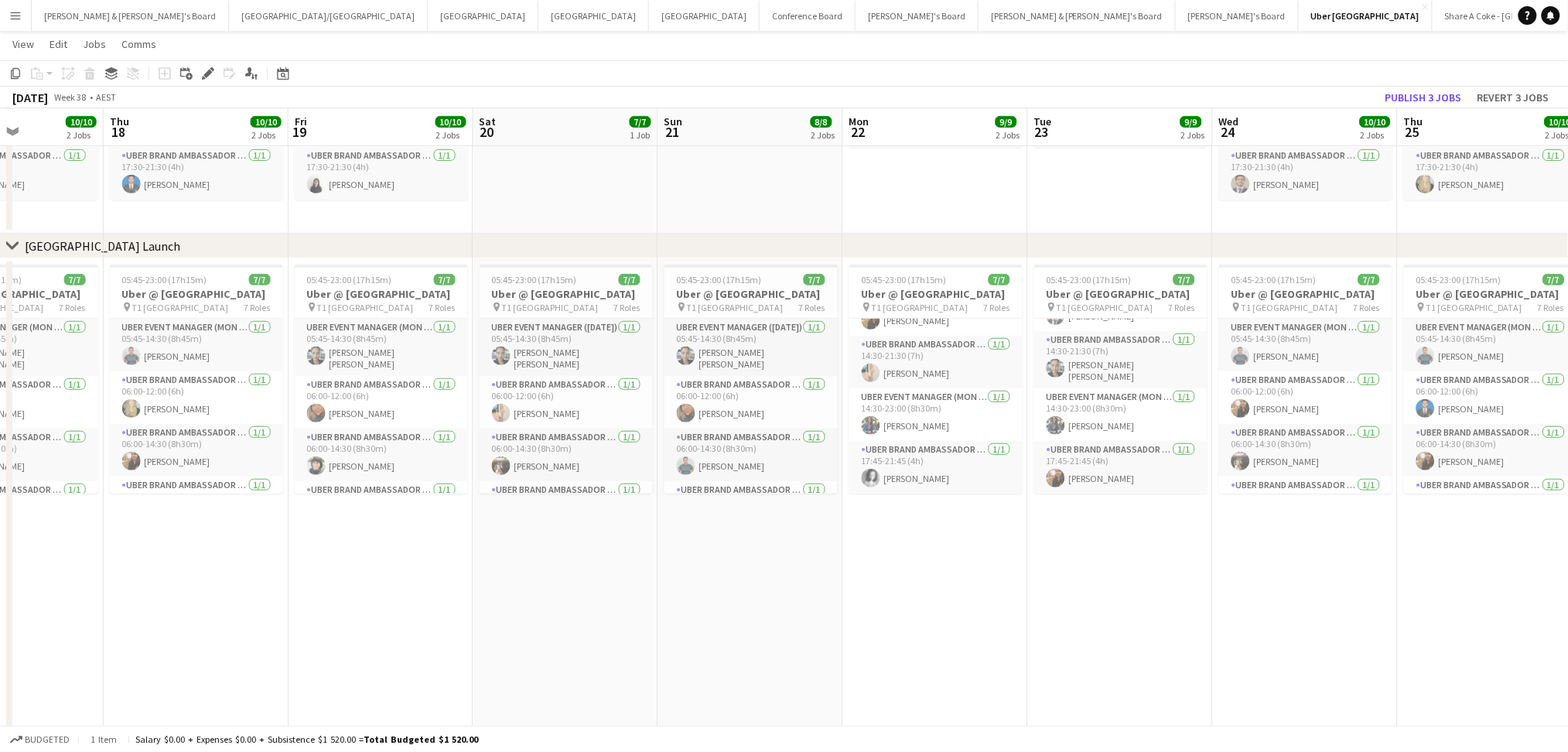
drag, startPoint x: 1133, startPoint y: 562, endPoint x: 953, endPoint y: 550, distance: 180.4
click at [962, 550] on app-calendar-viewport "Sun 14 8/8 2 Jobs Mon 15 9/9 2 Jobs Tue 16 30/30 3 Jobs Wed 17 10/10 2 Jobs Thu…" at bounding box center [784, 307] width 1568 height 905
click at [951, 555] on app-date-cell "05:45-23:00 (17h15m) 7/7 Uber @ [GEOGRAPHIC_DATA] pin T1 [GEOGRAPHIC_DATA] 7 Ro…" at bounding box center [935, 509] width 185 height 501
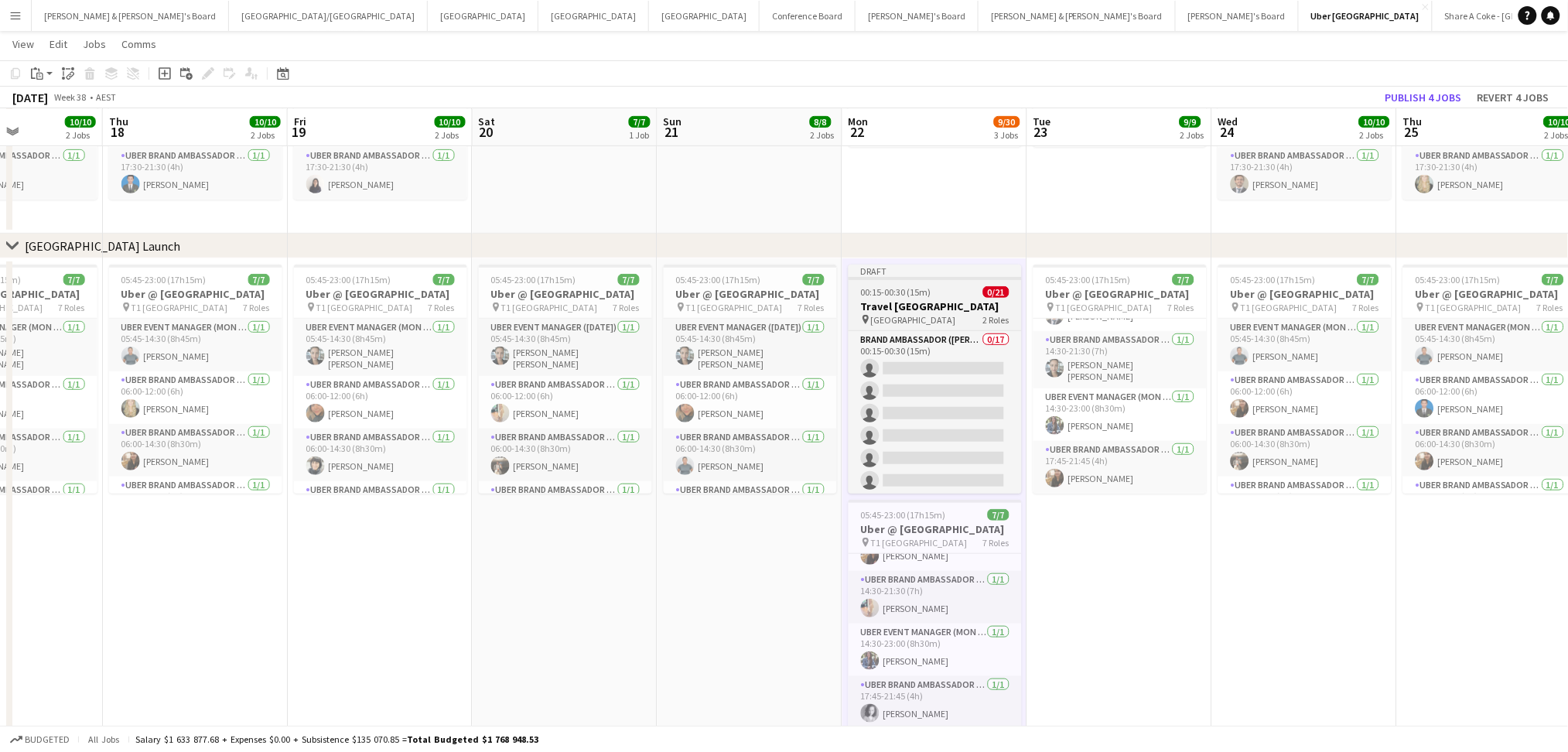
click at [932, 308] on h3 "Travel [GEOGRAPHIC_DATA]" at bounding box center [935, 306] width 174 height 14
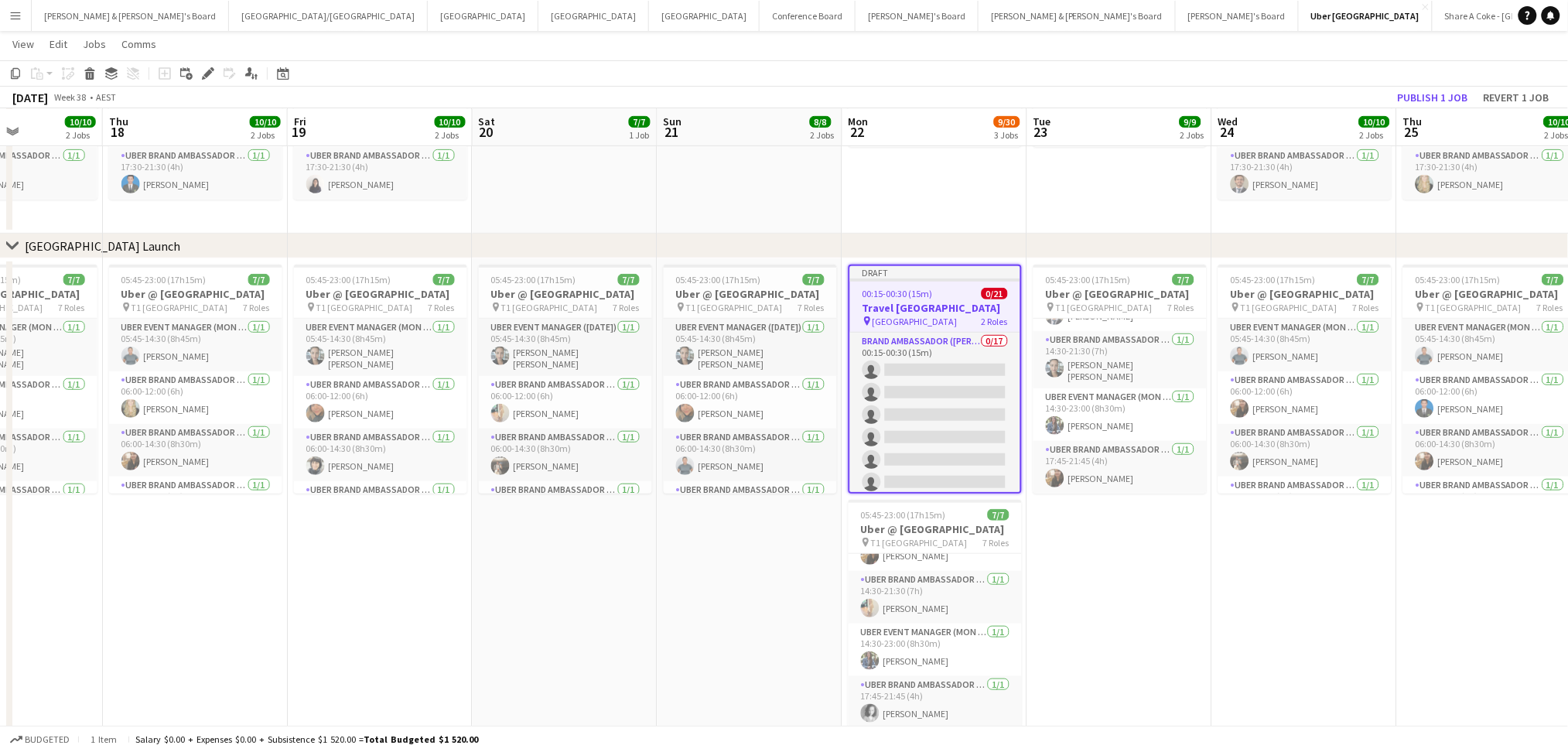
click at [932, 308] on h3 "Travel [GEOGRAPHIC_DATA]" at bounding box center [935, 307] width 170 height 14
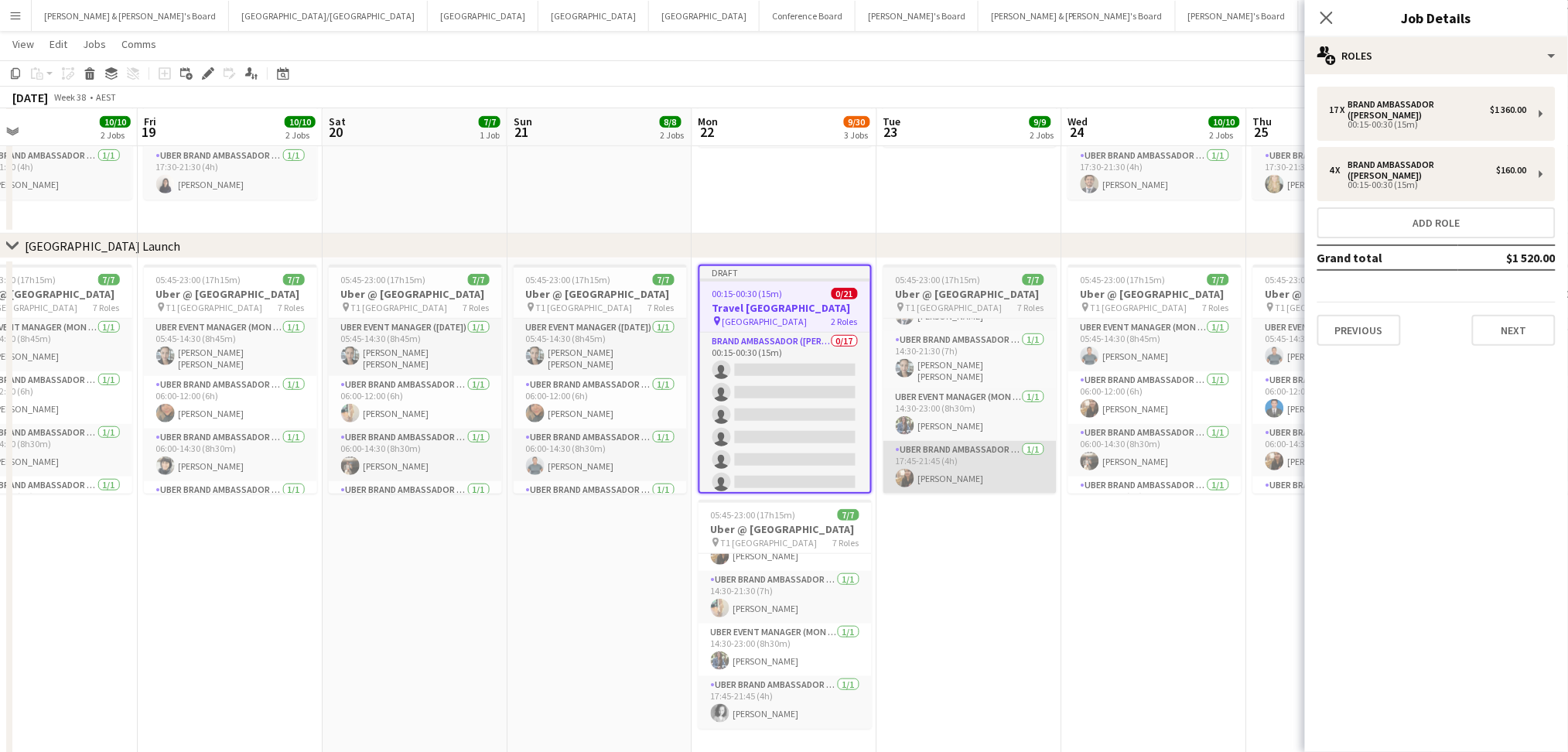
drag, startPoint x: 1110, startPoint y: 565, endPoint x: 1010, endPoint y: 463, distance: 142.8
click at [958, 531] on app-calendar-viewport "Tue 16 30/30 3 Jobs Wed 17 10/10 2 Jobs Thu 18 10/10 2 Jobs Fri 19 10/10 2 Jobs…" at bounding box center [784, 307] width 1568 height 905
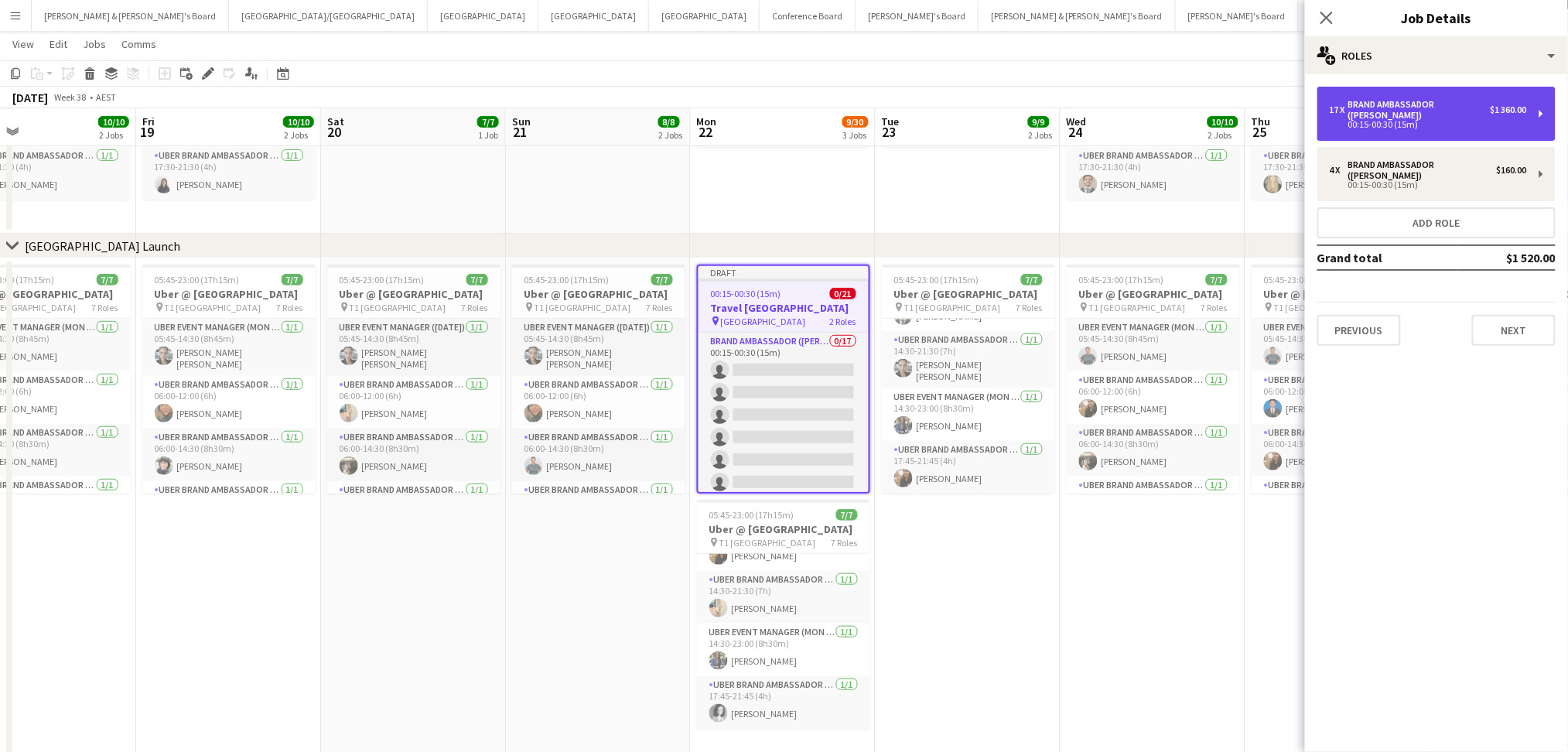
click at [1379, 120] on div "00:15-00:30 (15m)" at bounding box center [1428, 124] width 198 height 8
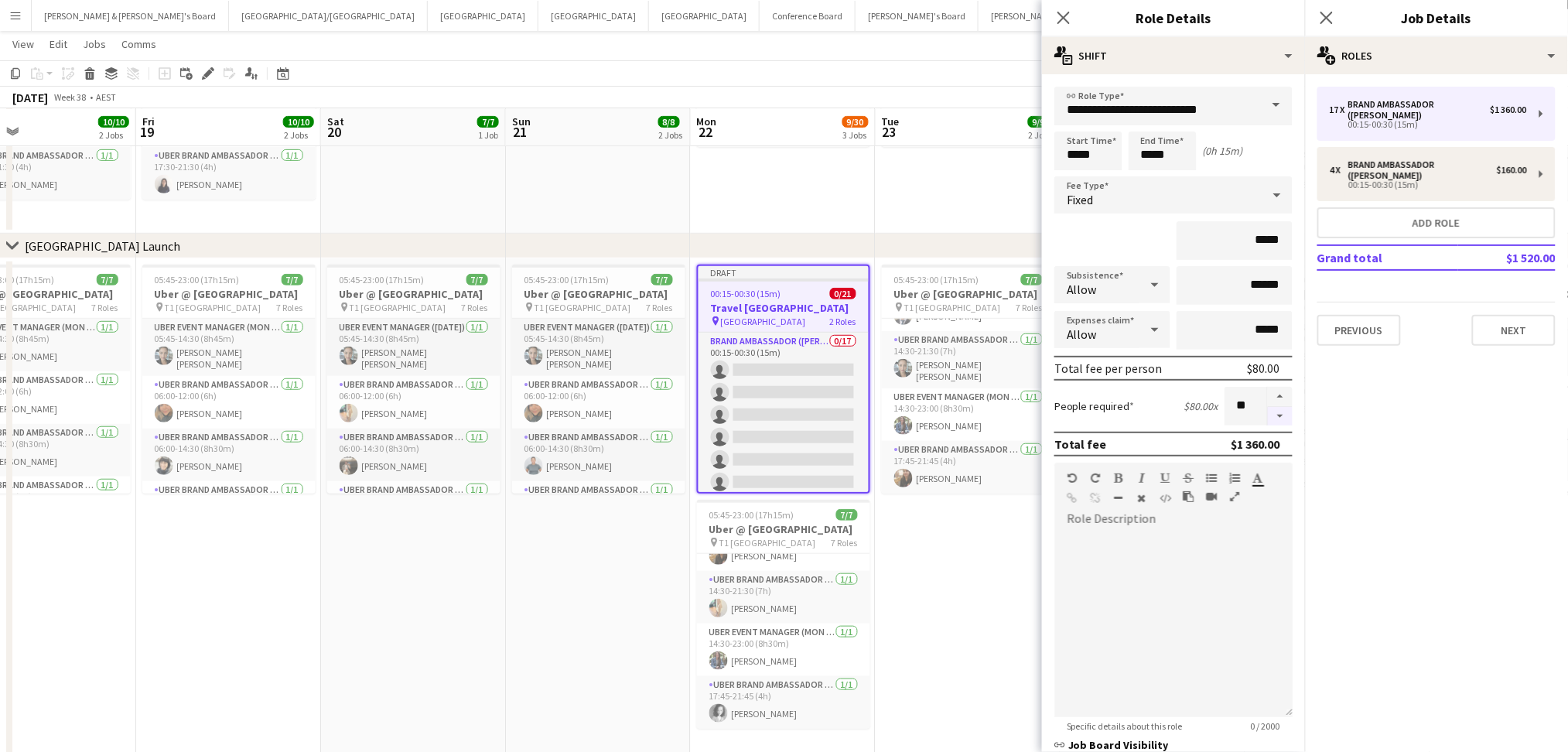
click at [1268, 414] on button "button" at bounding box center [1281, 416] width 25 height 19
type input "**"
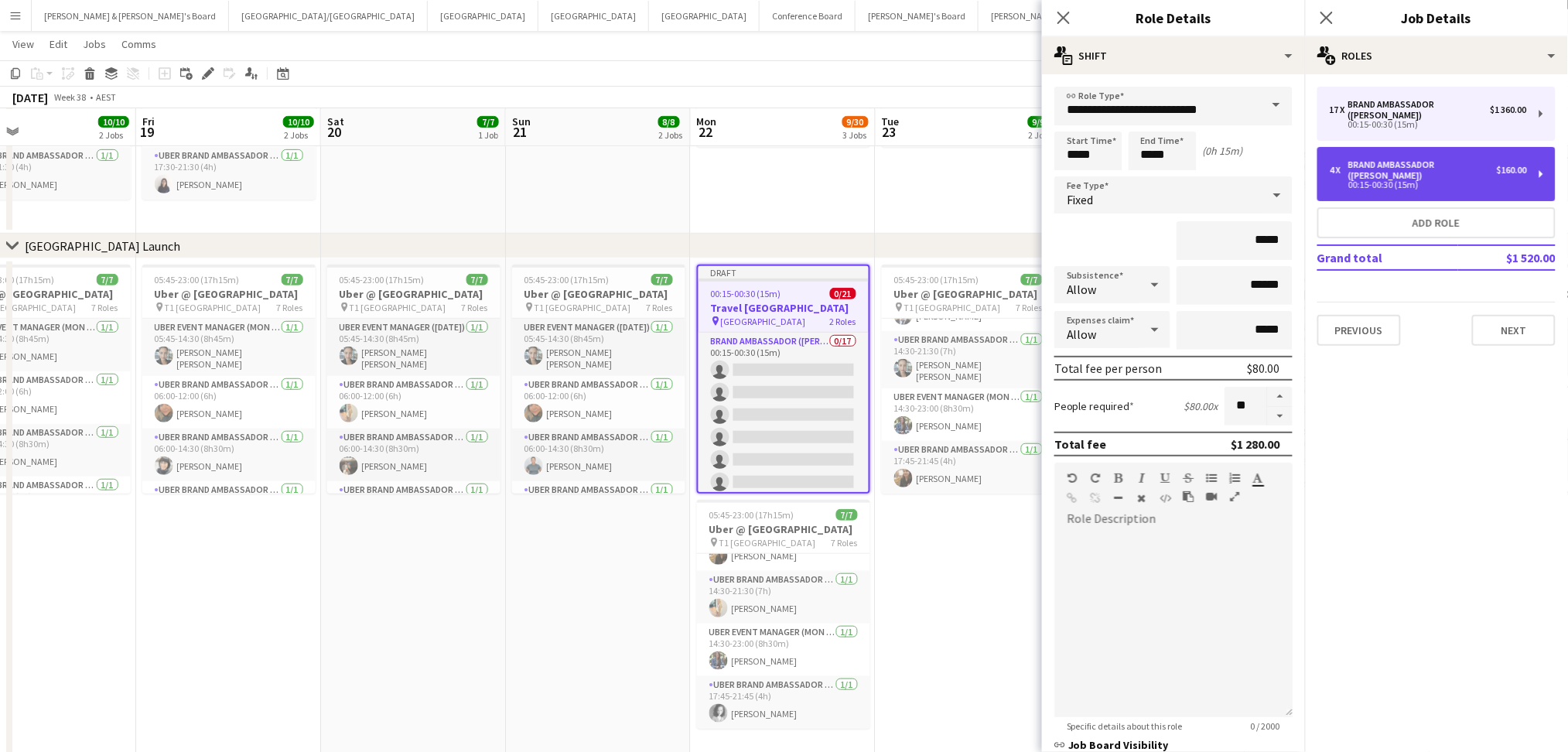
click at [1405, 169] on div "4 x Brand Ambassador (Mon - Fri) $160.00 00:15-00:30 (15m)" at bounding box center [1436, 174] width 239 height 54
type input "******"
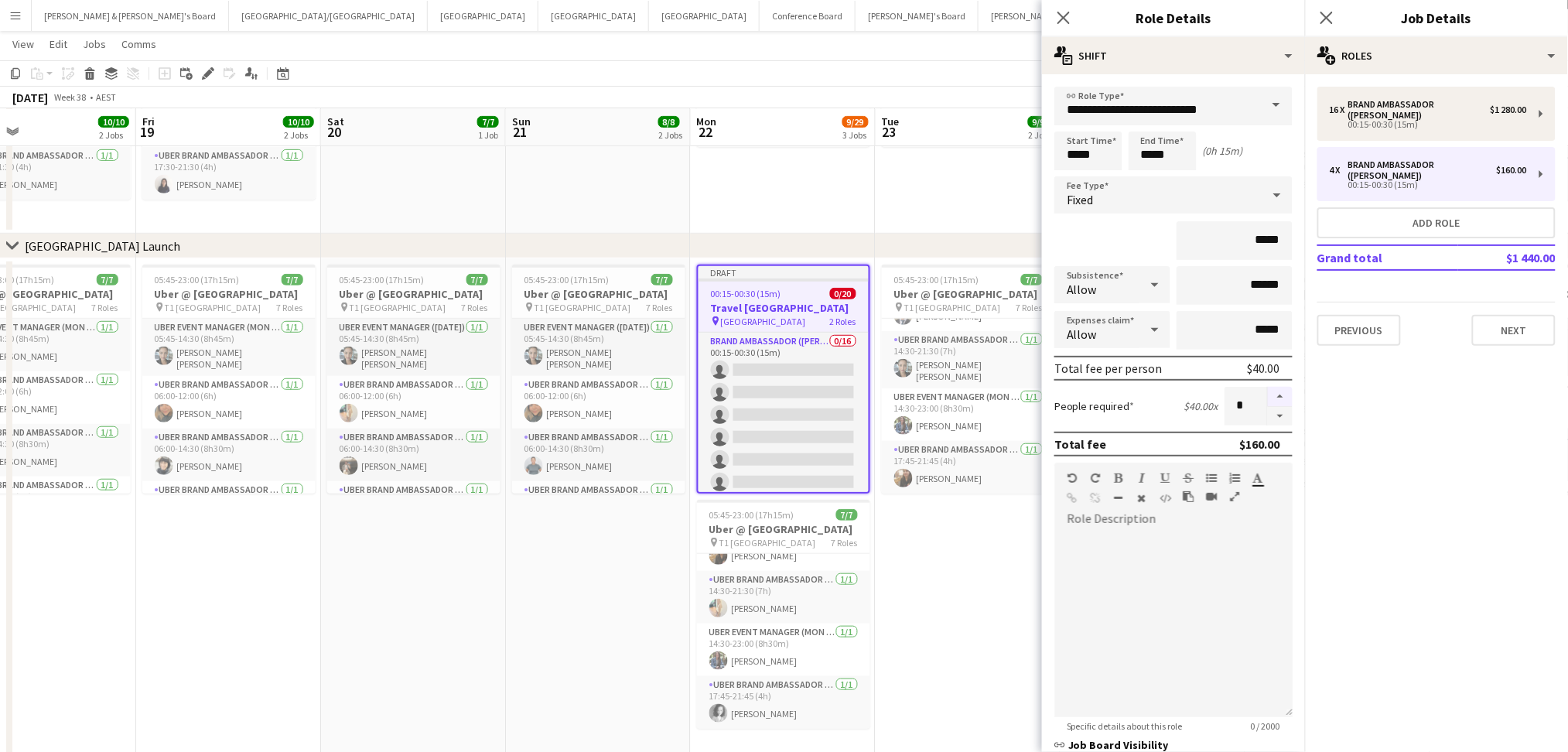
click at [1268, 386] on button "button" at bounding box center [1281, 396] width 25 height 20
type input "*"
click at [1065, 18] on icon at bounding box center [1062, 17] width 14 height 14
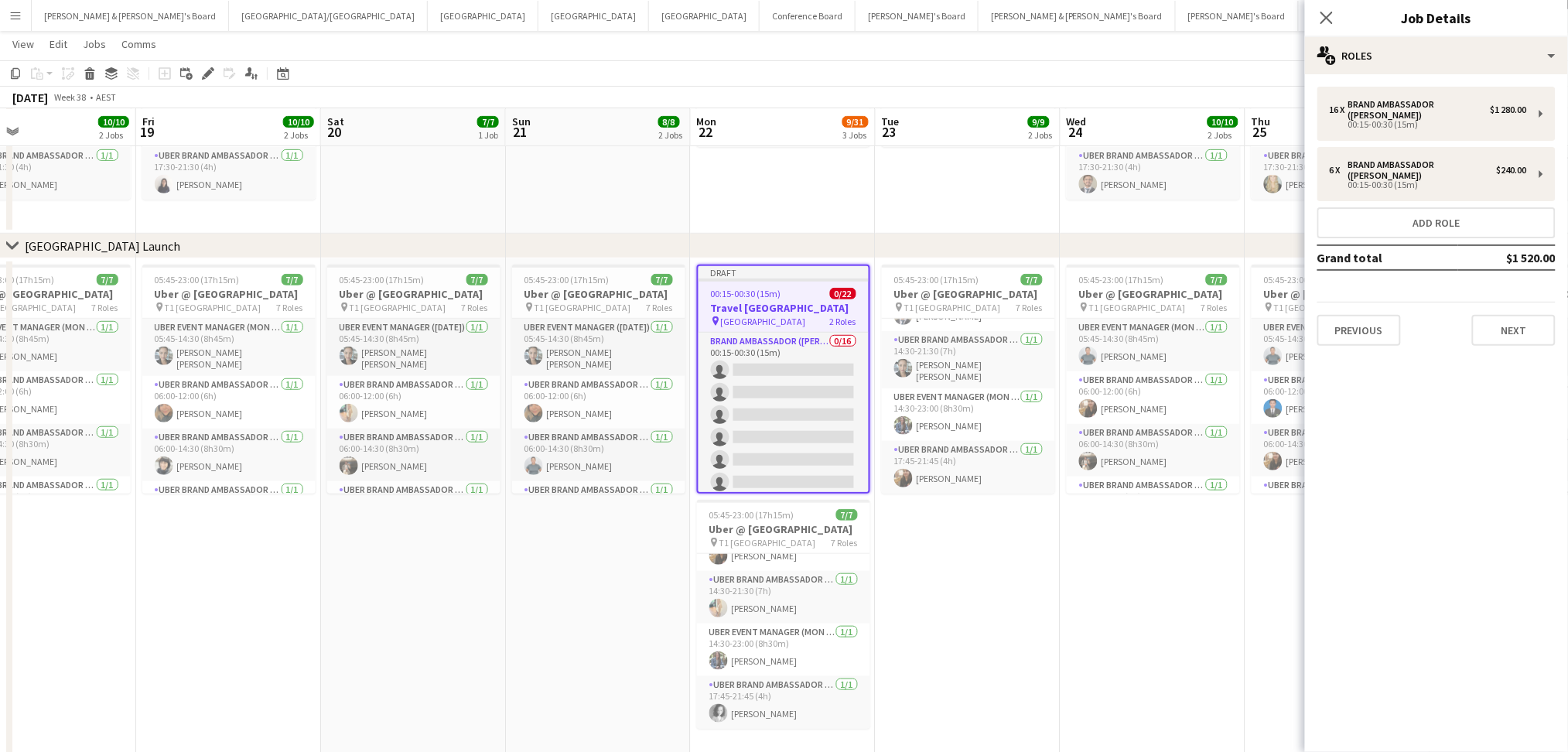
drag, startPoint x: 840, startPoint y: 180, endPoint x: 848, endPoint y: 180, distance: 8.0
click at [849, 180] on app-calendar-viewport "Tue 16 30/30 3 Jobs Wed 17 10/10 2 Jobs Thu 18 10/10 2 Jobs Fri 19 10/10 2 Jobs…" at bounding box center [784, 307] width 1568 height 905
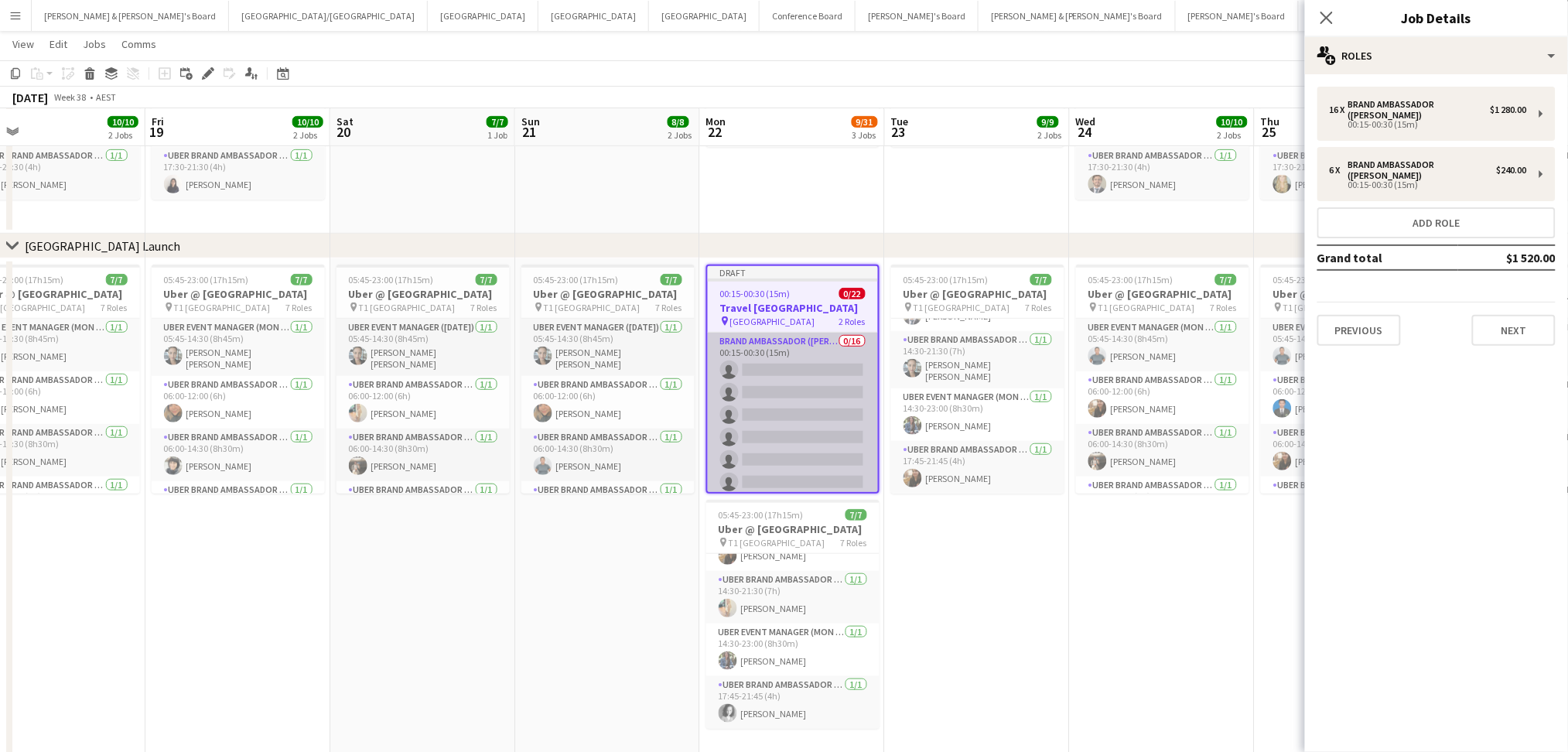
click at [813, 365] on app-card-role "Brand Ambassador (Mon - Fri) 0/16 00:15-00:30 (15m) single-neutral-actions sing…" at bounding box center [793, 528] width 170 height 389
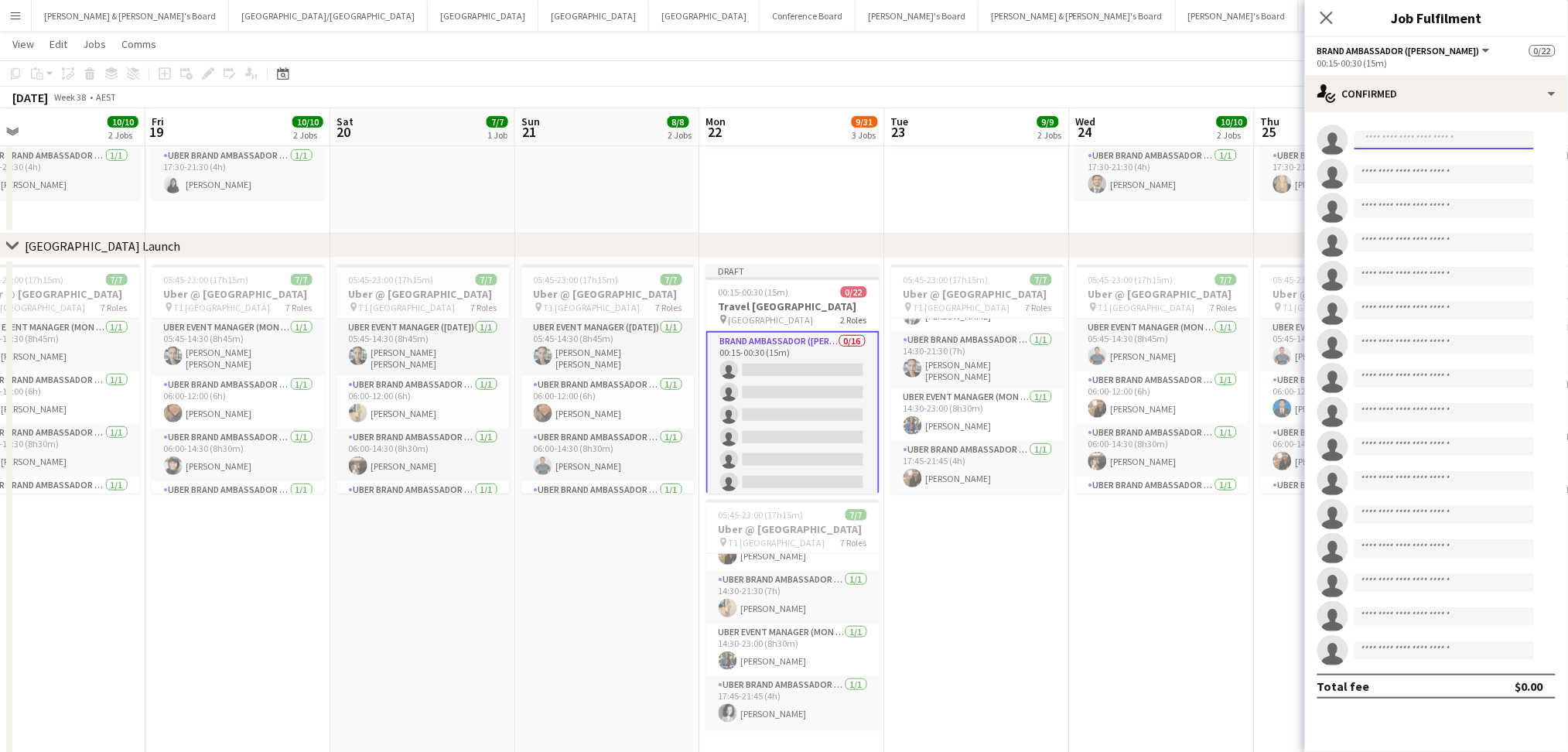
click at [1408, 132] on input at bounding box center [1444, 139] width 179 height 18
type input "*******"
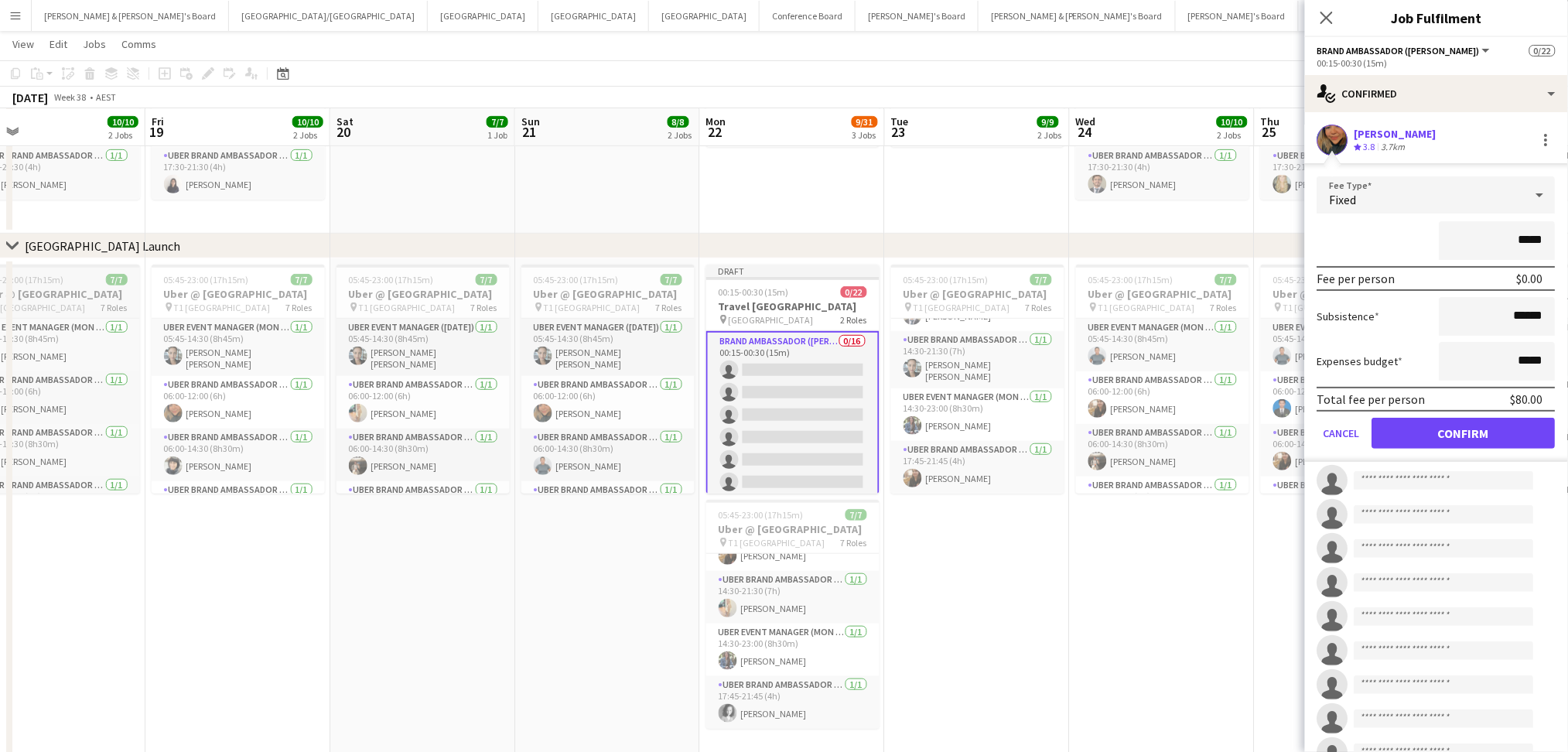
click button "Confirm" at bounding box center [1464, 433] width 183 height 31
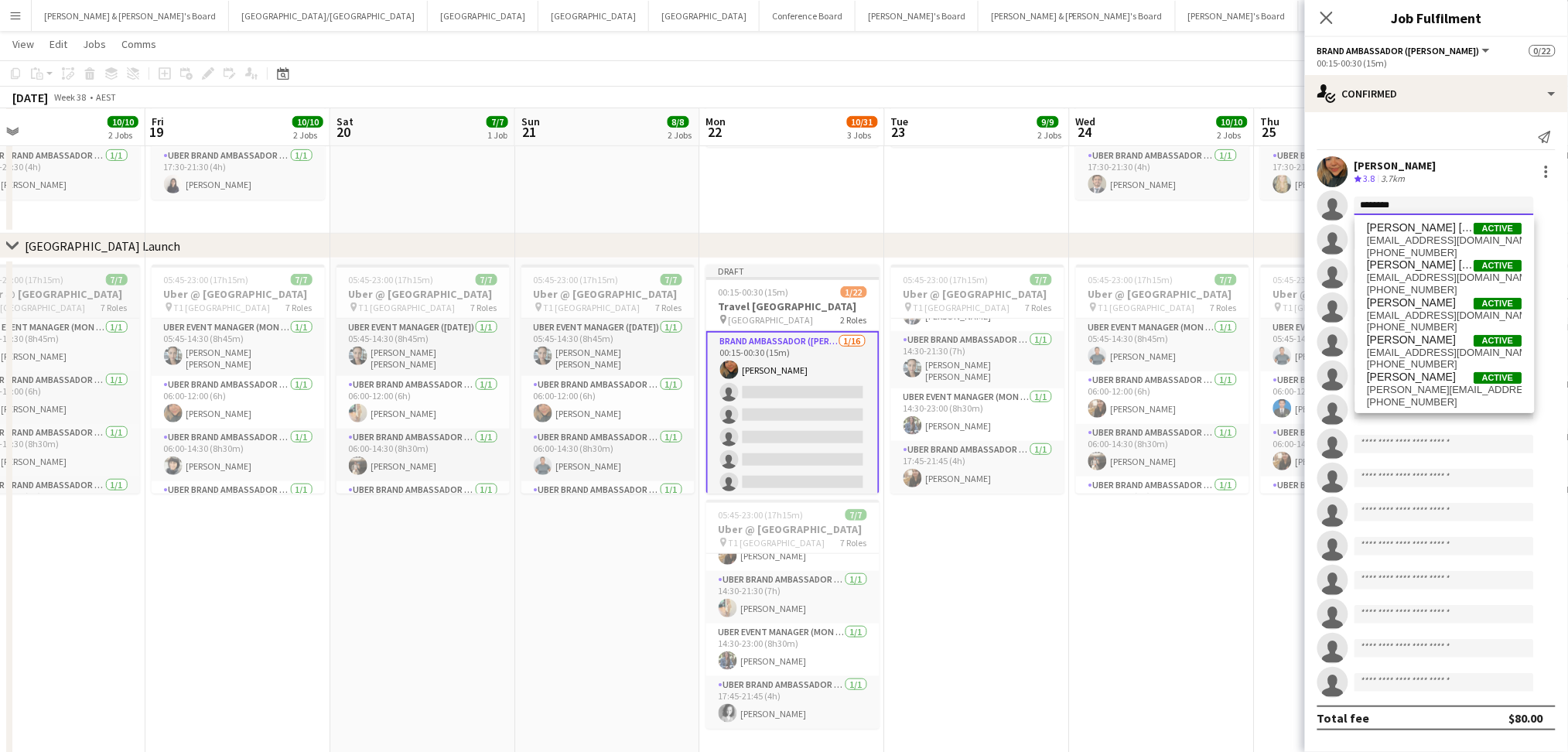
type input "*********"
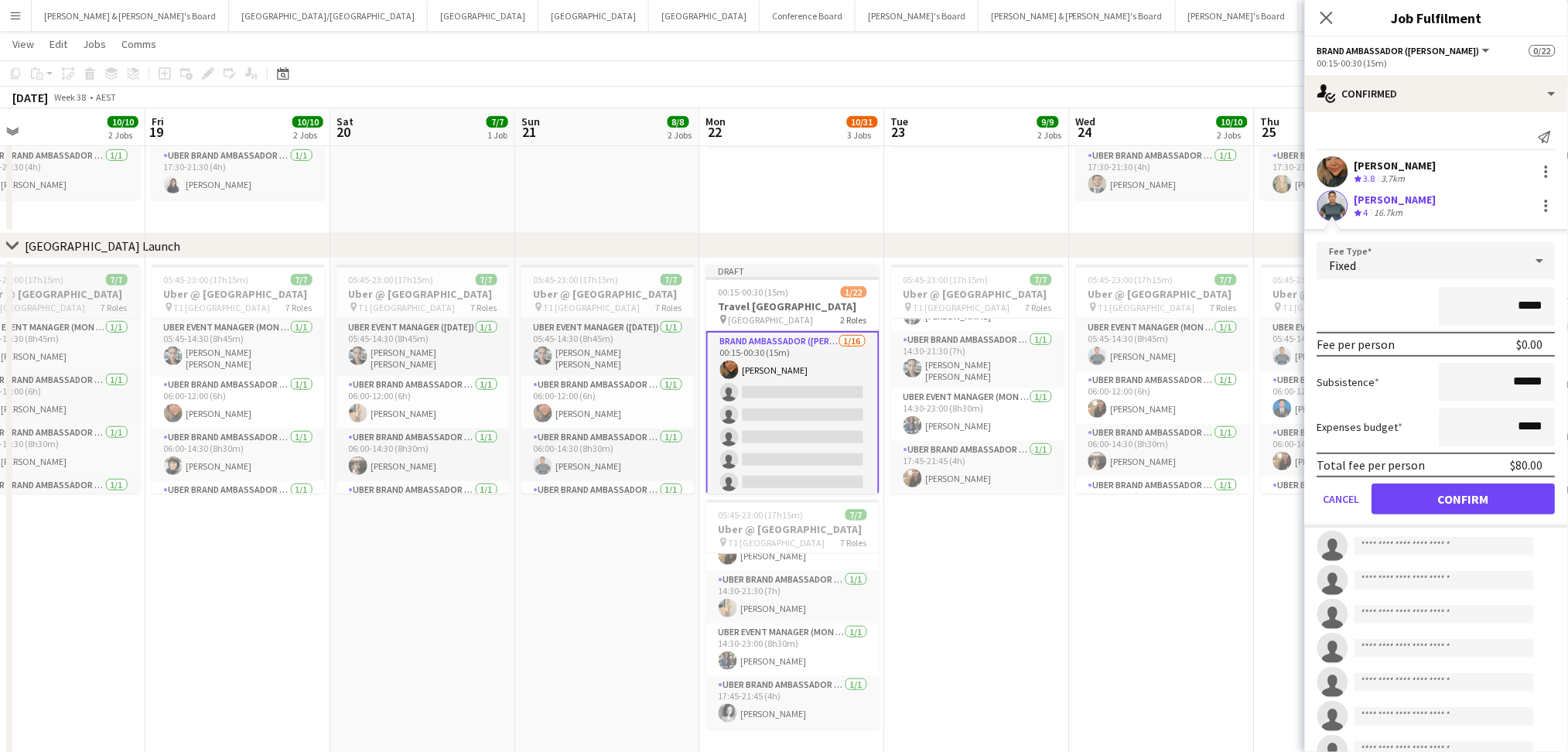
click button "Confirm" at bounding box center [1464, 499] width 183 height 31
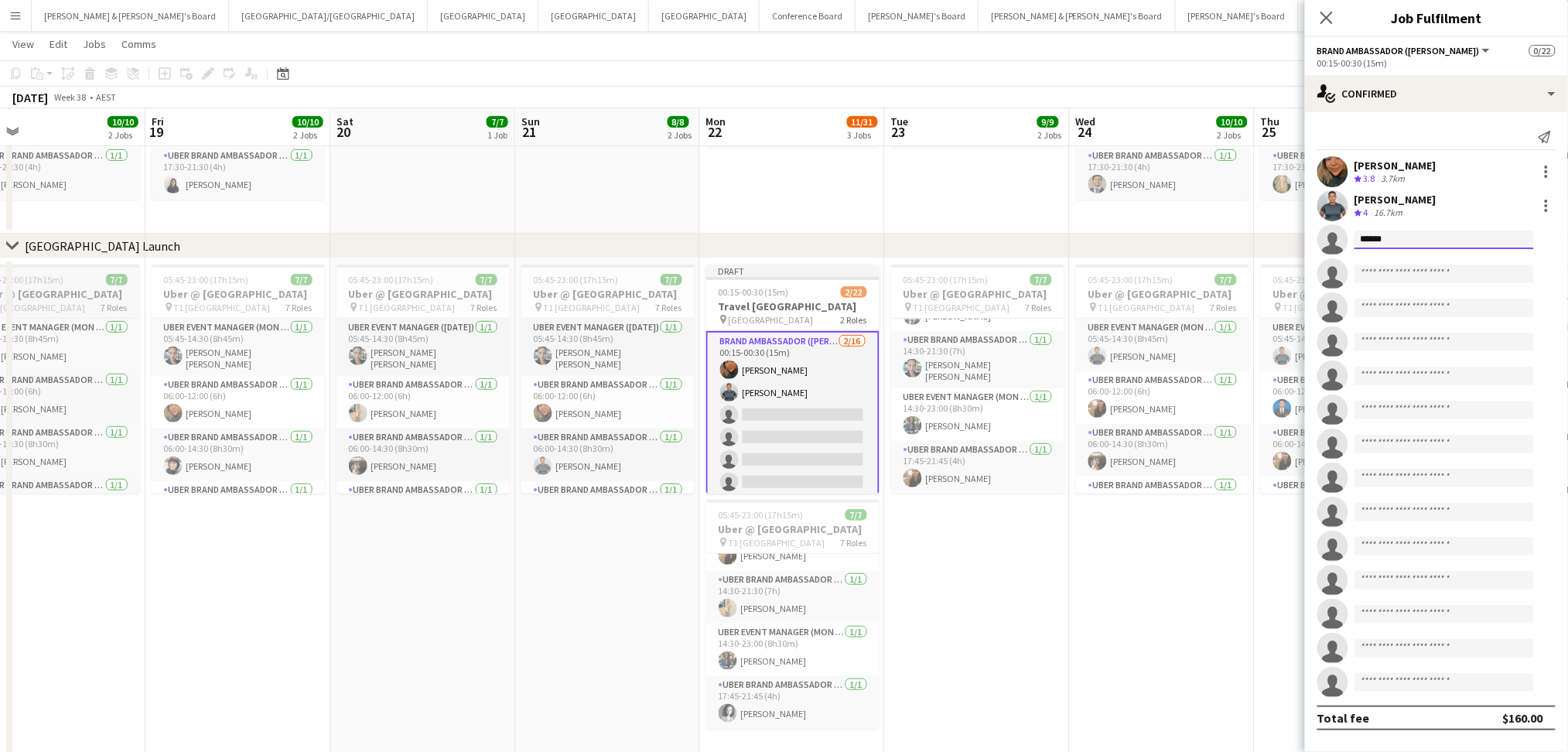
type input "*******"
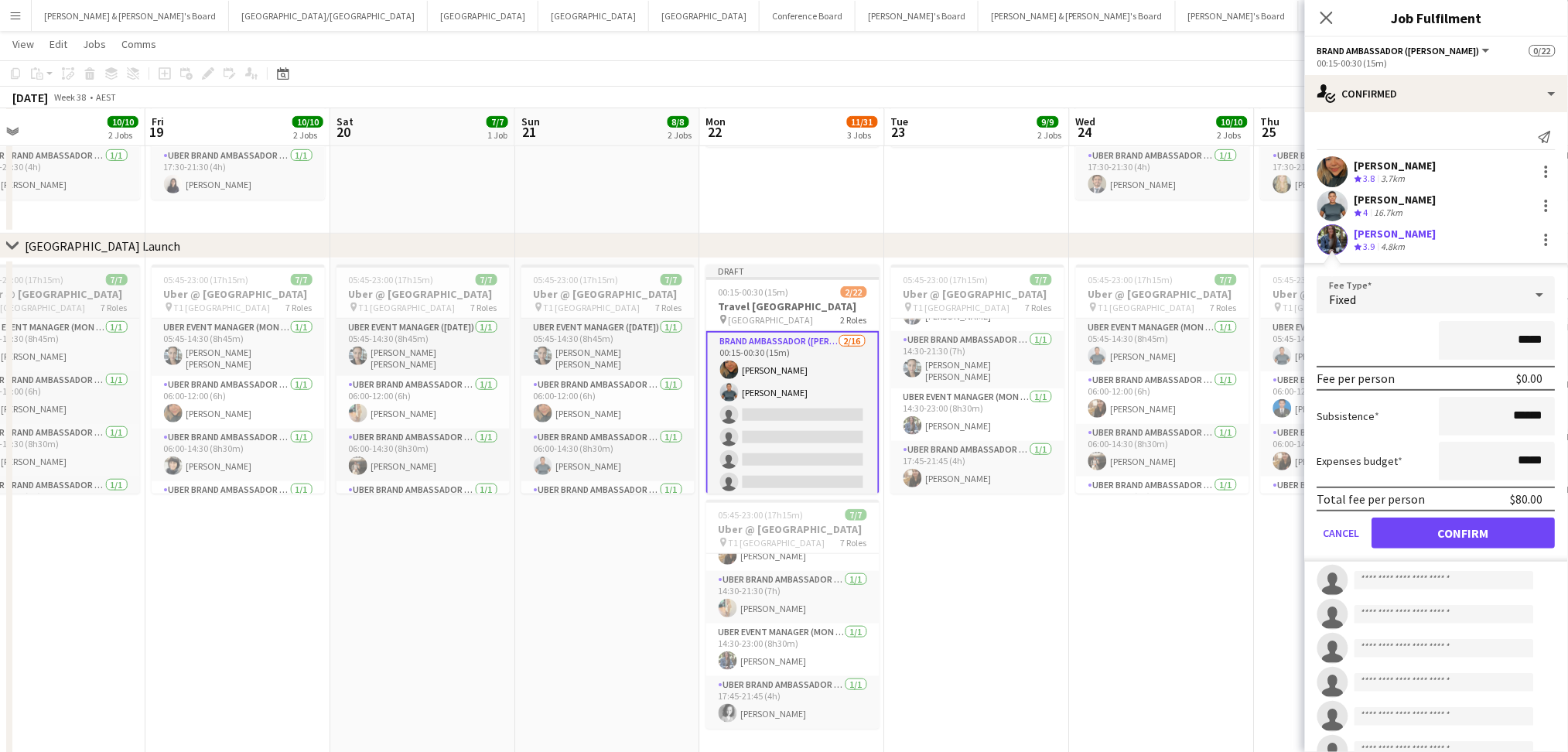
click button "Confirm" at bounding box center [1464, 533] width 183 height 31
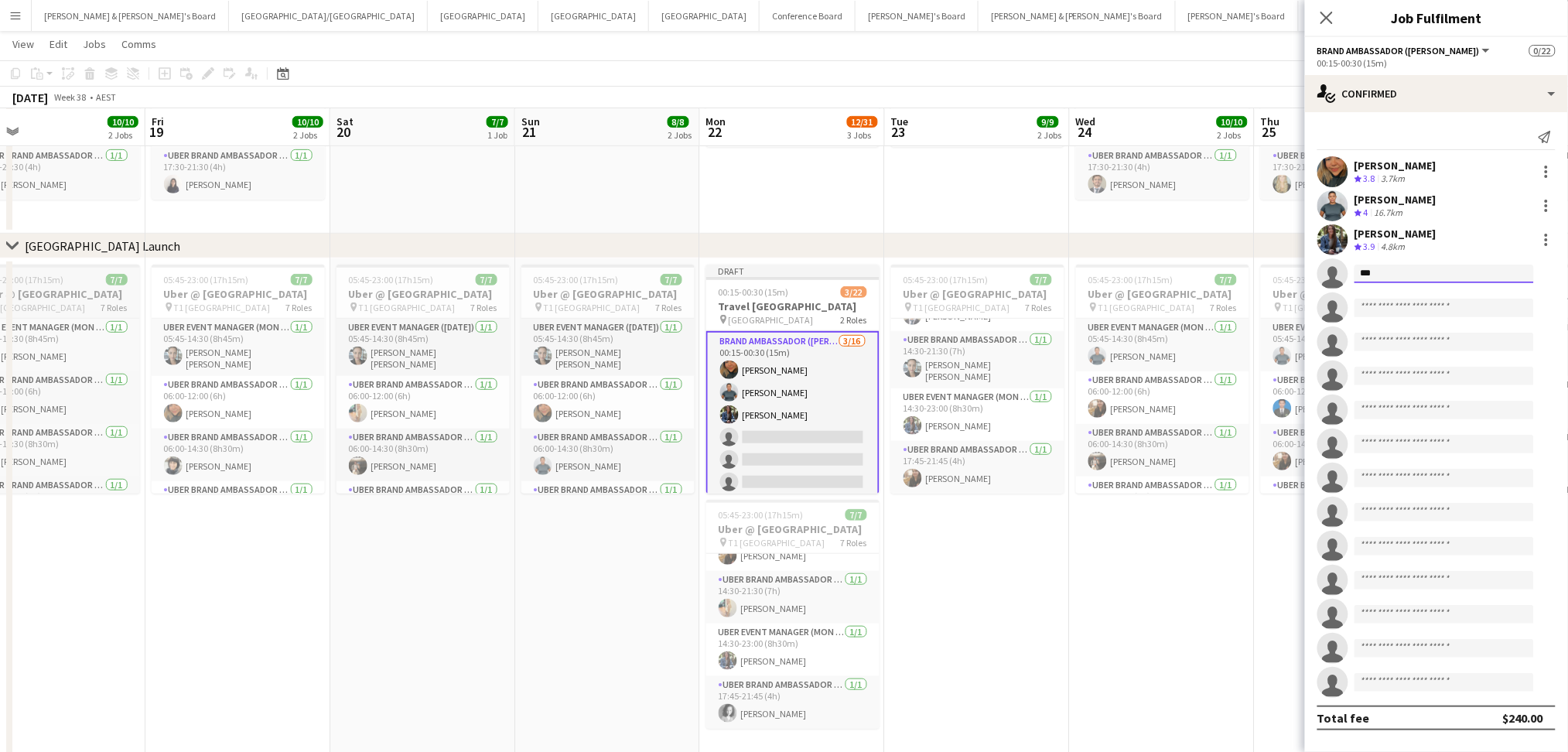
type input "****"
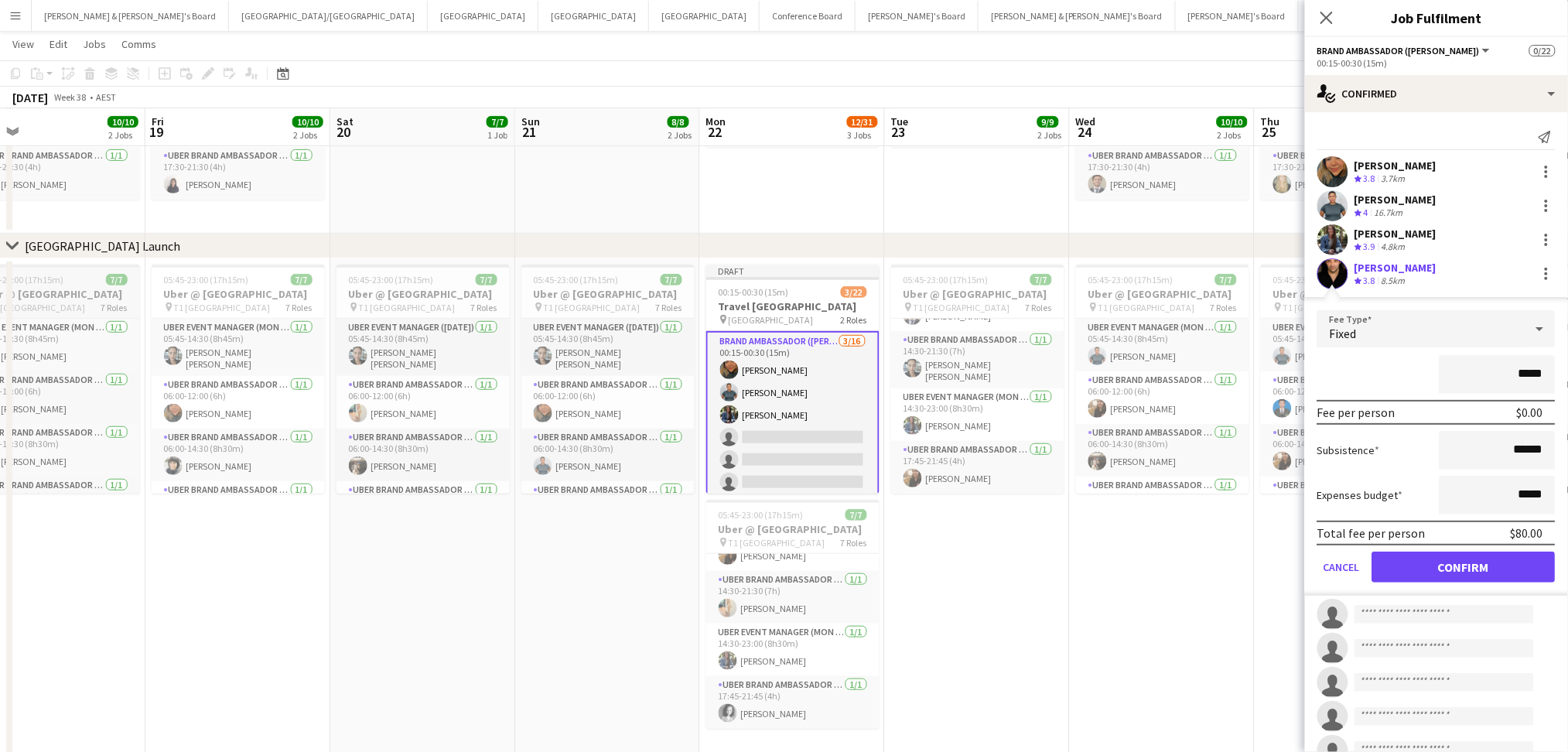
click button "Confirm" at bounding box center [1464, 567] width 183 height 31
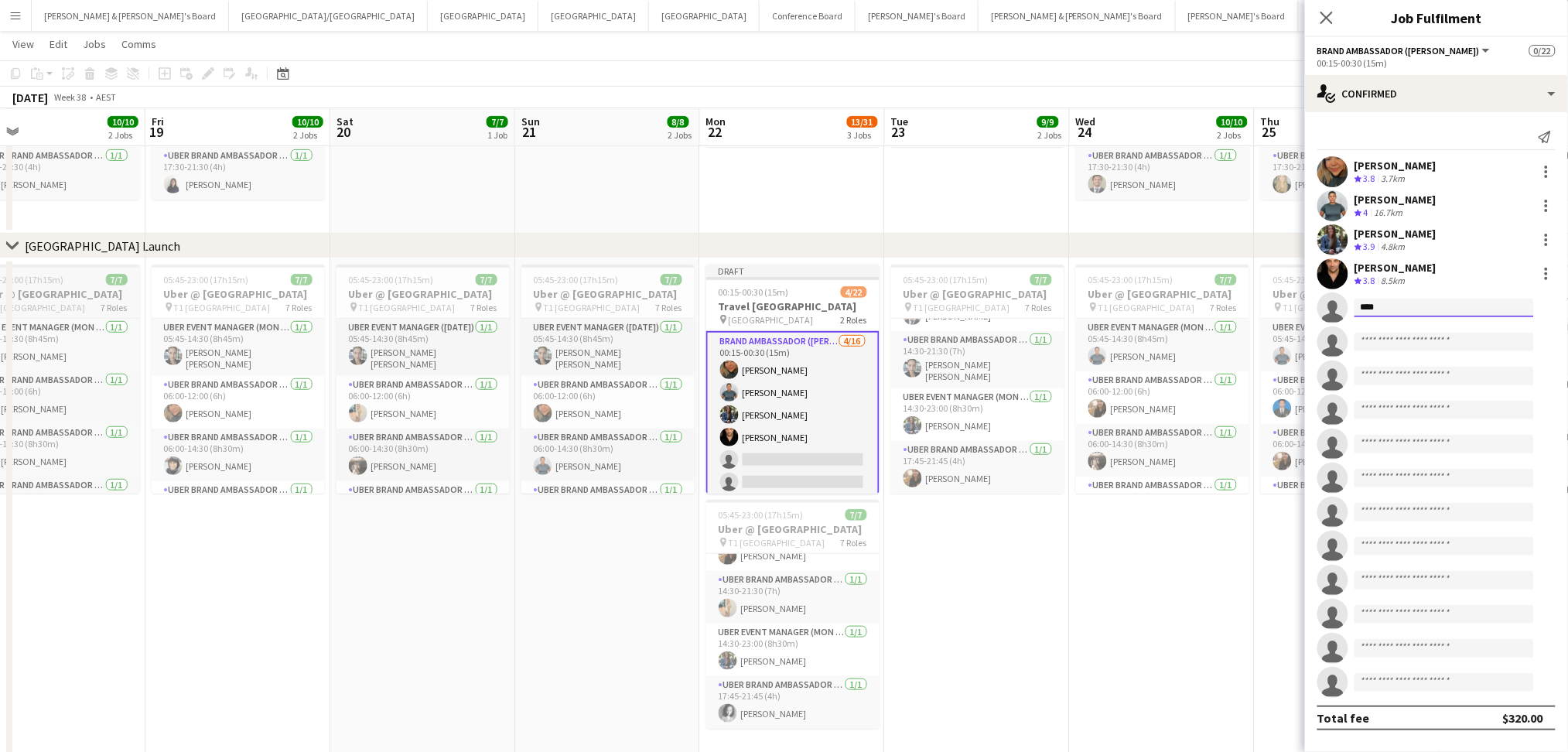
type input "*****"
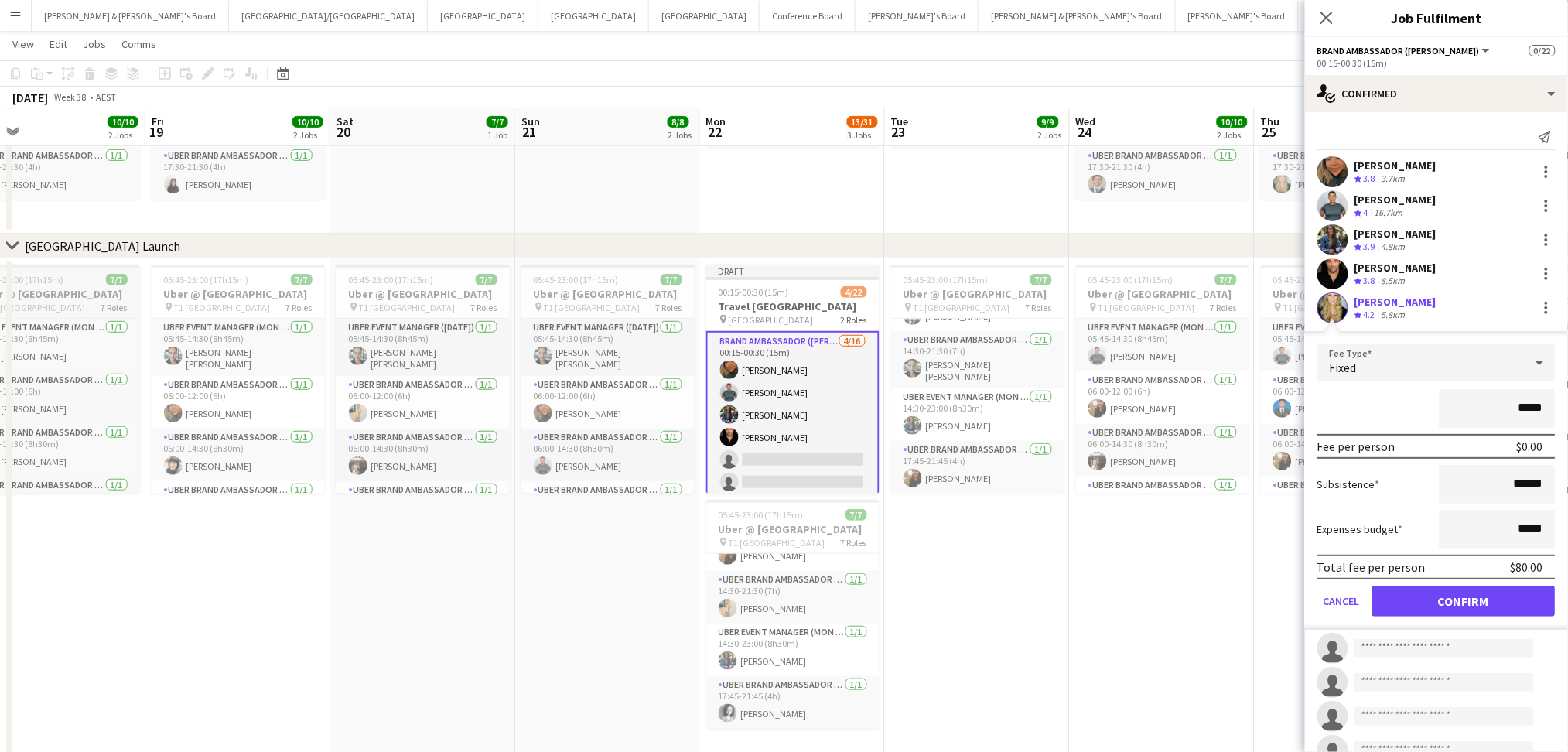
click button "Confirm" at bounding box center [1464, 601] width 183 height 31
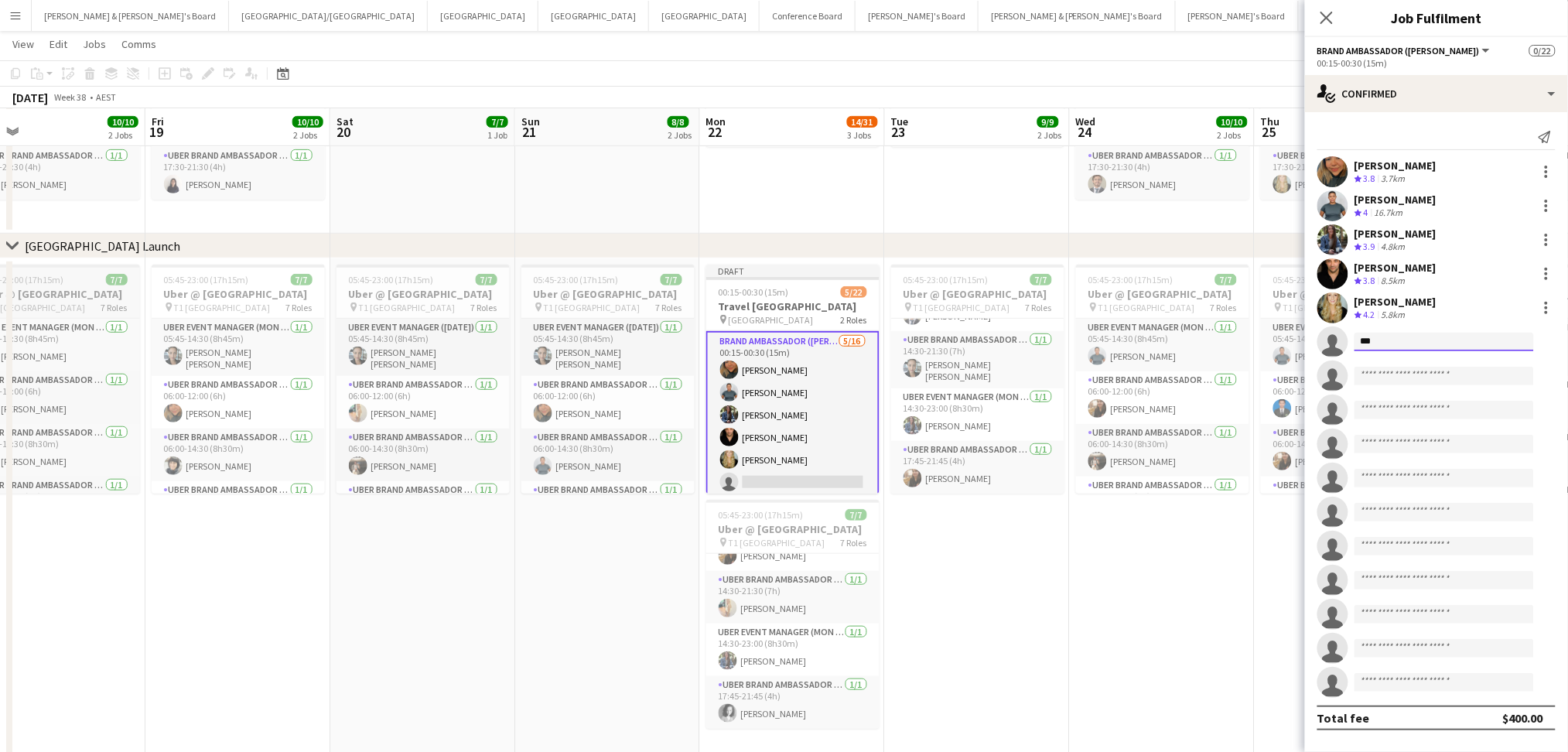
type input "****"
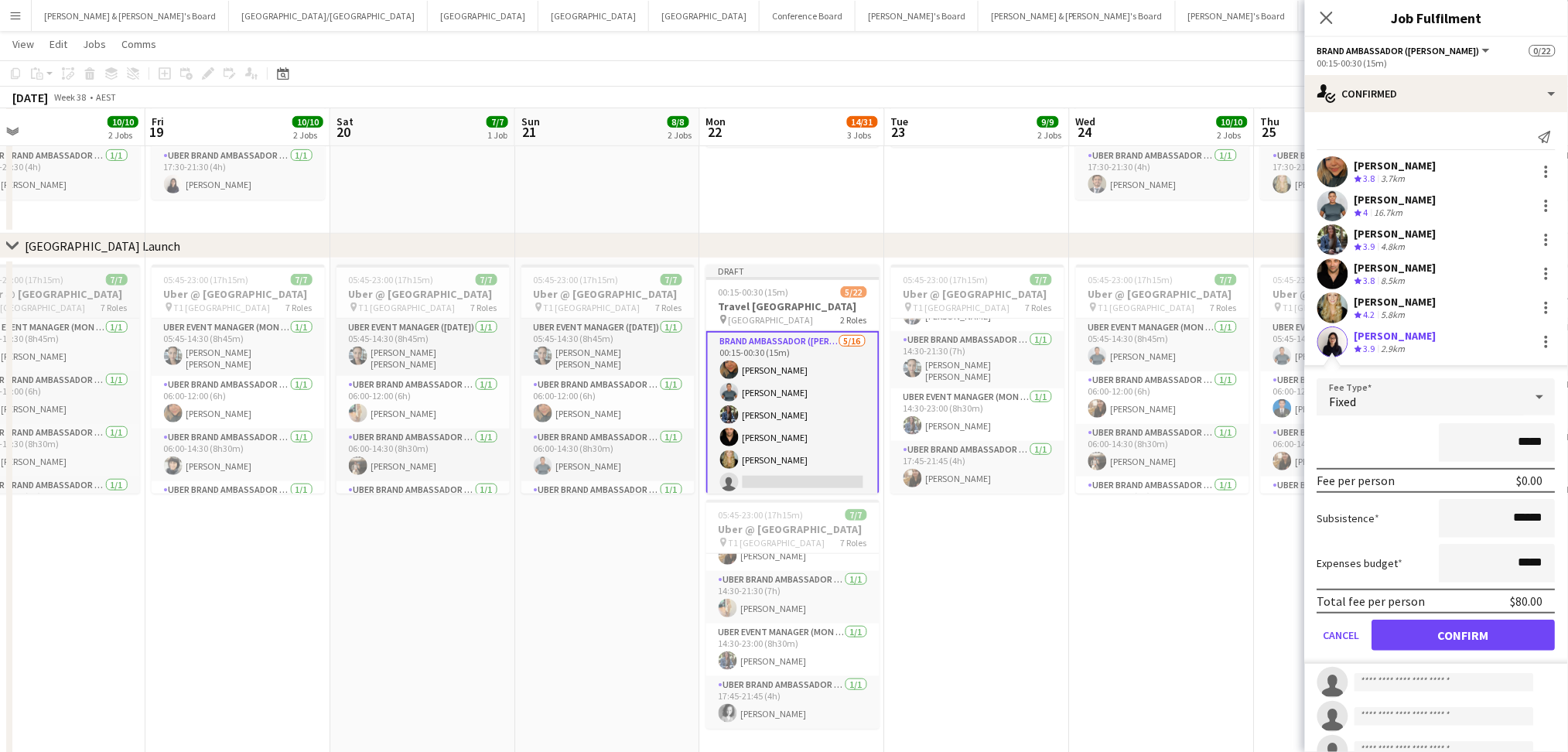
click button "Confirm" at bounding box center [1464, 635] width 183 height 31
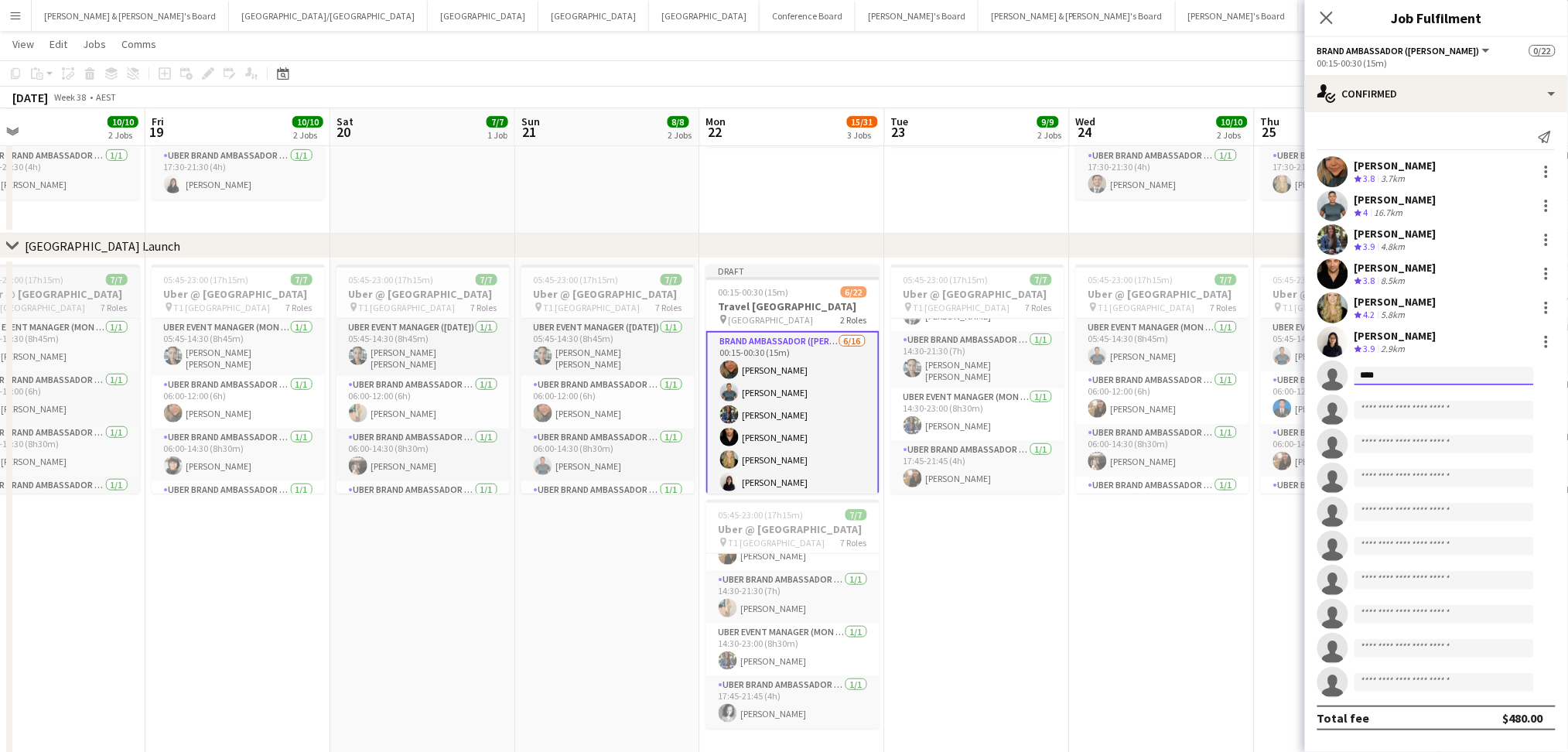
type input "*****"
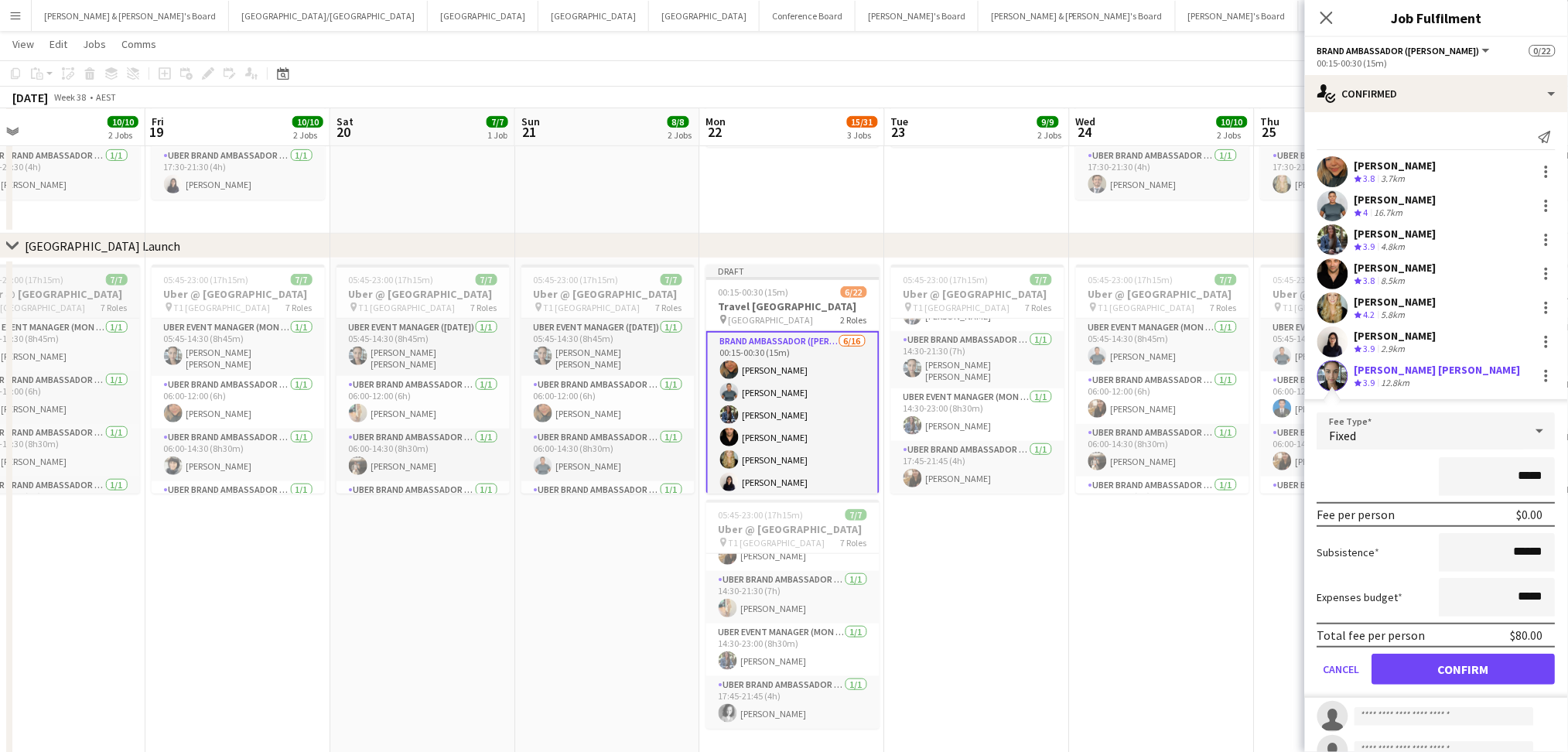
click button "Confirm" at bounding box center [1464, 669] width 183 height 31
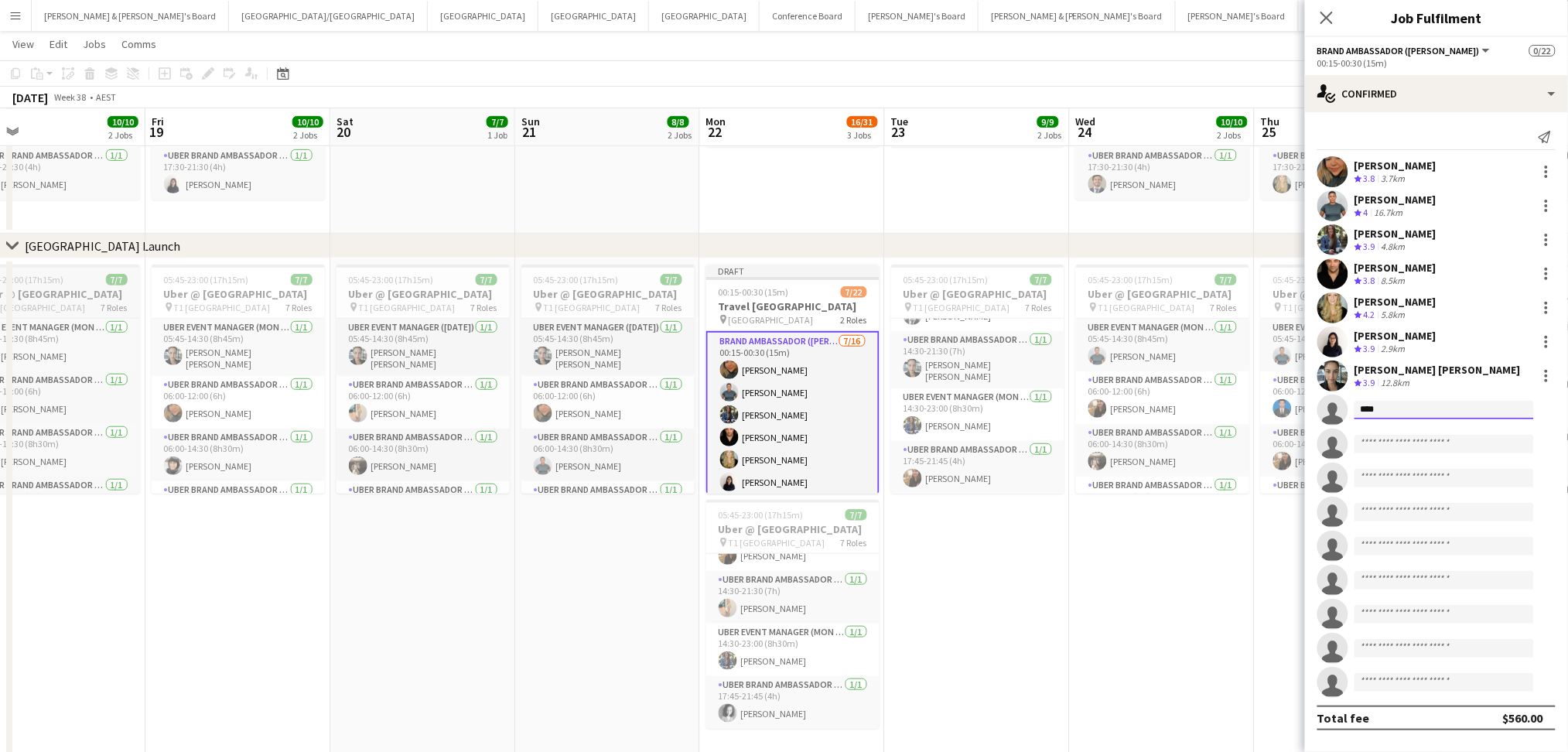
type input "*****"
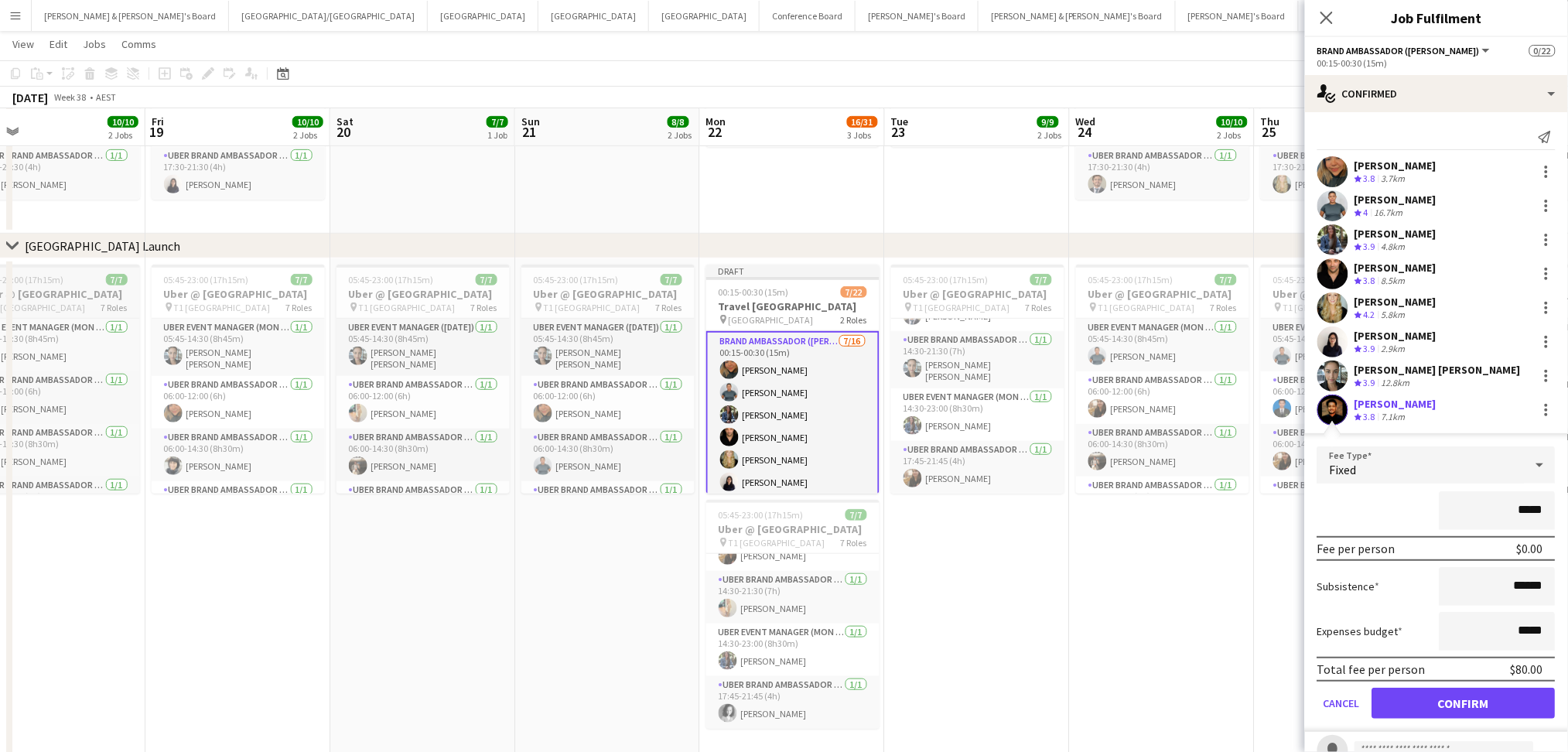
click button "Confirm" at bounding box center [1464, 703] width 183 height 31
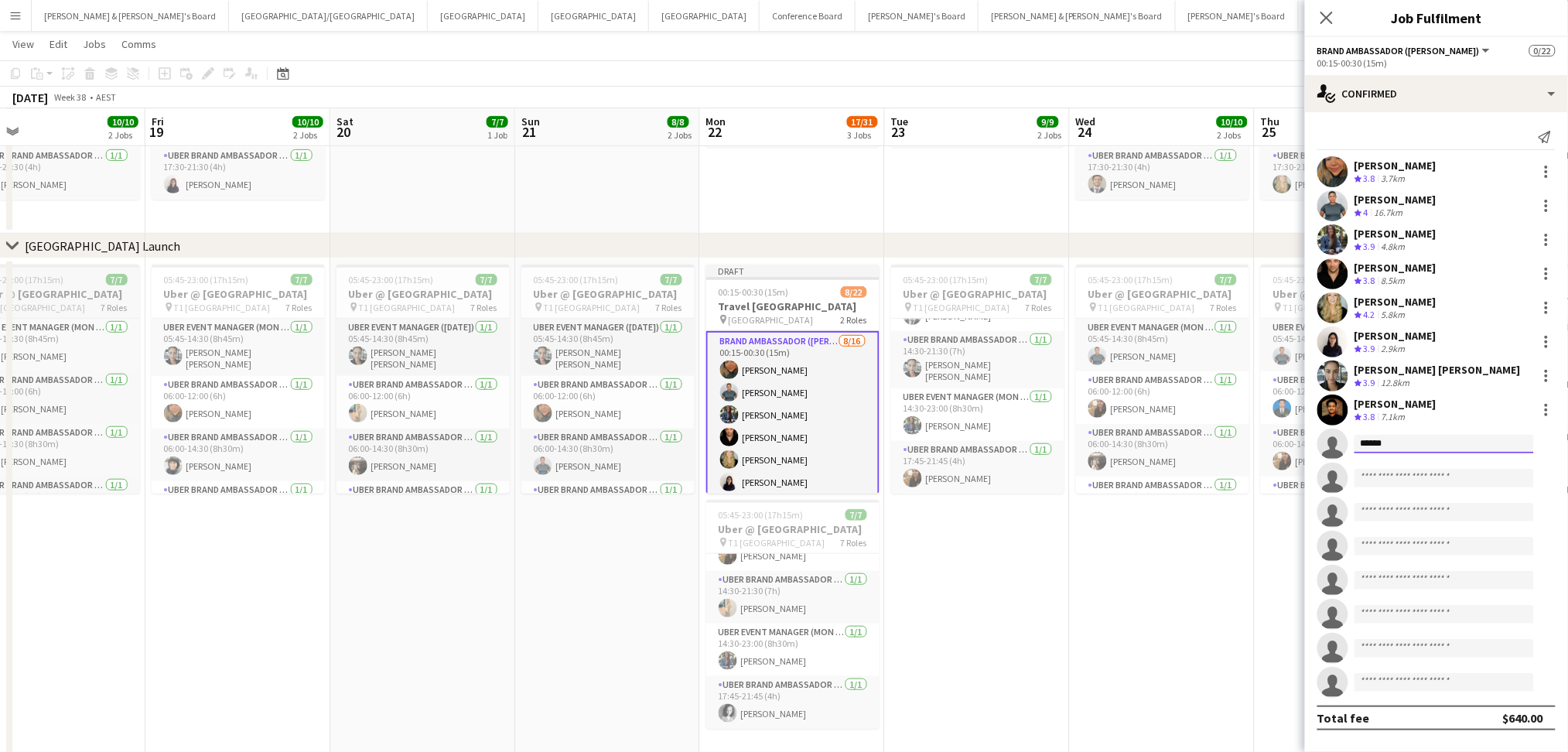
type input "*******"
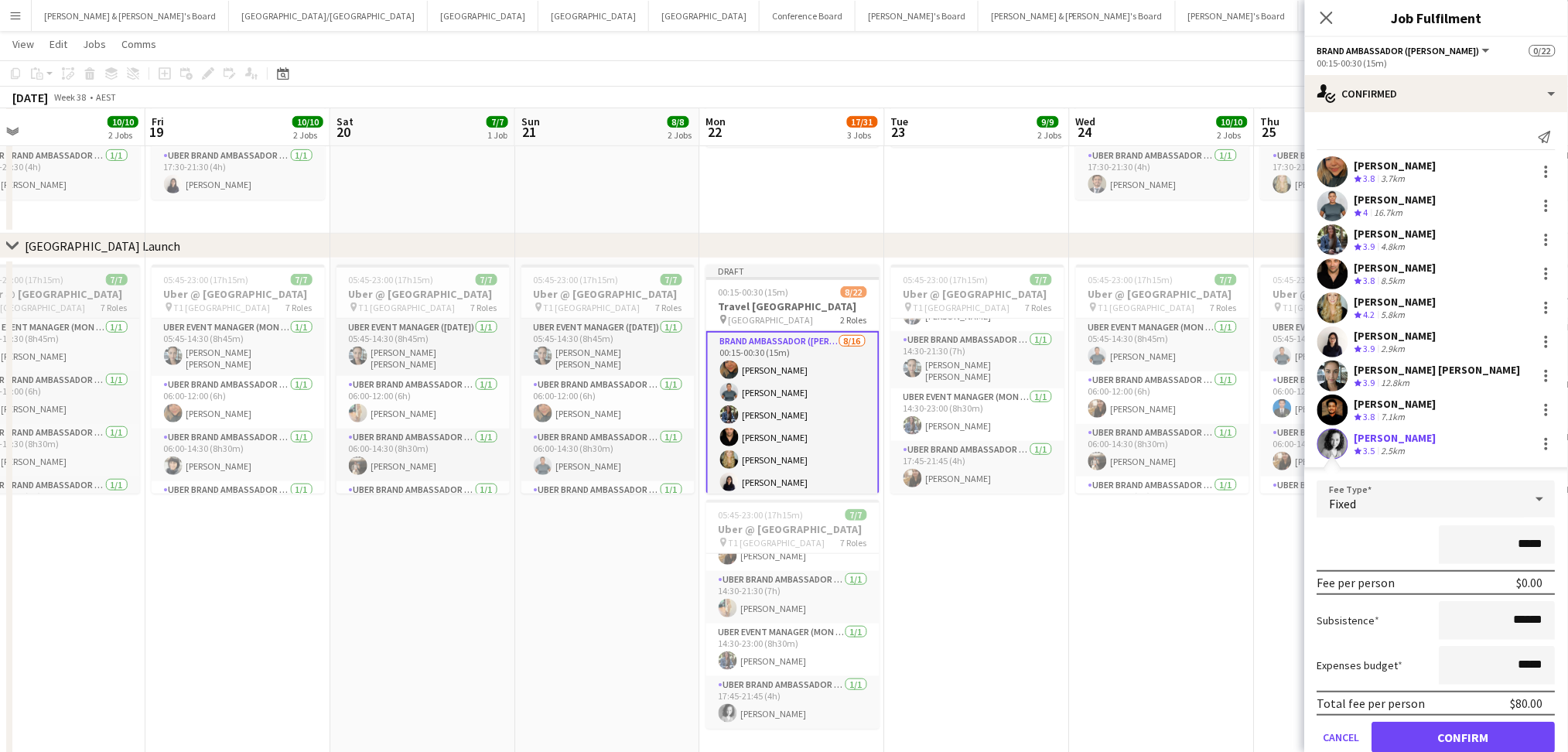
click button "Confirm" at bounding box center [1464, 737] width 183 height 31
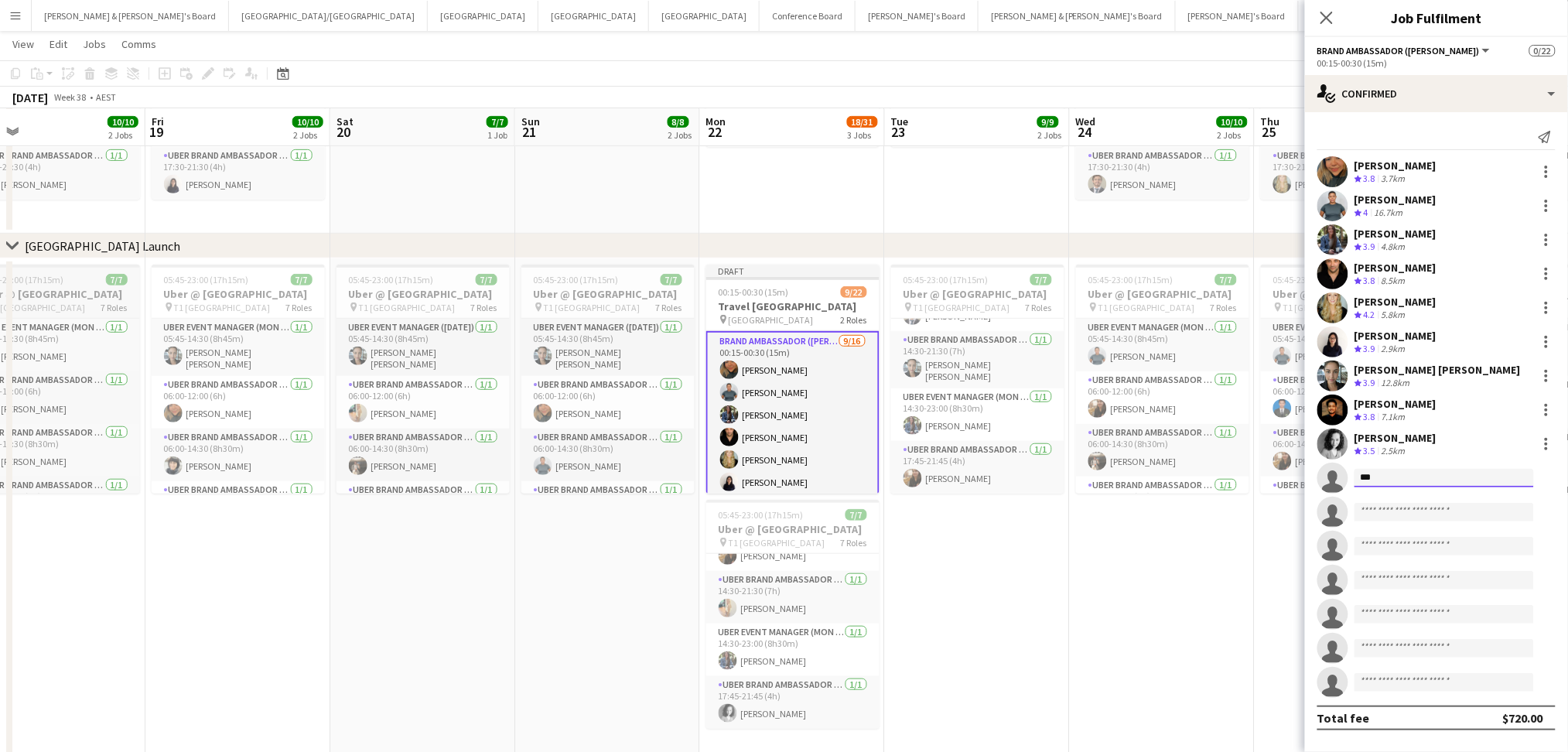
type input "****"
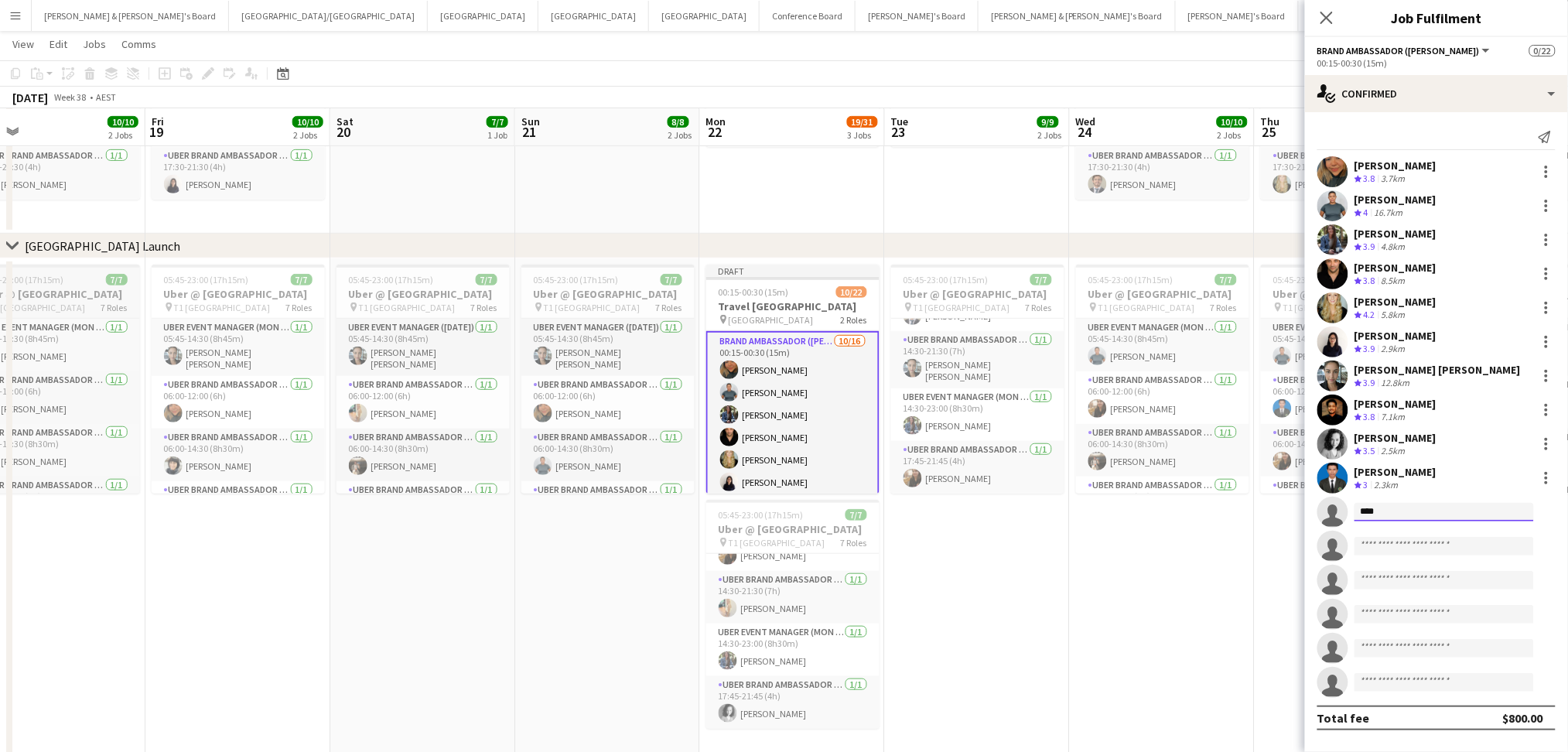
type input "*****"
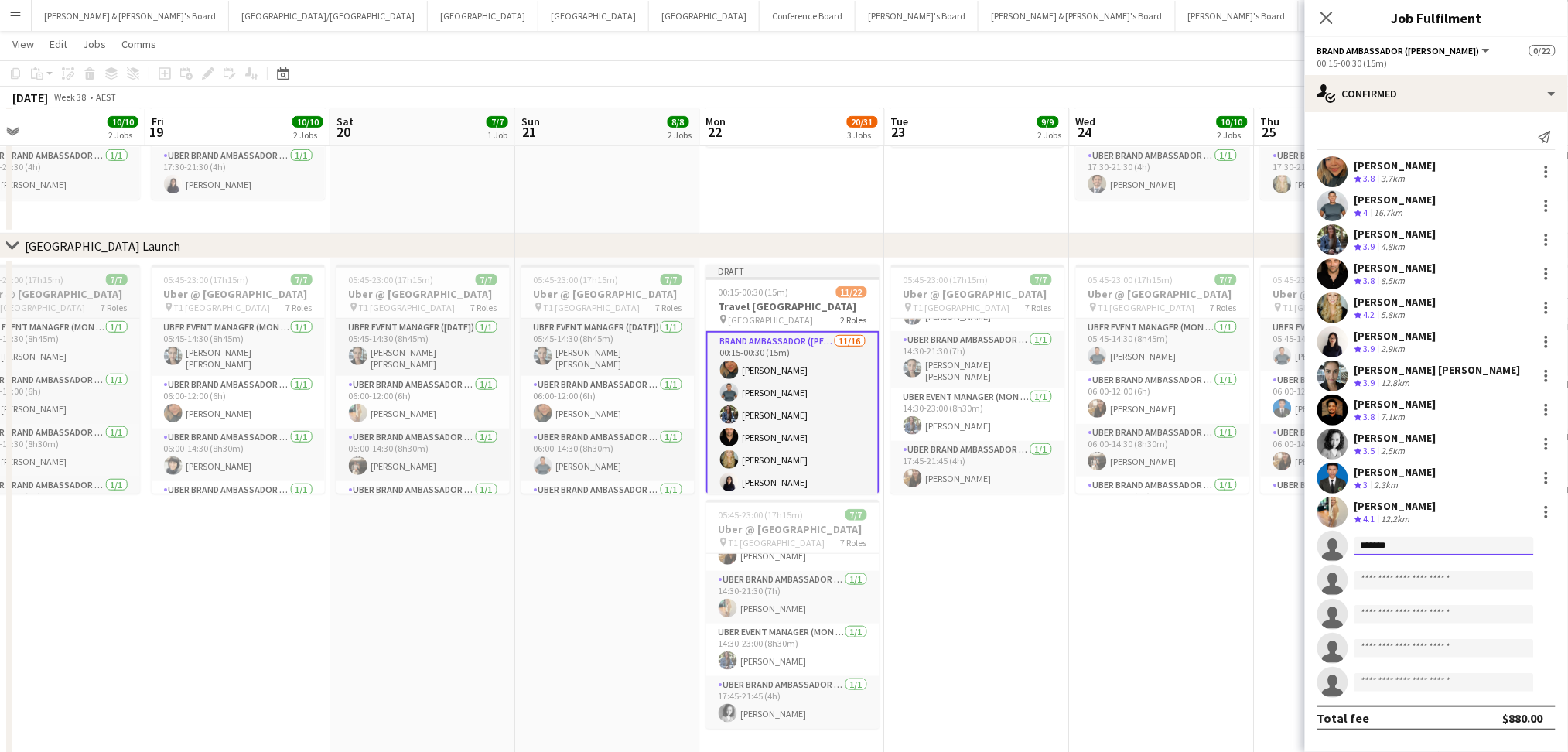
type input "********"
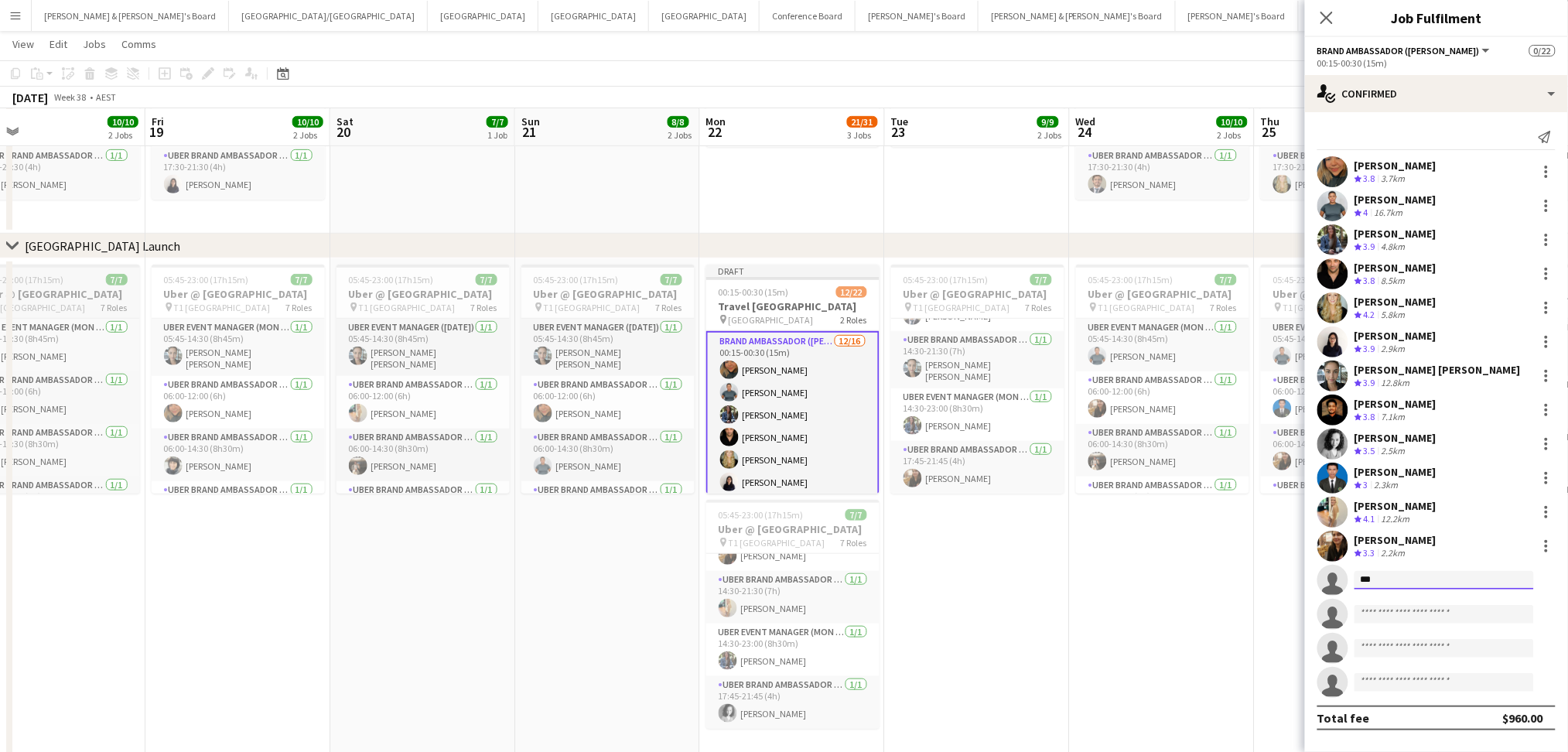
type input "****"
click at [1392, 617] on input at bounding box center [1444, 614] width 179 height 18
type input "****"
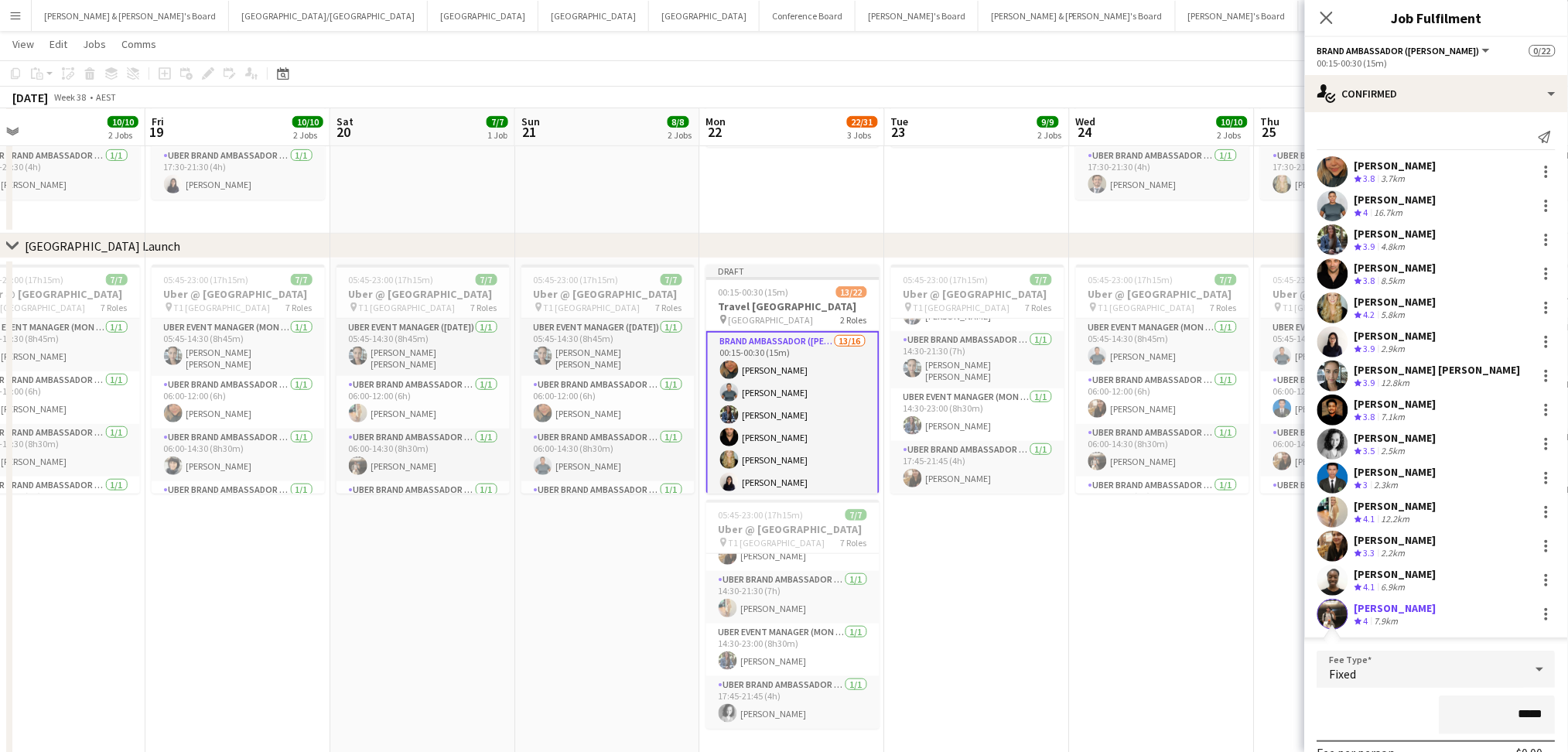
type input "******"
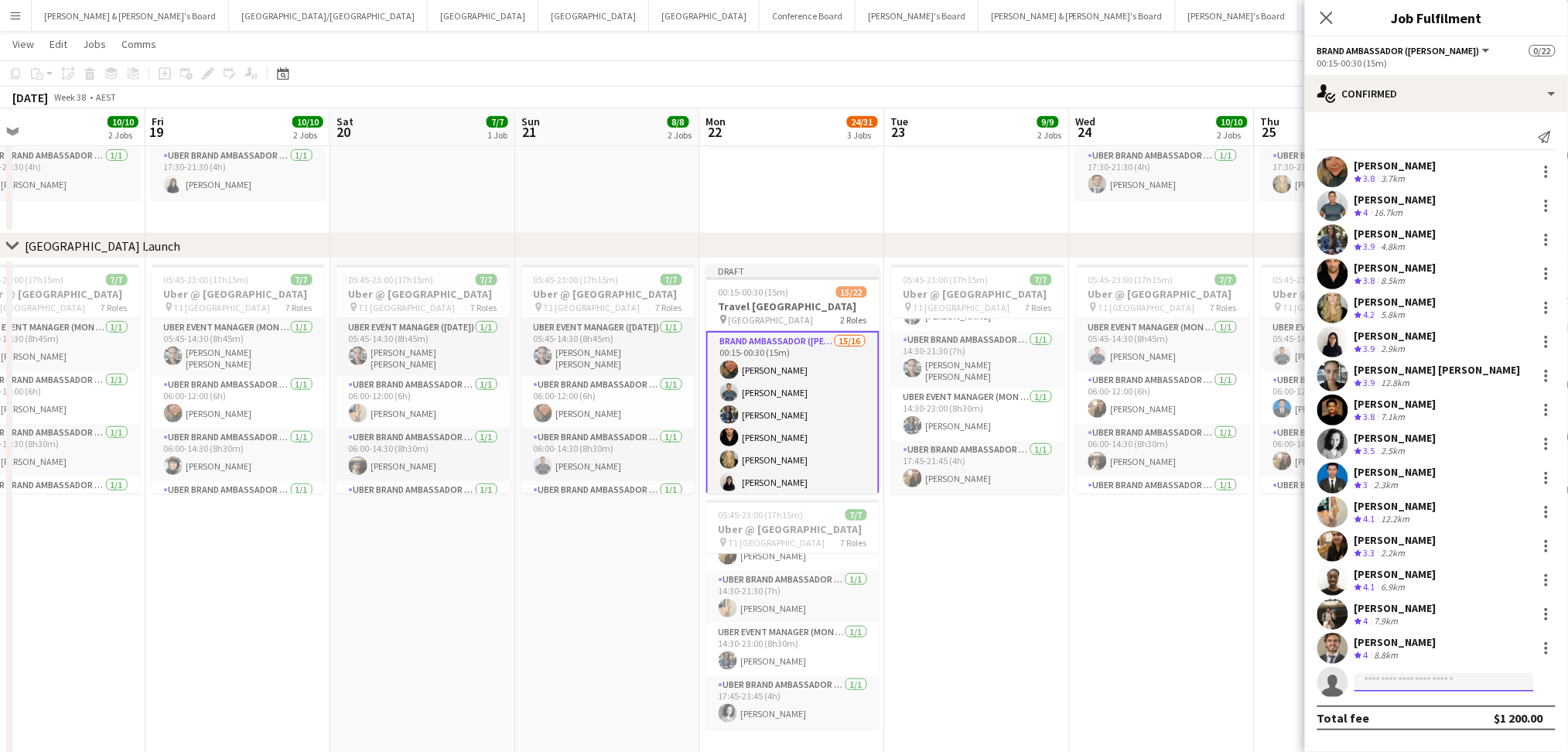
scroll to position [0, 0]
type input "*****"
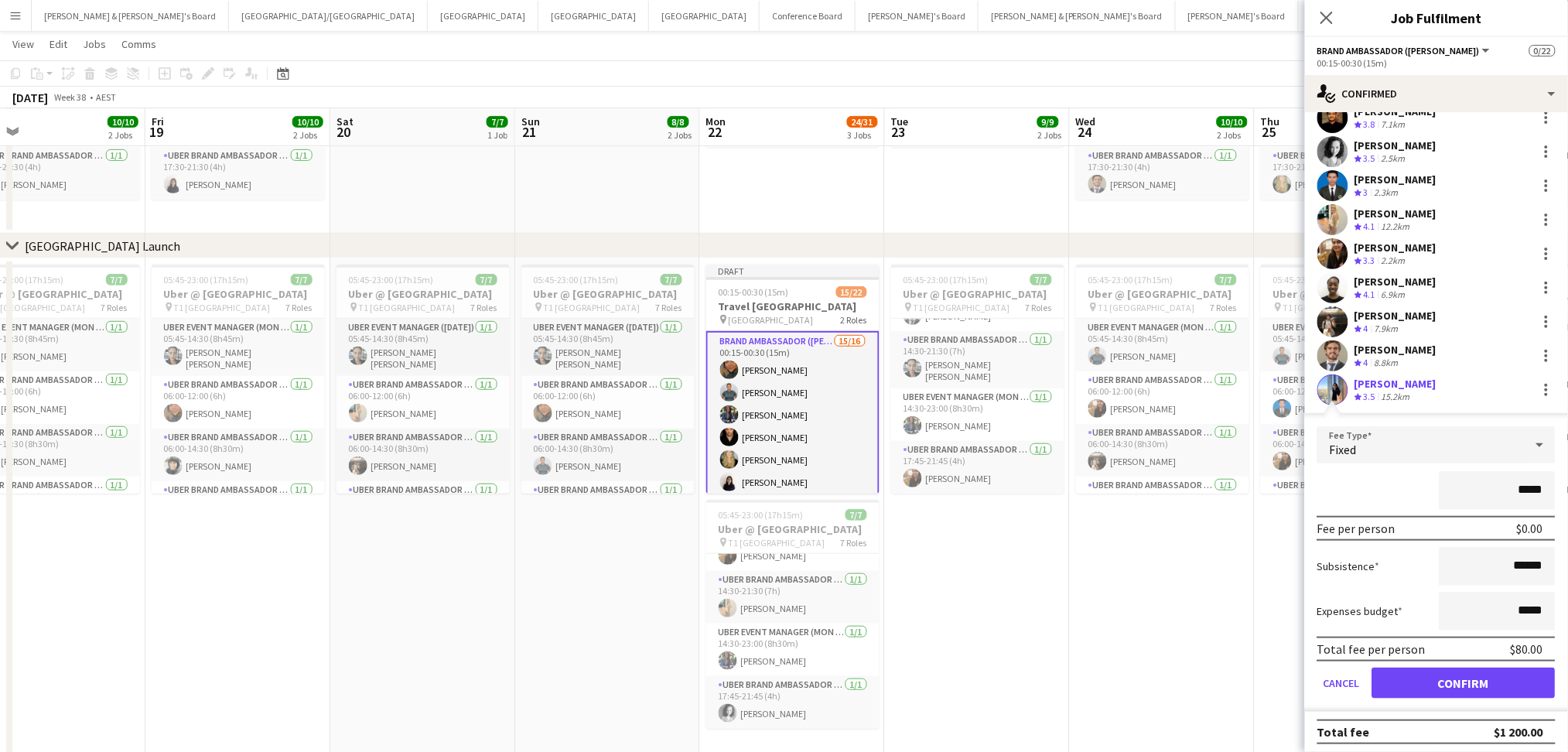
click button "Confirm" at bounding box center [1464, 683] width 183 height 31
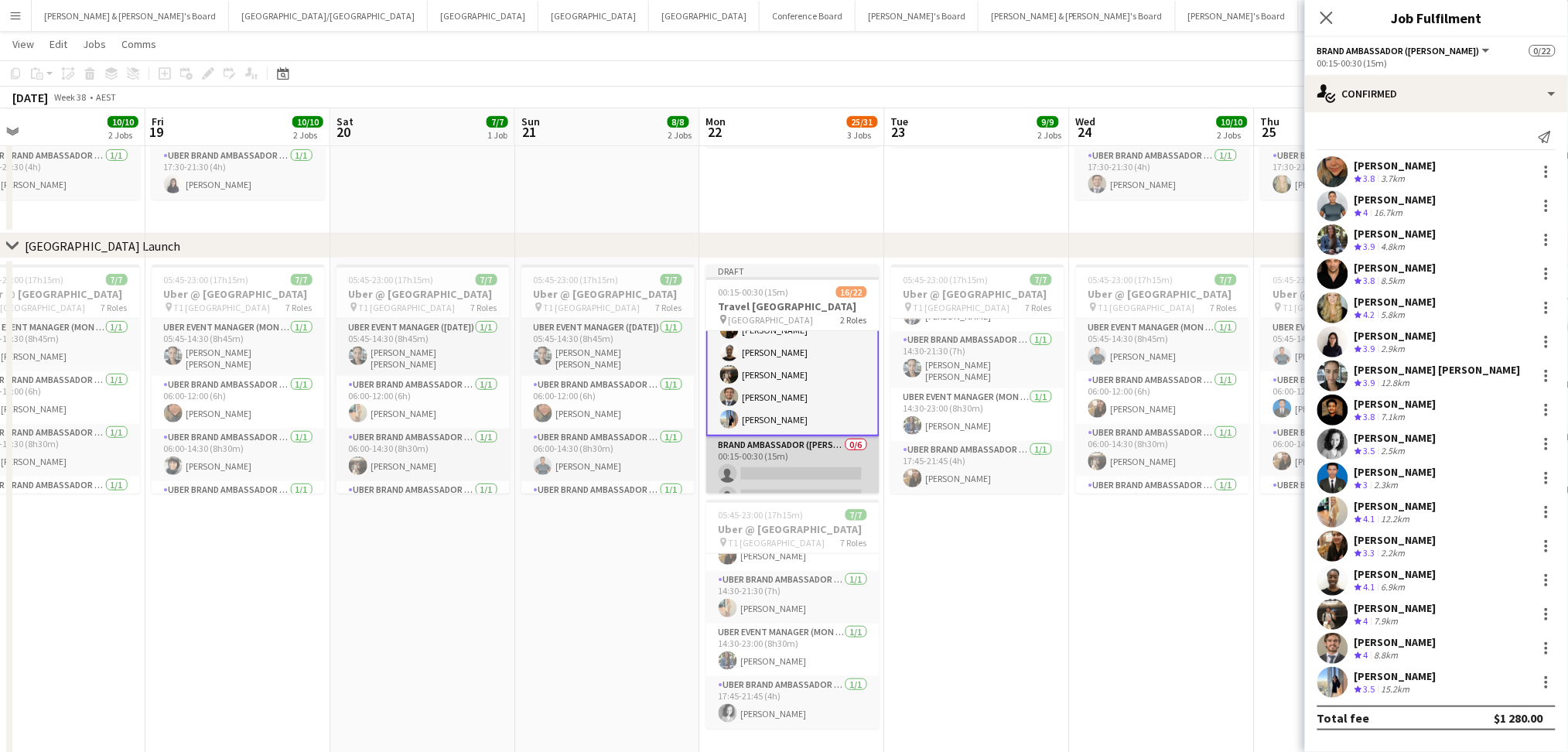
scroll to position [398, 0]
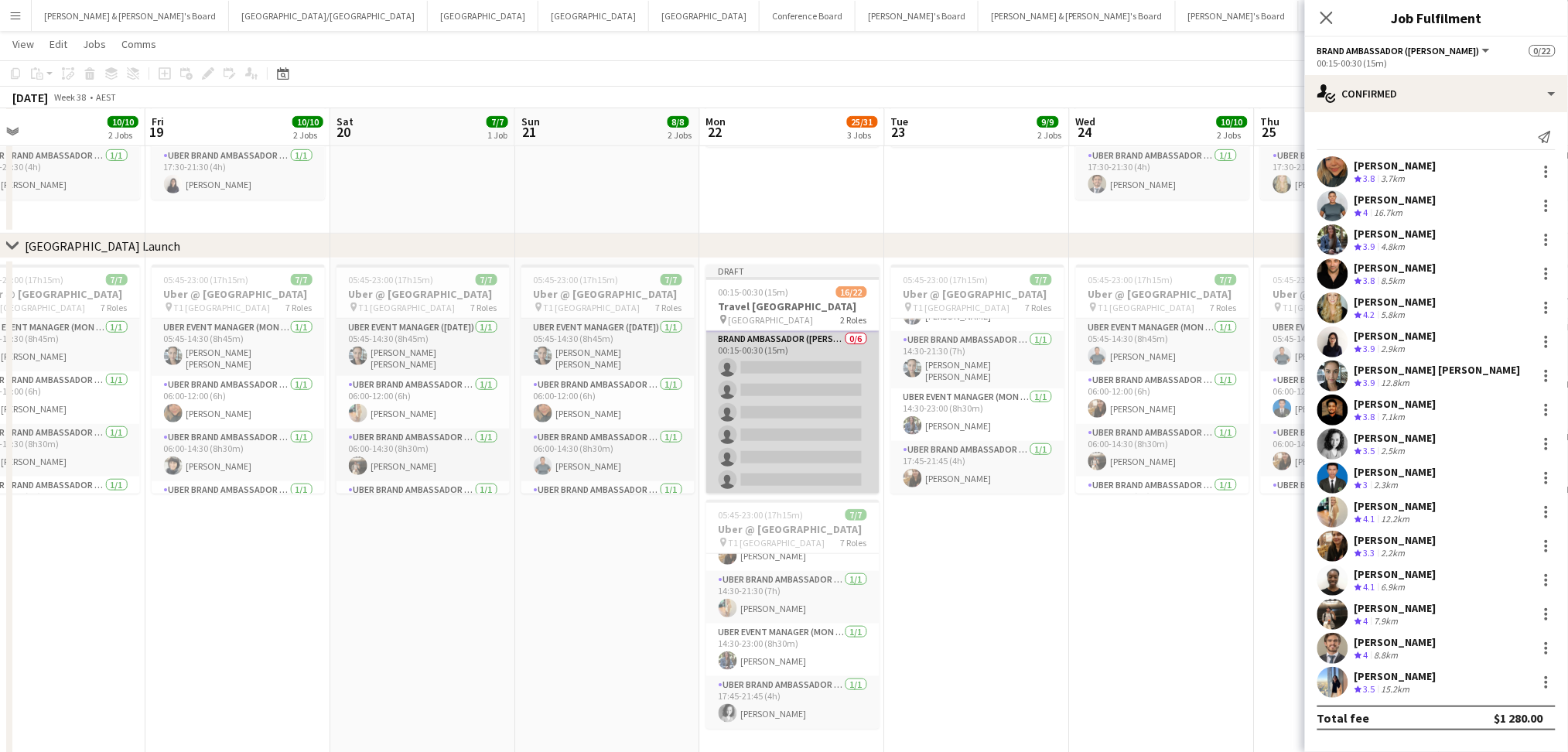
click at [807, 374] on app-card-role "Brand Ambassador (Mon - Fri) 0/6 00:15-00:30 (15m) single-neutral-actions singl…" at bounding box center [793, 412] width 174 height 165
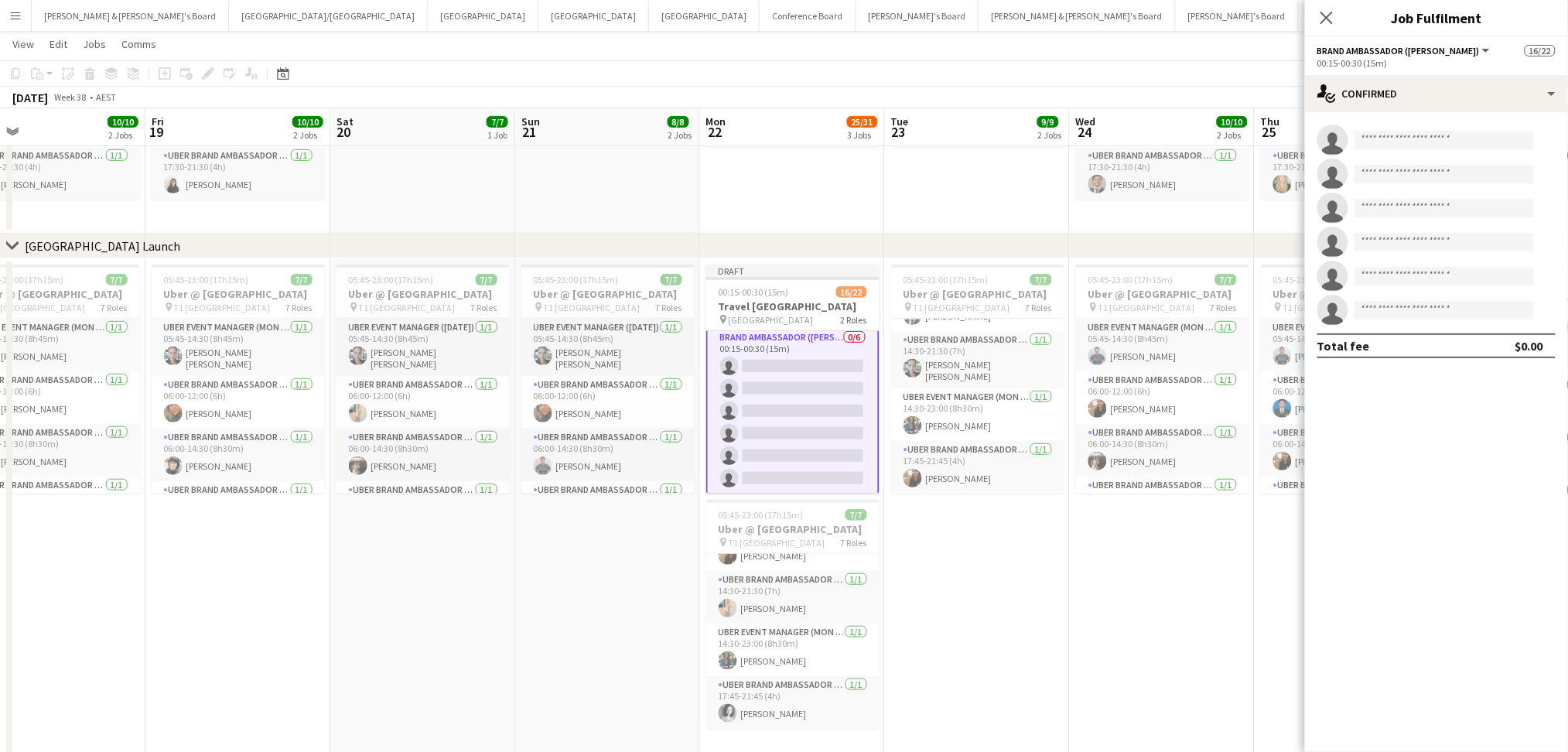
scroll to position [397, 0]
click at [1404, 141] on input at bounding box center [1444, 139] width 179 height 18
type input "*****"
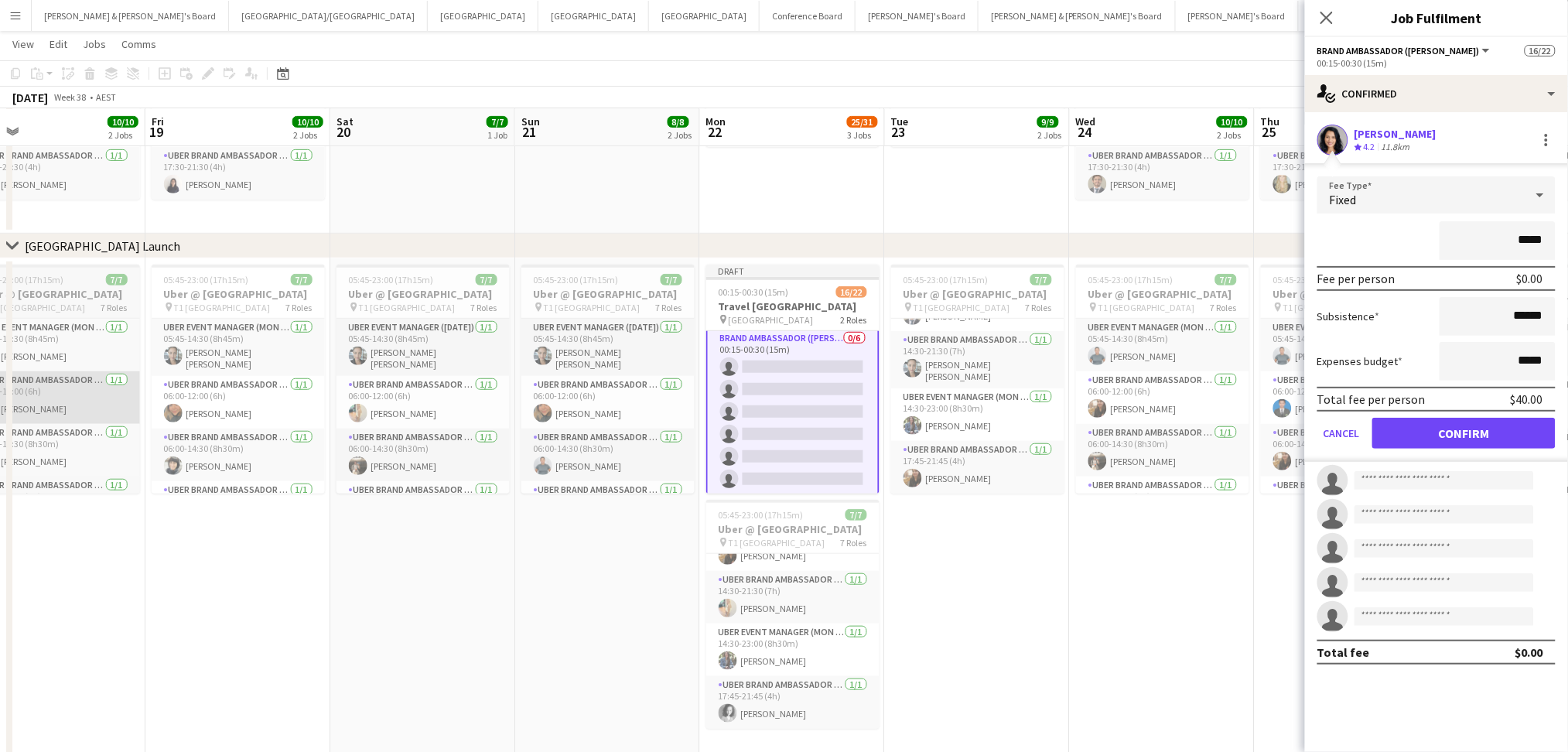
click button "Confirm" at bounding box center [1464, 433] width 183 height 31
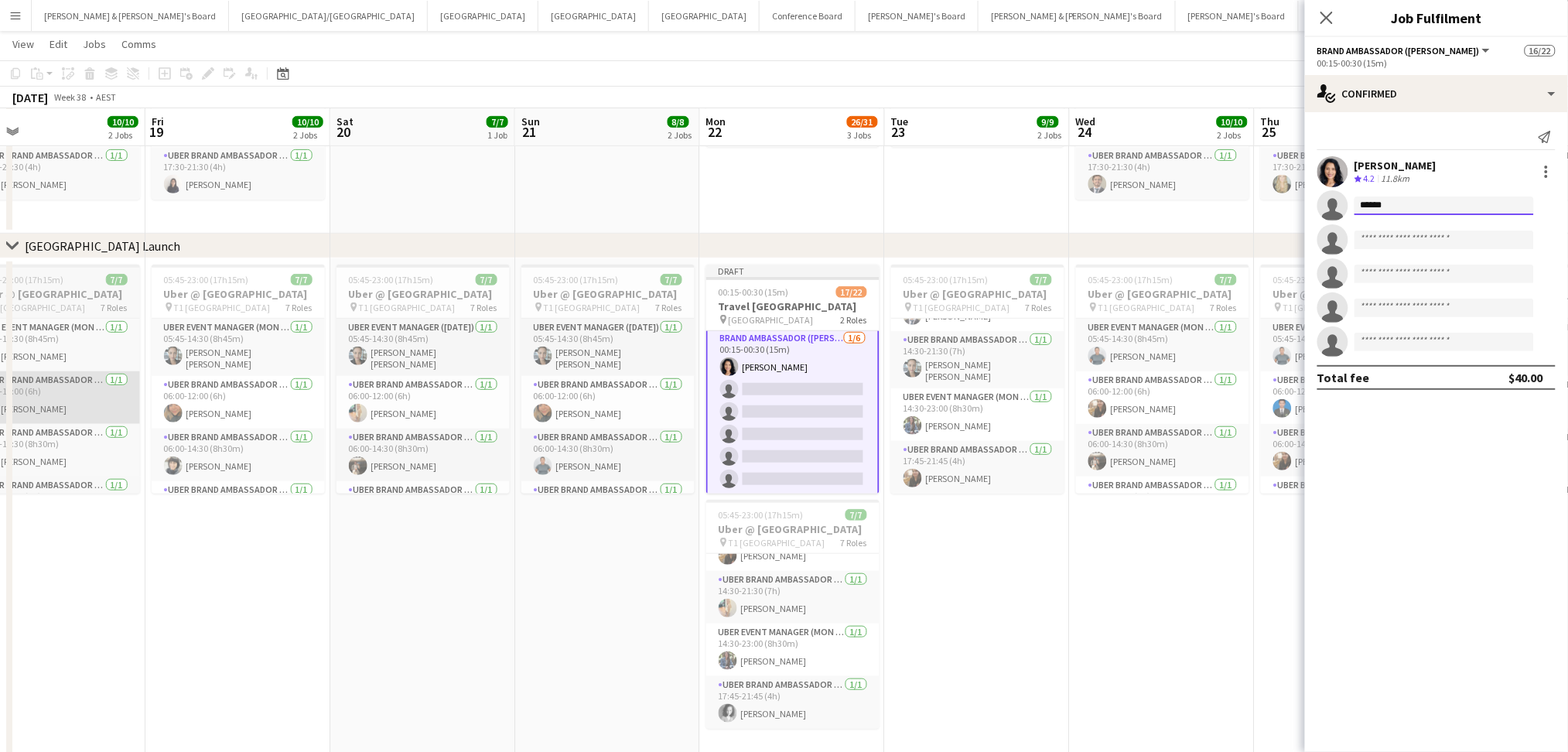
type input "*******"
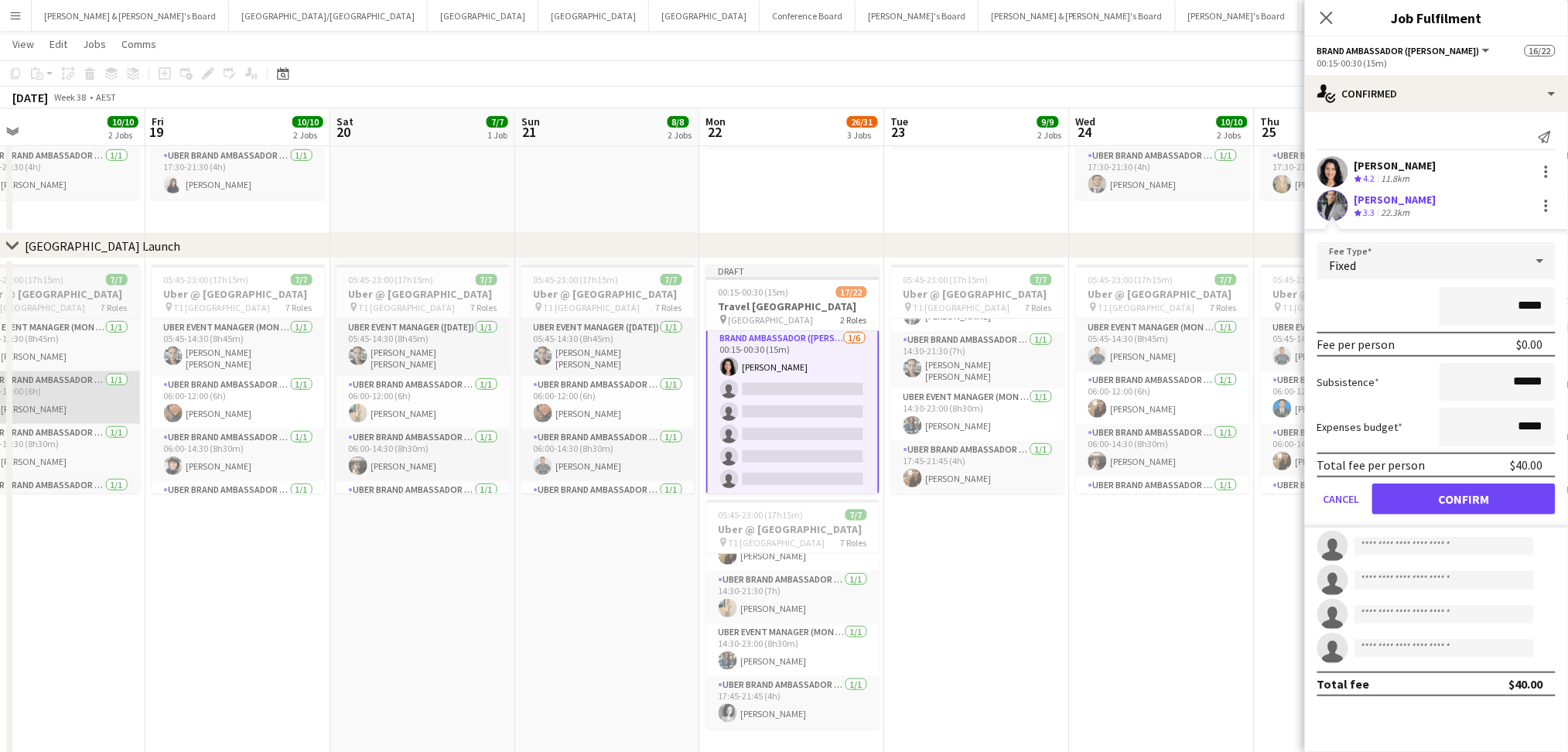
click button "Confirm" at bounding box center [1464, 499] width 183 height 31
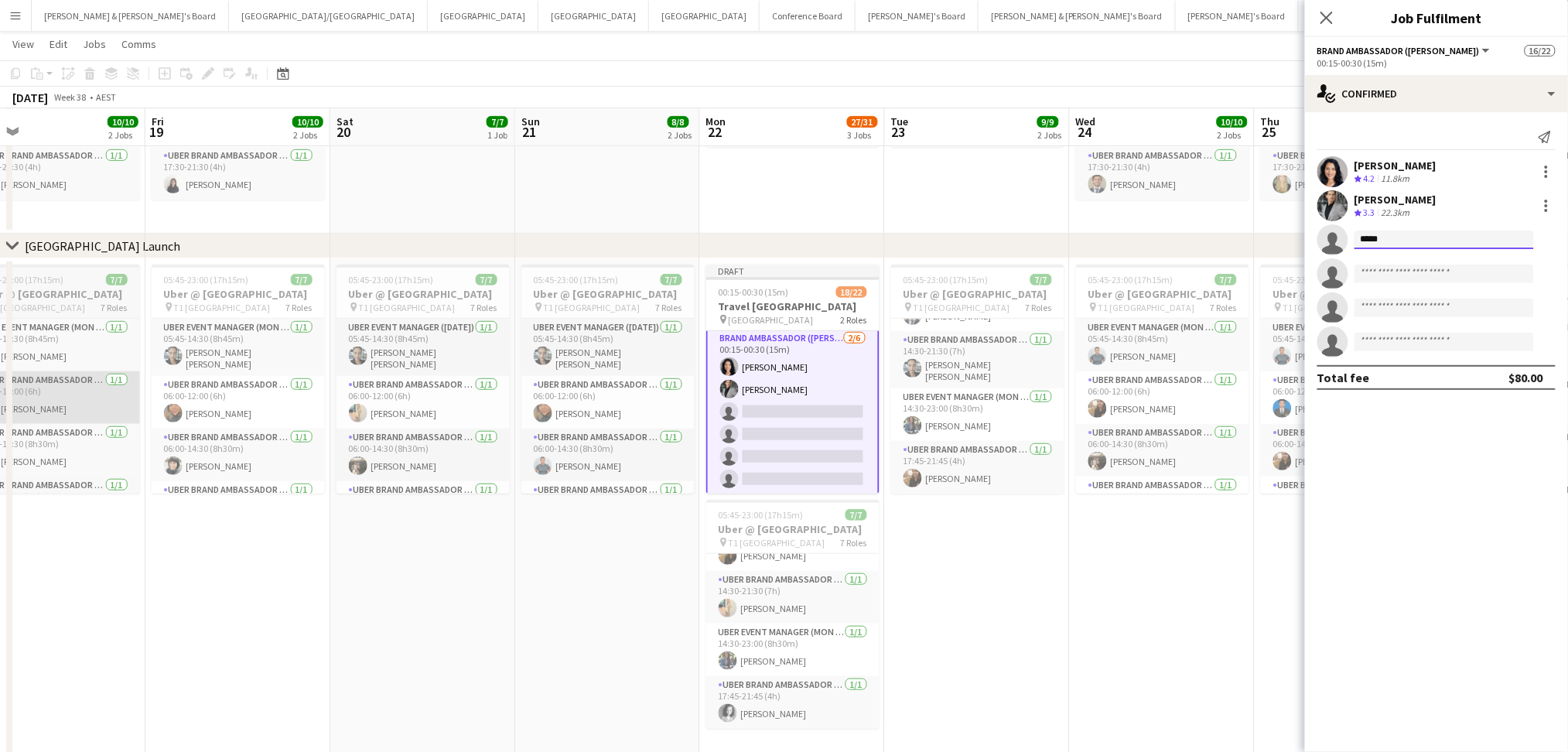
type input "******"
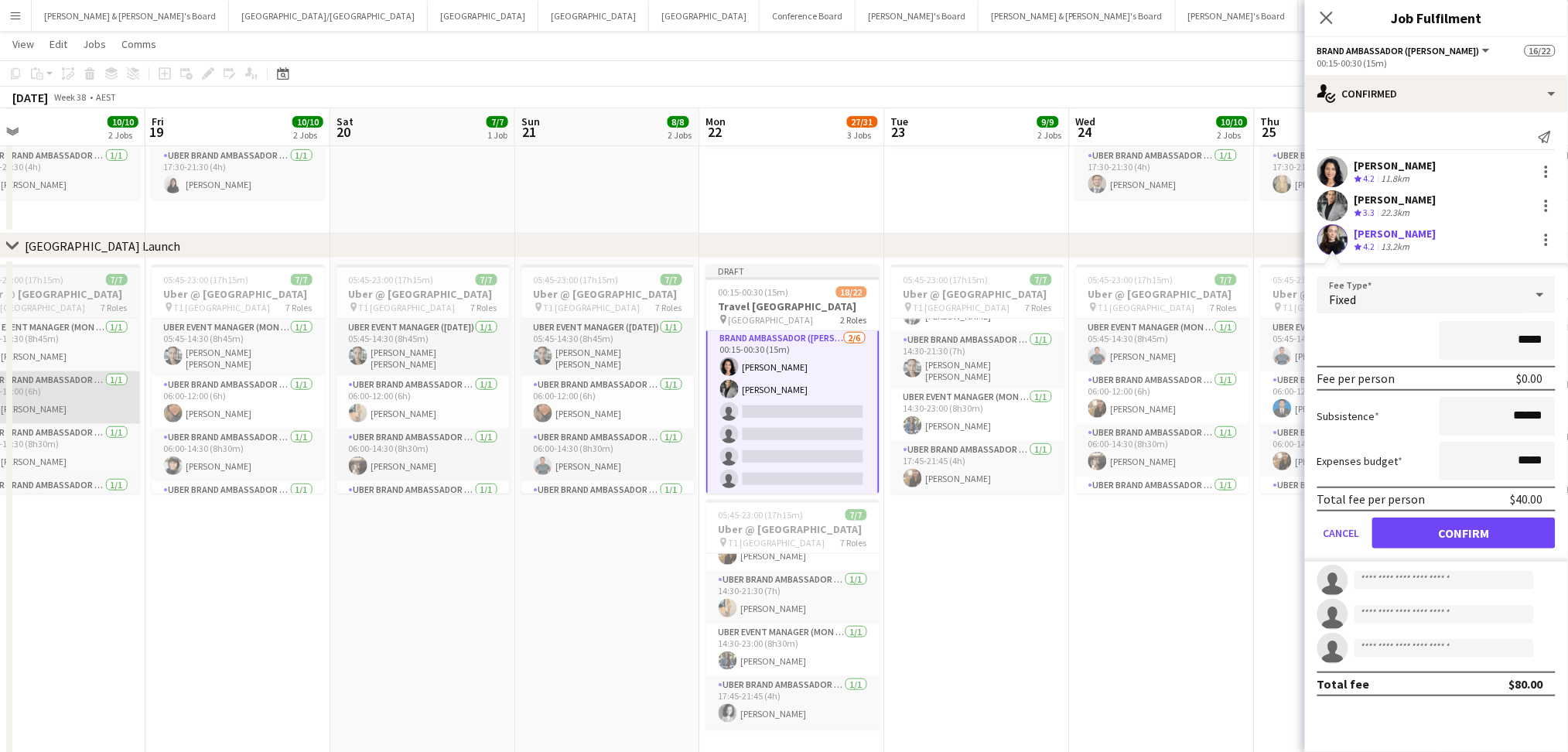
click button "Confirm" at bounding box center [1464, 533] width 183 height 31
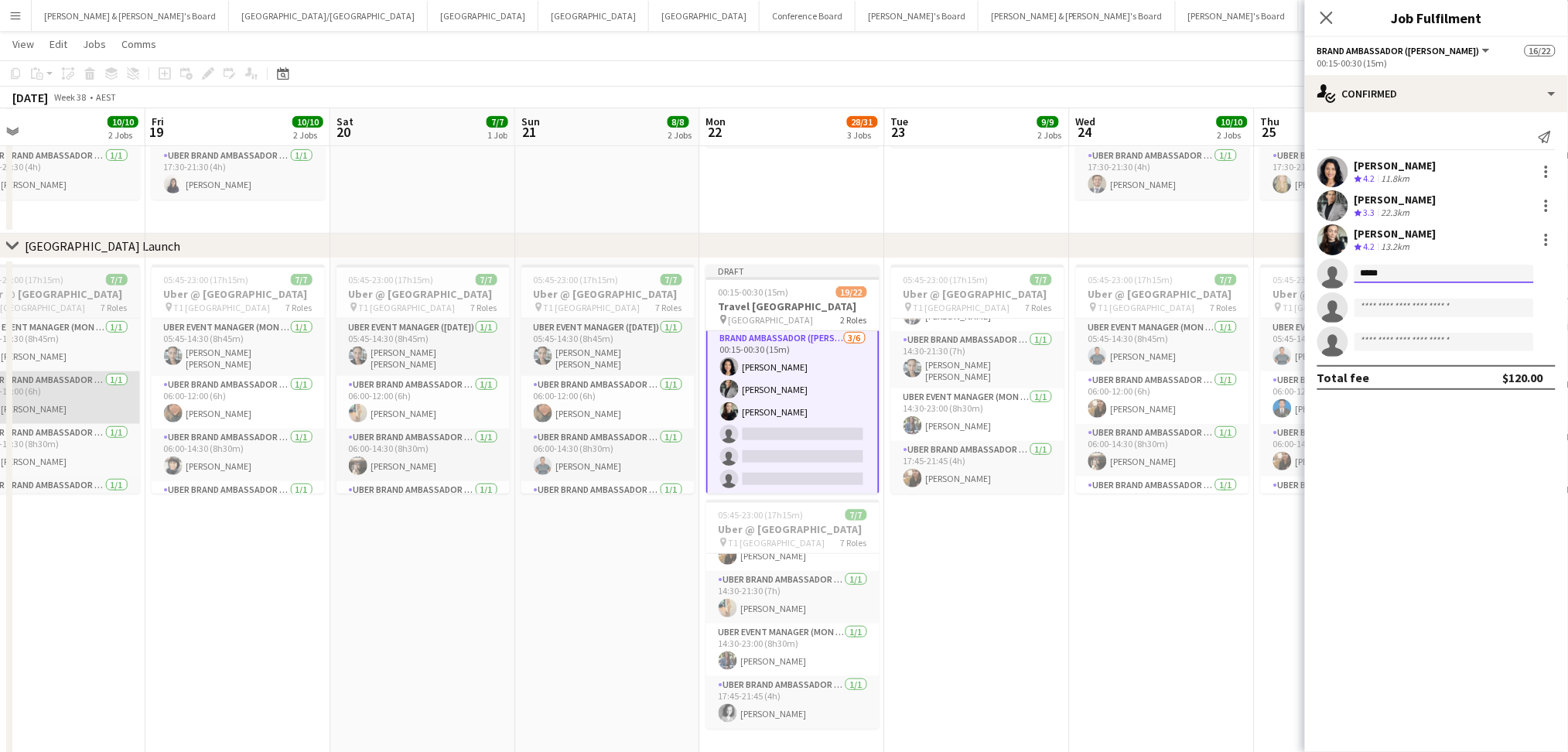
type input "******"
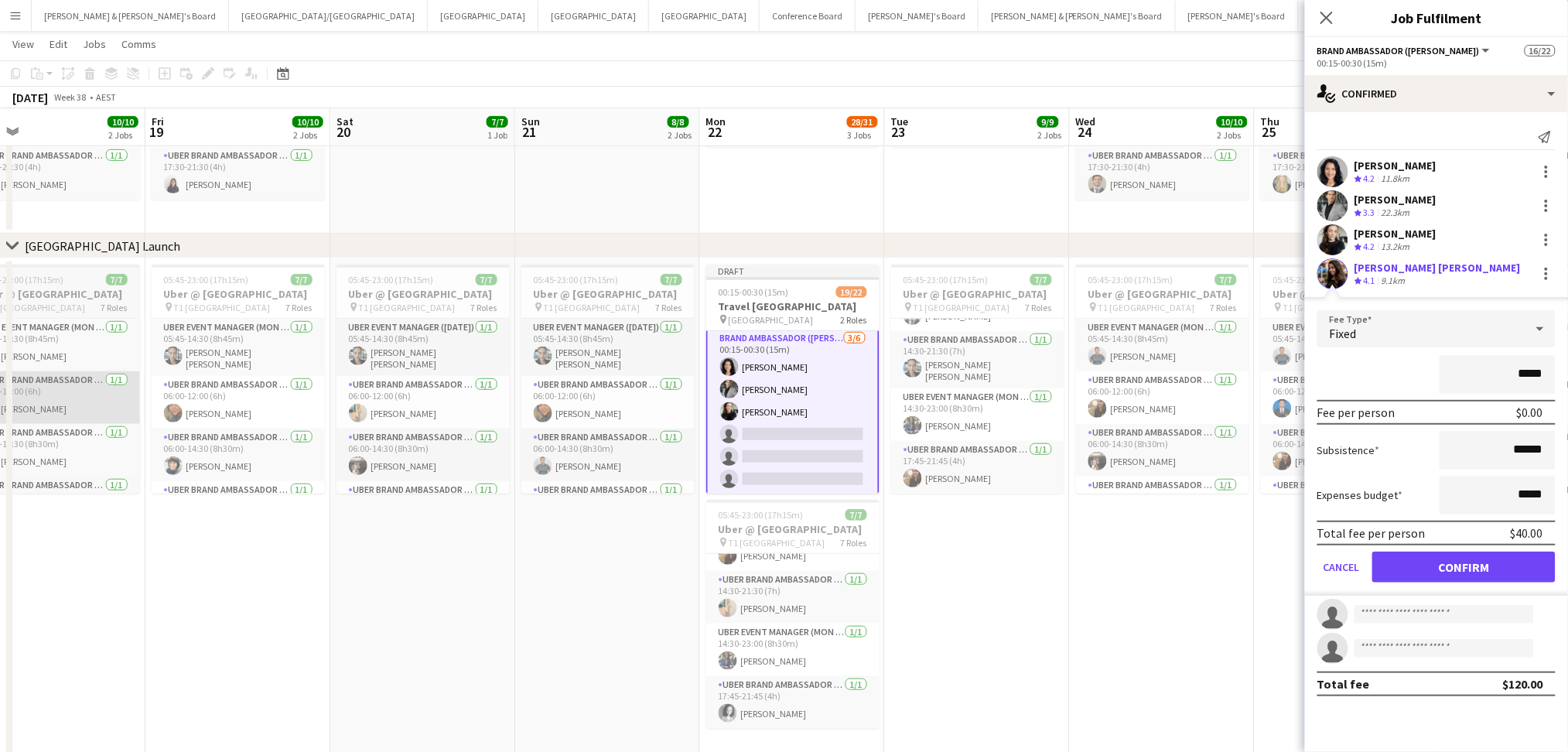
click button "Confirm" at bounding box center [1464, 567] width 183 height 31
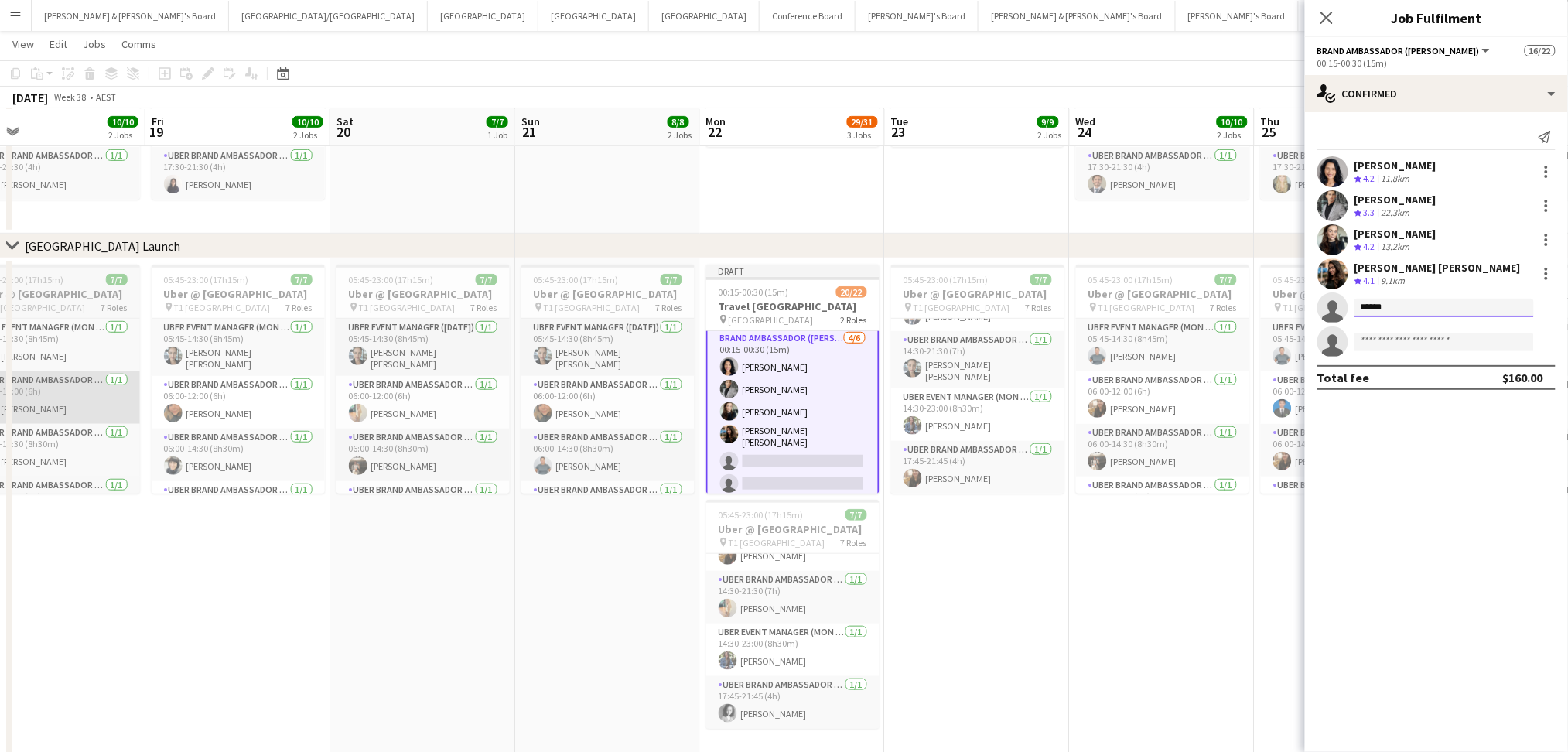
type input "*******"
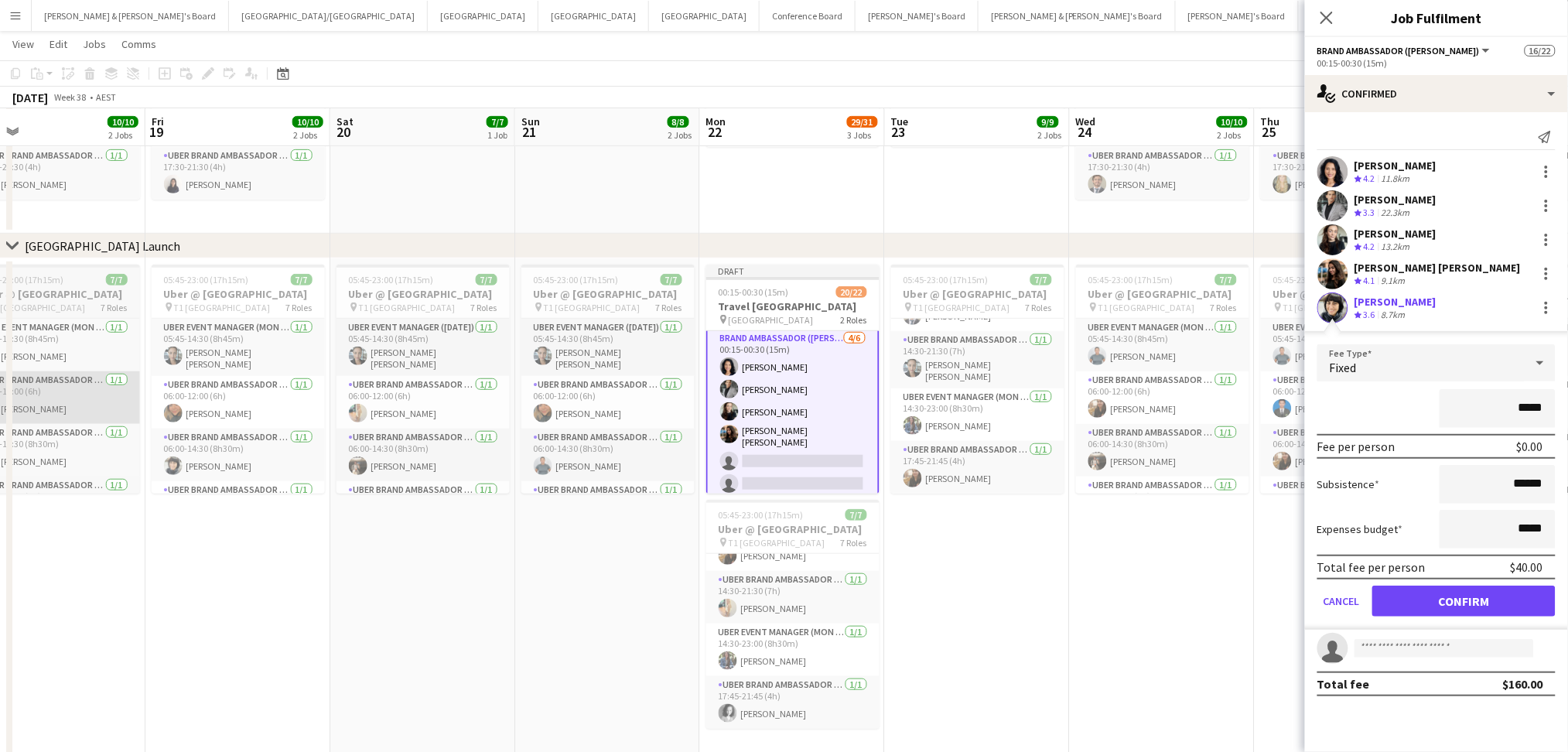
click button "Confirm" at bounding box center [1464, 601] width 183 height 31
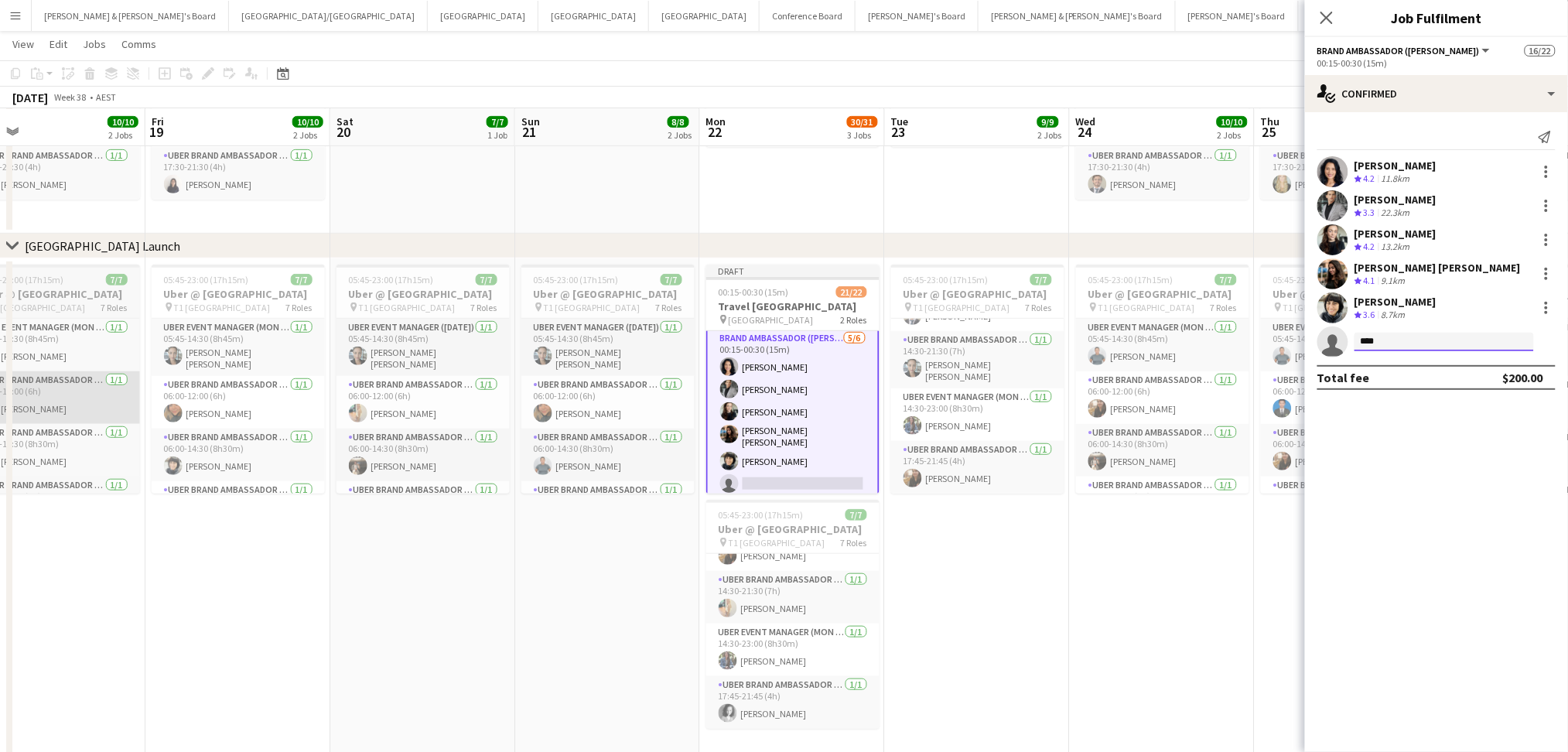
type input "*****"
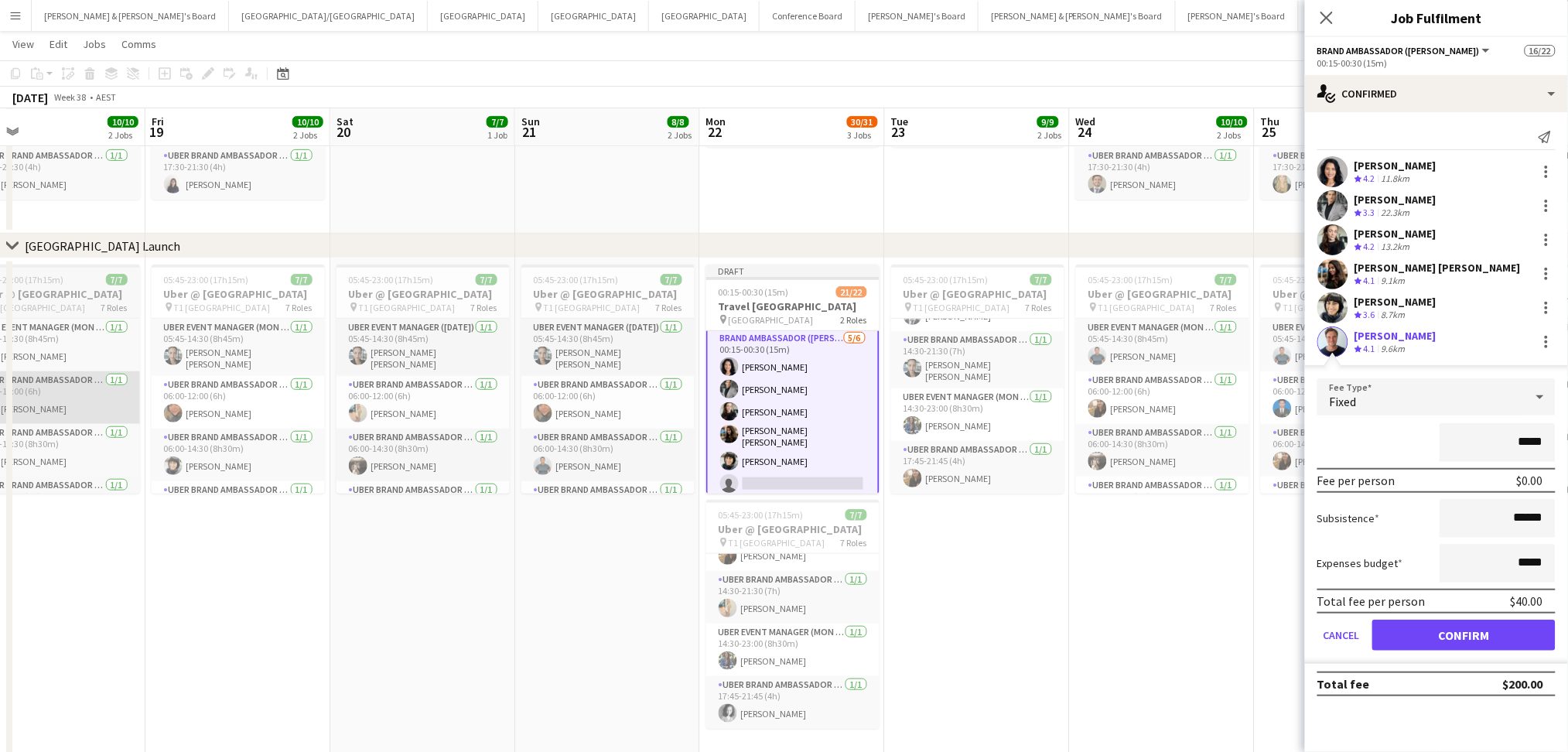
click button "Confirm" at bounding box center [1464, 635] width 183 height 31
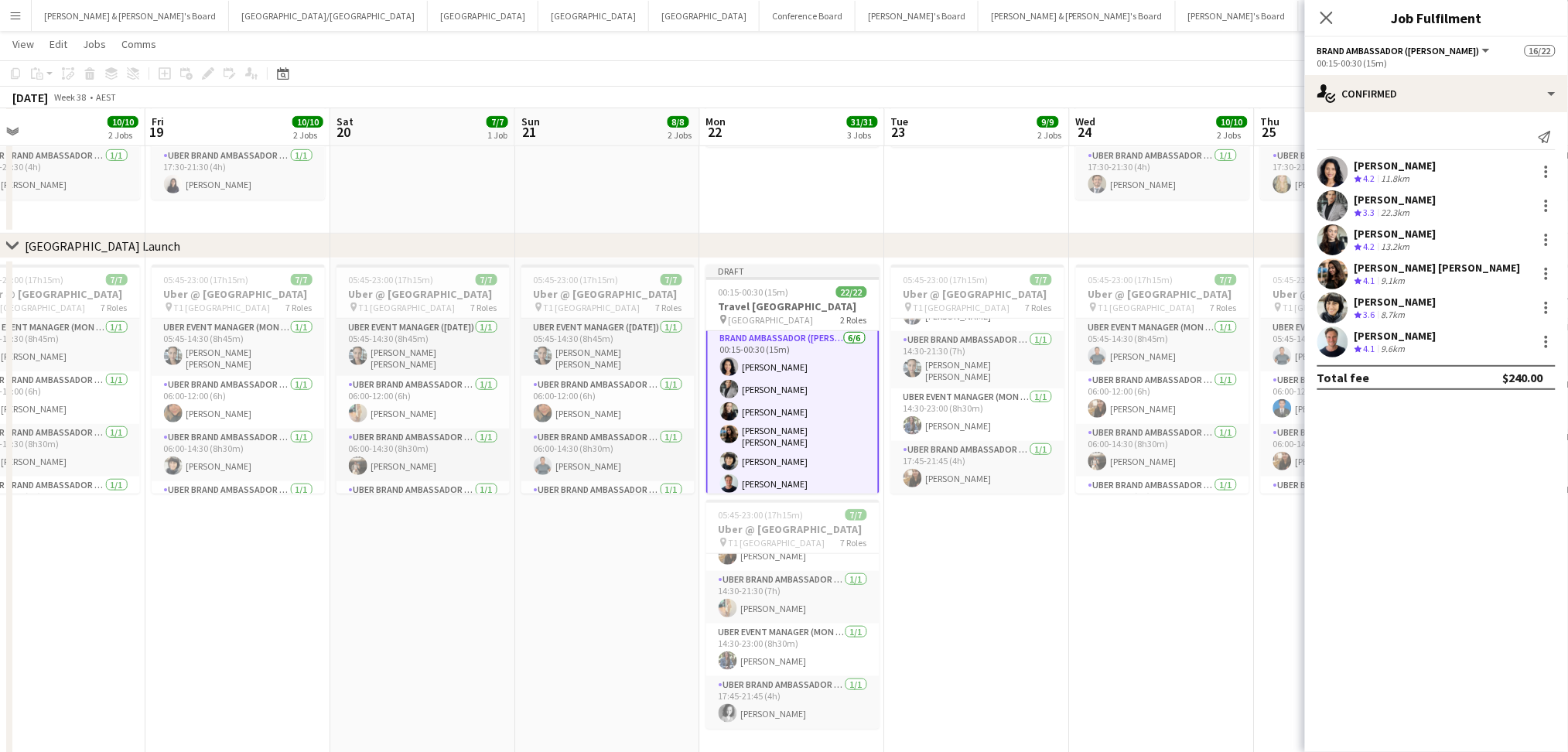
click at [978, 626] on app-date-cell "05:45-23:00 (17h15m) 7/7 Uber @ [GEOGRAPHIC_DATA] pin T1 [GEOGRAPHIC_DATA] 7 Ro…" at bounding box center [977, 509] width 185 height 501
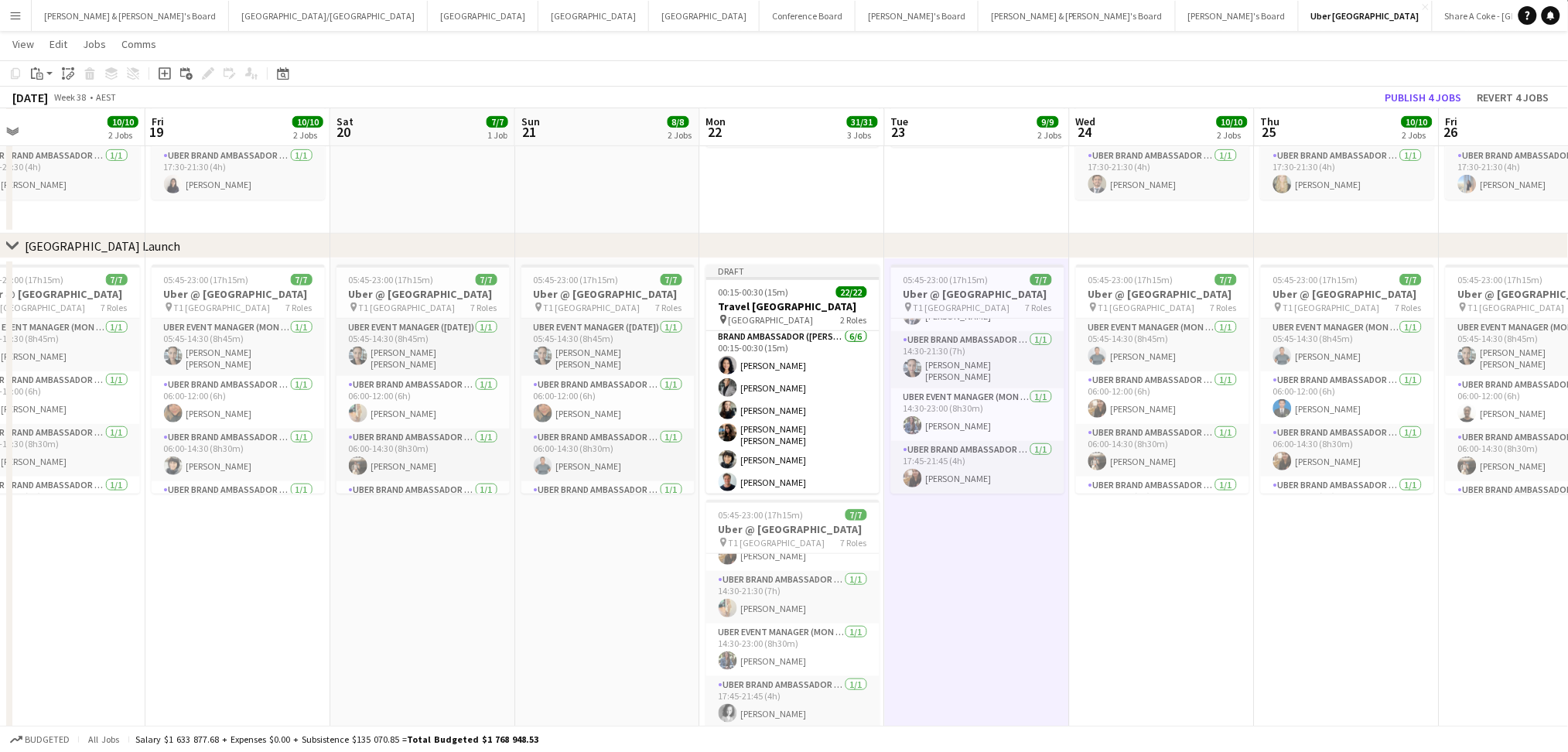
scroll to position [396, 0]
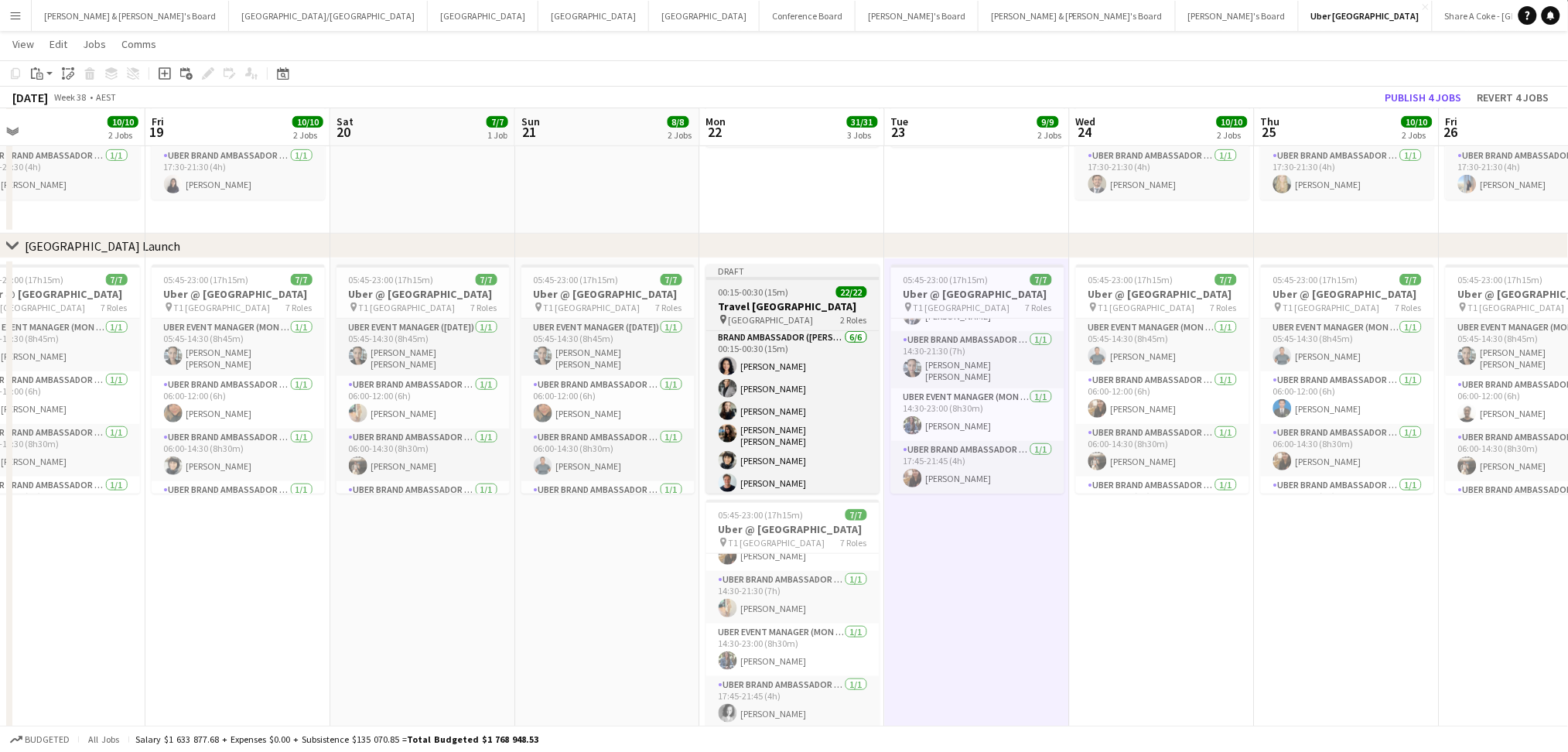
click at [819, 310] on h3 "Travel [GEOGRAPHIC_DATA]" at bounding box center [793, 306] width 174 height 14
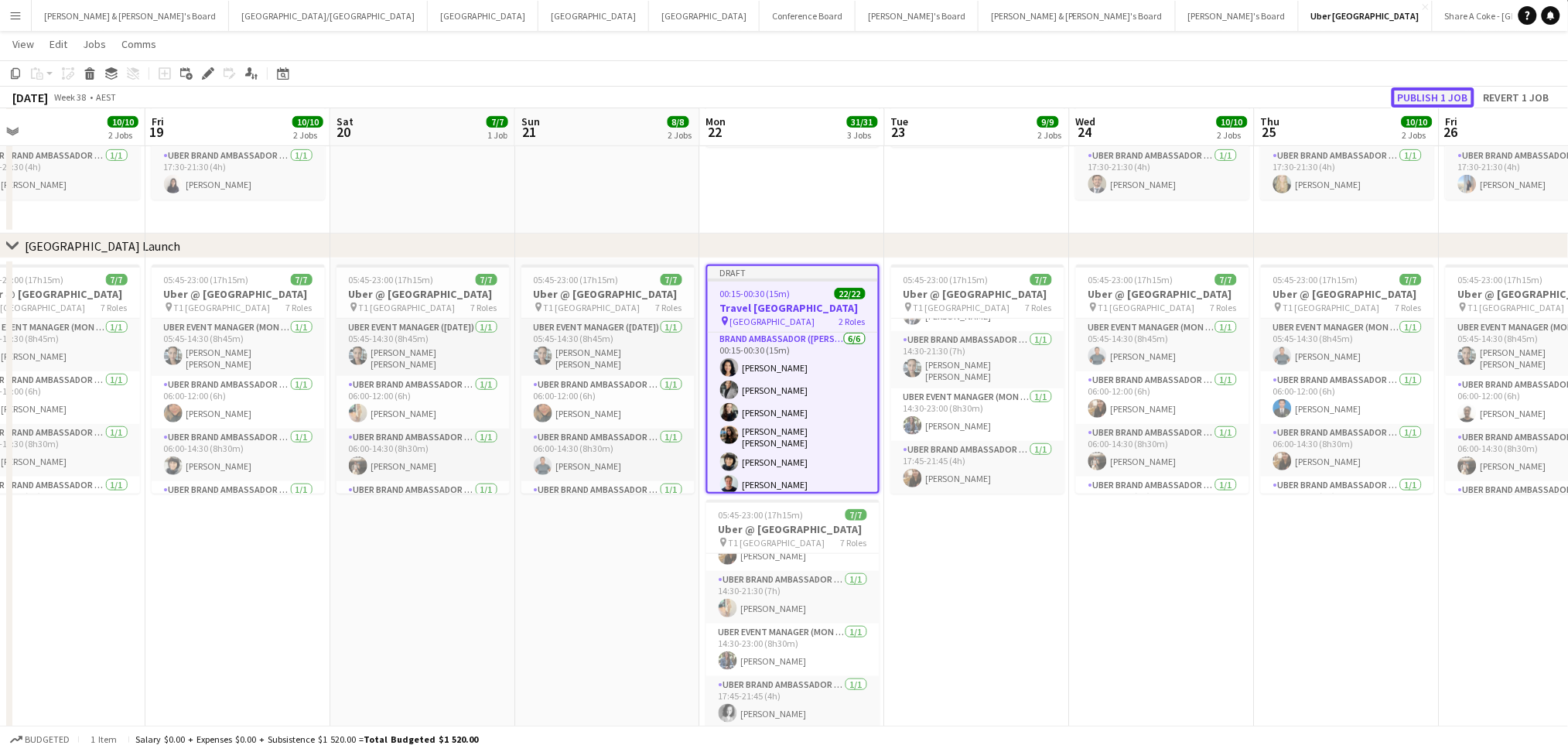
click at [1424, 93] on button "Publish 1 job" at bounding box center [1432, 97] width 83 height 20
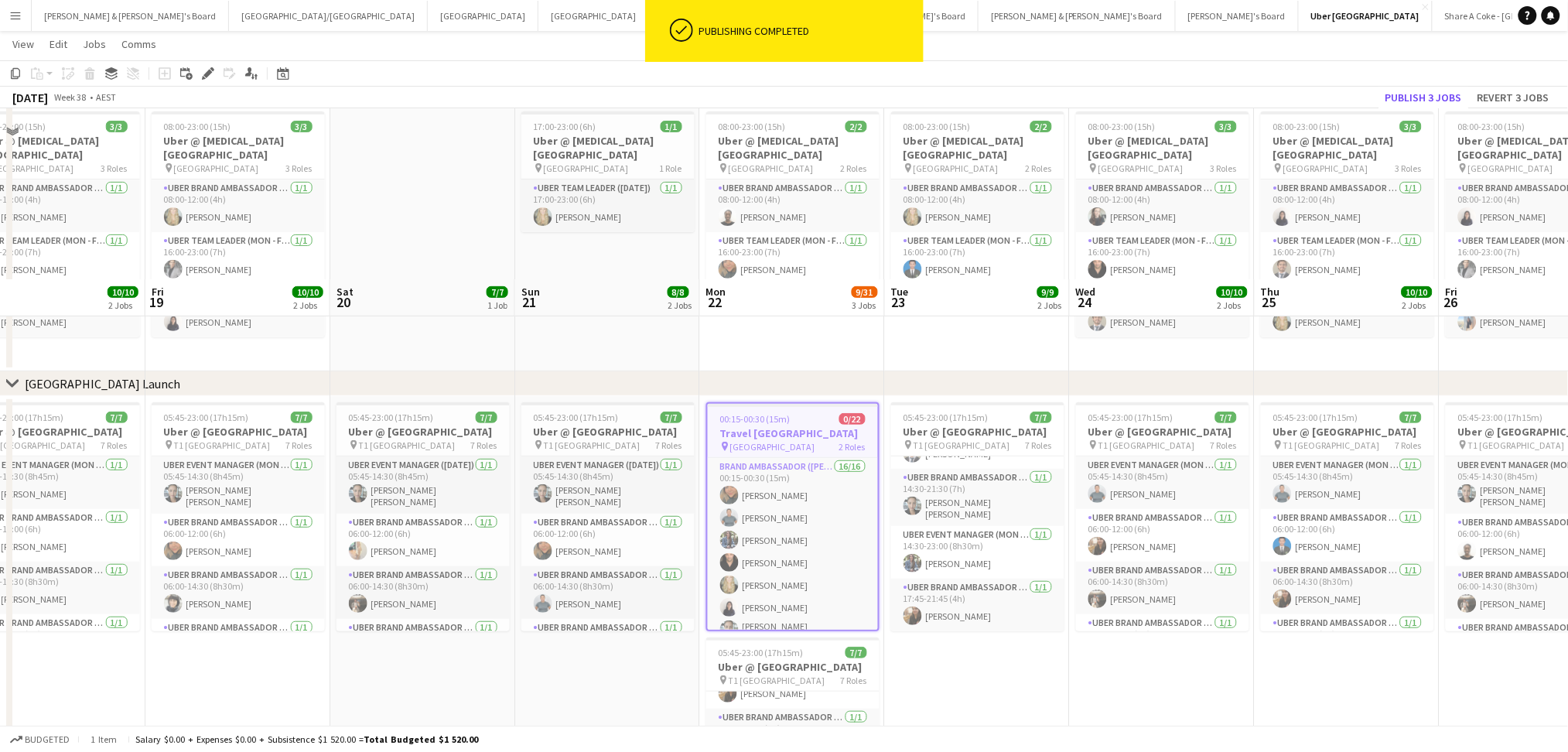
scroll to position [0, 0]
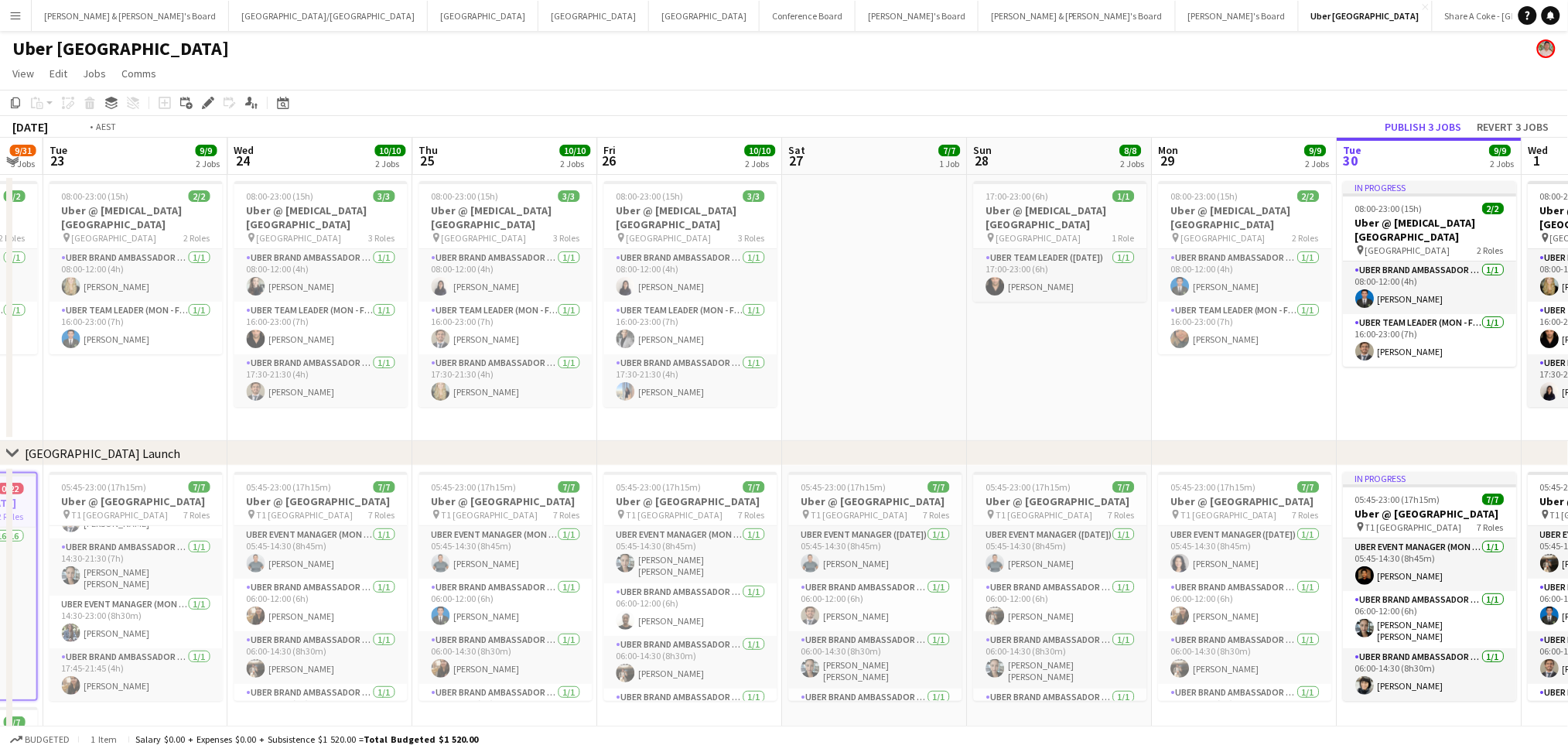
drag, startPoint x: 1469, startPoint y: 420, endPoint x: 626, endPoint y: 413, distance: 843.0
click at [557, 423] on app-calendar-viewport "Thu 18 10/10 2 Jobs Fri 19 10/10 2 Jobs Sat 20 7/7 1 Job Sun 21 8/8 2 Jobs Mon …" at bounding box center [784, 552] width 1568 height 829
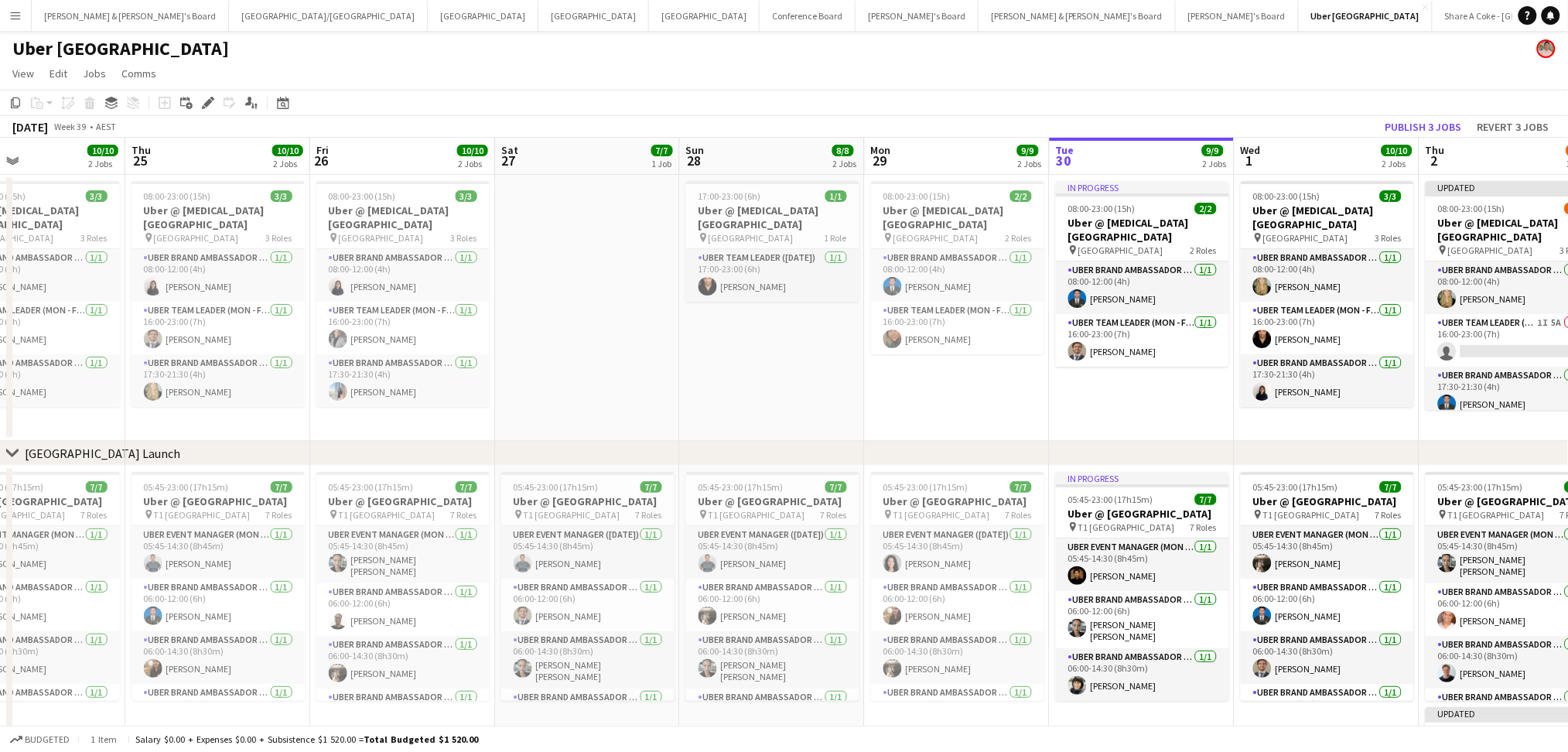
drag, startPoint x: 1296, startPoint y: 398, endPoint x: 778, endPoint y: 404, distance: 518.0
click at [780, 404] on app-calendar-viewport "Mon 22 9/31 3 Jobs Tue 23 9/9 2 Jobs Wed 24 10/10 2 Jobs Thu 25 10/10 2 Jobs Fr…" at bounding box center [784, 552] width 1568 height 829
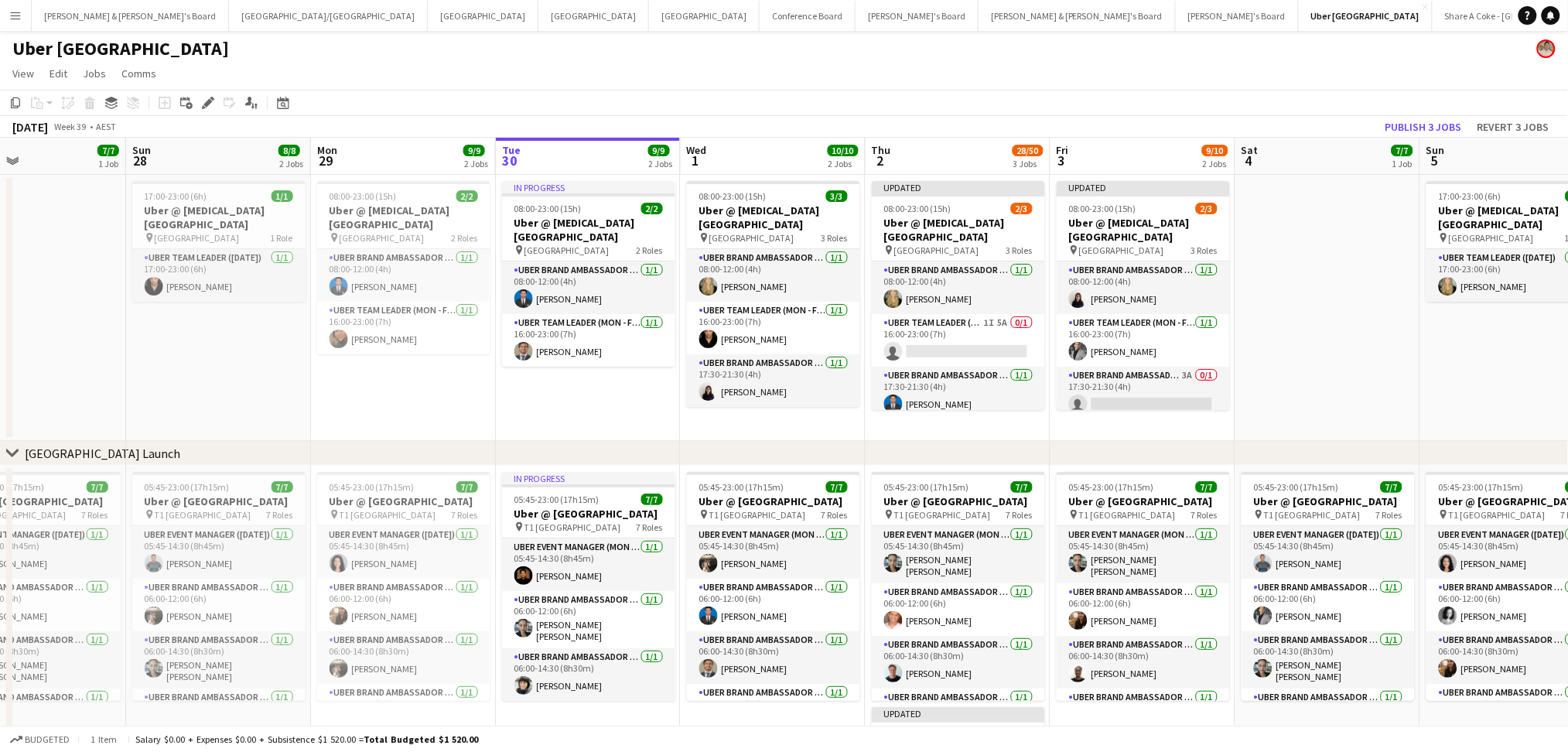
drag, startPoint x: 1356, startPoint y: 407, endPoint x: 1099, endPoint y: 421, distance: 257.4
click at [1099, 421] on app-calendar-viewport "Thu 25 10/10 2 Jobs Fri 26 10/10 2 Jobs Sat 27 7/7 1 Job Sun 28 8/8 2 Jobs Mon …" at bounding box center [784, 552] width 1568 height 829
